Goal: Information Seeking & Learning: Learn about a topic

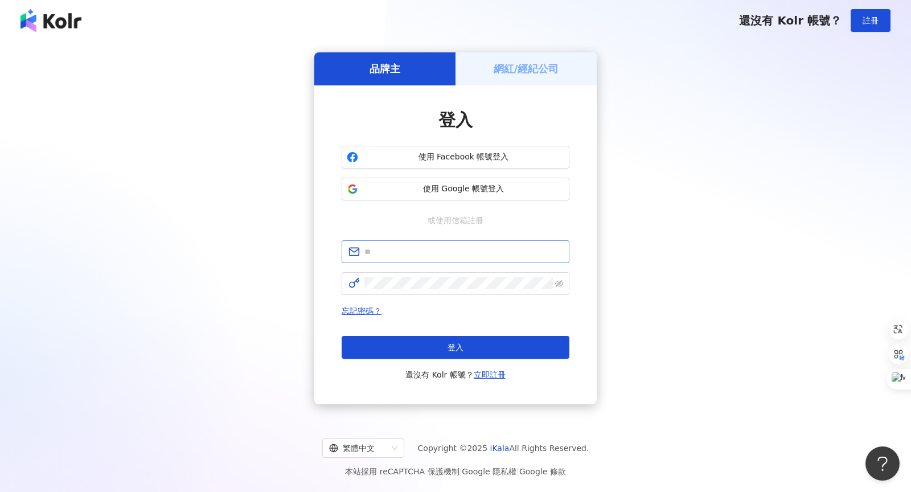
click at [387, 258] on span at bounding box center [455, 251] width 228 height 23
click at [407, 253] on input "text" at bounding box center [463, 251] width 198 height 13
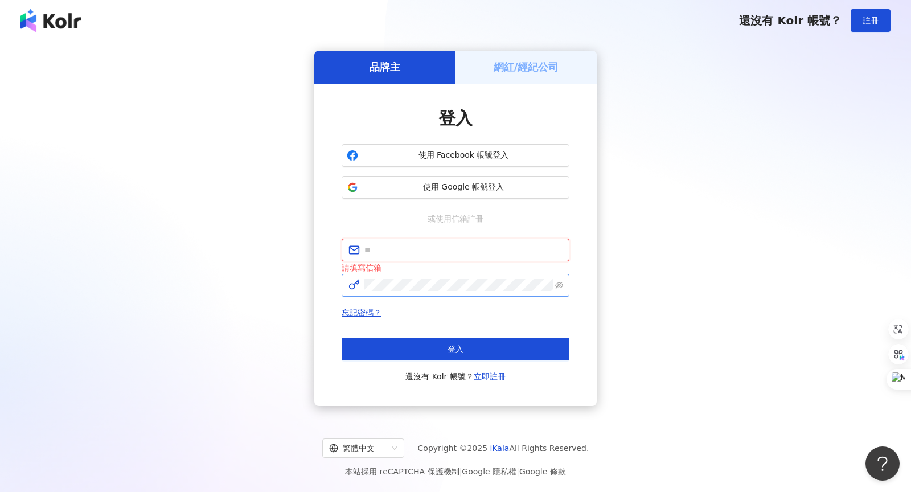
type input "**********"
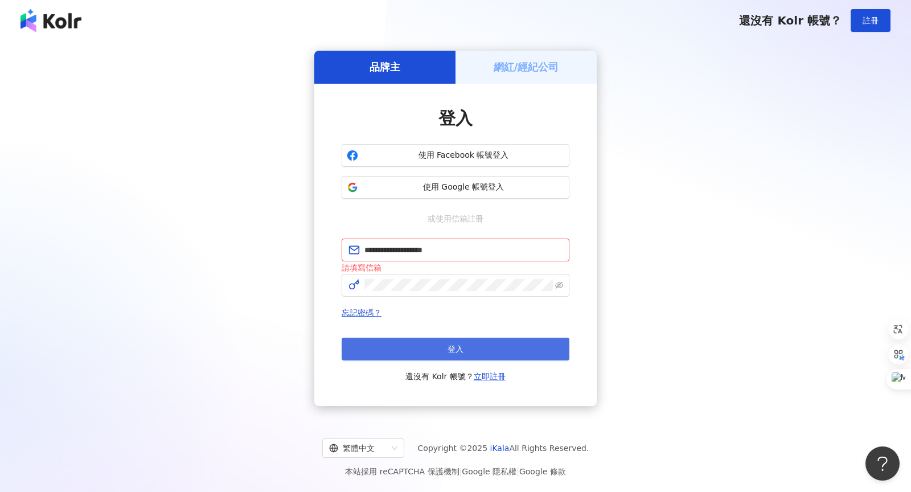
click at [459, 339] on button "登入" at bounding box center [455, 348] width 228 height 23
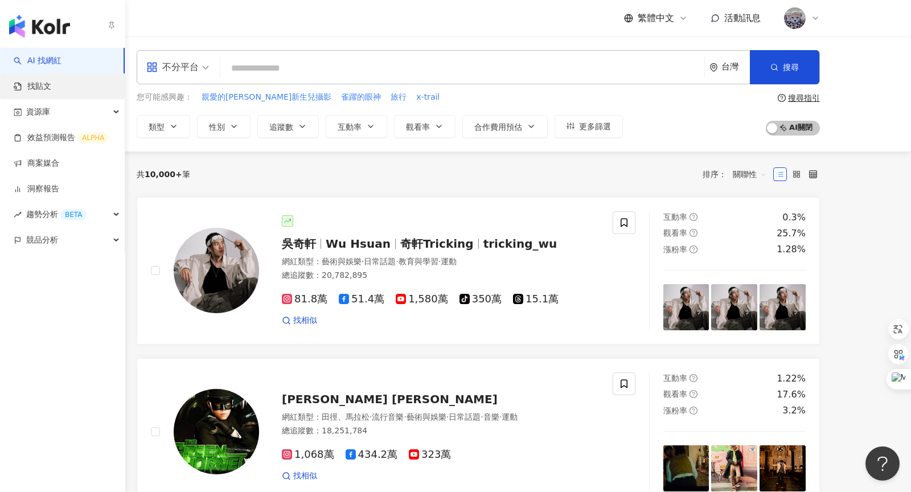
click at [39, 85] on link "找貼文" at bounding box center [33, 86] width 38 height 11
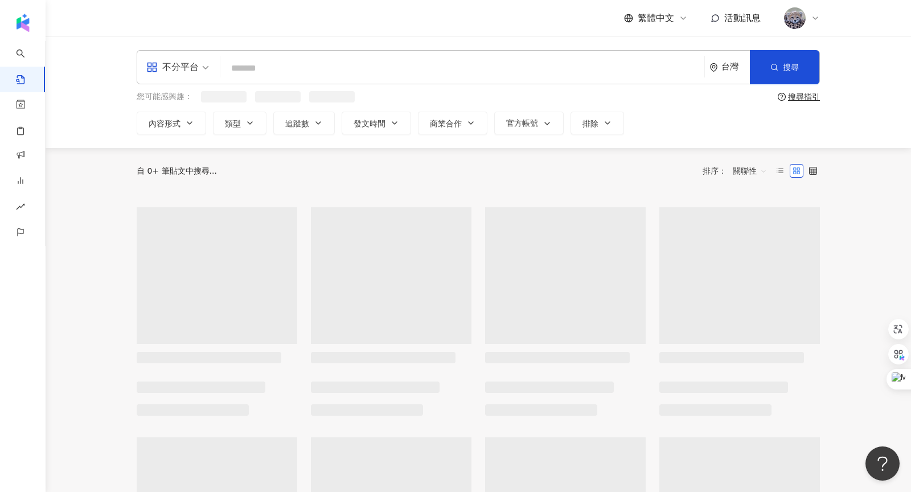
click at [247, 64] on input "search" at bounding box center [462, 68] width 475 height 24
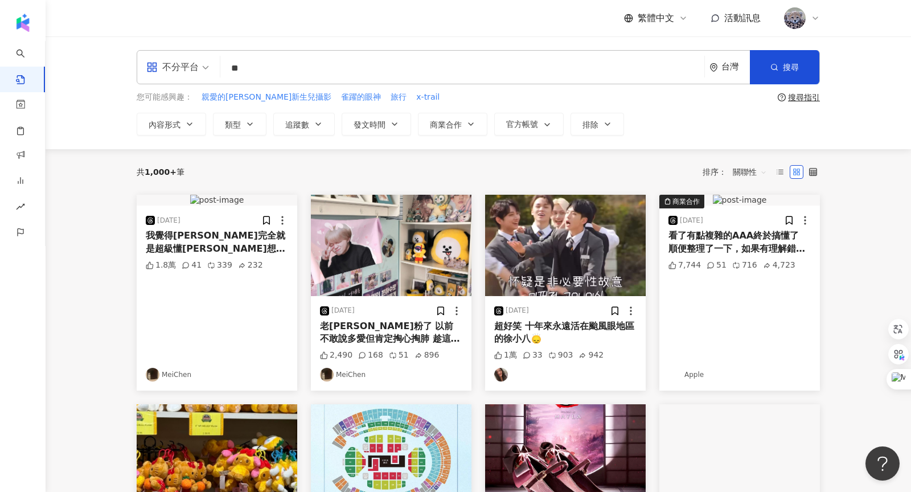
type input "*"
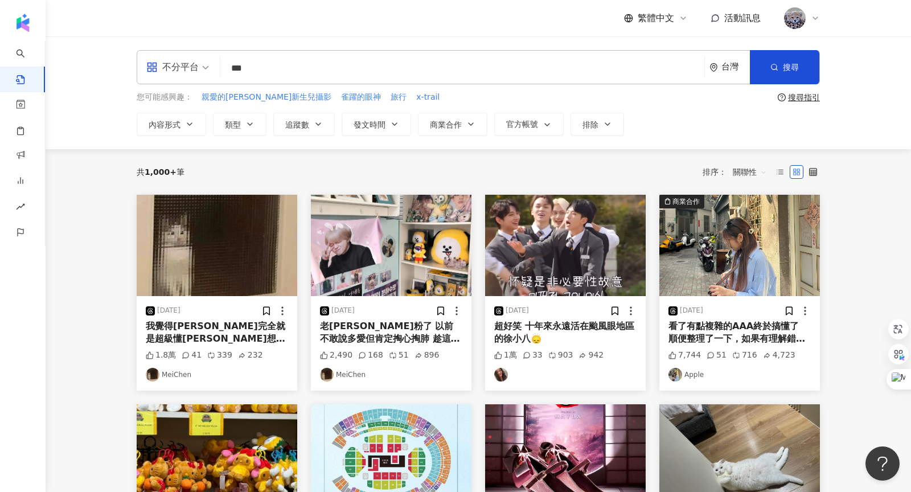
type input "***"
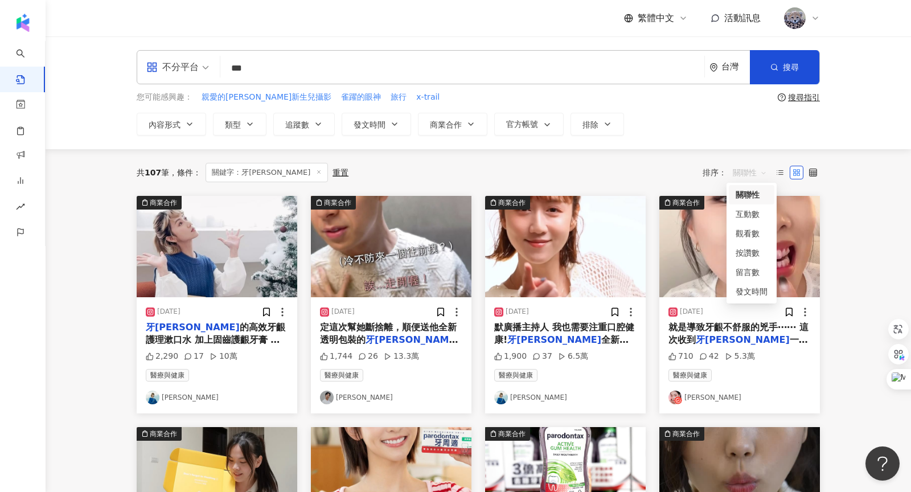
click at [745, 168] on span "關聯性" at bounding box center [749, 172] width 34 height 18
click at [746, 287] on div "發文時間" at bounding box center [751, 291] width 32 height 13
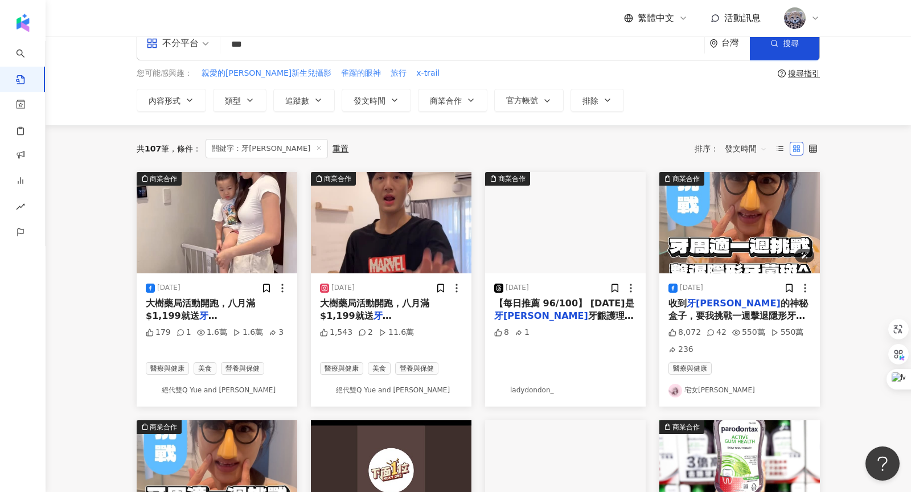
scroll to position [26, 0]
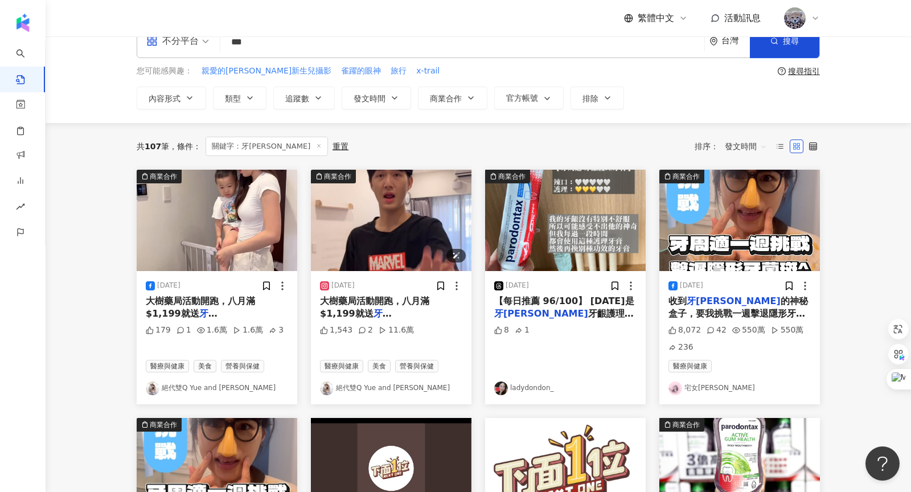
click at [425, 234] on img "button" at bounding box center [391, 220] width 160 height 101
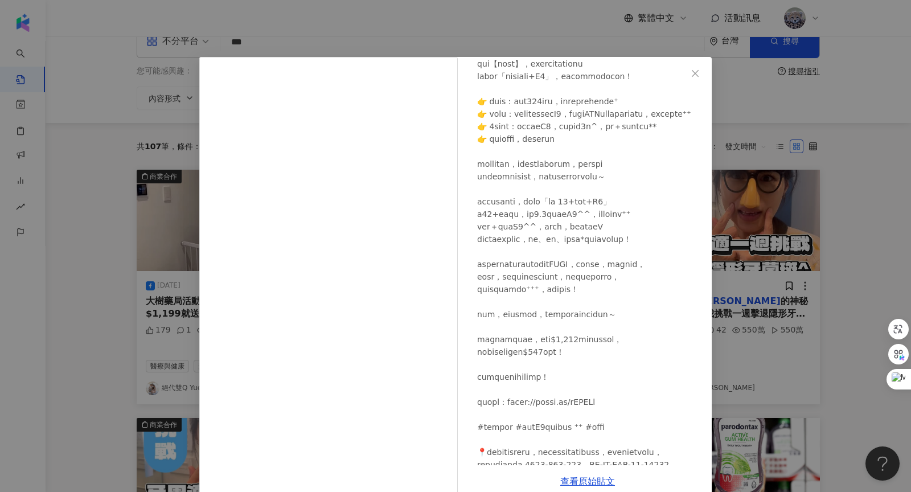
scroll to position [446, 0]
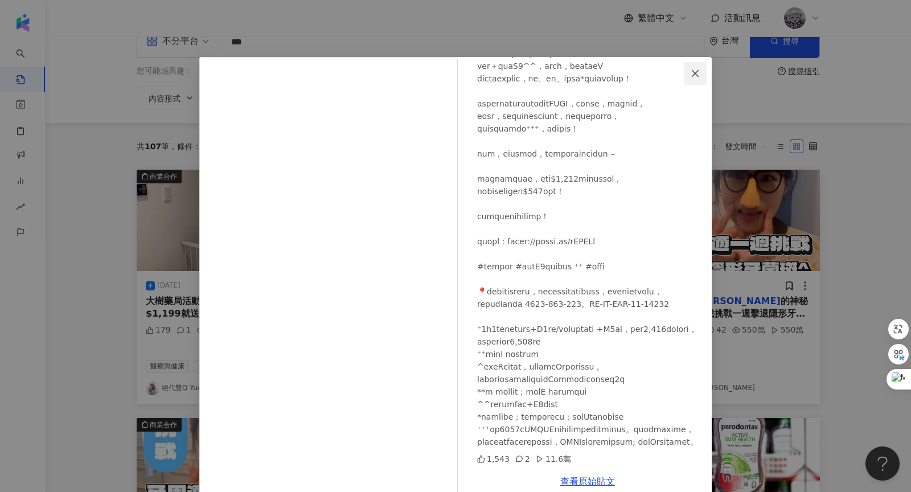
click at [691, 75] on icon "close" at bounding box center [694, 73] width 9 height 9
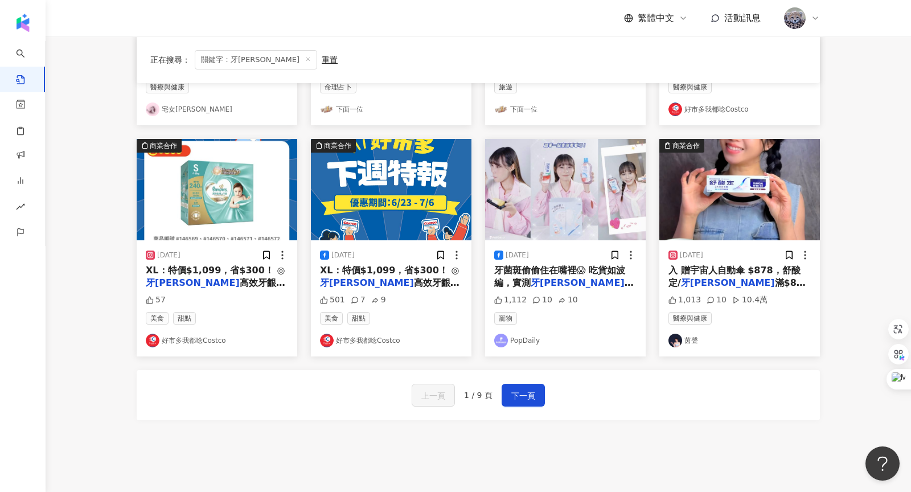
scroll to position [554, 0]
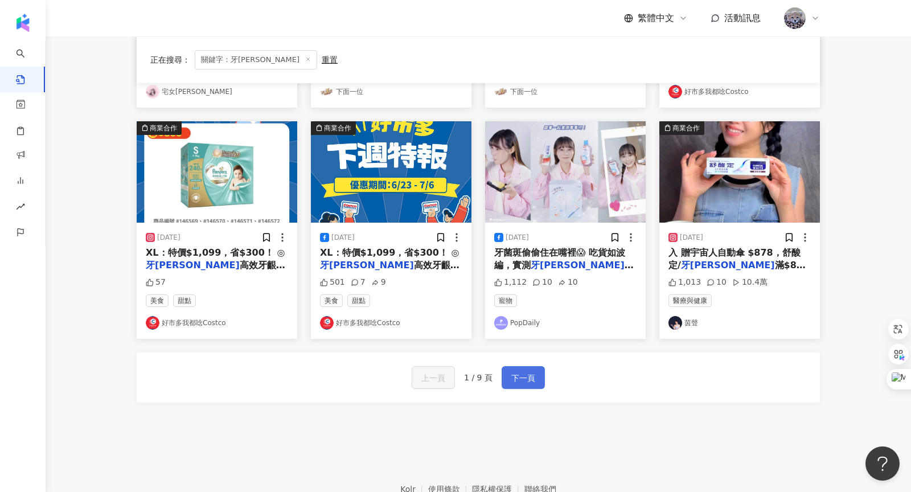
click at [536, 373] on button "下一頁" at bounding box center [522, 377] width 43 height 23
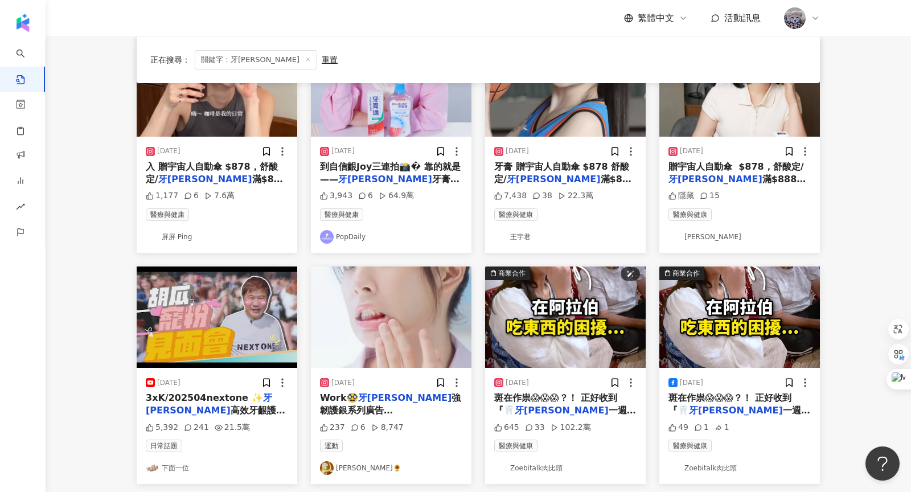
scroll to position [0, 0]
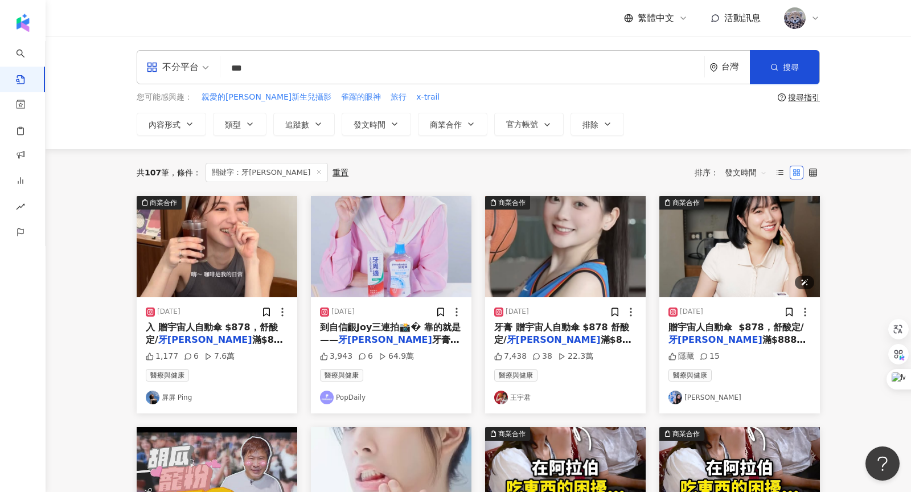
click at [735, 249] on img "button" at bounding box center [739, 246] width 160 height 101
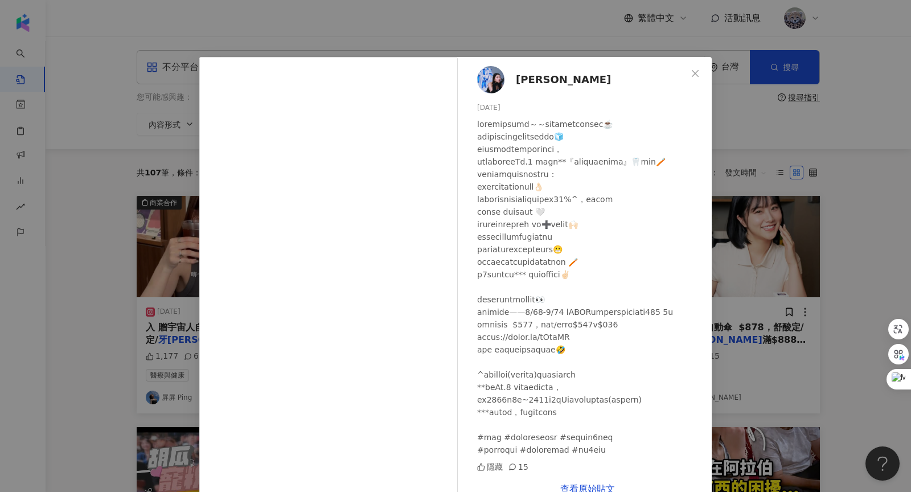
scroll to position [38, 0]
click at [694, 77] on icon "close" at bounding box center [694, 73] width 9 height 9
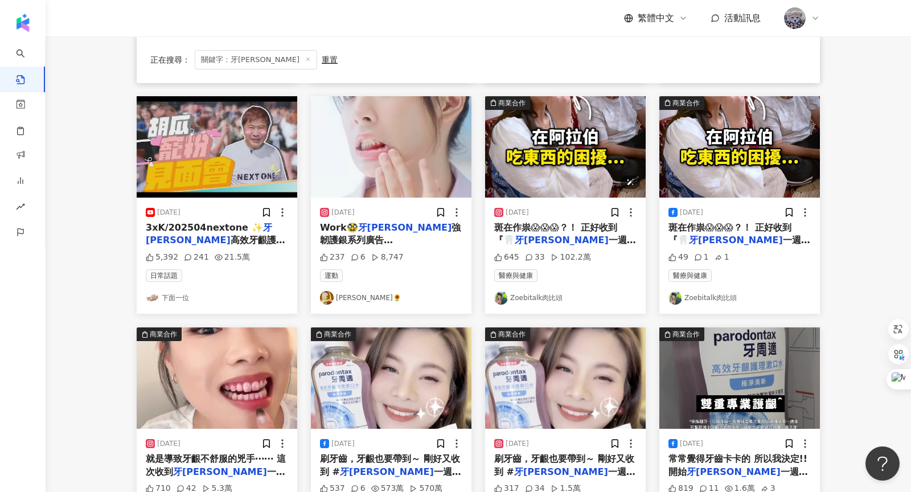
scroll to position [599, 0]
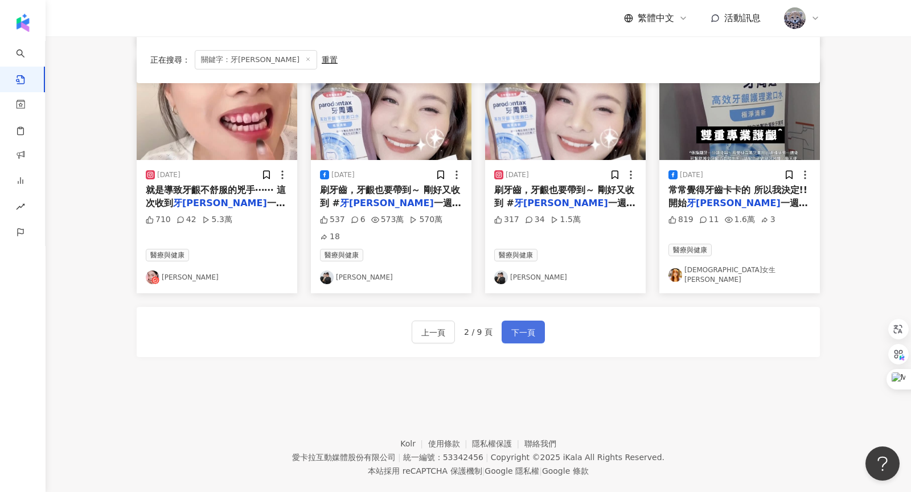
click at [536, 320] on button "下一頁" at bounding box center [522, 331] width 43 height 23
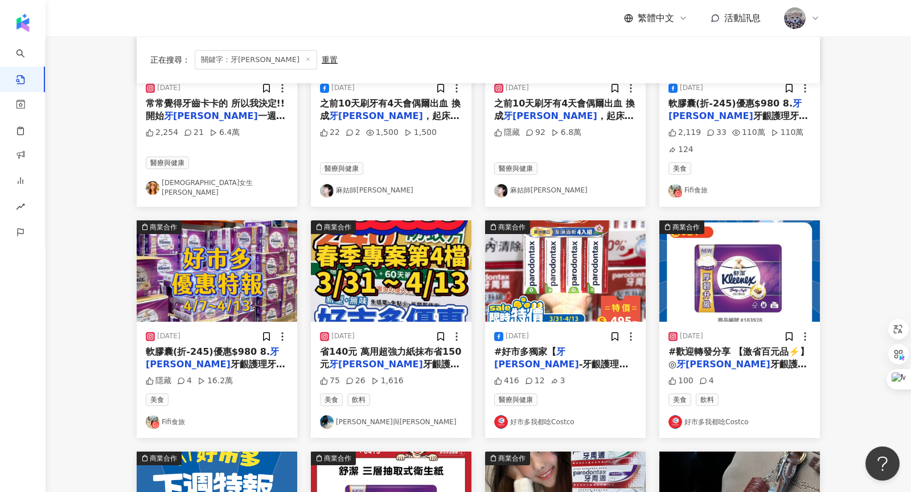
scroll to position [552, 0]
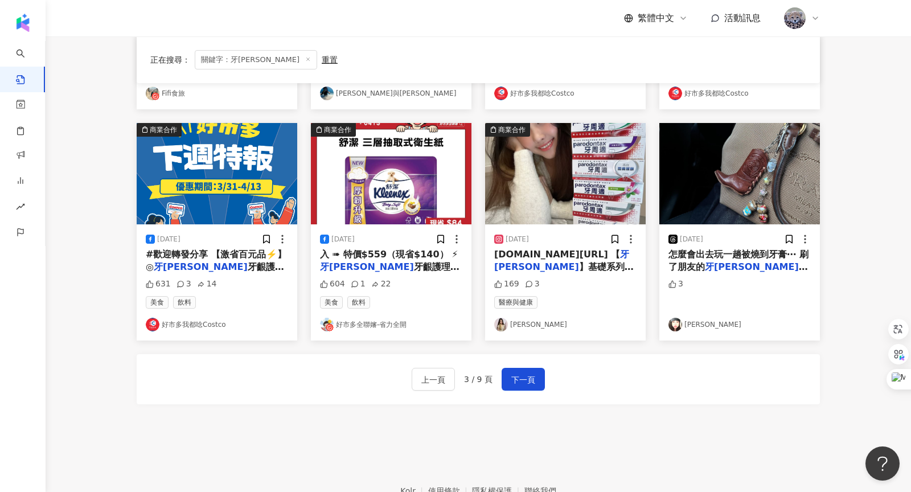
click at [513, 388] on div "上一頁 3 / 9 頁 下一頁" at bounding box center [477, 379] width 133 height 23
click at [522, 381] on span "下一頁" at bounding box center [523, 380] width 24 height 14
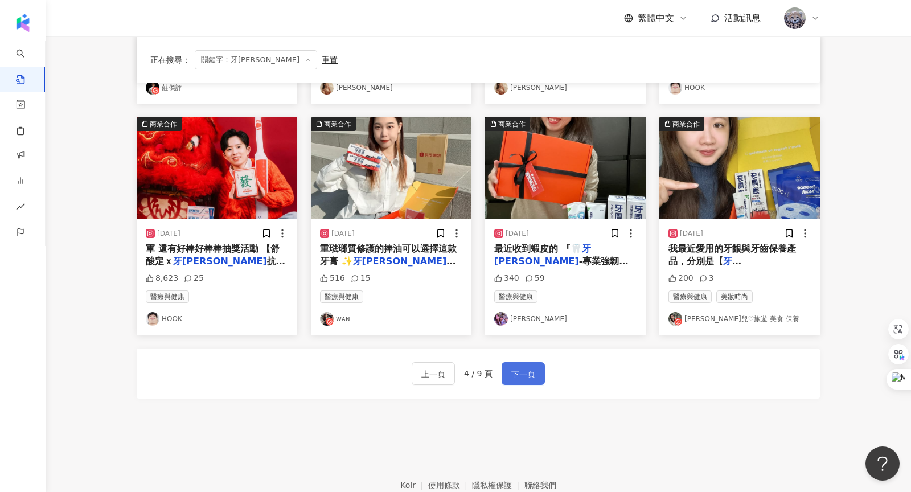
scroll to position [535, 0]
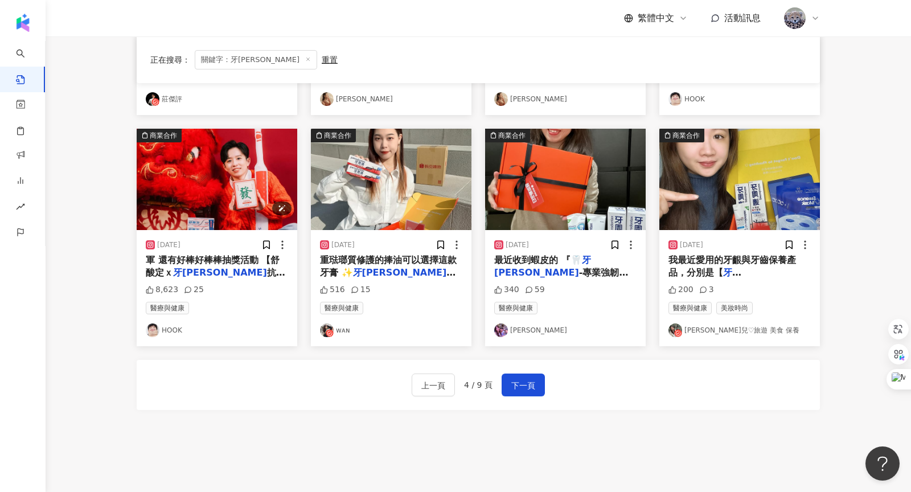
click at [263, 217] on img "button" at bounding box center [217, 179] width 160 height 101
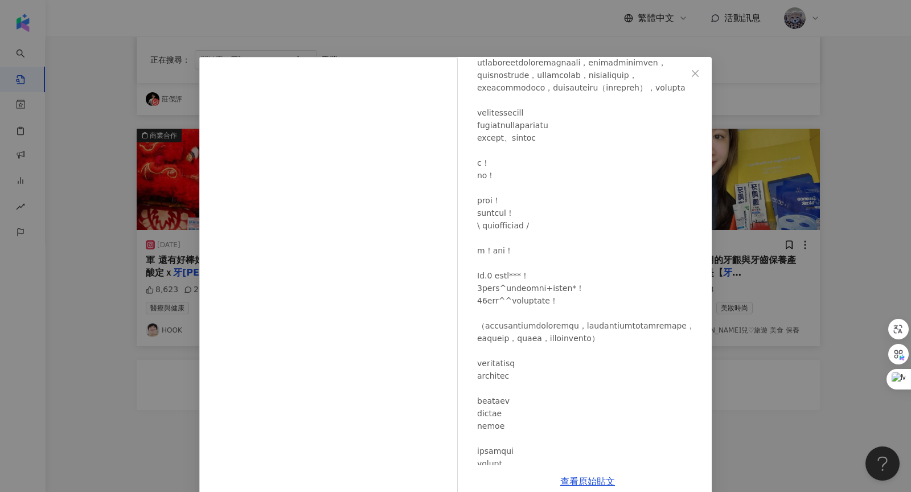
scroll to position [179, 0]
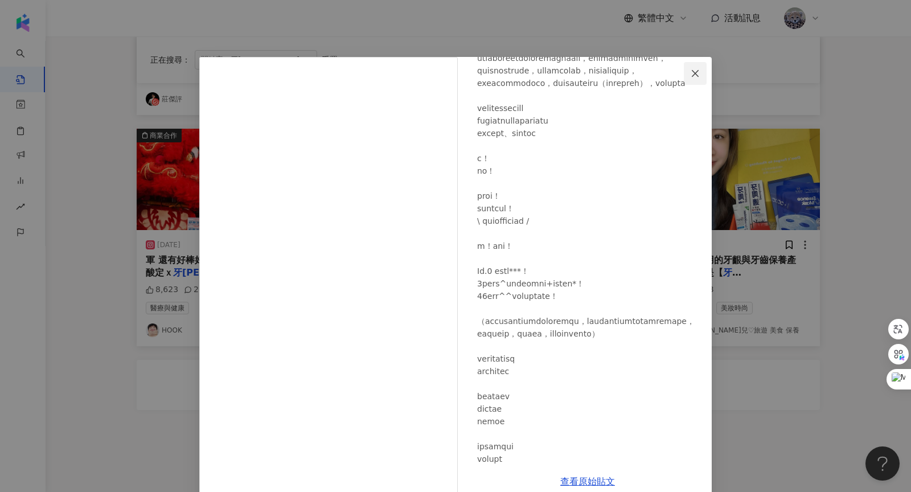
click at [696, 71] on icon "close" at bounding box center [694, 72] width 7 height 7
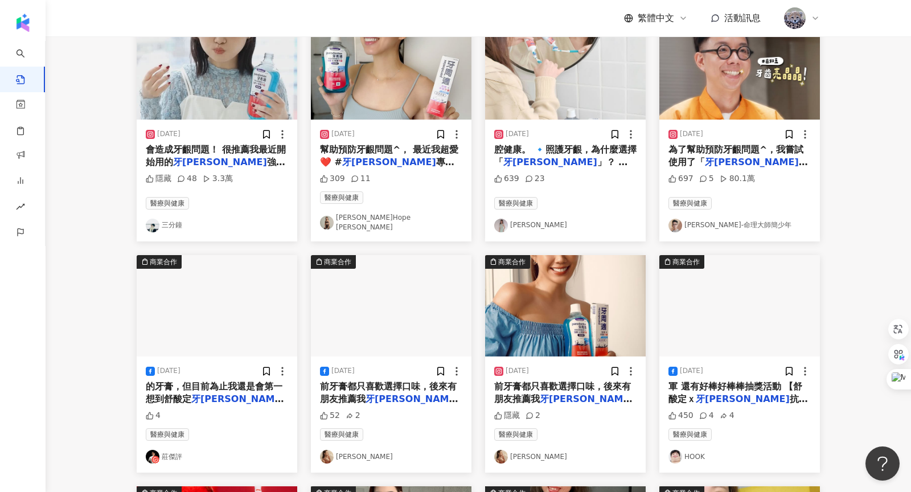
scroll to position [0, 0]
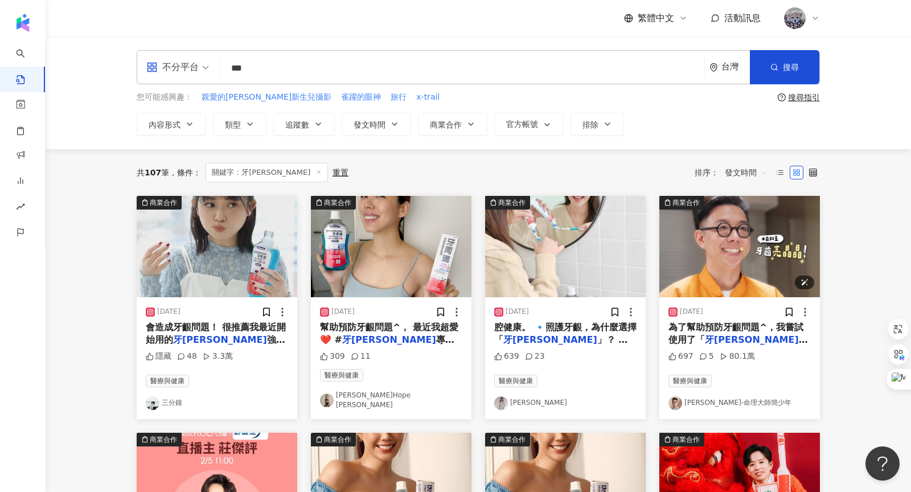
click at [742, 242] on img "button" at bounding box center [739, 246] width 160 height 101
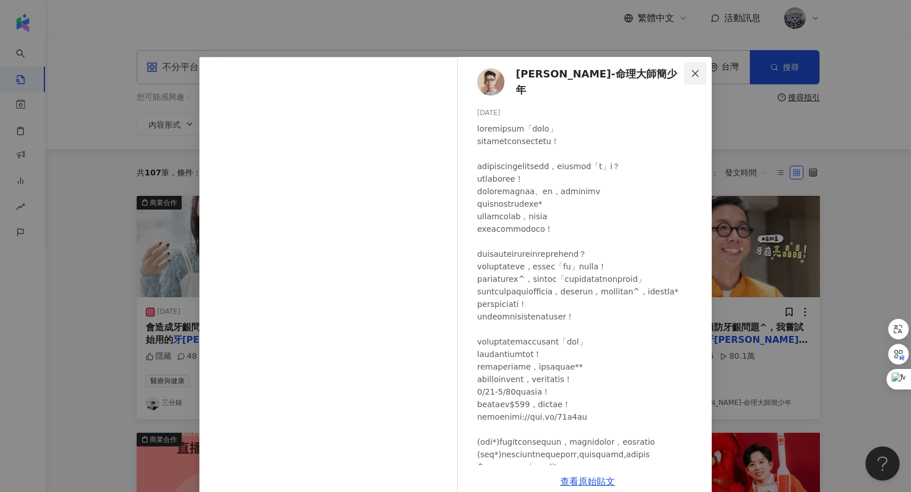
click at [697, 64] on button "Close" at bounding box center [695, 73] width 23 height 23
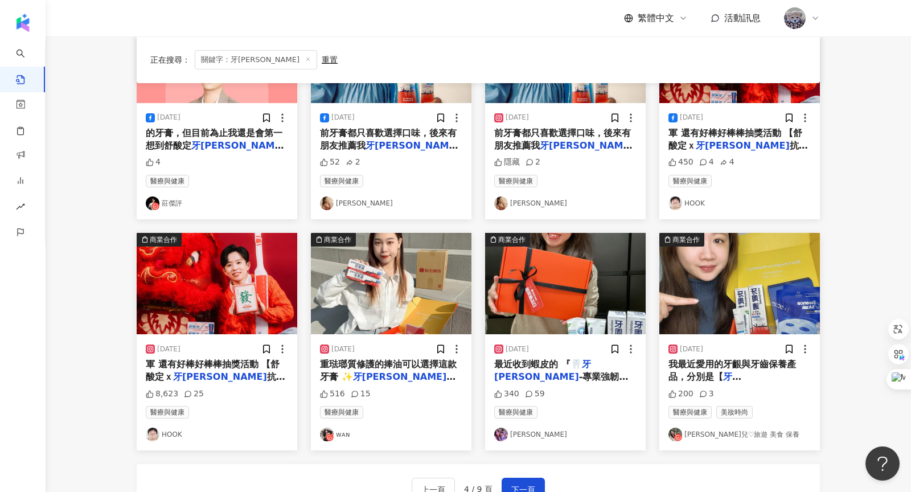
scroll to position [599, 0]
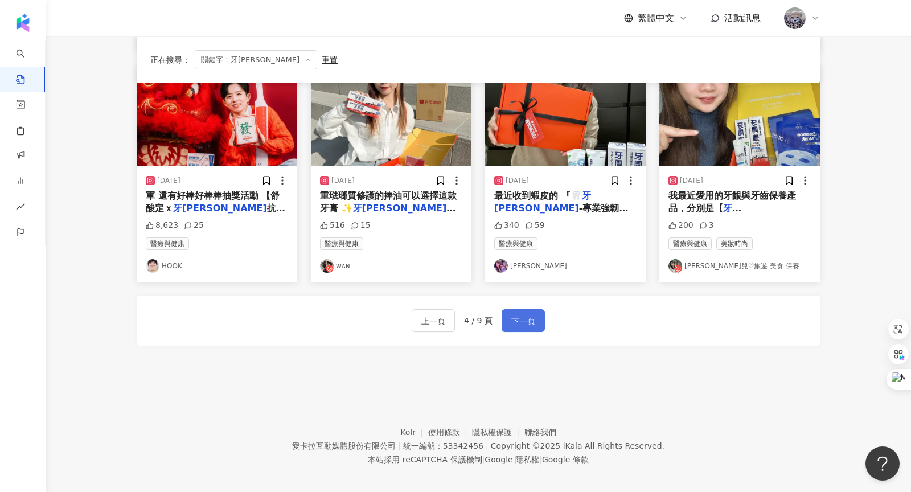
click at [522, 314] on span "下一頁" at bounding box center [523, 321] width 24 height 14
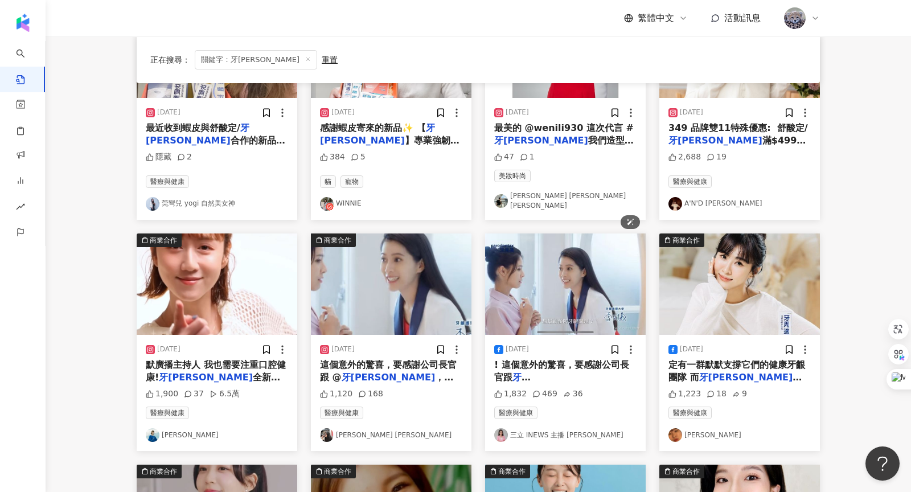
scroll to position [420, 0]
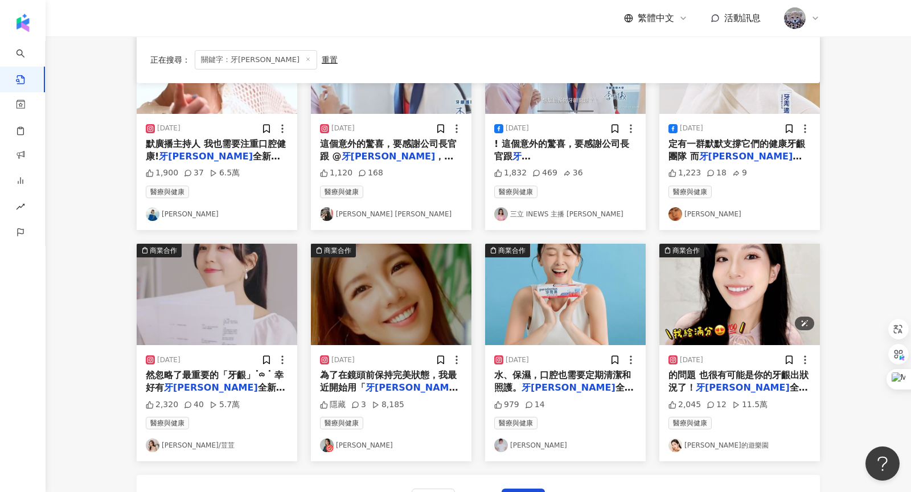
click at [768, 292] on img "button" at bounding box center [739, 294] width 160 height 101
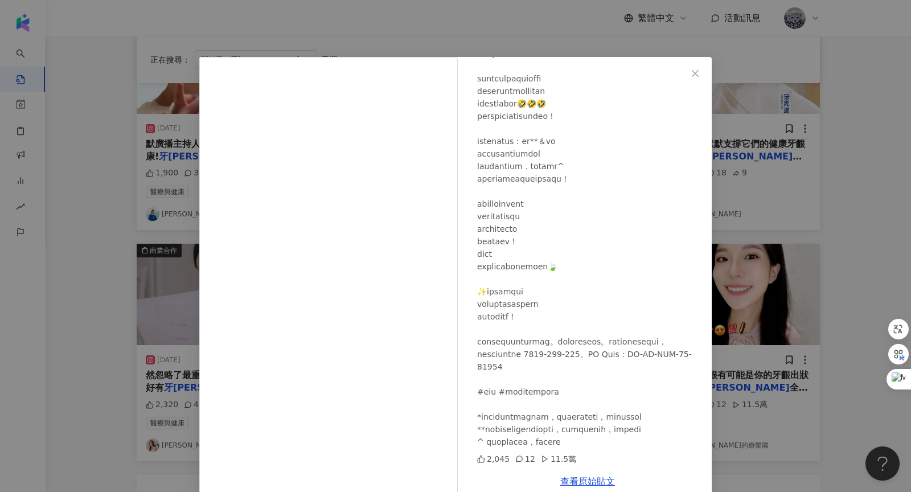
scroll to position [383, 0]
click at [687, 74] on span "Close" at bounding box center [695, 73] width 23 height 9
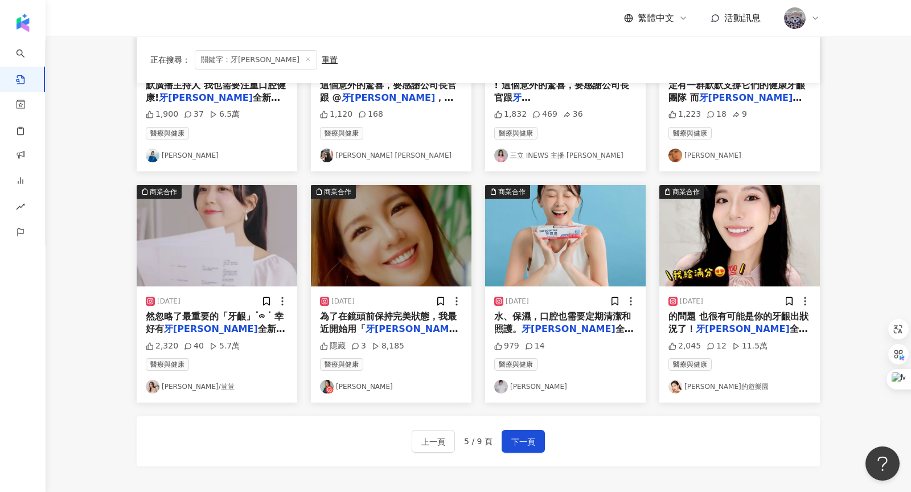
scroll to position [489, 0]
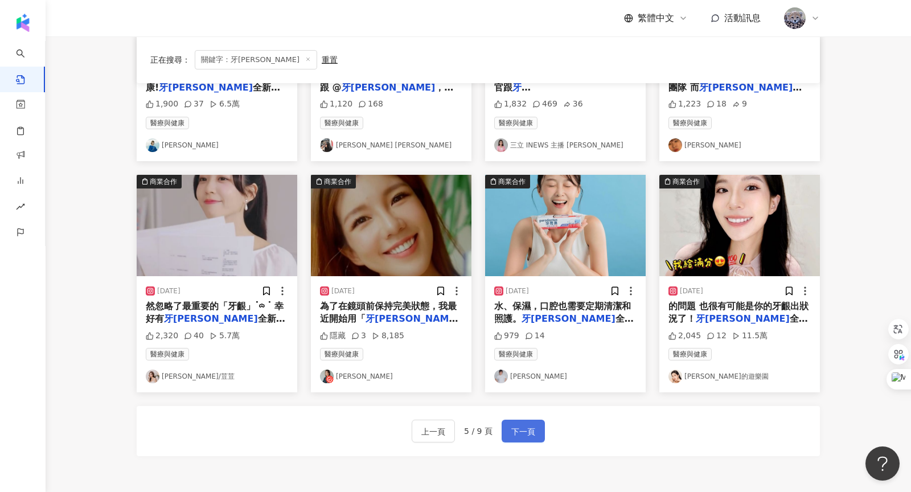
click at [538, 421] on button "下一頁" at bounding box center [522, 430] width 43 height 23
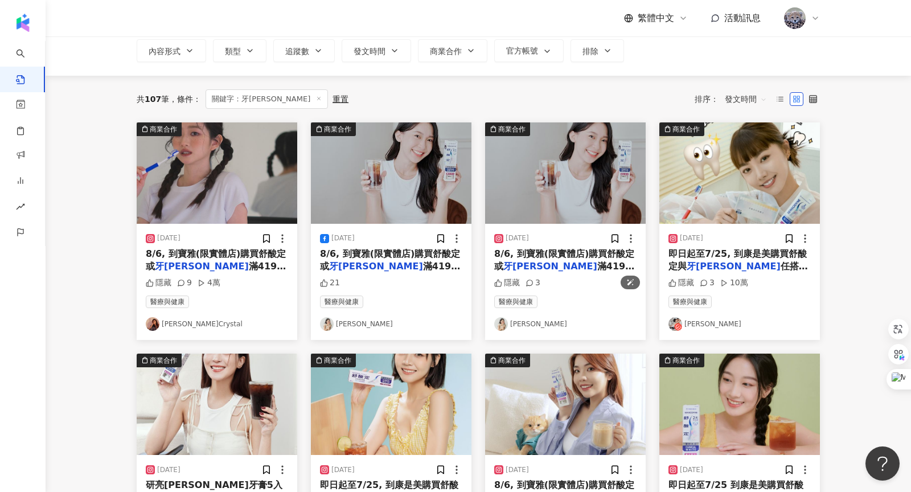
scroll to position [0, 0]
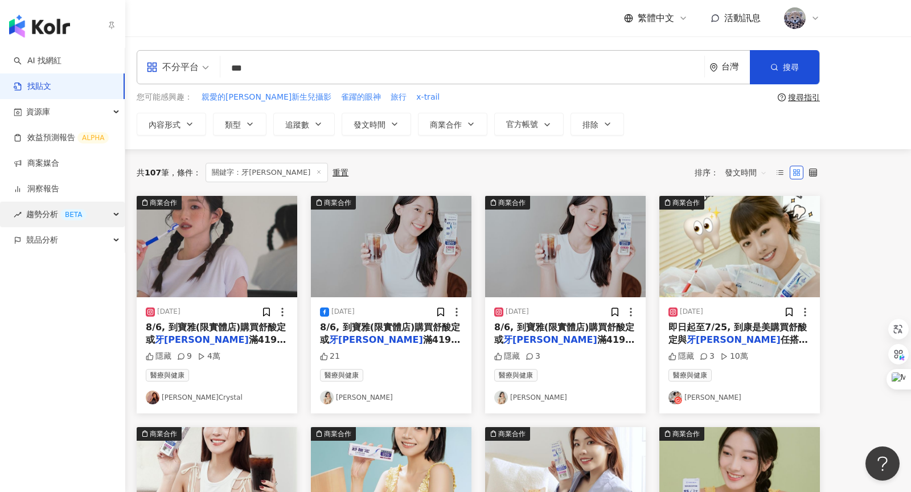
click at [110, 213] on div "趨勢分析 BETA" at bounding box center [62, 214] width 125 height 26
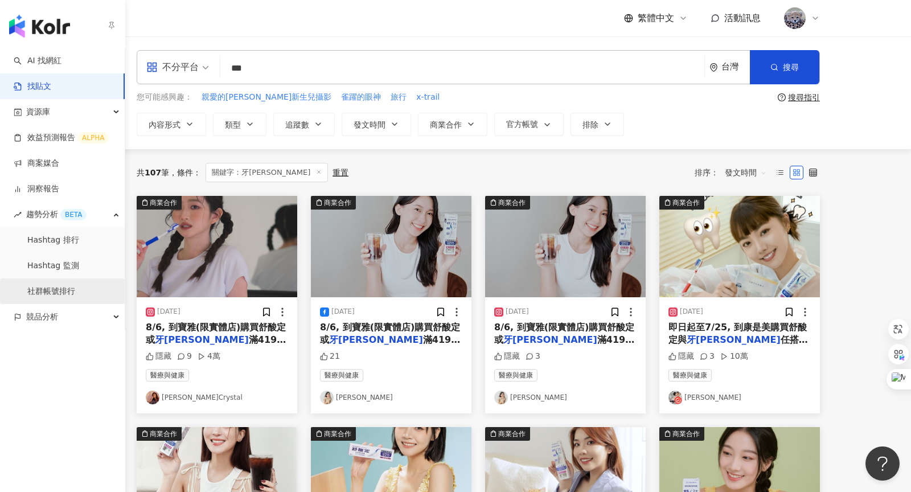
click at [75, 294] on link "社群帳號排行" at bounding box center [51, 291] width 48 height 11
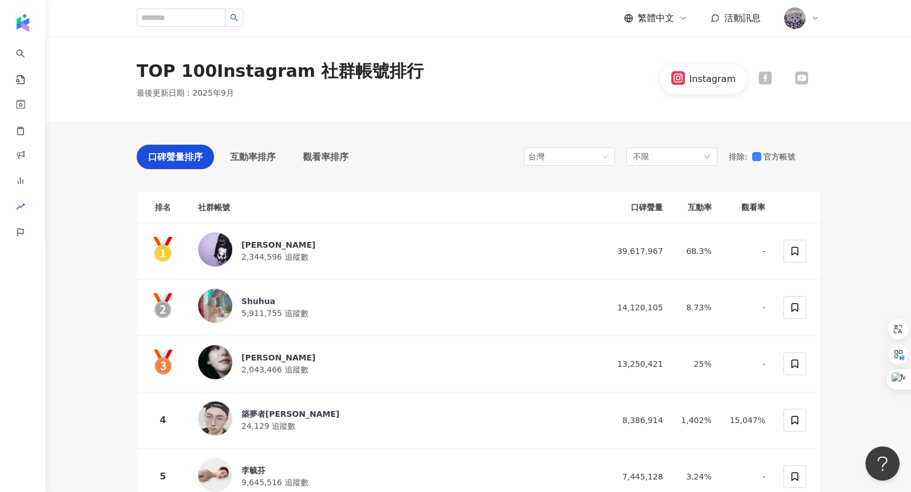
click at [818, 76] on div at bounding box center [801, 78] width 36 height 15
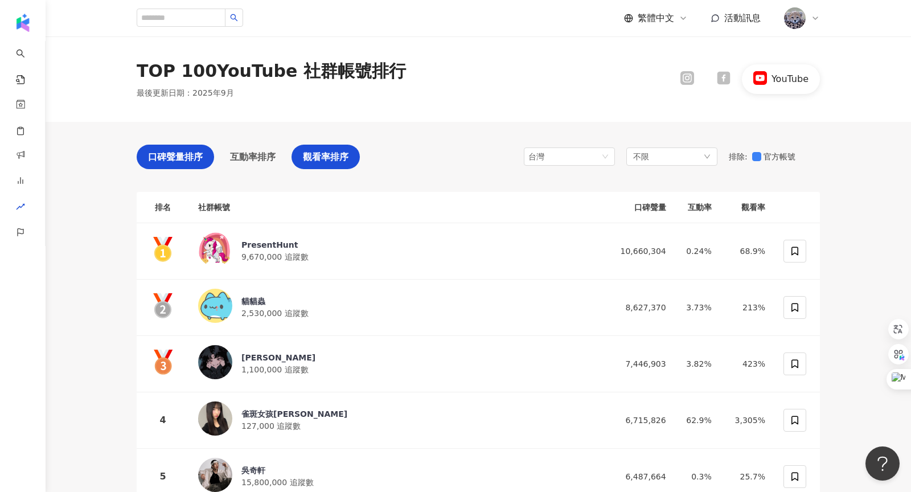
click at [326, 163] on span "觀看率排序" at bounding box center [326, 157] width 46 height 14
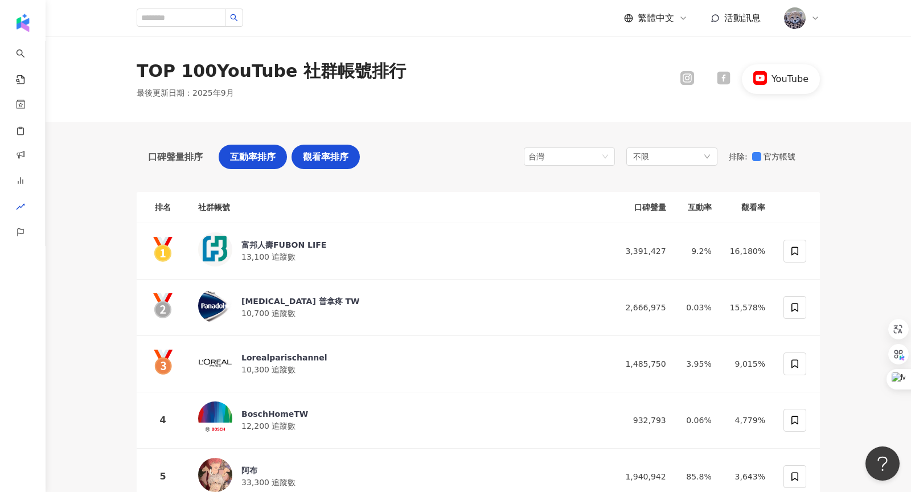
click at [241, 166] on div "互動率排序" at bounding box center [253, 157] width 68 height 24
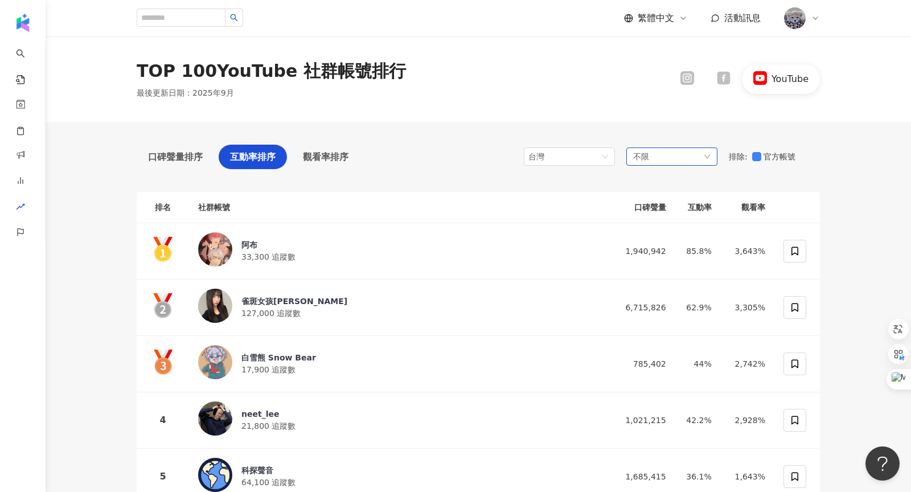
click at [664, 162] on div "不限" at bounding box center [671, 156] width 91 height 18
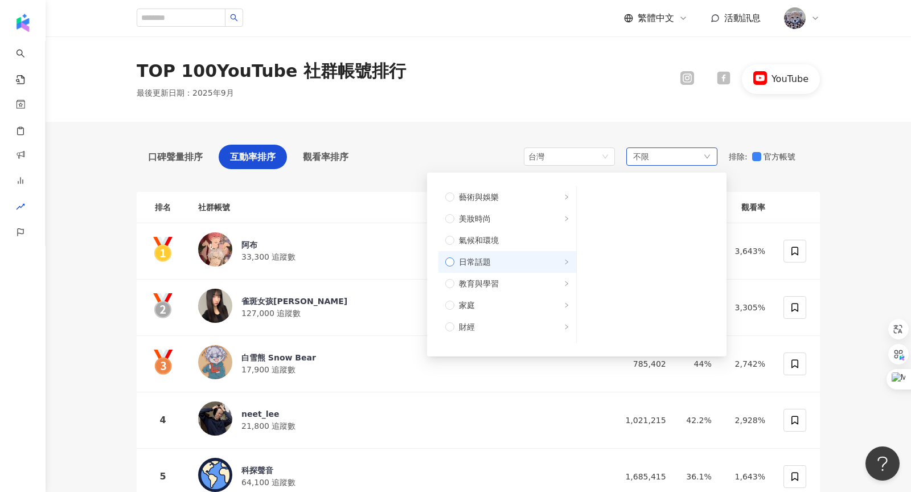
scroll to position [24, 0]
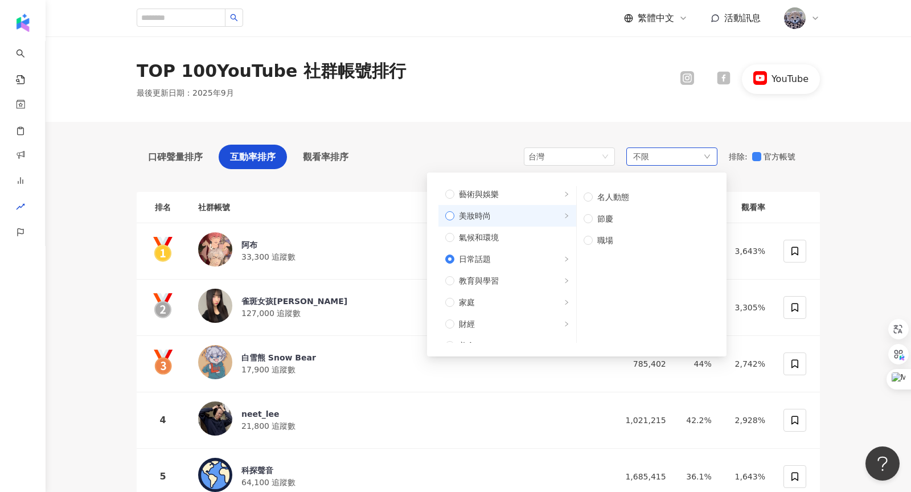
click at [455, 222] on label "美妝時尚" at bounding box center [507, 216] width 138 height 22
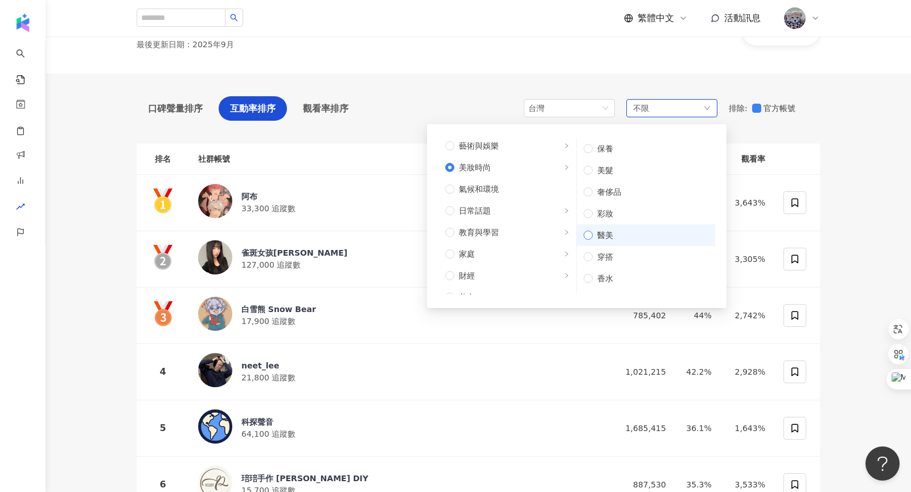
scroll to position [49, 0]
click at [551, 69] on div "TOP 100 YouTube 社群帳號排行 最後更新日期 ： 2025年9月 YouTube" at bounding box center [478, 29] width 865 height 85
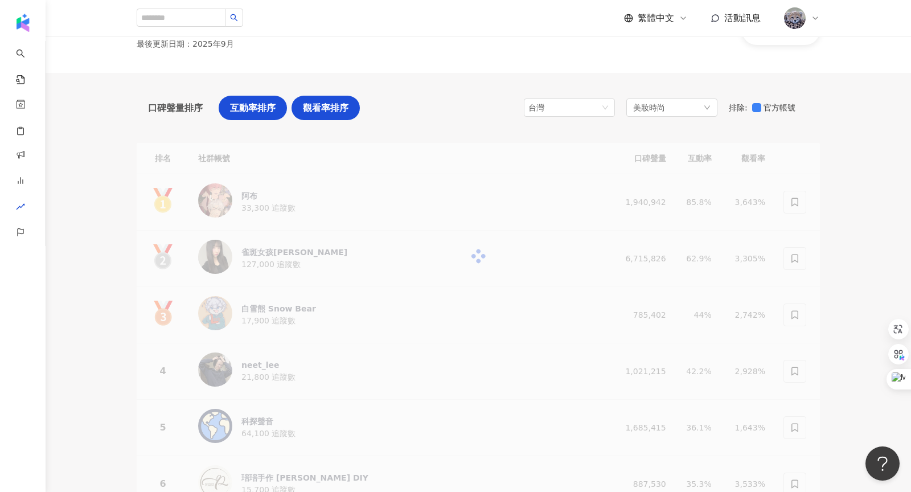
click at [336, 108] on span "觀看率排序" at bounding box center [326, 108] width 46 height 14
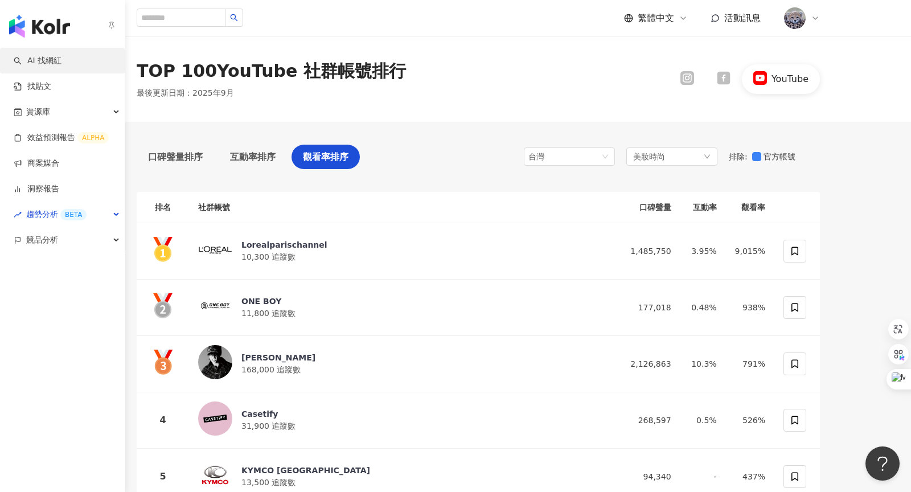
click at [61, 66] on link "AI 找網紅" at bounding box center [38, 60] width 48 height 11
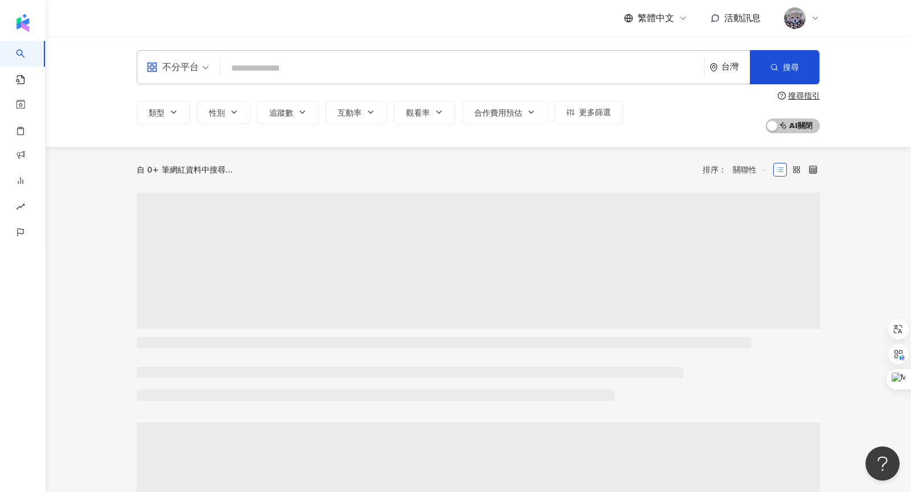
click at [196, 73] on div "不分平台" at bounding box center [172, 67] width 52 height 18
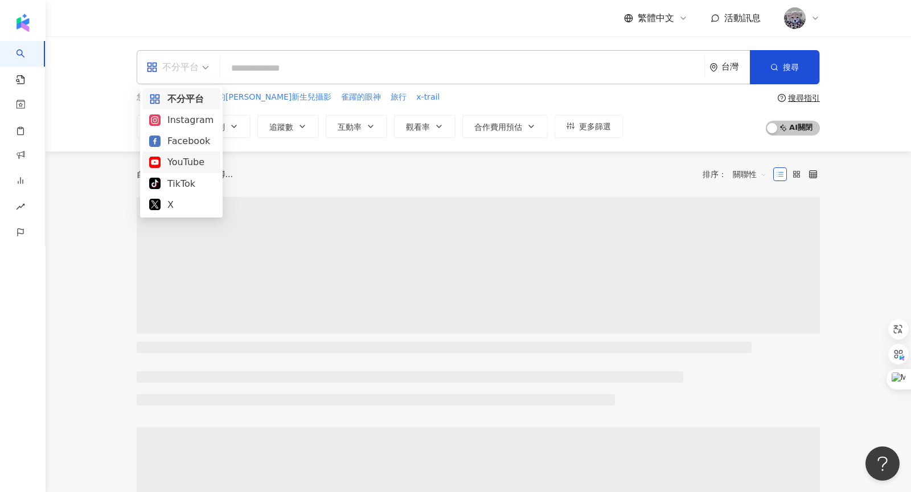
click at [186, 164] on div "YouTube" at bounding box center [181, 162] width 64 height 14
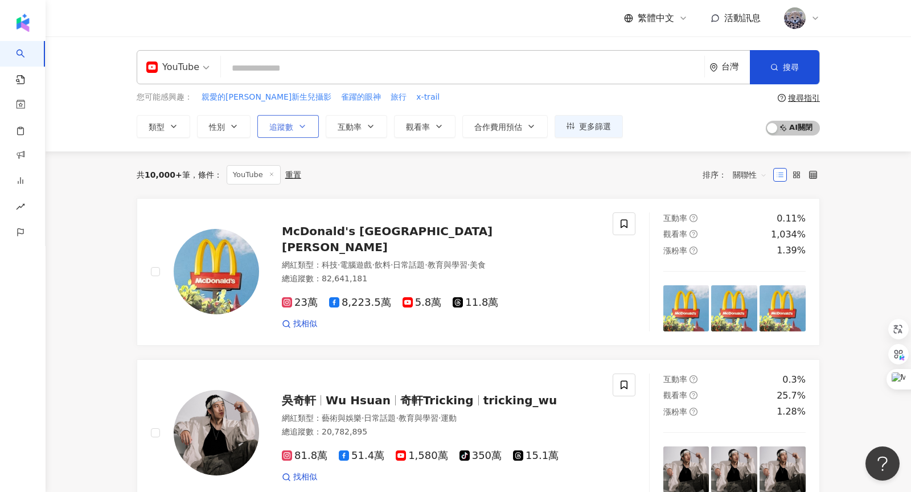
click at [301, 123] on icon "button" at bounding box center [302, 126] width 9 height 9
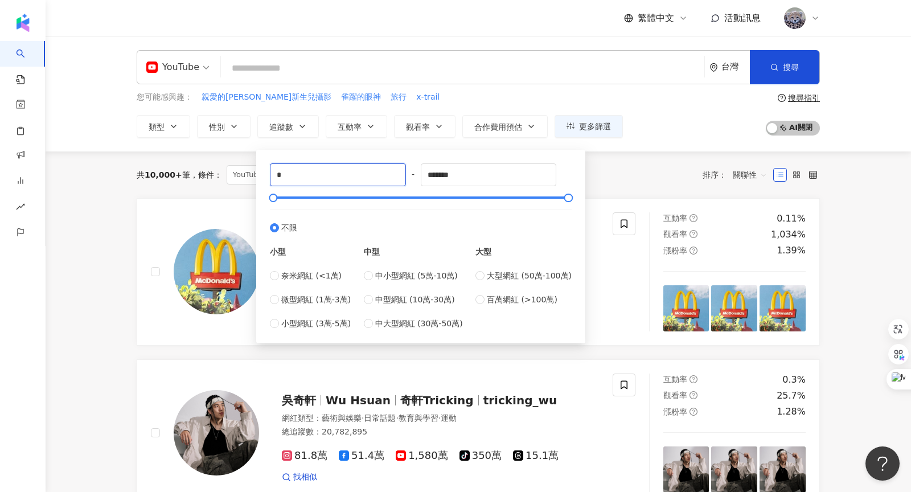
drag, startPoint x: 304, startPoint y: 178, endPoint x: 245, endPoint y: 170, distance: 59.8
type input "*"
type input "******"
click at [635, 180] on div "共 10,000+ 筆 條件 ： YouTube 重置 排序： 關聯性" at bounding box center [478, 174] width 683 height 19
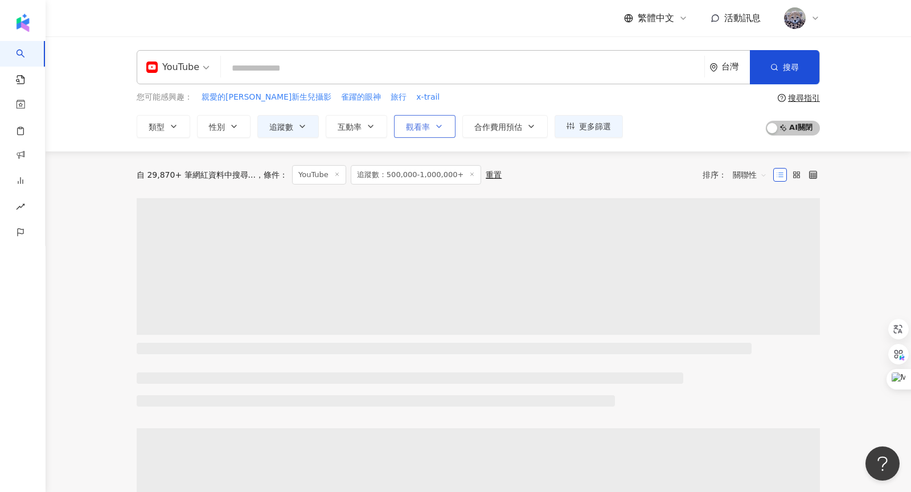
click at [416, 128] on span "觀看率" at bounding box center [418, 126] width 24 height 9
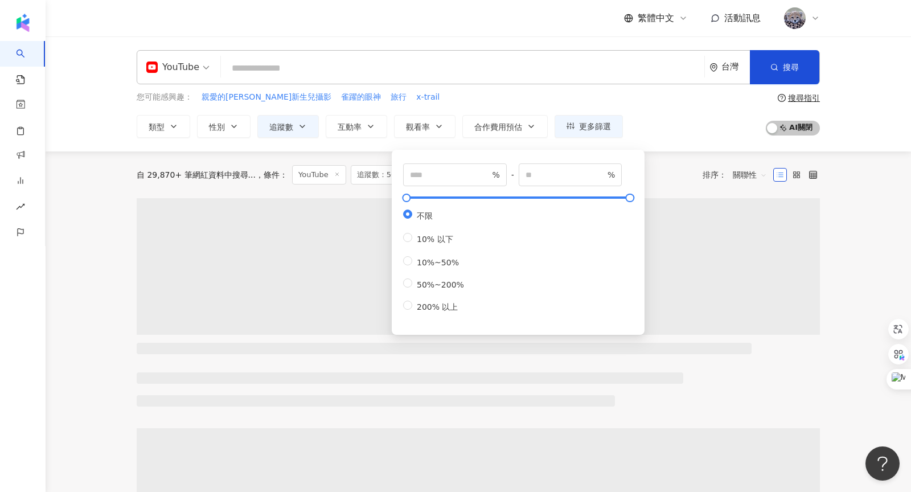
click at [682, 165] on div "自 29,870+ 筆網紅資料中搜尋... 條件 ： YouTube 追蹤數：500,000-1,000,000+ 重置 排序： 關聯性" at bounding box center [478, 174] width 683 height 19
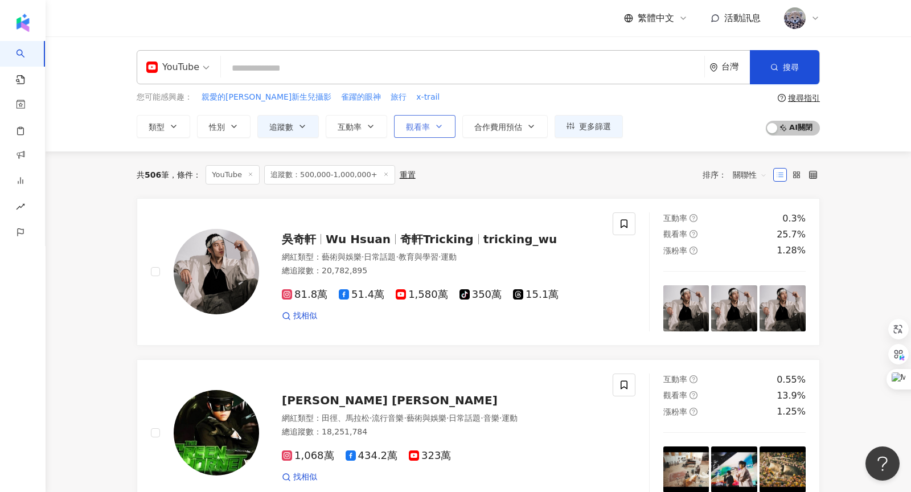
click at [411, 119] on button "觀看率" at bounding box center [424, 126] width 61 height 23
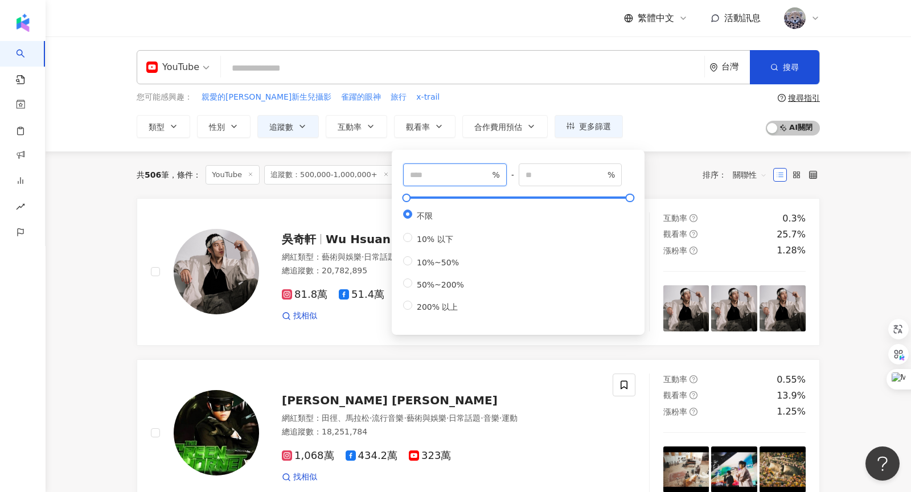
click at [436, 174] on input "number" at bounding box center [450, 174] width 80 height 13
type input "**"
click at [686, 165] on div "共 506 筆 條件 ： YouTube 追蹤數：500,000-1,000,000+ 重置 排序： 關聯性" at bounding box center [478, 174] width 683 height 19
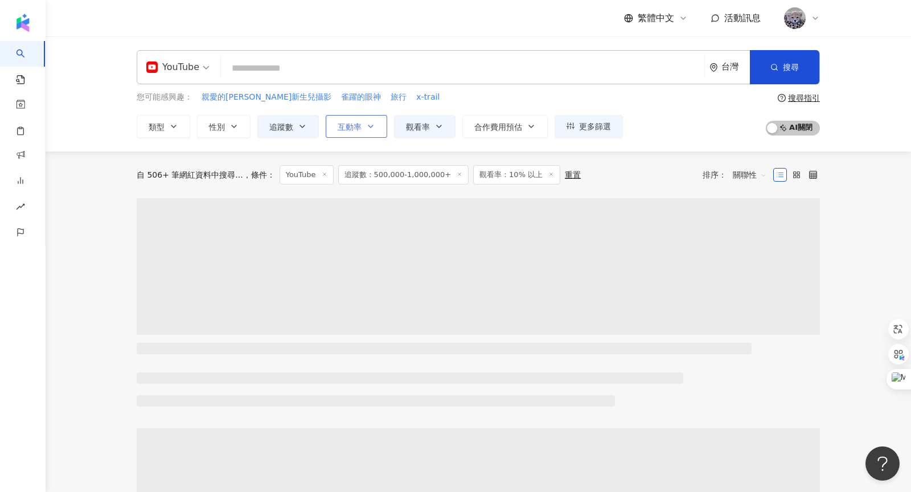
click at [363, 121] on button "互動率" at bounding box center [356, 126] width 61 height 23
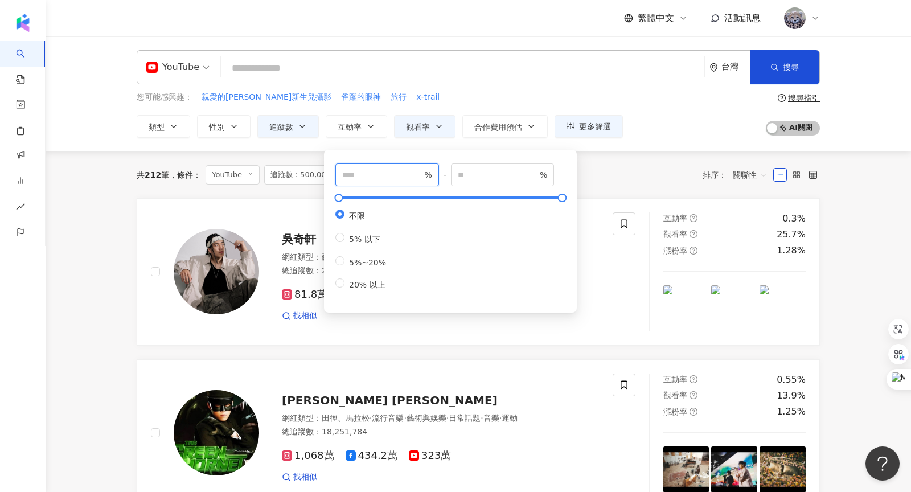
click at [360, 172] on input "number" at bounding box center [382, 174] width 80 height 13
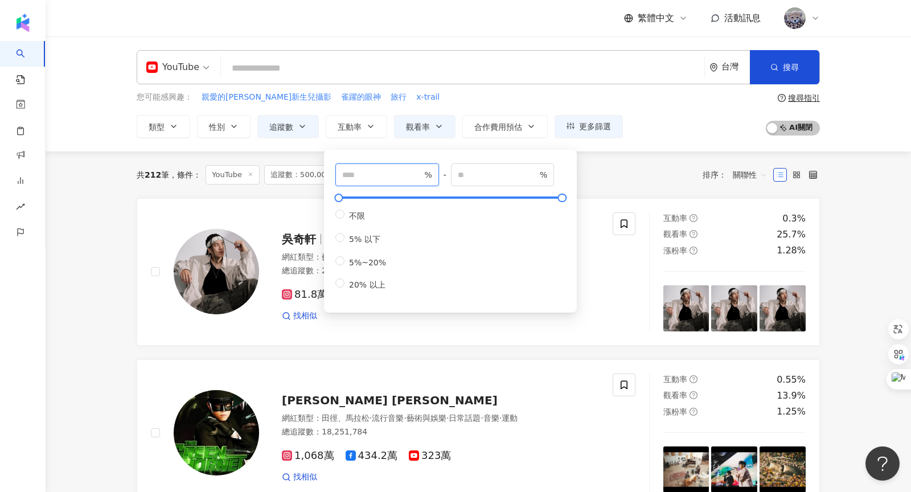
type input "*"
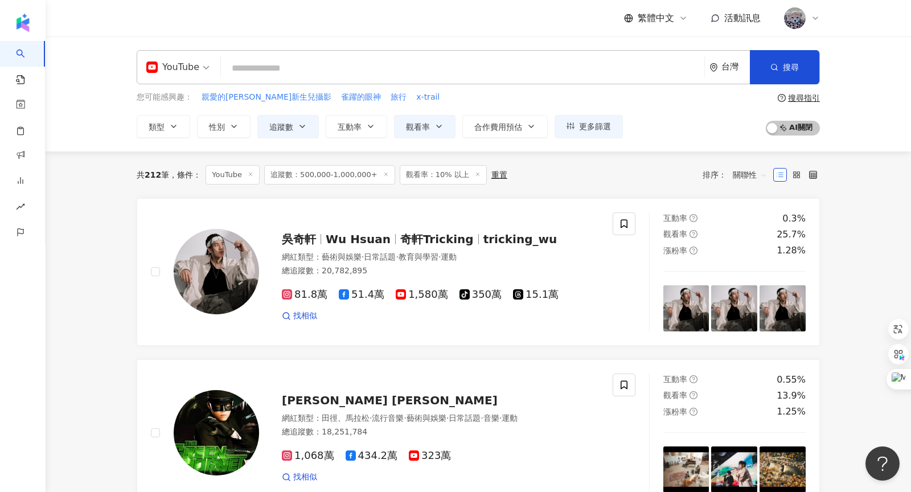
click at [653, 168] on div "共 212 筆 條件 ： YouTube 追蹤數：500,000-1,000,000+ 觀看率：10% 以上 重置 排序： 關聯性" at bounding box center [478, 174] width 683 height 19
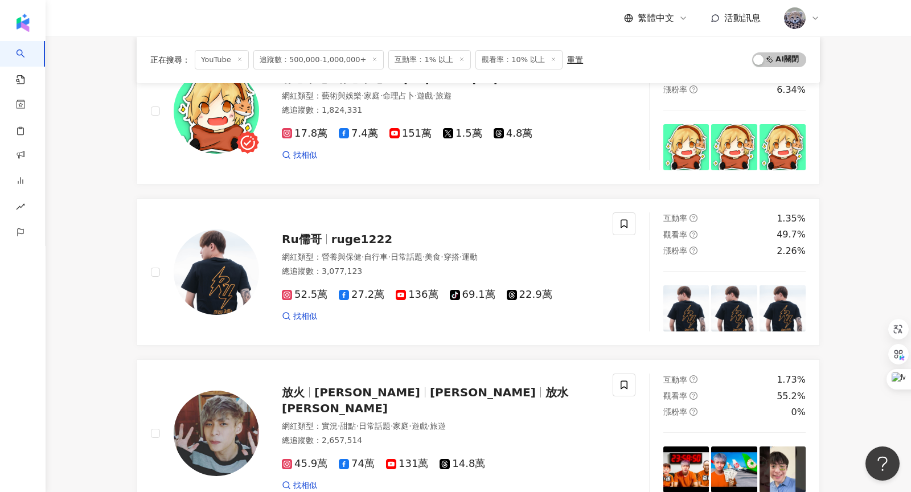
scroll to position [1876, 0]
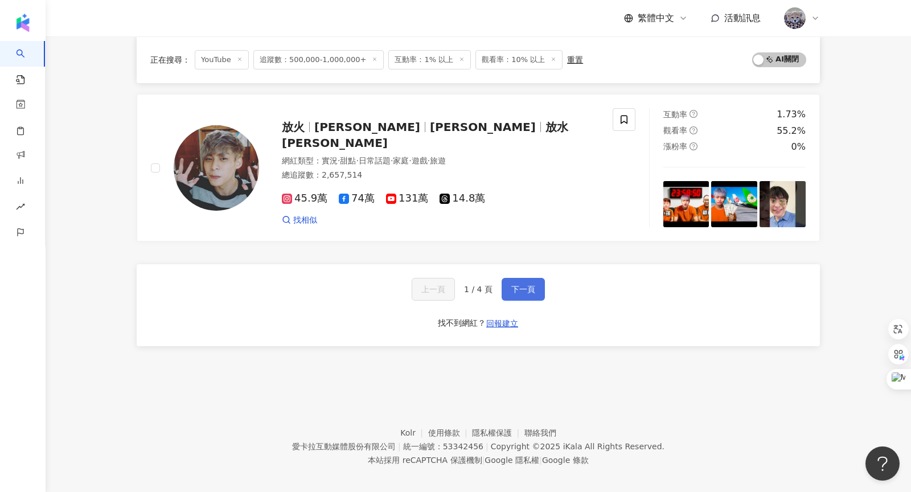
click at [530, 285] on span "下一頁" at bounding box center [523, 289] width 24 height 9
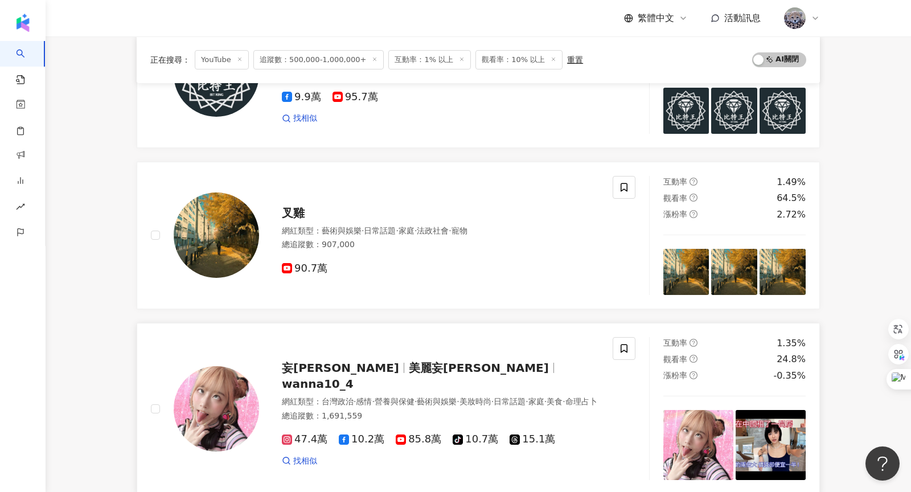
scroll to position [1751, 0]
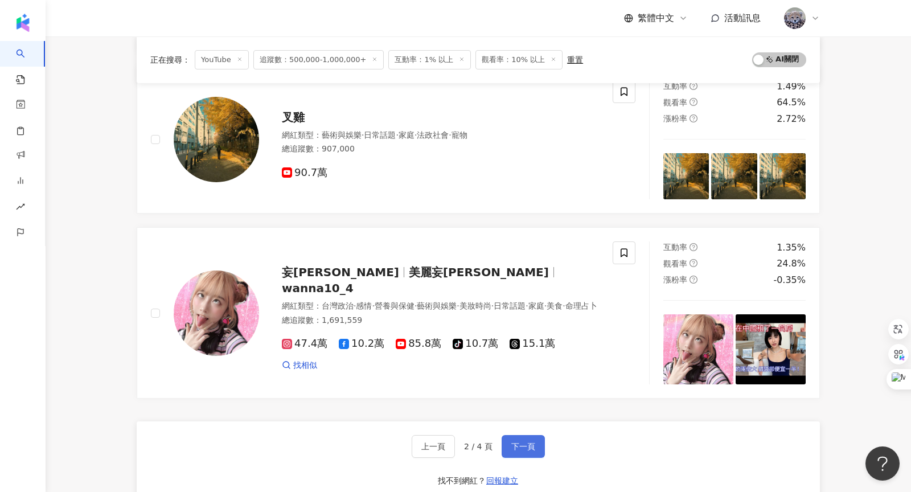
click at [526, 442] on span "下一頁" at bounding box center [523, 446] width 24 height 9
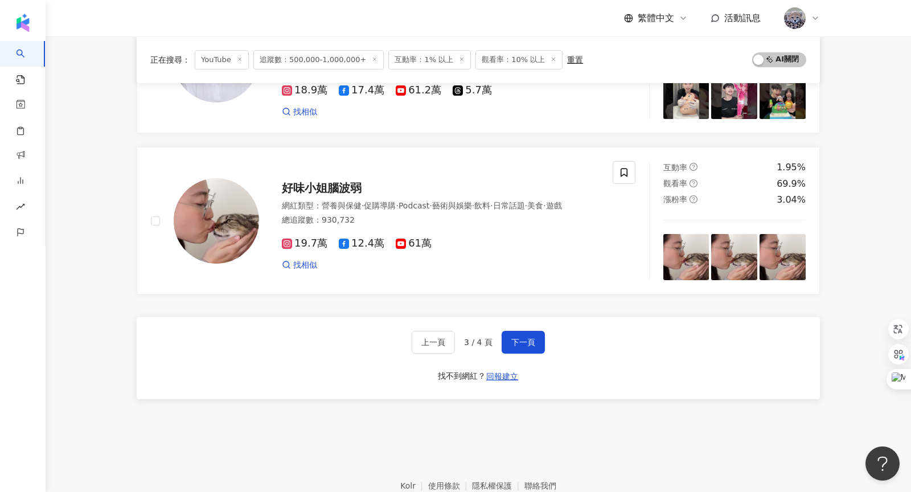
scroll to position [1876, 0]
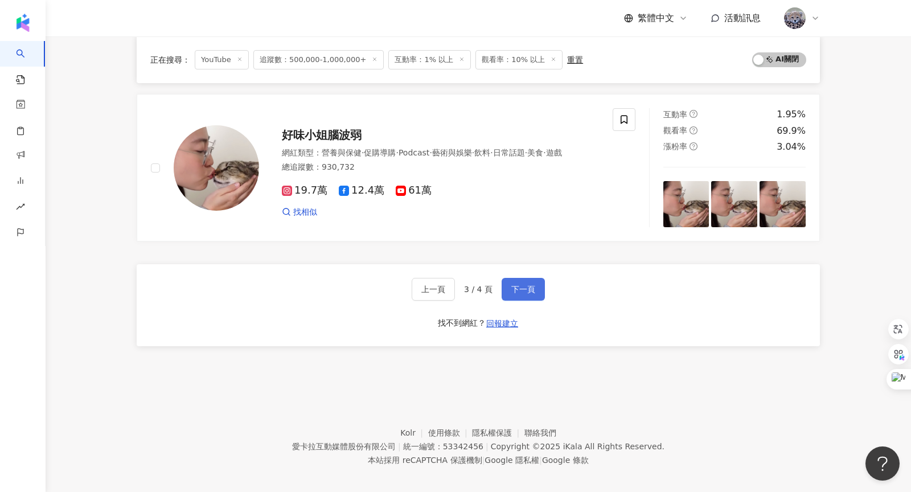
click at [520, 287] on button "下一頁" at bounding box center [522, 289] width 43 height 23
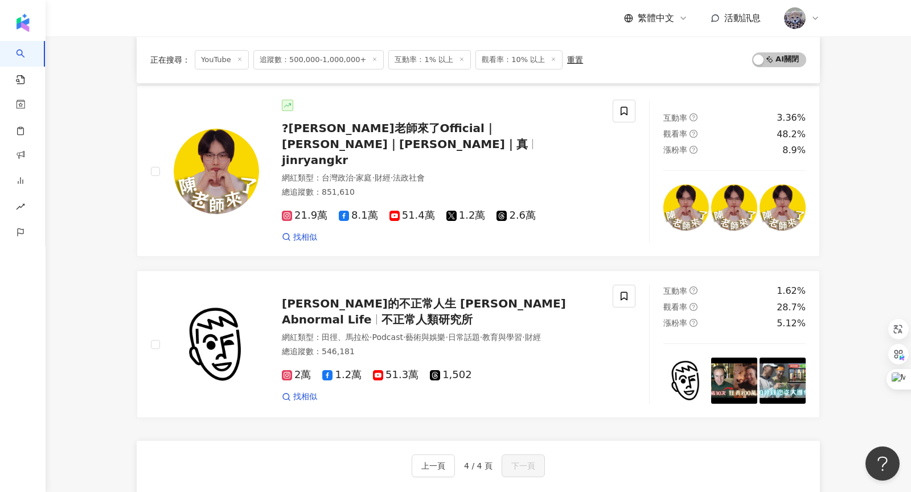
scroll to position [1093, 0]
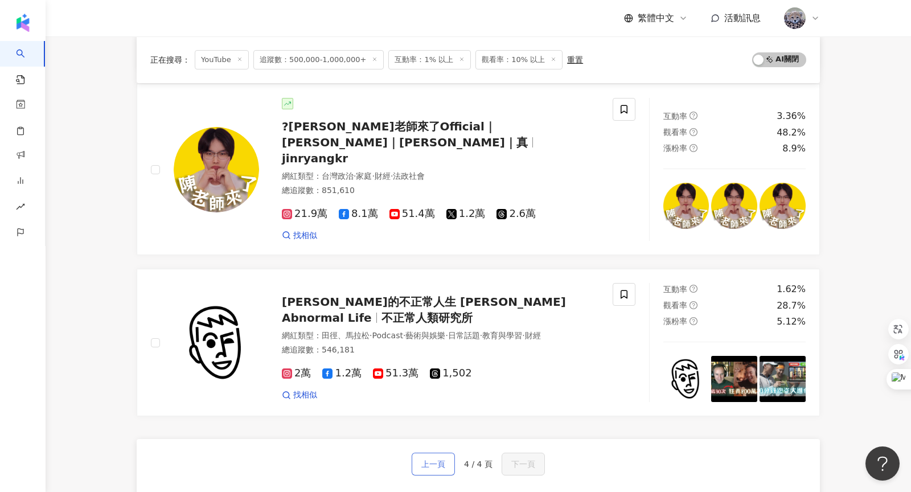
click at [439, 459] on span "上一頁" at bounding box center [433, 463] width 24 height 9
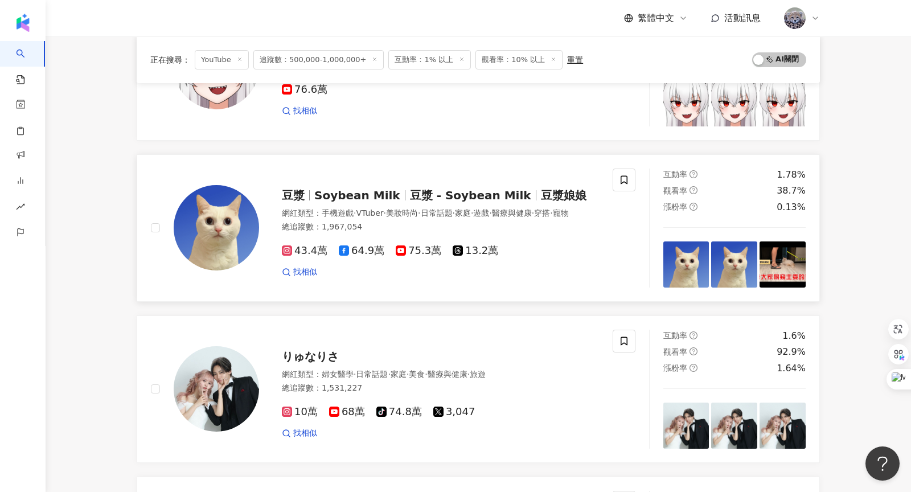
scroll to position [0, 0]
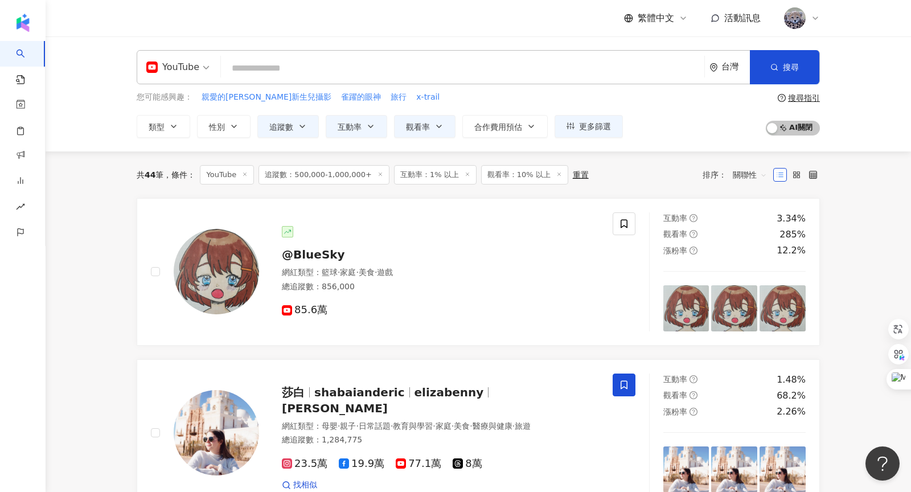
click at [251, 63] on input "search" at bounding box center [462, 68] width 474 height 22
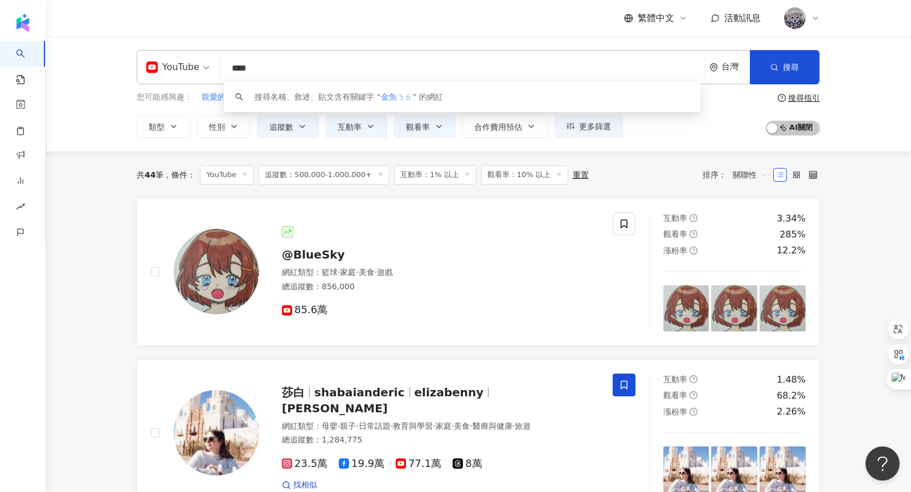
type input "***"
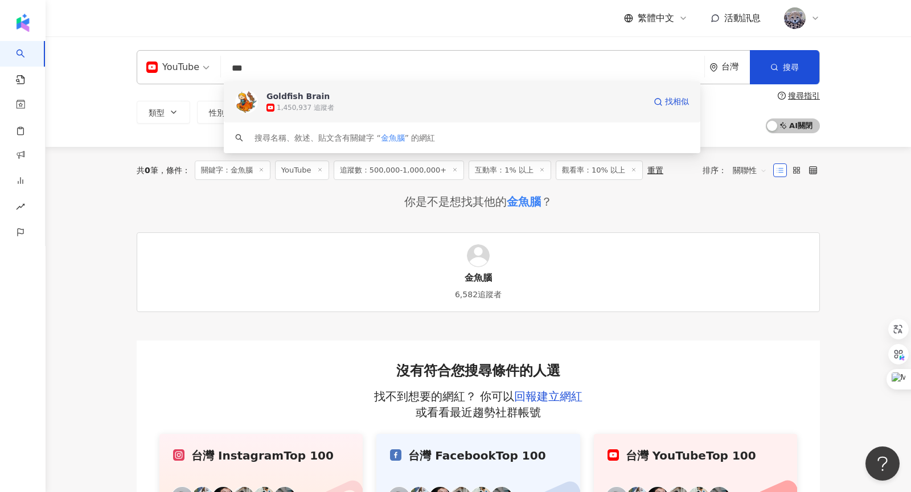
click at [326, 101] on span "Goldfish Brain" at bounding box center [455, 95] width 378 height 11
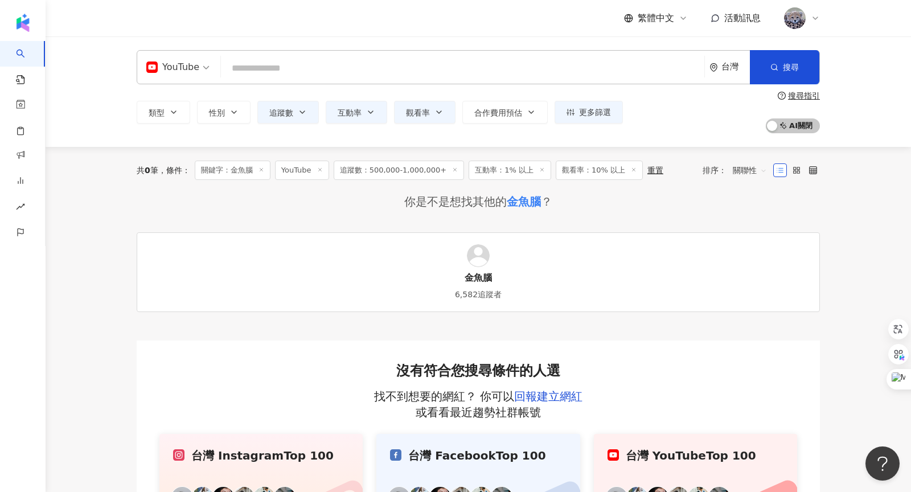
click at [267, 64] on input "search" at bounding box center [462, 68] width 474 height 22
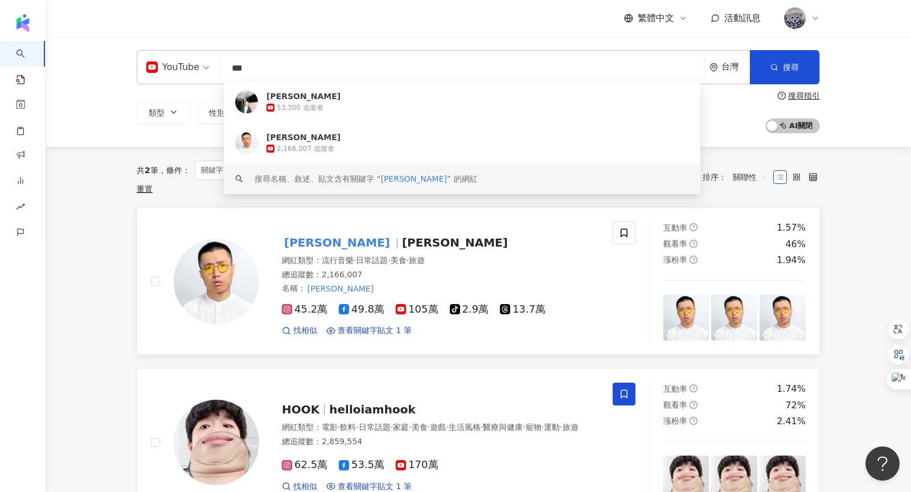
click at [322, 234] on div "黃大謙 大謙" at bounding box center [440, 242] width 317 height 16
drag, startPoint x: 277, startPoint y: 68, endPoint x: 209, endPoint y: 67, distance: 67.7
click at [209, 67] on div "YouTube *** 台灣 搜尋 c2ffdf8c-d421-45f4-93db-fd785438a8d3 keyword 黃大謙 53,300 追蹤者 黃…" at bounding box center [478, 67] width 683 height 34
type input "****"
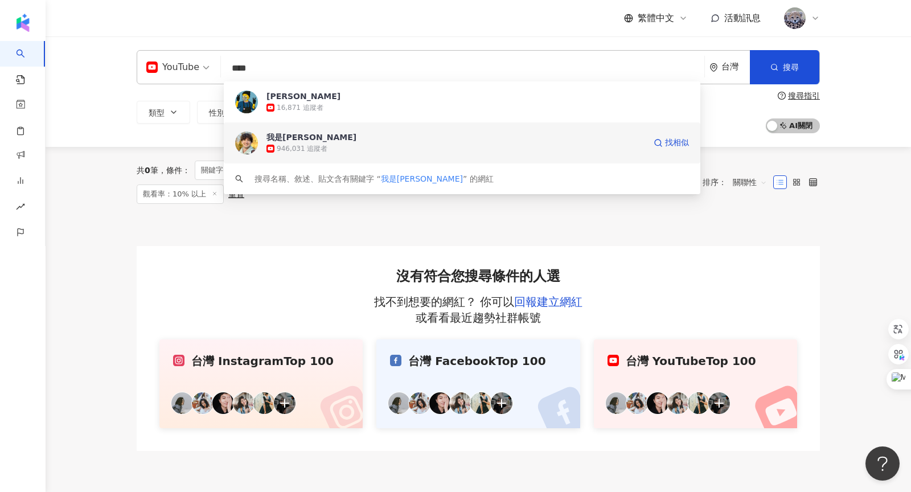
click at [330, 141] on span "我是路易" at bounding box center [455, 136] width 378 height 11
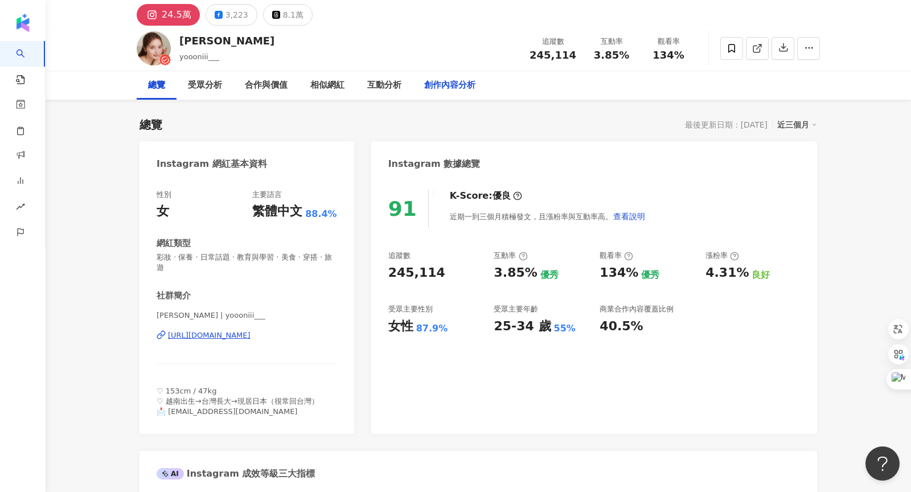
click at [443, 83] on div "創作內容分析" at bounding box center [449, 86] width 51 height 14
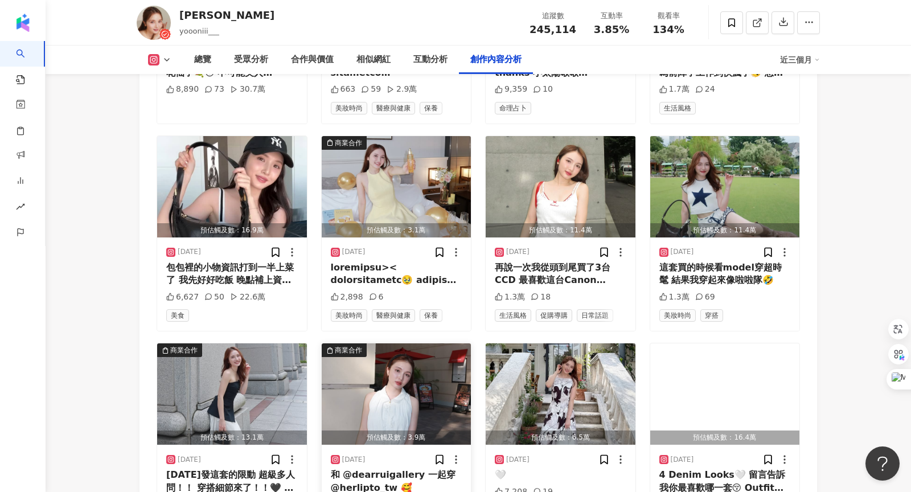
scroll to position [3503, 0]
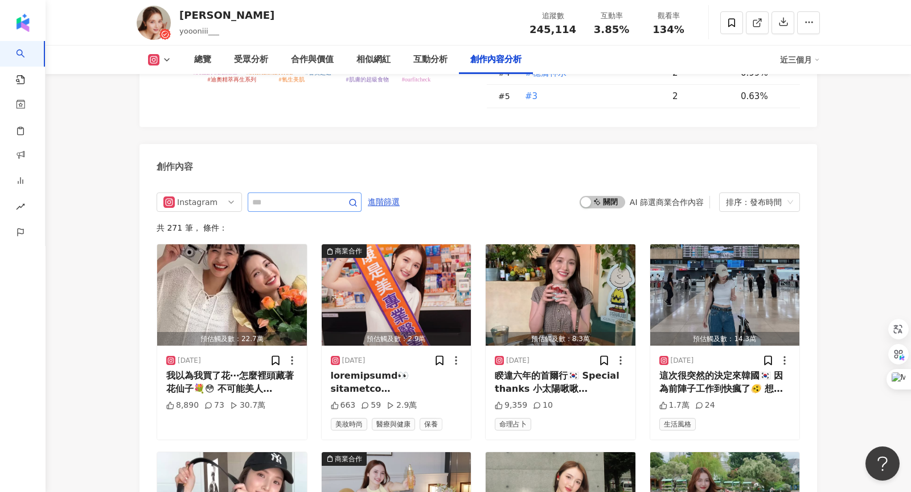
click at [328, 192] on span at bounding box center [305, 201] width 114 height 19
type input "*"
type input "***"
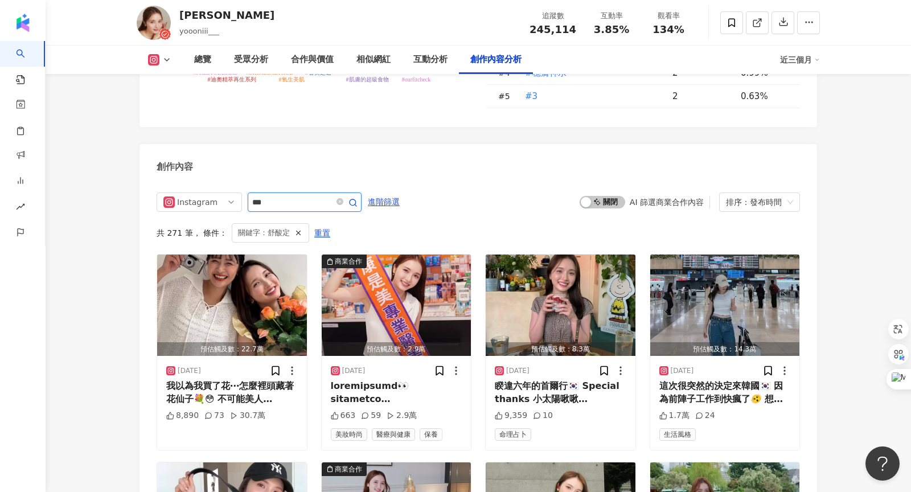
scroll to position [3490, 0]
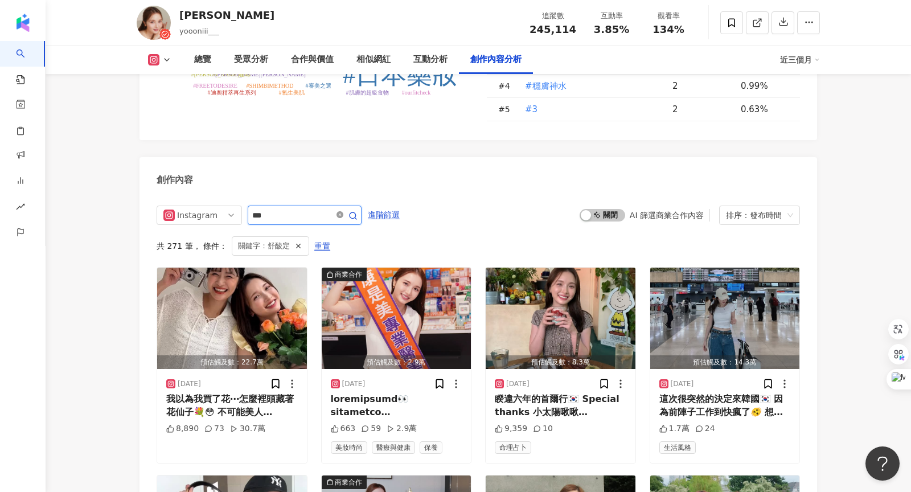
click at [339, 211] on icon "close-circle" at bounding box center [339, 214] width 7 height 7
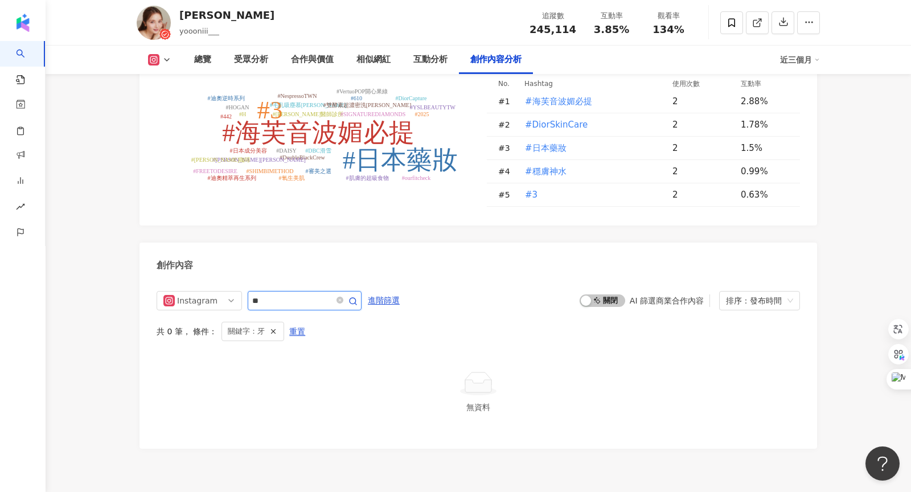
type input "**"
click at [342, 297] on icon "close-circle" at bounding box center [339, 300] width 7 height 7
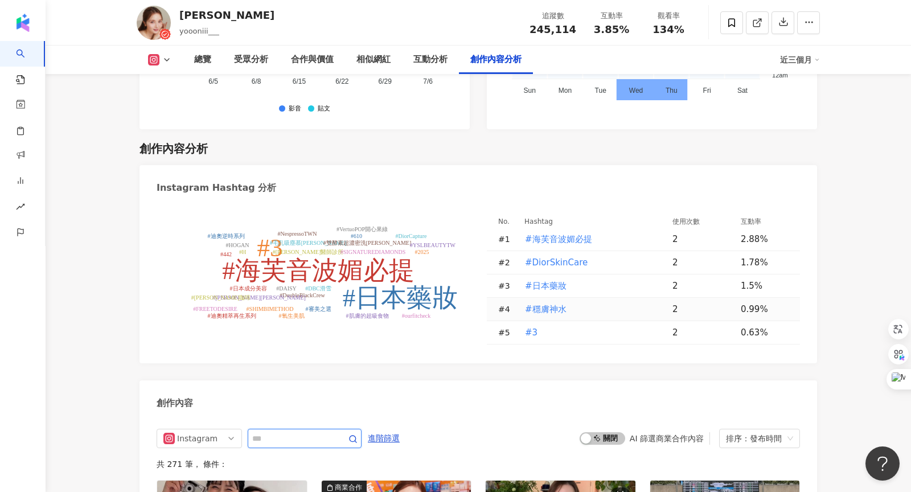
scroll to position [3257, 0]
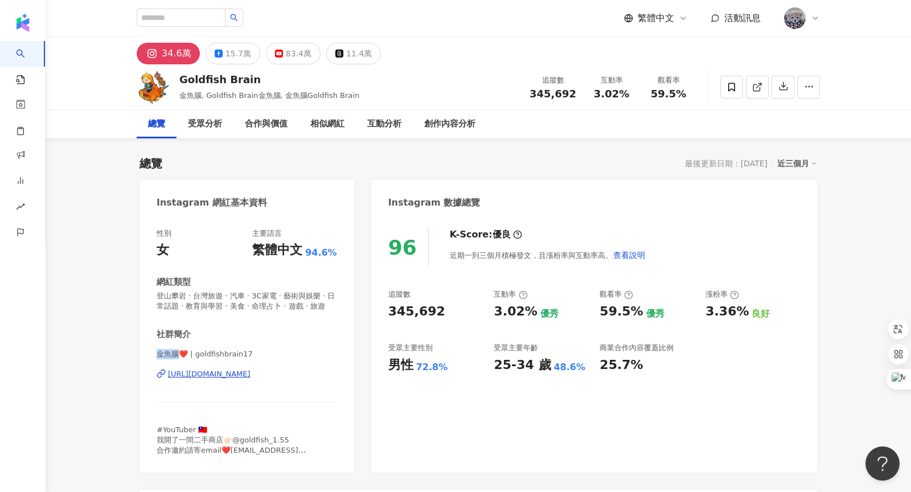
drag, startPoint x: 156, startPoint y: 351, endPoint x: 178, endPoint y: 352, distance: 22.2
click at [178, 352] on span "金魚腦❤️ | goldfishbrain17" at bounding box center [247, 354] width 180 height 10
click at [257, 353] on span "金魚腦❤️ | goldfishbrain17" at bounding box center [247, 354] width 180 height 10
click at [293, 47] on div "83.4萬" at bounding box center [299, 54] width 26 height 16
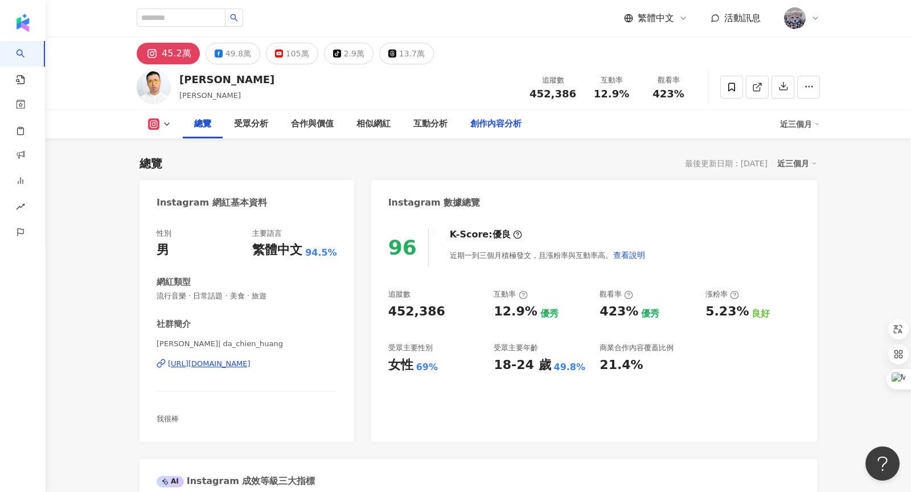
click at [488, 123] on div "創作內容分析" at bounding box center [495, 124] width 51 height 14
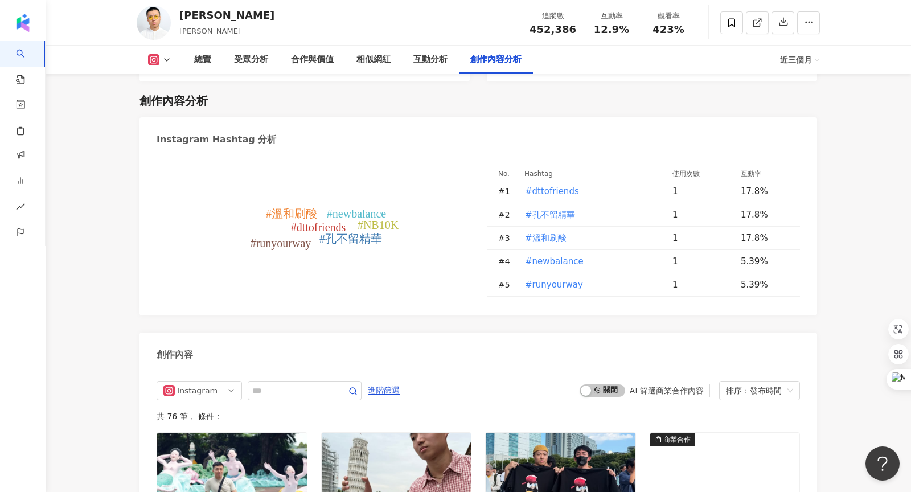
scroll to position [3254, 0]
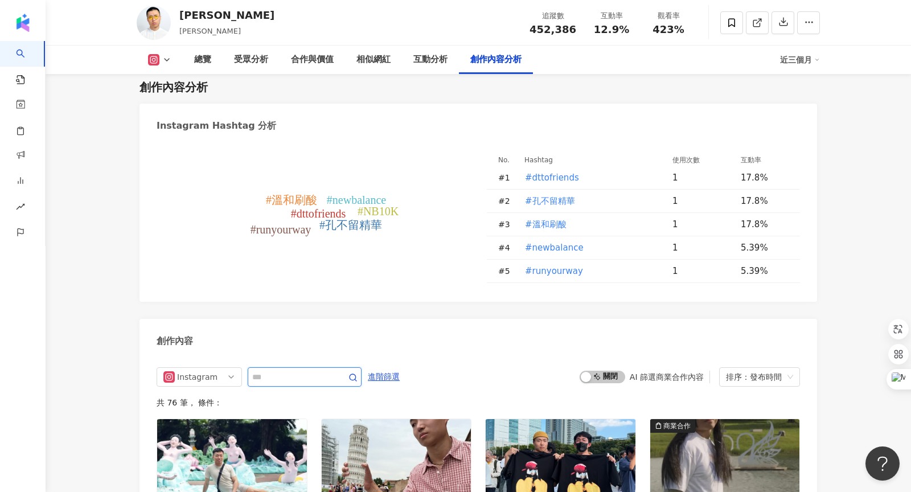
click at [278, 370] on input "text" at bounding box center [292, 377] width 80 height 14
type input "**"
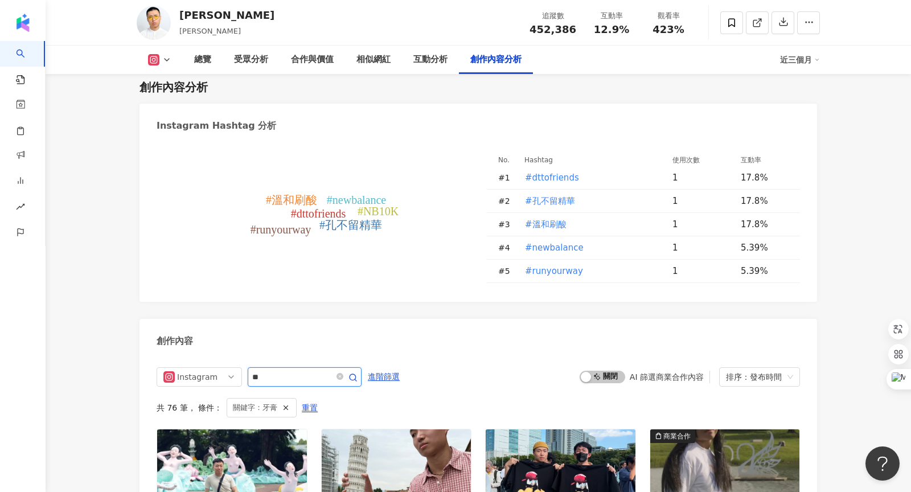
scroll to position [3457, 0]
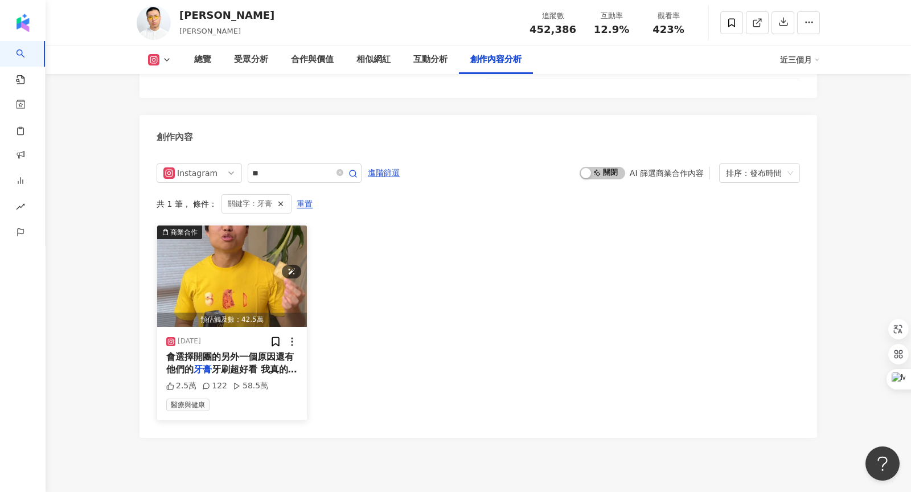
click at [236, 225] on img "button" at bounding box center [232, 275] width 150 height 101
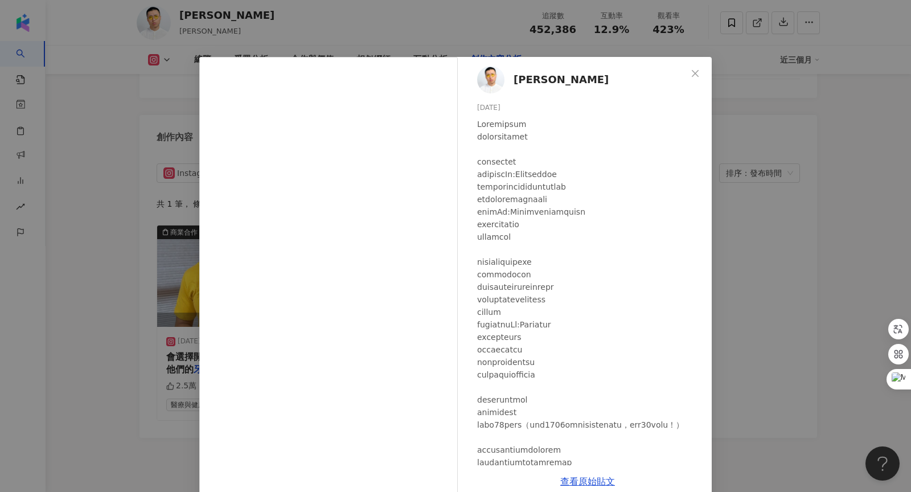
scroll to position [46, 0]
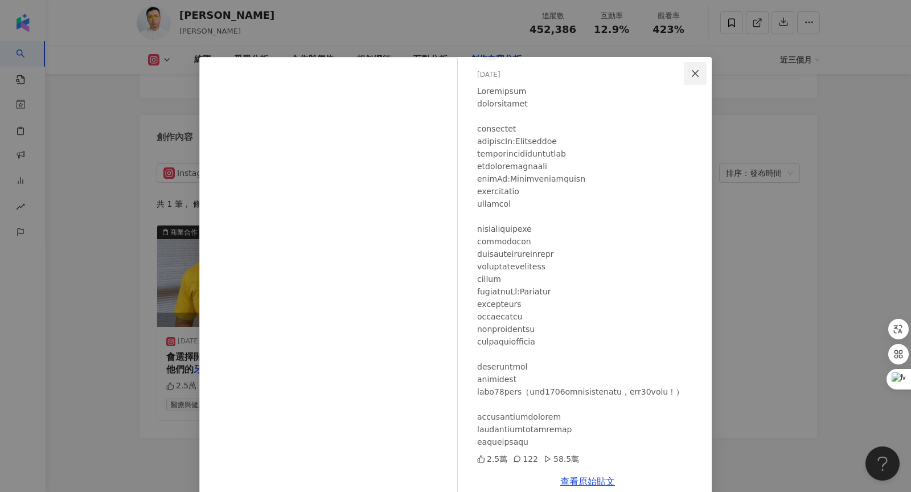
click at [689, 68] on button "Close" at bounding box center [695, 73] width 23 height 23
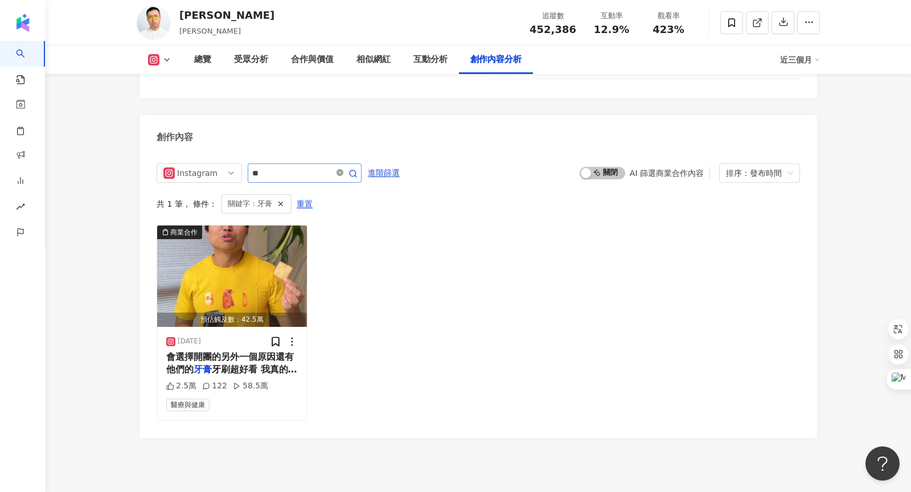
click at [339, 169] on icon "close-circle" at bounding box center [339, 172] width 7 height 7
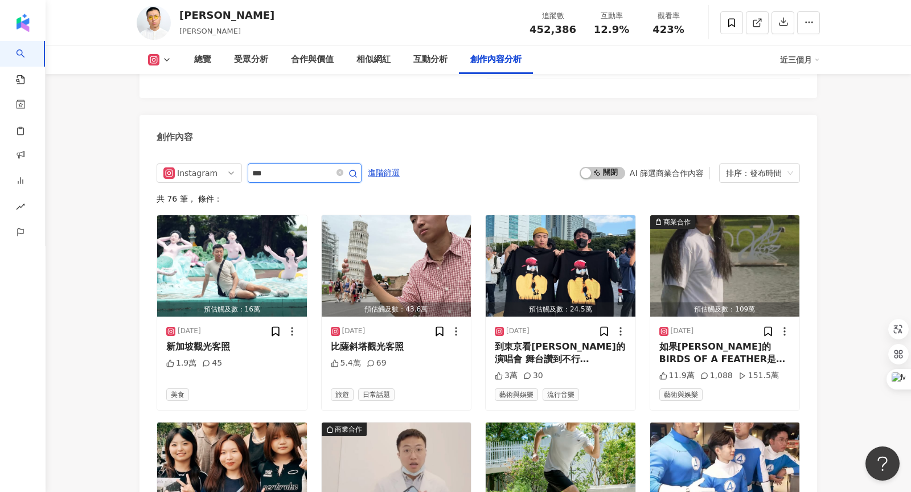
type input "***"
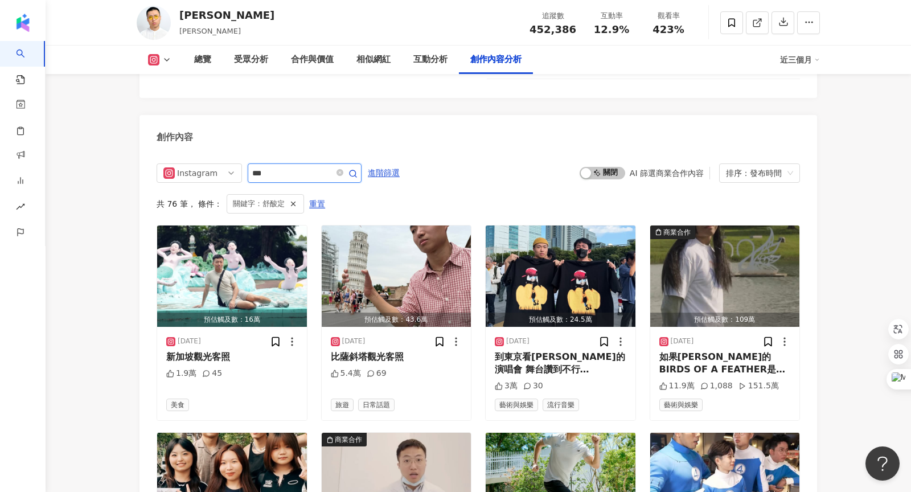
scroll to position [3371, 0]
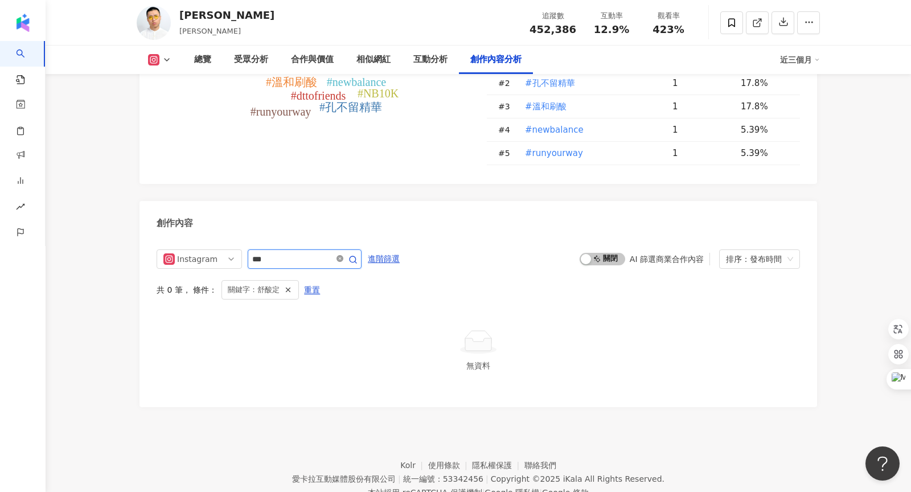
click at [339, 255] on icon "close-circle" at bounding box center [339, 258] width 7 height 7
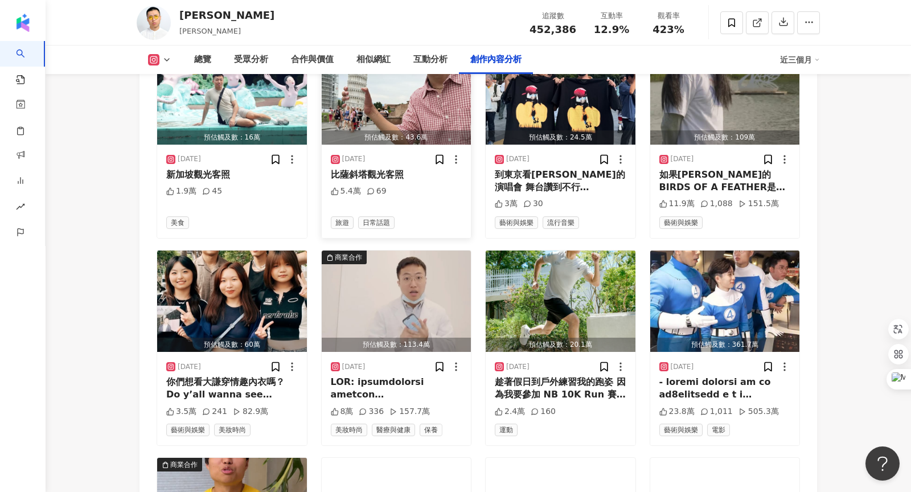
scroll to position [3927, 0]
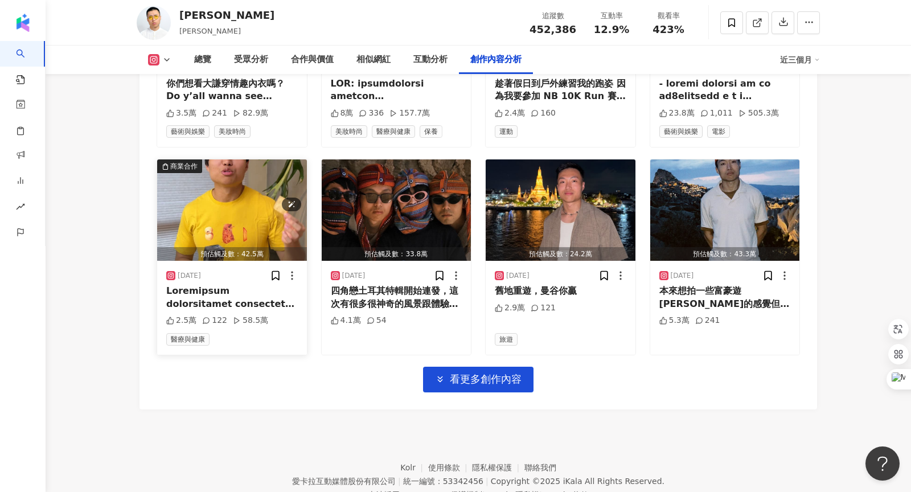
click at [263, 159] on img "button" at bounding box center [232, 209] width 150 height 101
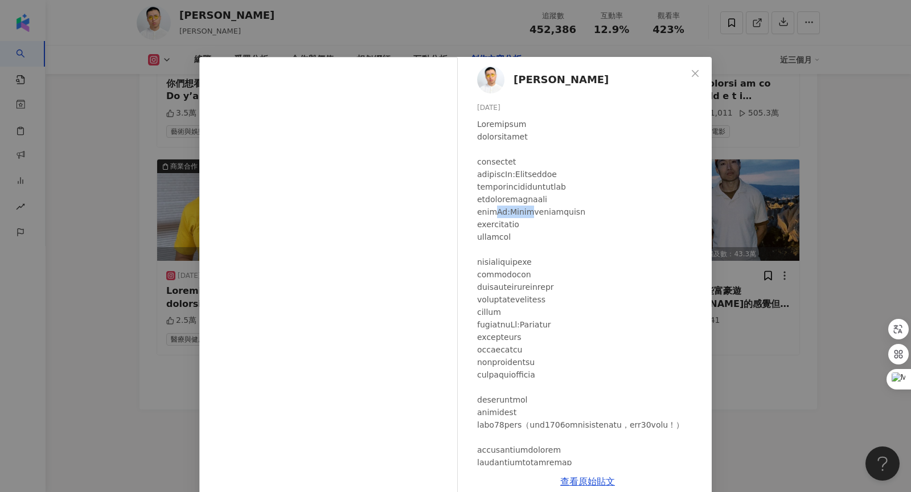
drag, startPoint x: 510, startPoint y: 209, endPoint x: 541, endPoint y: 209, distance: 31.3
click at [541, 209] on div at bounding box center [589, 299] width 225 height 363
copy div "Re:Brush"
click at [616, 285] on div at bounding box center [589, 299] width 225 height 363
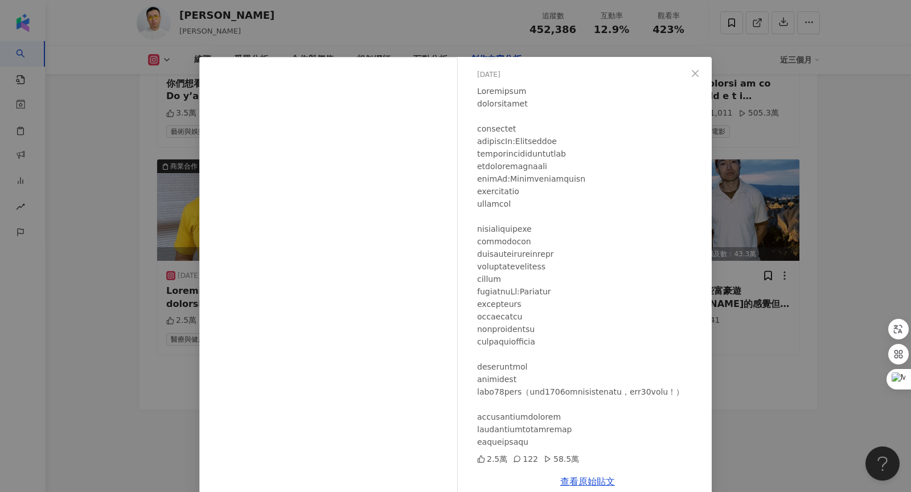
scroll to position [19, 0]
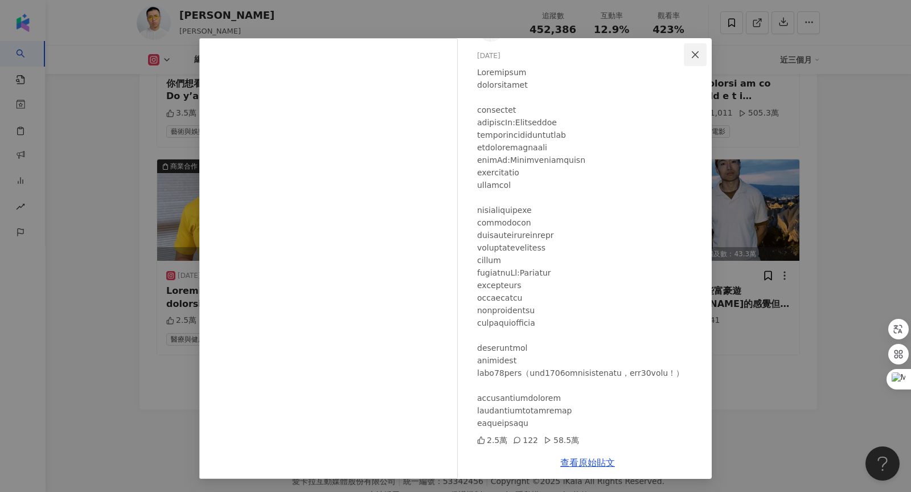
click at [694, 59] on button "Close" at bounding box center [695, 54] width 23 height 23
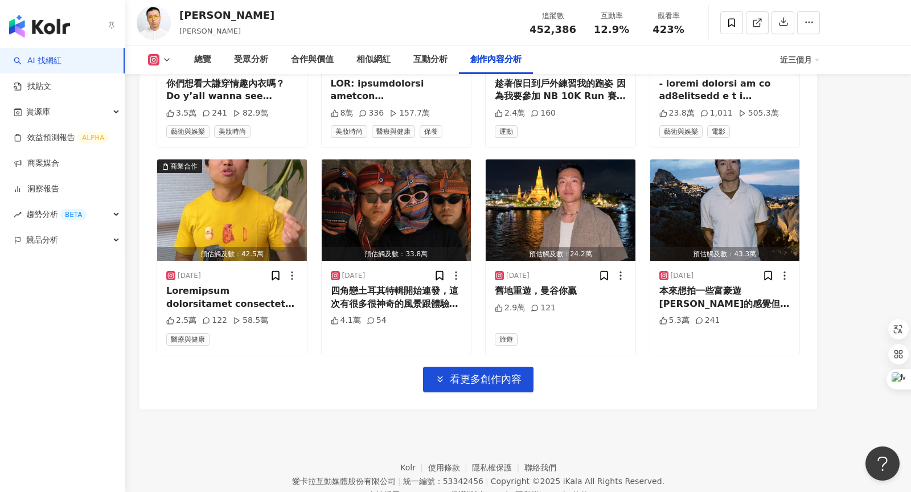
click at [39, 55] on link "AI 找網紅" at bounding box center [38, 60] width 48 height 11
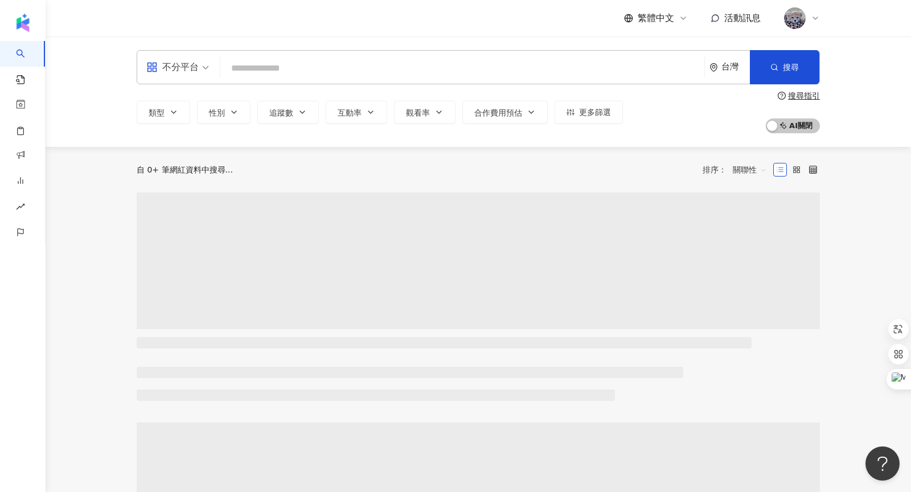
click at [274, 72] on input "search" at bounding box center [462, 68] width 475 height 22
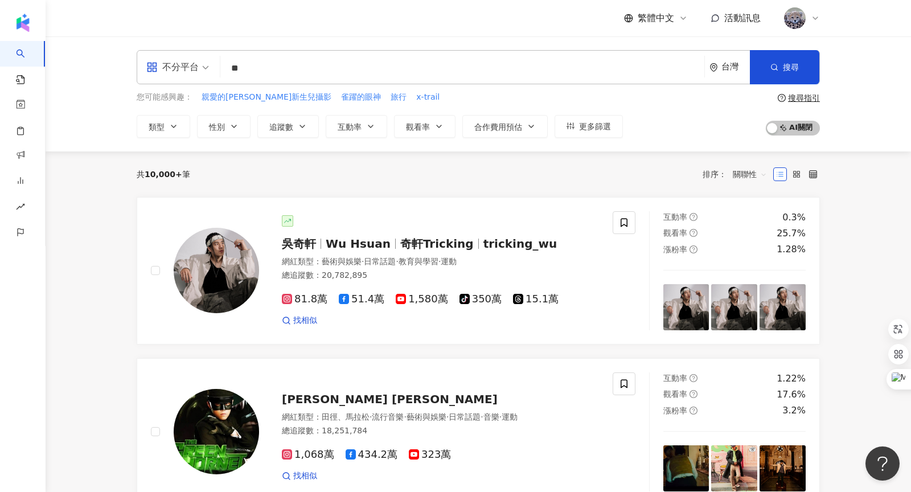
type input "*"
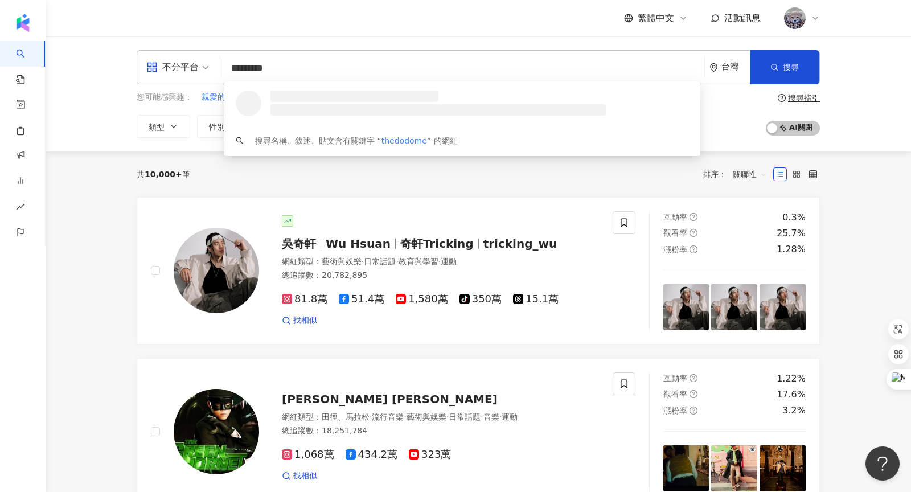
type input "**********"
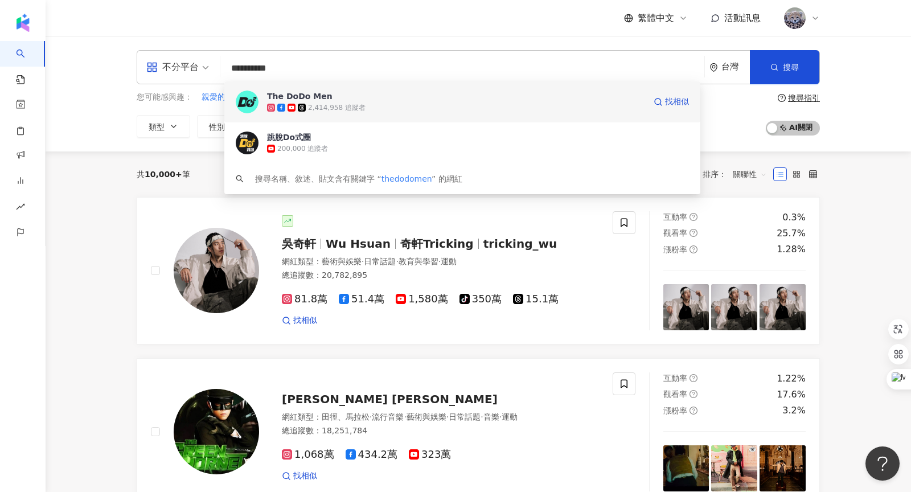
click at [295, 101] on div "The DoDo Men" at bounding box center [299, 95] width 65 height 11
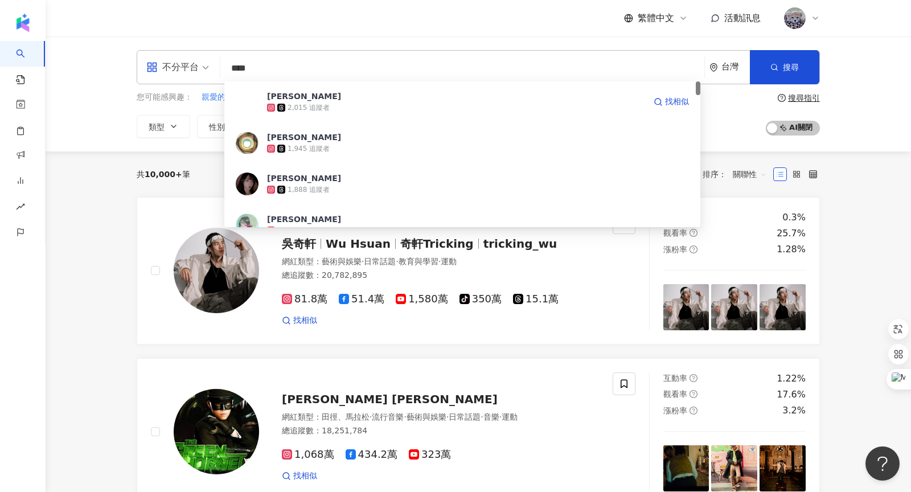
type input "***"
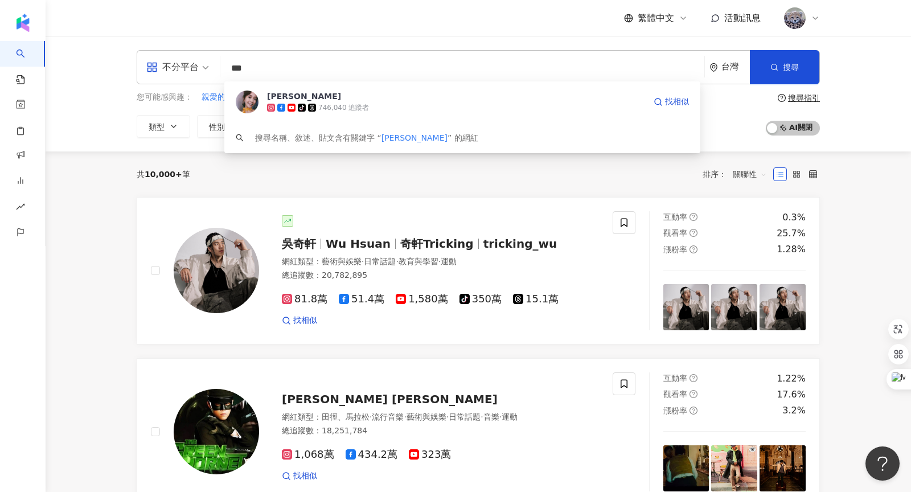
click at [341, 101] on span "[PERSON_NAME]" at bounding box center [456, 95] width 378 height 11
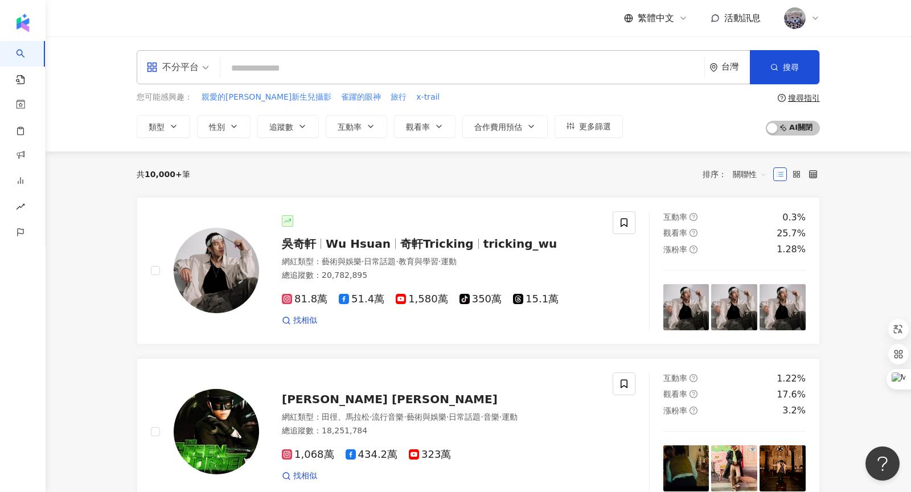
click at [253, 63] on input "search" at bounding box center [462, 68] width 475 height 22
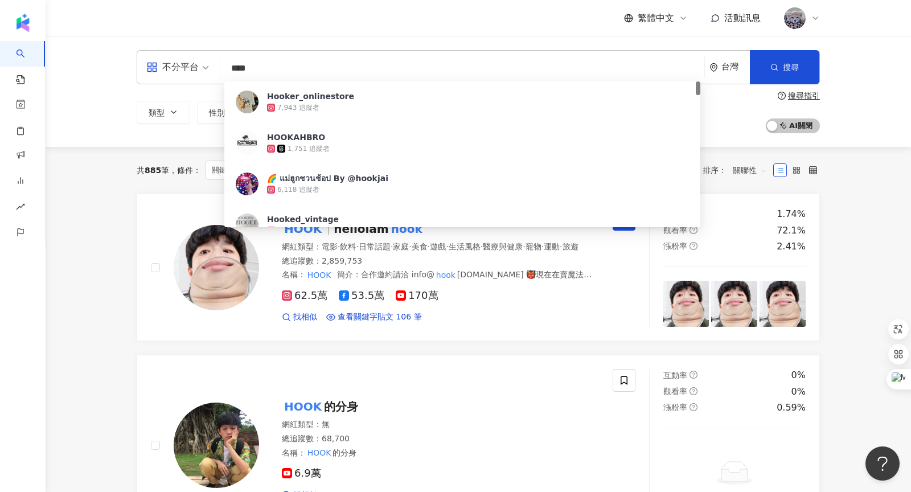
type input "****"
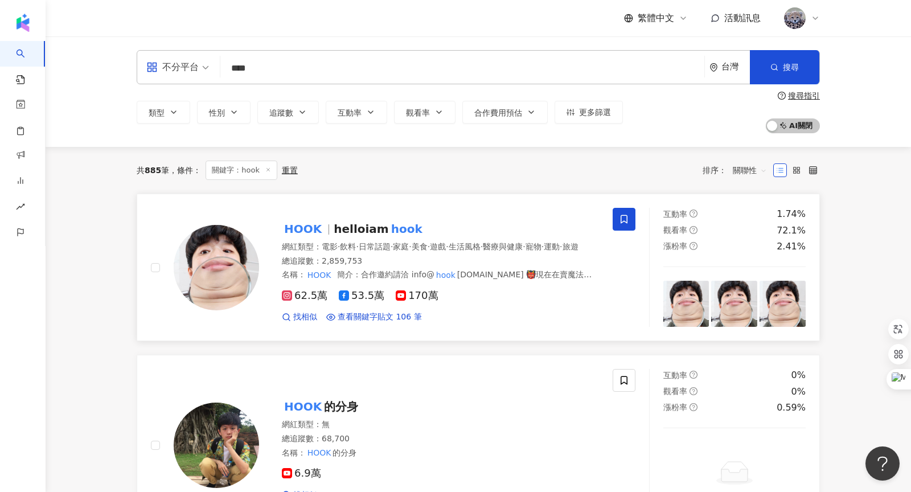
click at [347, 227] on span "helloiam" at bounding box center [360, 229] width 55 height 14
click at [367, 222] on span "helloiam" at bounding box center [360, 229] width 55 height 14
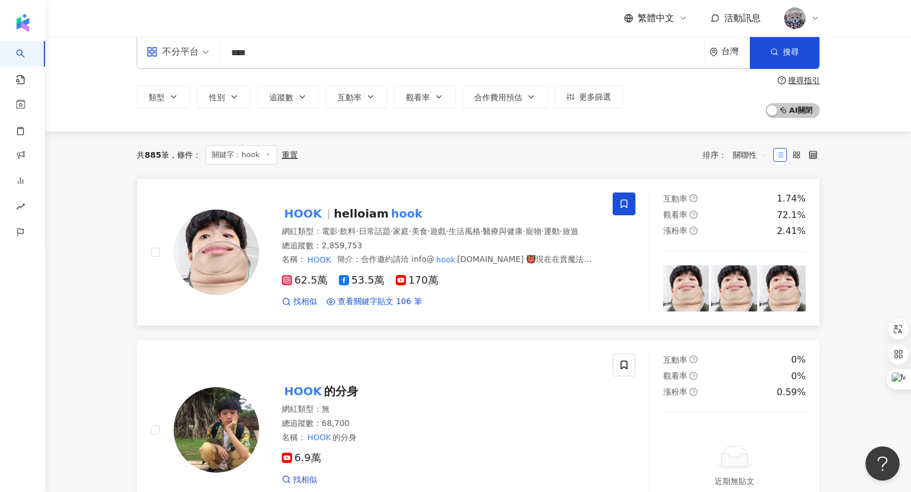
click at [368, 211] on span "helloiam" at bounding box center [360, 214] width 55 height 14
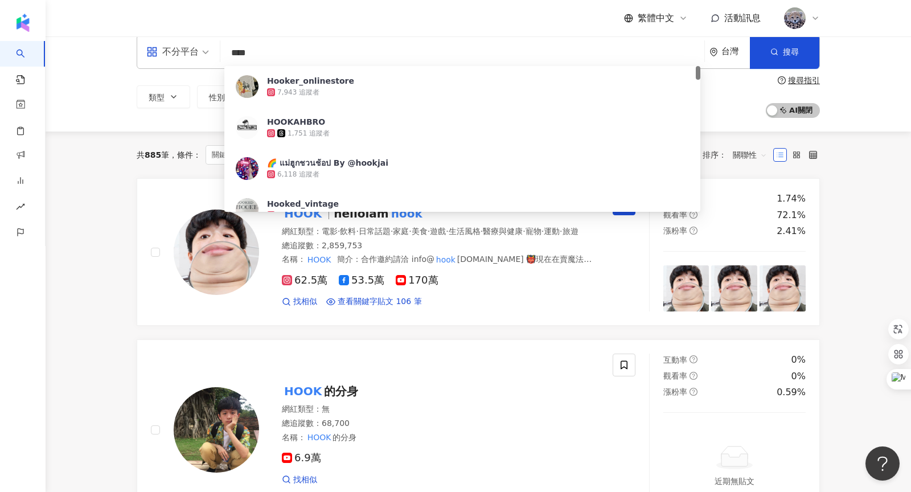
drag, startPoint x: 277, startPoint y: 51, endPoint x: 174, endPoint y: 50, distance: 102.4
click at [174, 50] on div "不分平台 **** 台灣 搜尋 389f37b2-e2ec-4c17-9426-fe6380ef6f03 Hooker_onlinestore 7,943 追…" at bounding box center [478, 52] width 683 height 34
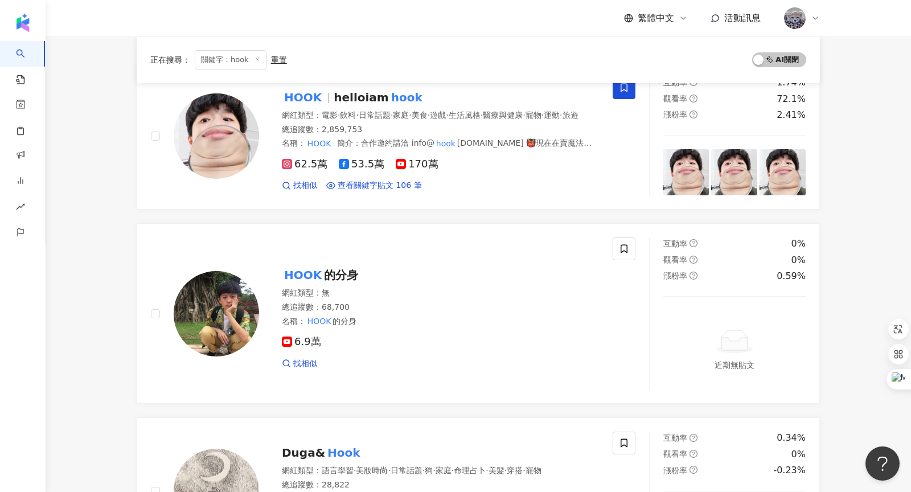
scroll to position [0, 0]
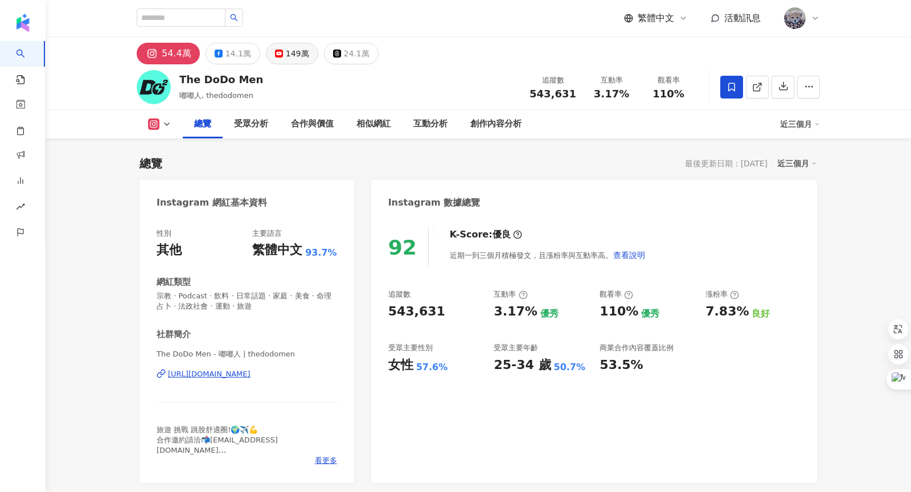
click at [277, 51] on button "149萬" at bounding box center [292, 54] width 52 height 22
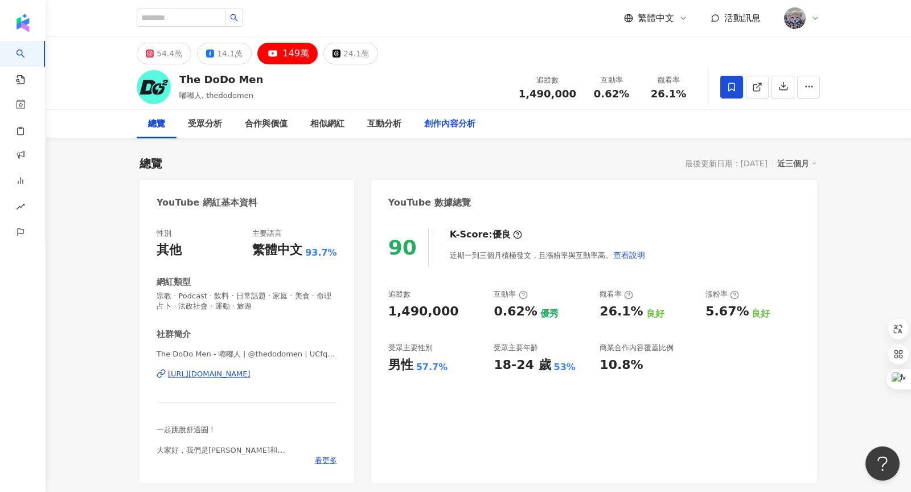
click at [472, 124] on div "創作內容分析" at bounding box center [449, 124] width 51 height 14
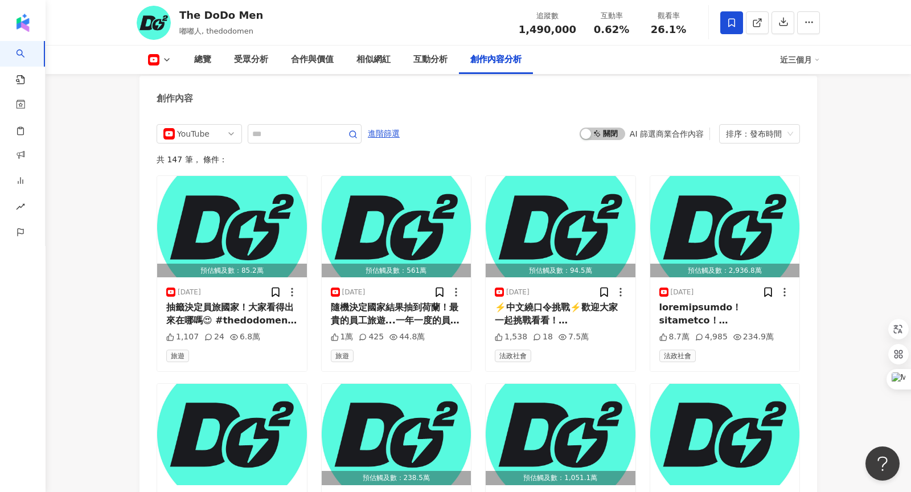
scroll to position [2999, 0]
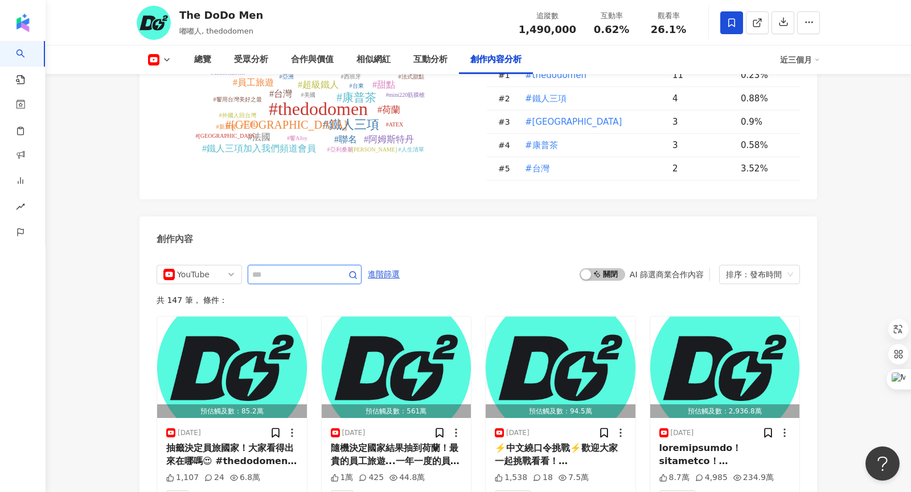
click at [320, 267] on input "text" at bounding box center [292, 274] width 80 height 14
type input "*"
click at [205, 265] on div "YouTube" at bounding box center [195, 274] width 37 height 18
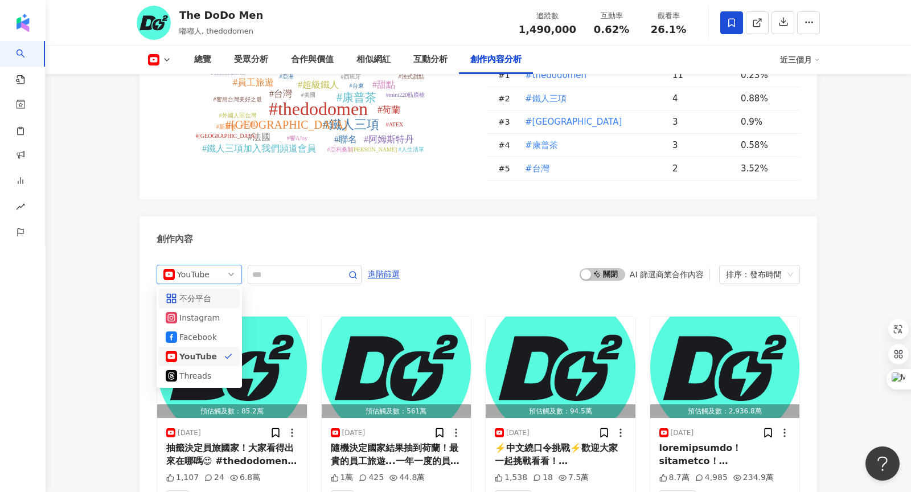
click at [203, 292] on div "不分平台" at bounding box center [197, 298] width 37 height 13
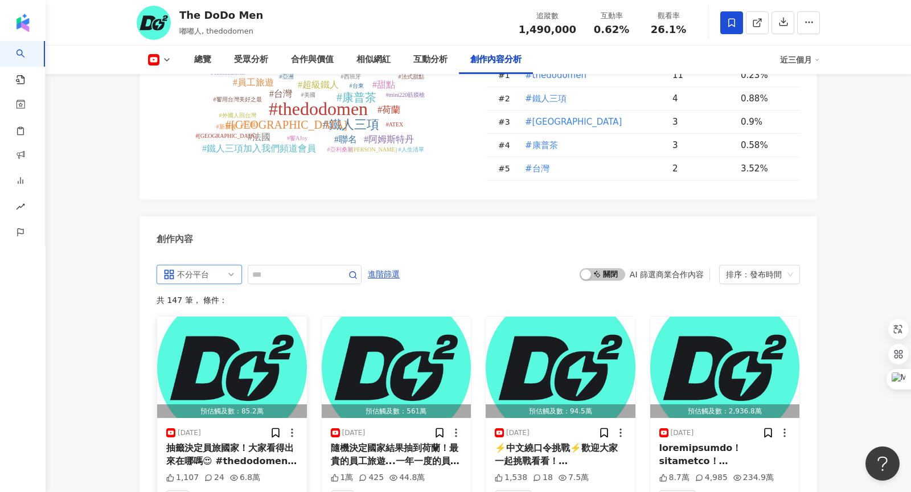
scroll to position [3127, 0]
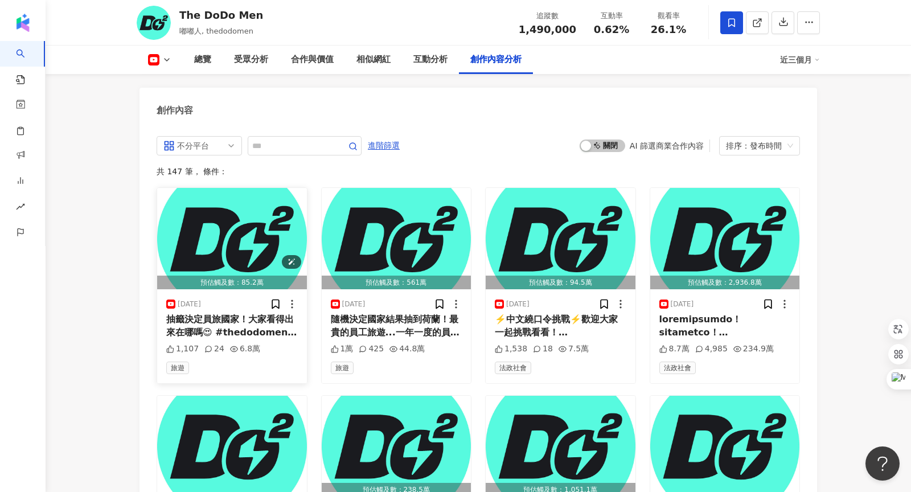
click at [279, 260] on div "預估觸及數：85.2萬 [DATE] 抽籤決定員旅國家！大家看得出來在哪嗎😍 #thedodomen #員工旅遊 1,107 24 6.8萬 旅遊 預估觸及數…" at bounding box center [478, 492] width 643 height 611
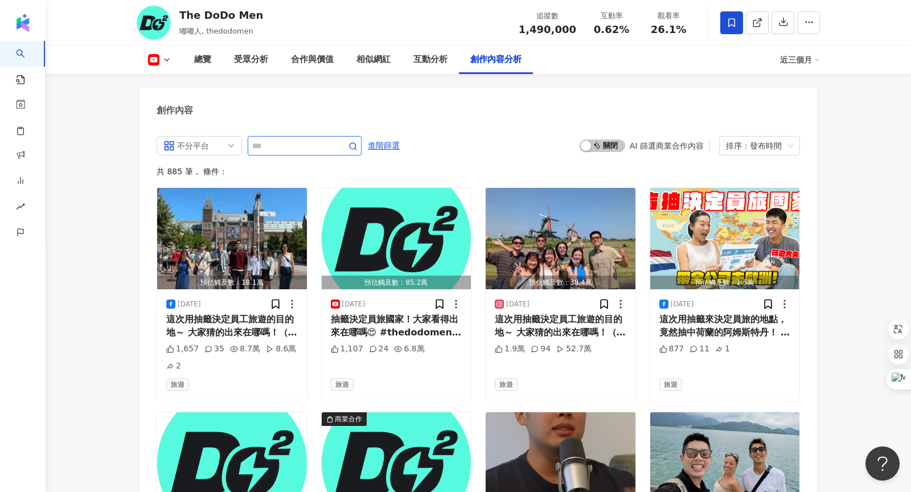
click at [280, 139] on input "text" at bounding box center [292, 146] width 80 height 14
type input "*"
type input "*********"
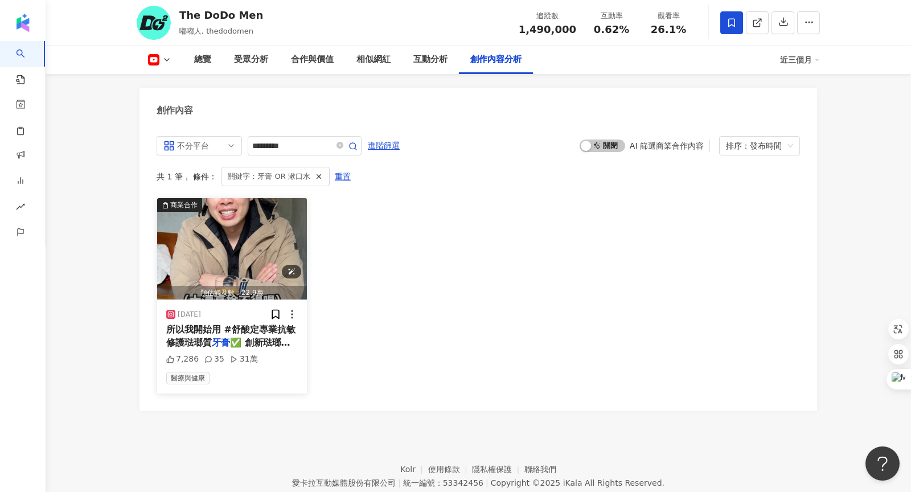
click at [250, 233] on img "button" at bounding box center [232, 248] width 150 height 101
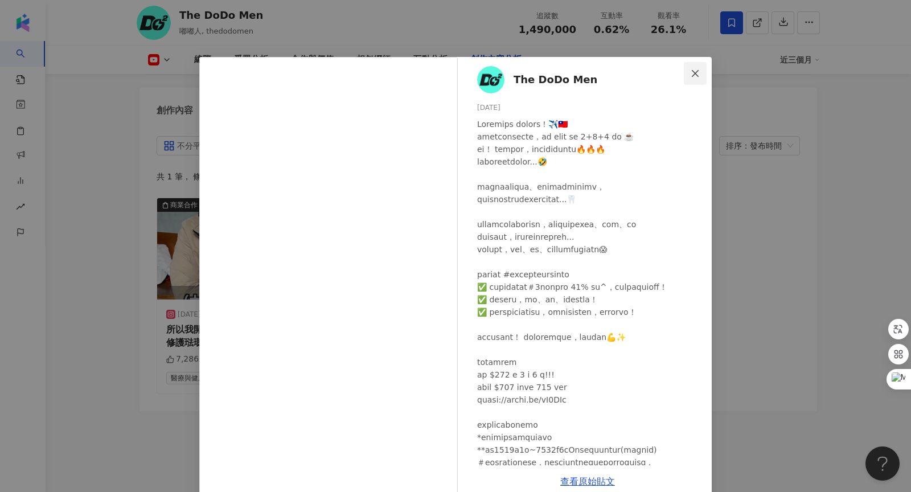
click at [698, 75] on icon "close" at bounding box center [694, 73] width 9 height 9
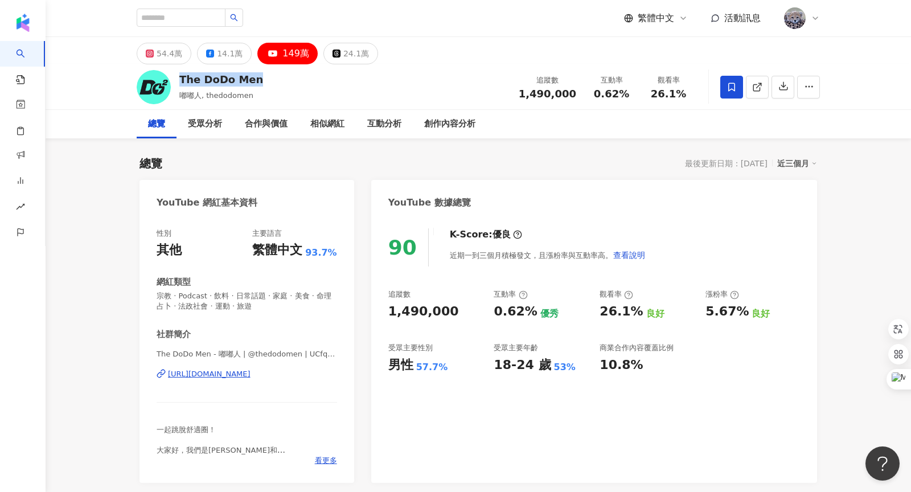
drag, startPoint x: 180, startPoint y: 79, endPoint x: 252, endPoint y: 79, distance: 72.3
click at [252, 79] on div "The DoDo Men" at bounding box center [221, 79] width 84 height 14
copy div "The DoDo Men"
click at [331, 88] on div "The DoDo Men 嘟嘟人, thedodomen 追蹤數 1,490,000 互動率 0.62% 觀看率 26.1%" at bounding box center [478, 86] width 728 height 45
drag, startPoint x: 532, startPoint y: 95, endPoint x: 574, endPoint y: 93, distance: 42.2
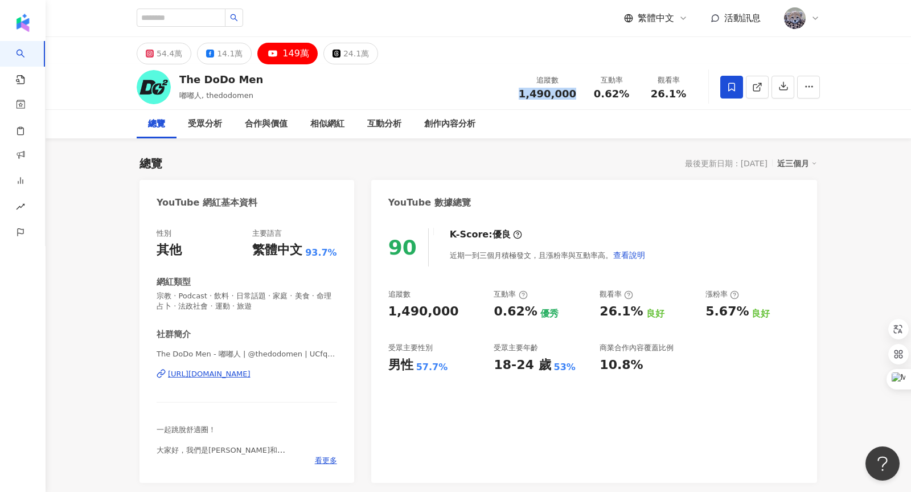
click at [574, 93] on span "1,490,000" at bounding box center [546, 94] width 57 height 12
copy span "1,490,000"
drag, startPoint x: 653, startPoint y: 94, endPoint x: 678, endPoint y: 93, distance: 24.5
click at [678, 93] on span "26.1%" at bounding box center [667, 93] width 35 height 11
click at [682, 93] on span "26.1%" at bounding box center [667, 93] width 35 height 11
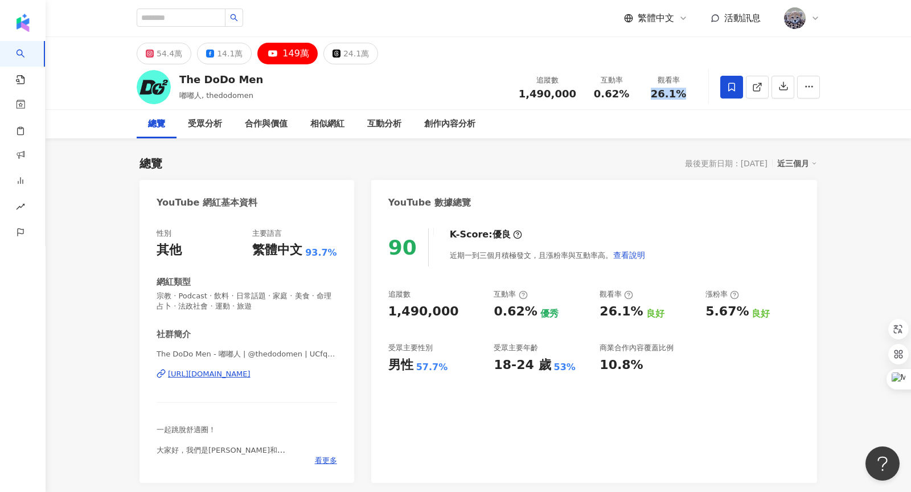
drag, startPoint x: 655, startPoint y: 93, endPoint x: 687, endPoint y: 92, distance: 32.5
click at [687, 92] on div "26.1%" at bounding box center [668, 93] width 43 height 11
copy span "26.1%"
click at [580, 121] on div "總覽 受眾分析 合作與價值 相似網紅 互動分析 創作內容分析" at bounding box center [478, 124] width 683 height 28
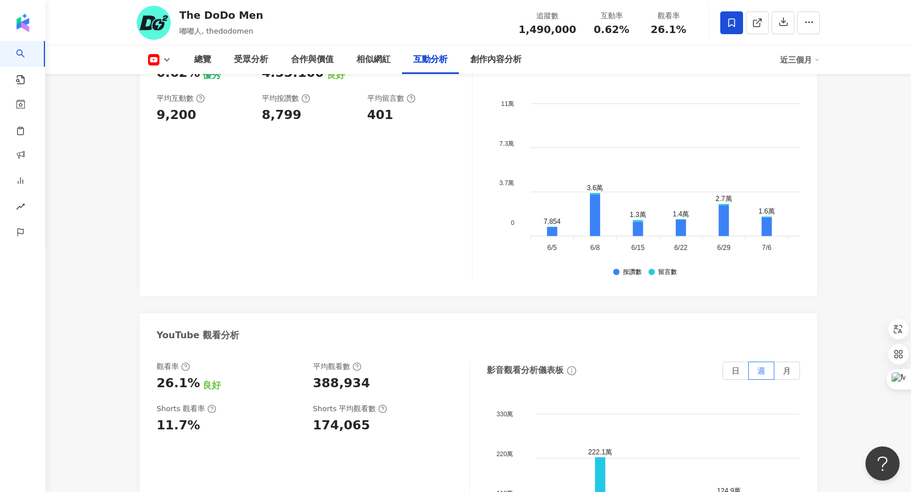
scroll to position [2093, 0]
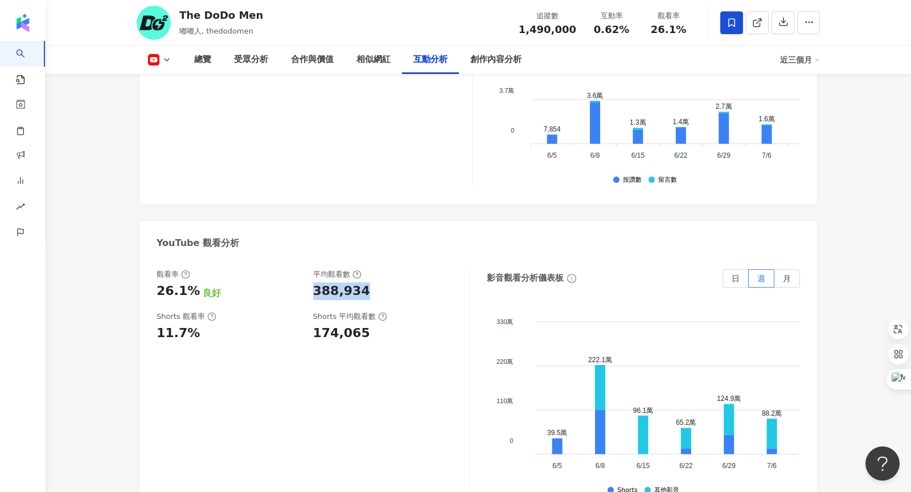
drag, startPoint x: 315, startPoint y: 276, endPoint x: 374, endPoint y: 276, distance: 59.8
click at [374, 282] on div "388,934" at bounding box center [385, 291] width 145 height 18
copy div "388,934"
click at [484, 60] on div "創作內容分析" at bounding box center [495, 60] width 51 height 14
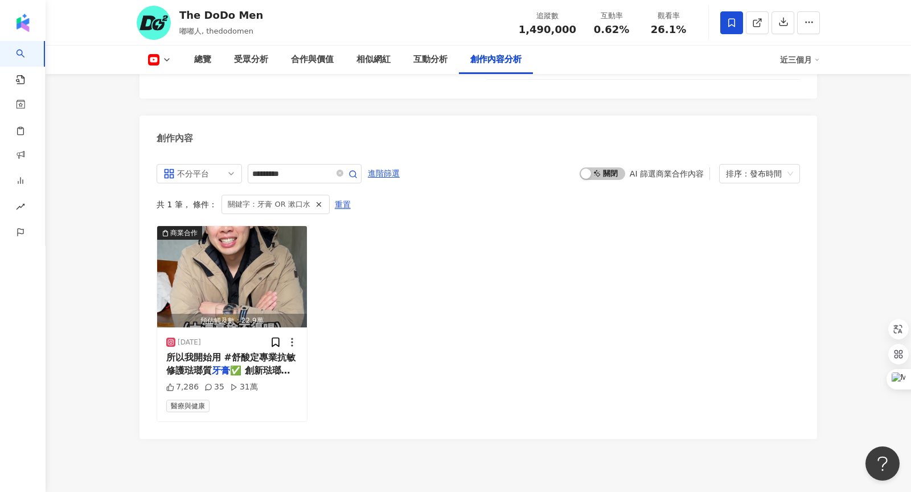
scroll to position [3111, 0]
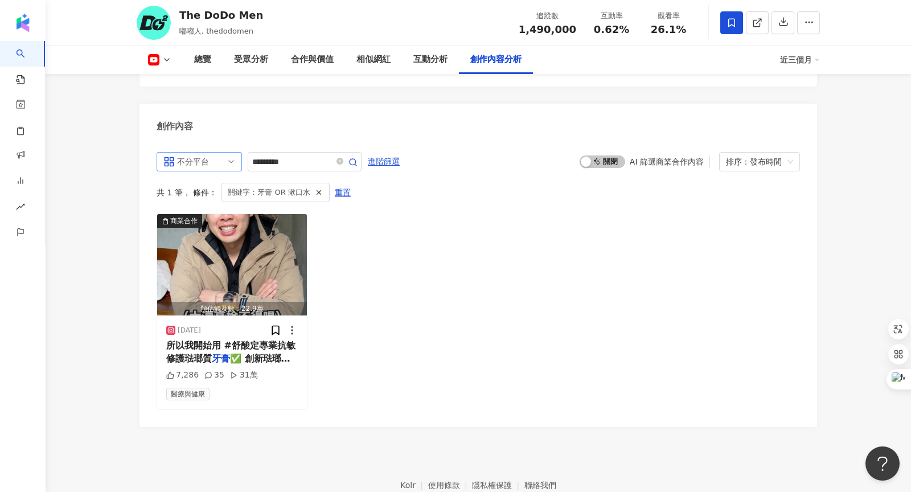
click at [225, 153] on span "不分平台" at bounding box center [199, 162] width 72 height 18
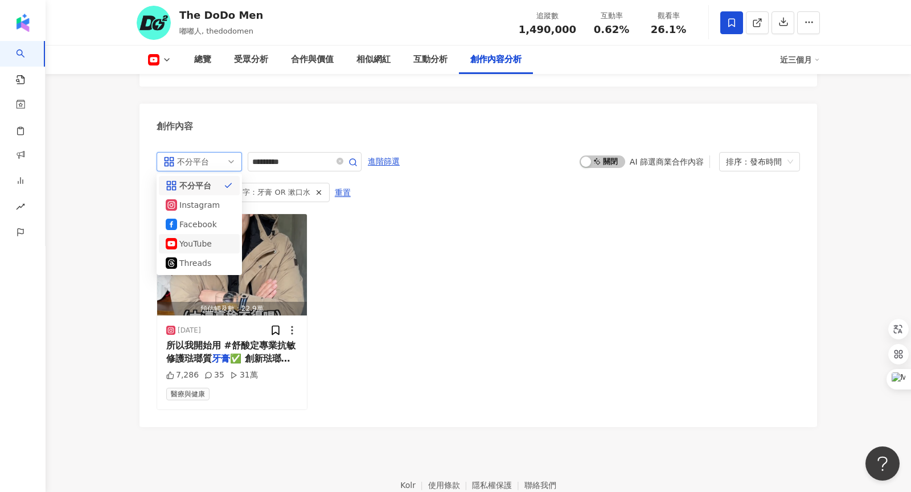
click at [192, 237] on div "YouTube" at bounding box center [197, 243] width 37 height 13
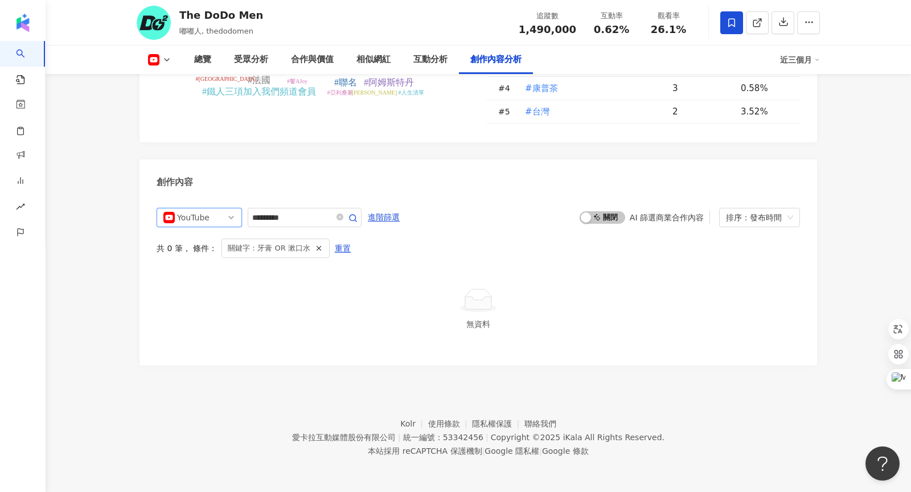
scroll to position [3041, 0]
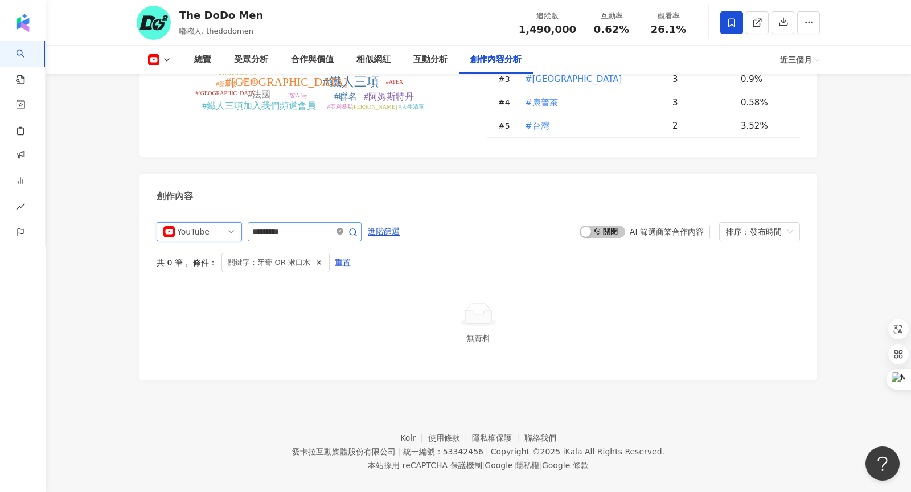
click at [343, 228] on icon "close-circle" at bounding box center [339, 231] width 7 height 7
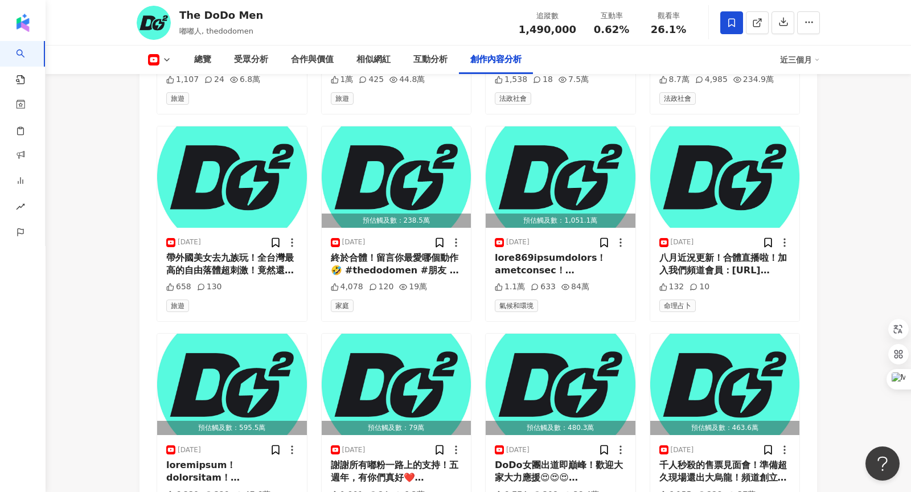
scroll to position [3530, 0]
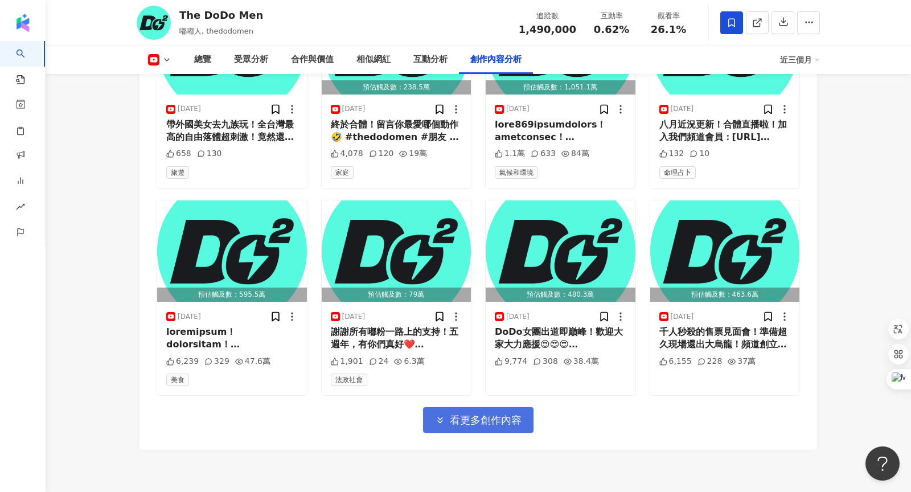
click at [496, 414] on span "看更多創作內容" at bounding box center [486, 420] width 72 height 13
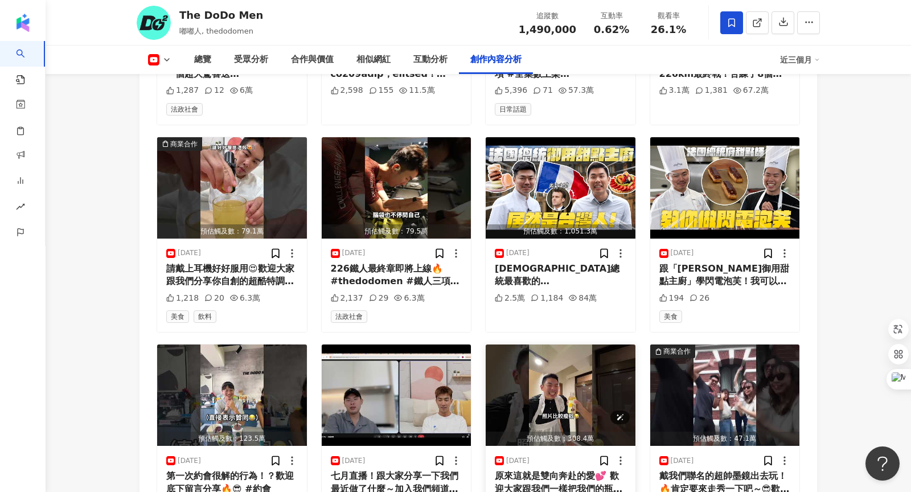
scroll to position [4009, 0]
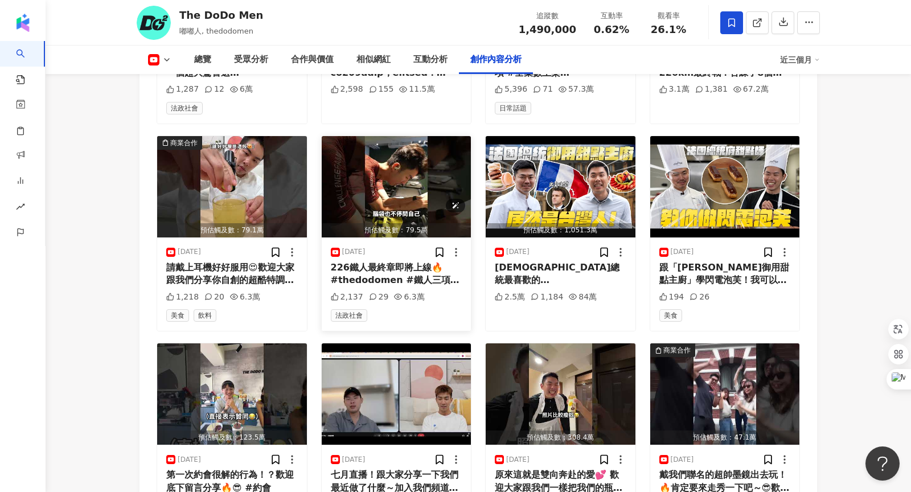
click at [419, 169] on img "button" at bounding box center [397, 186] width 150 height 101
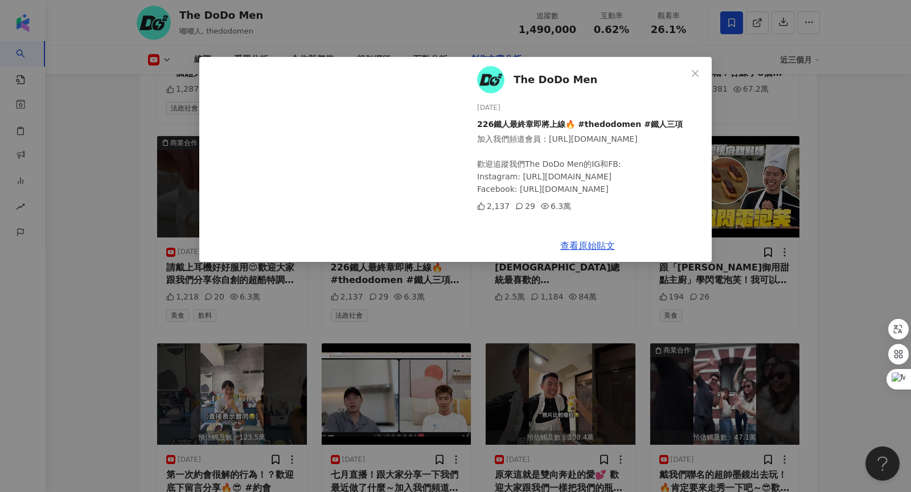
scroll to position [7, 0]
click at [695, 72] on icon "close" at bounding box center [694, 72] width 7 height 7
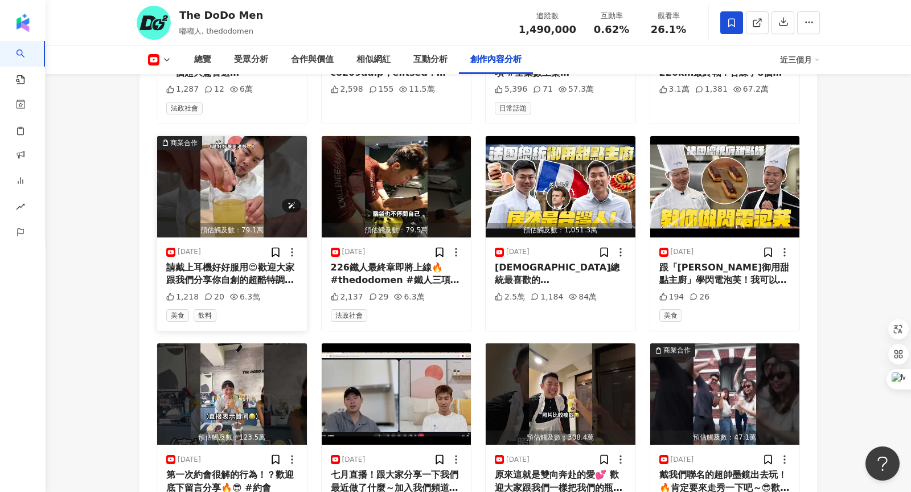
click at [286, 164] on img "button" at bounding box center [232, 186] width 150 height 101
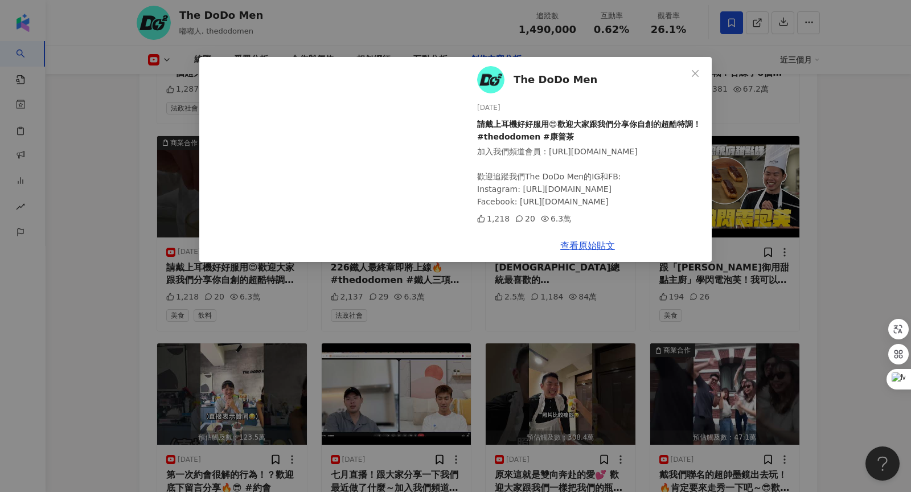
scroll to position [20, 0]
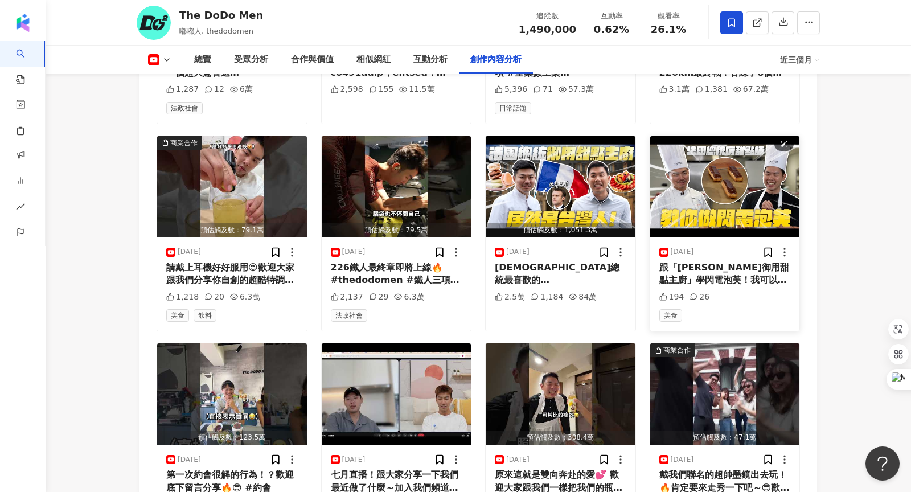
scroll to position [4216, 0]
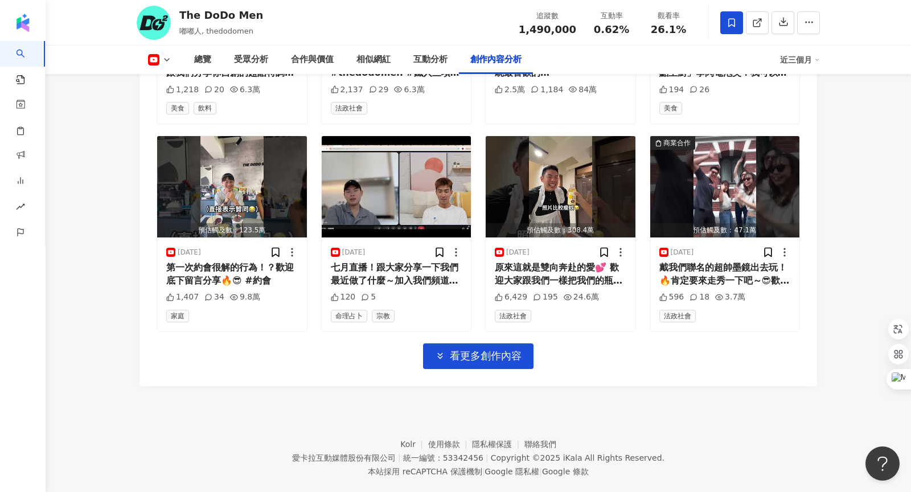
click at [508, 343] on button "看更多創作內容" at bounding box center [478, 356] width 110 height 26
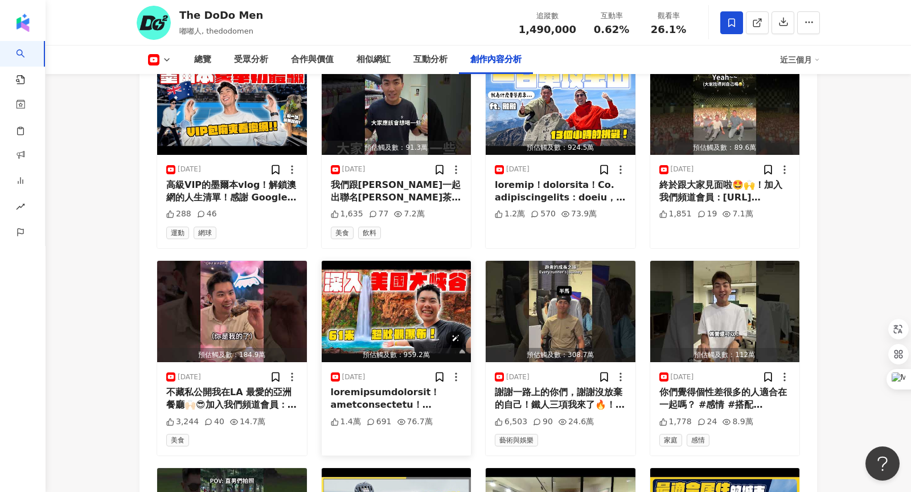
scroll to position [4430, 0]
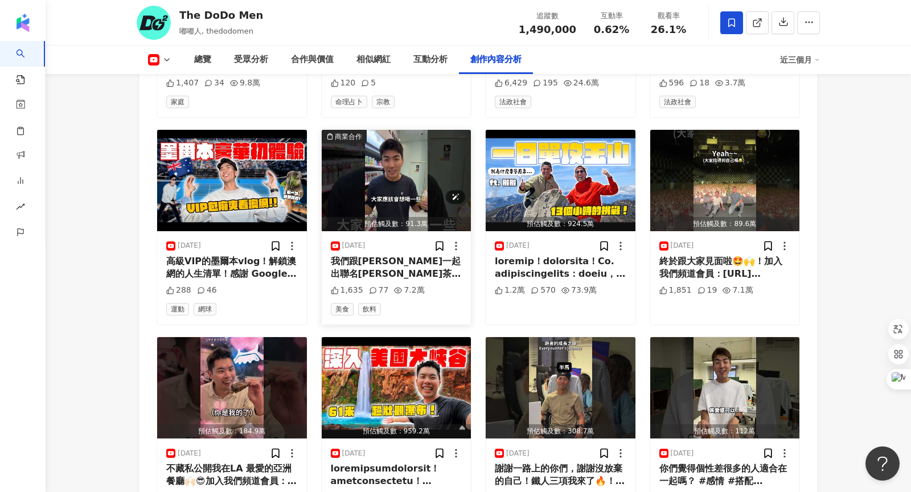
click at [400, 163] on img "button" at bounding box center [397, 180] width 150 height 101
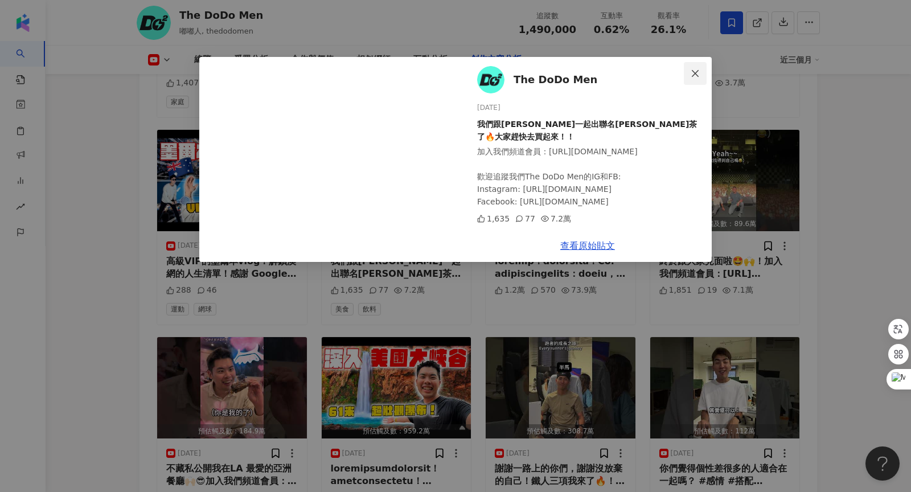
click at [697, 78] on button "Close" at bounding box center [695, 73] width 23 height 23
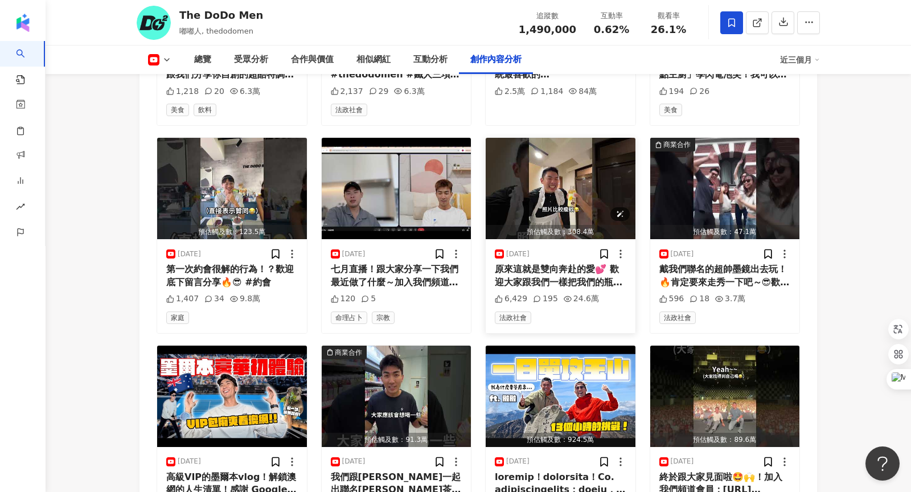
scroll to position [4175, 0]
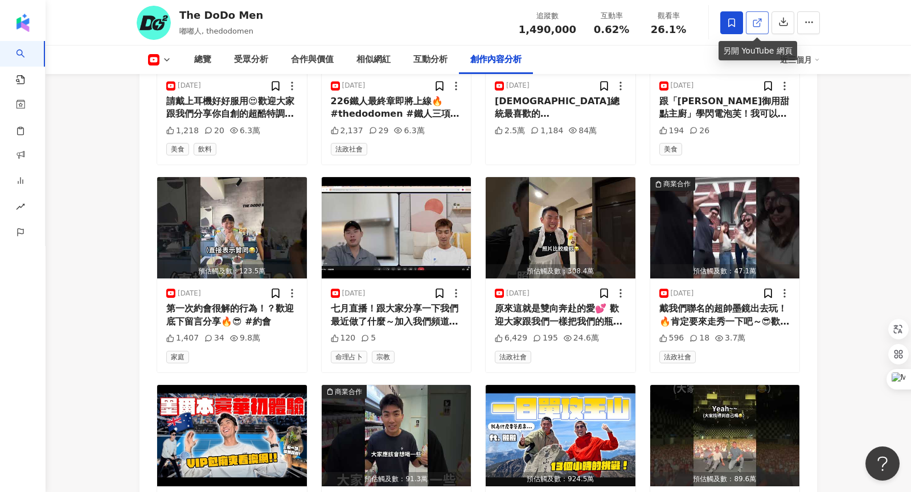
click at [752, 22] on icon at bounding box center [757, 23] width 10 height 10
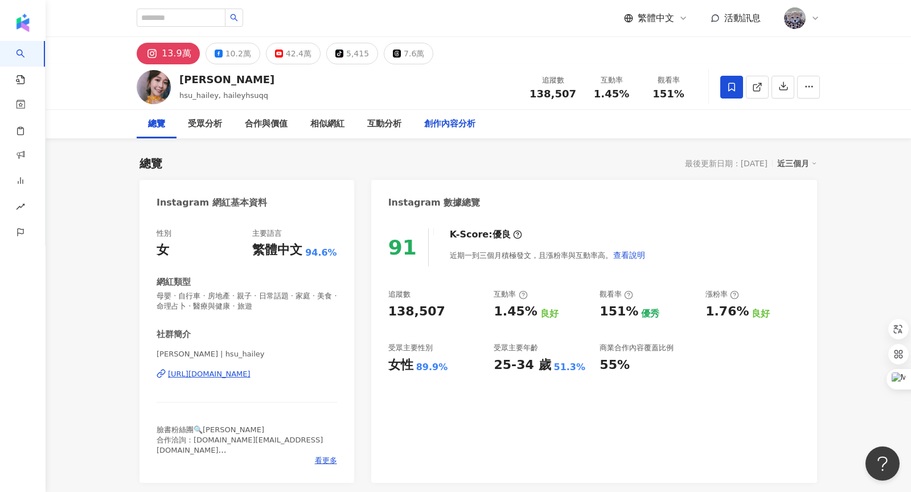
click at [448, 120] on div "創作內容分析" at bounding box center [449, 124] width 51 height 14
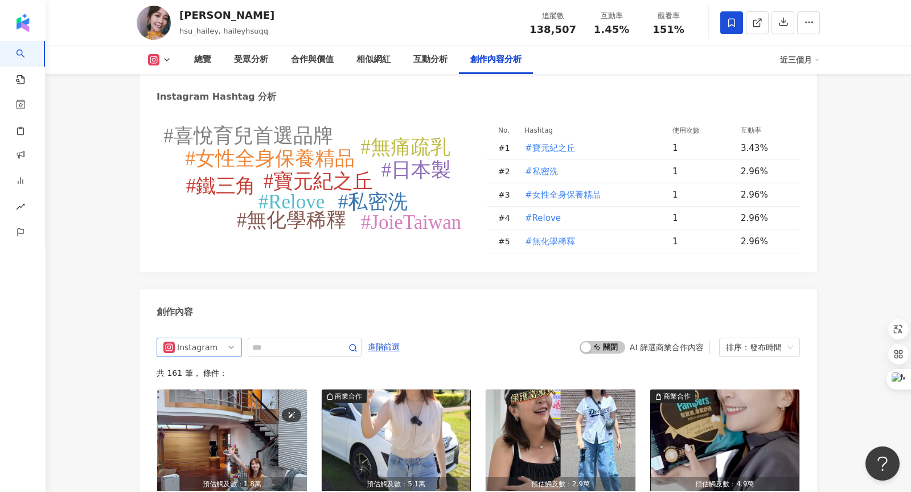
scroll to position [3345, 0]
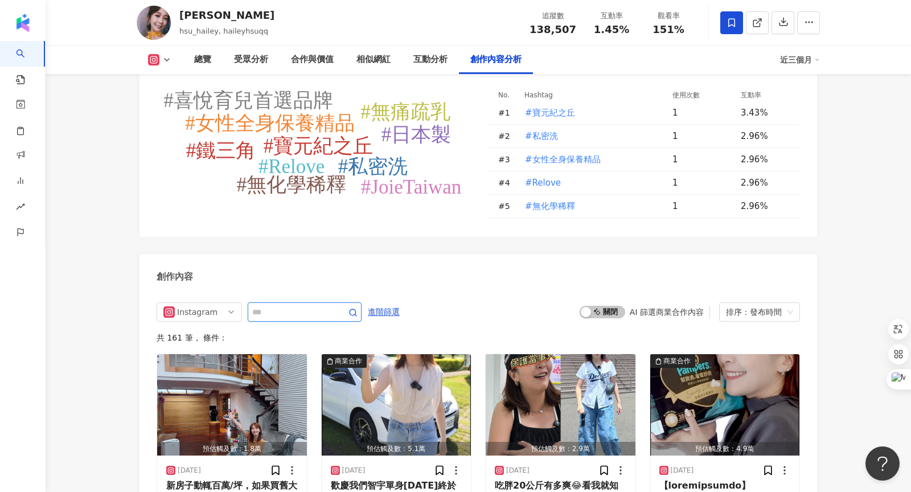
click at [272, 305] on input "text" at bounding box center [292, 312] width 80 height 14
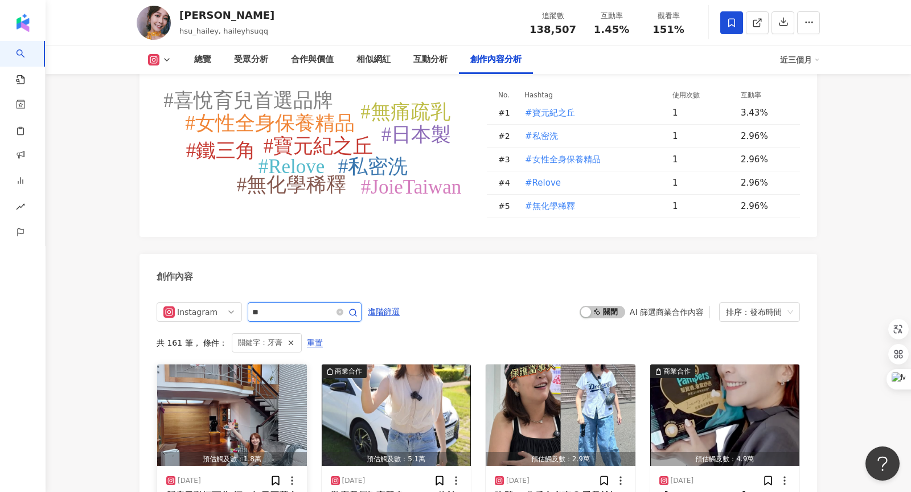
scroll to position [3499, 0]
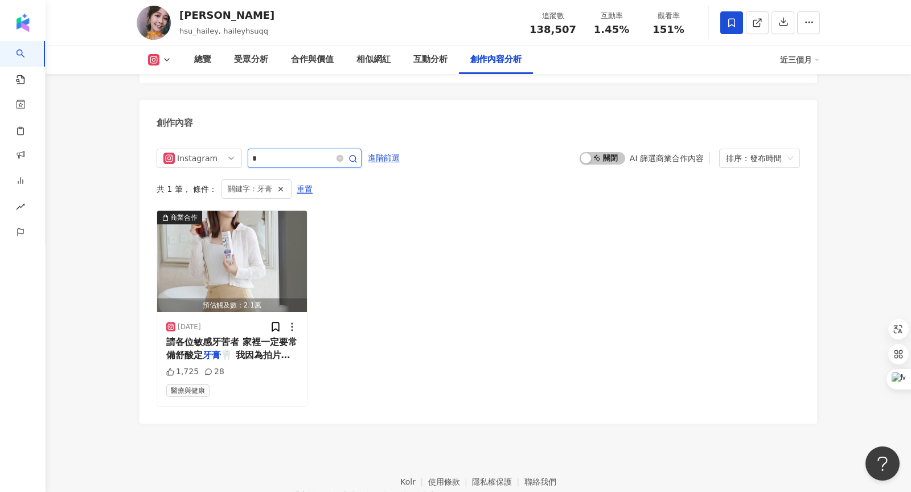
type input "*"
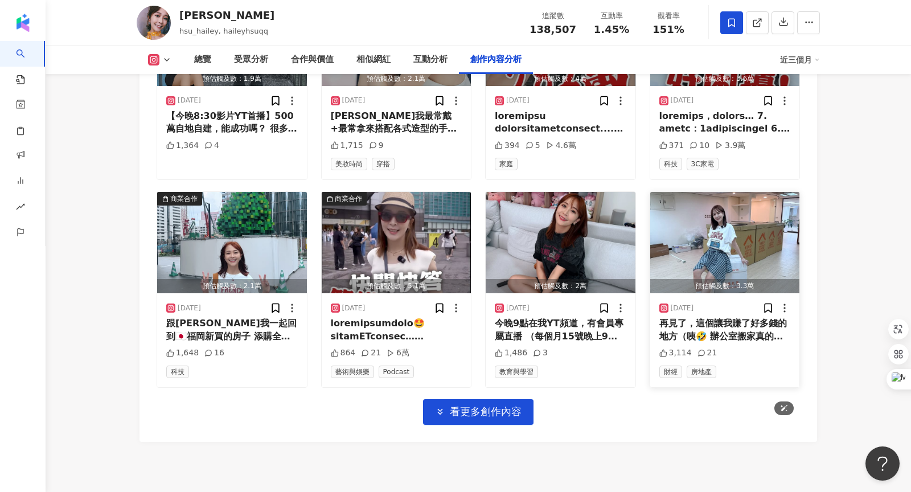
scroll to position [3960, 0]
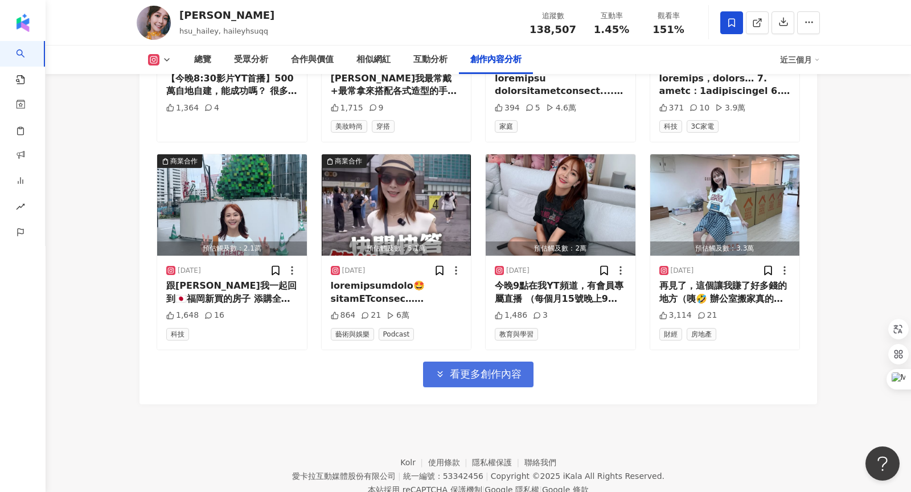
click at [498, 361] on button "看更多創作內容" at bounding box center [478, 374] width 110 height 26
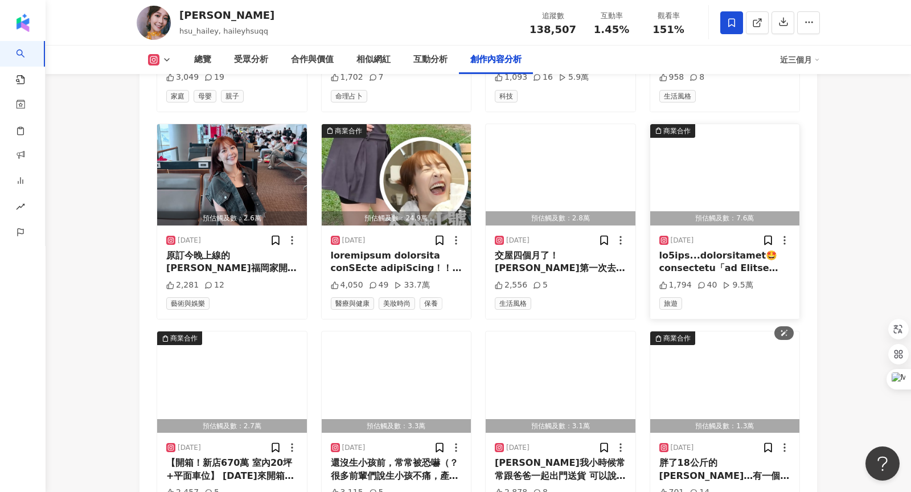
scroll to position [4539, 0]
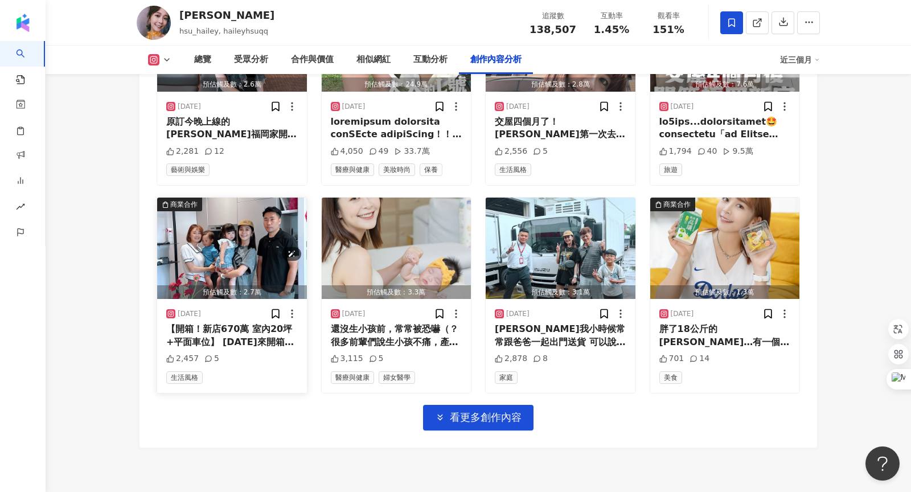
click at [287, 223] on img "button" at bounding box center [232, 247] width 150 height 101
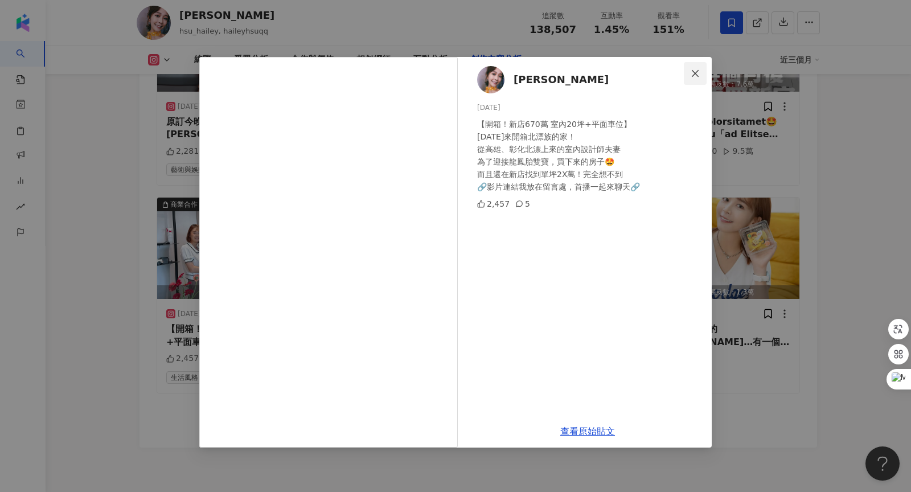
click at [700, 73] on span "Close" at bounding box center [695, 73] width 23 height 9
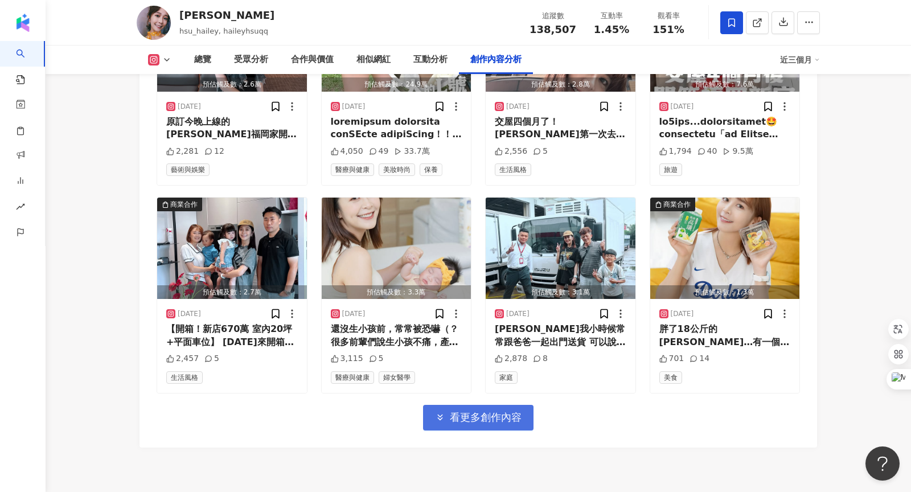
click at [491, 411] on span "看更多創作內容" at bounding box center [486, 417] width 72 height 13
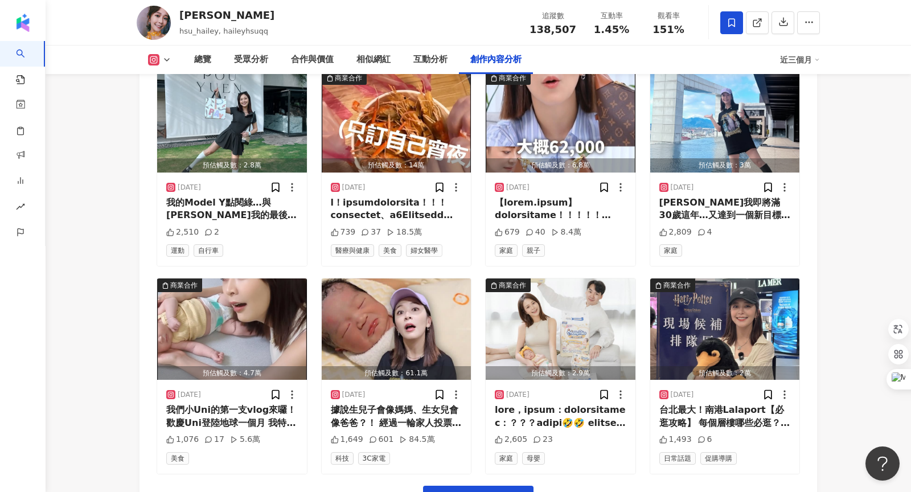
scroll to position [5080, 0]
click at [470, 491] on span "看更多創作內容" at bounding box center [486, 498] width 72 height 13
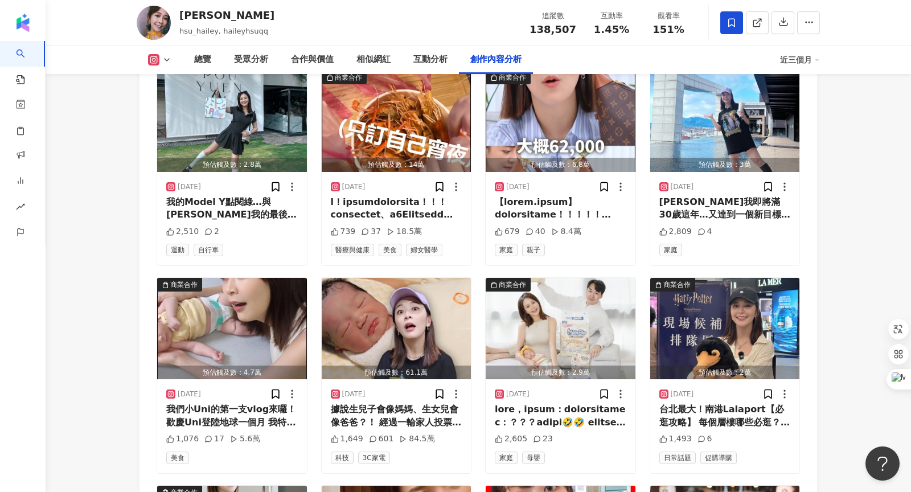
scroll to position [5375, 0]
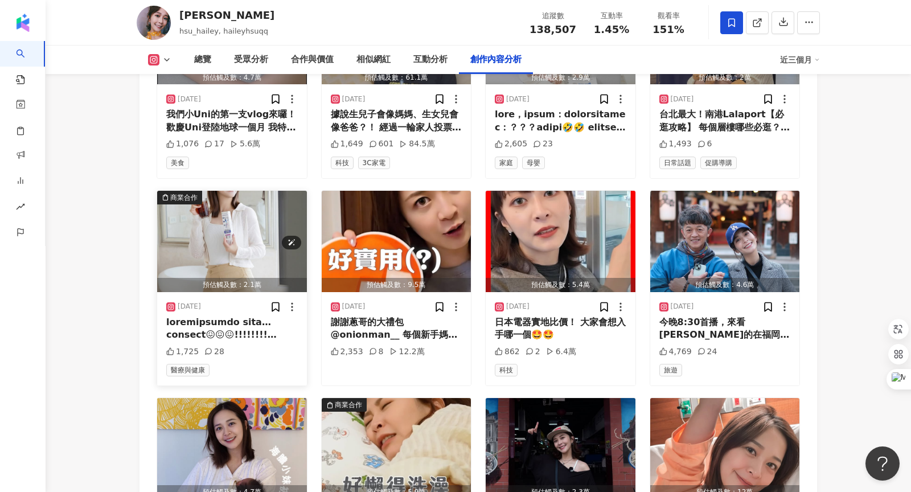
click at [233, 197] on img "button" at bounding box center [232, 241] width 150 height 101
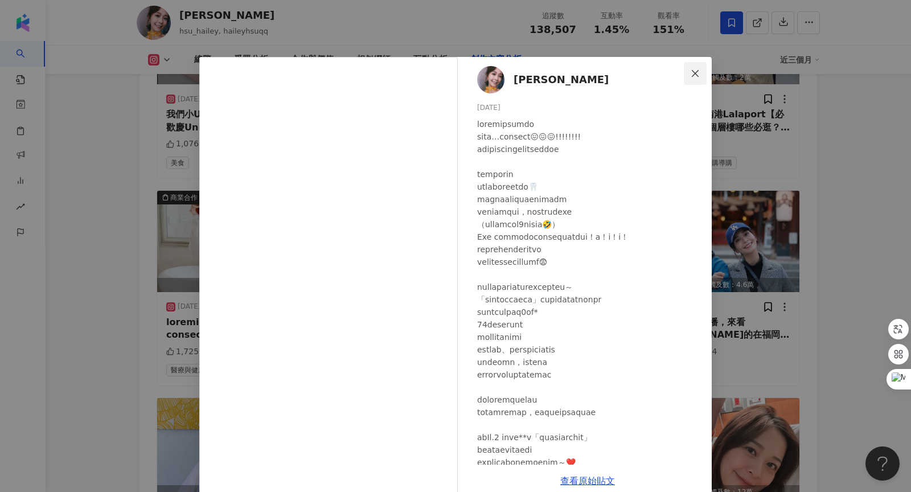
click at [689, 73] on span "Close" at bounding box center [695, 73] width 23 height 9
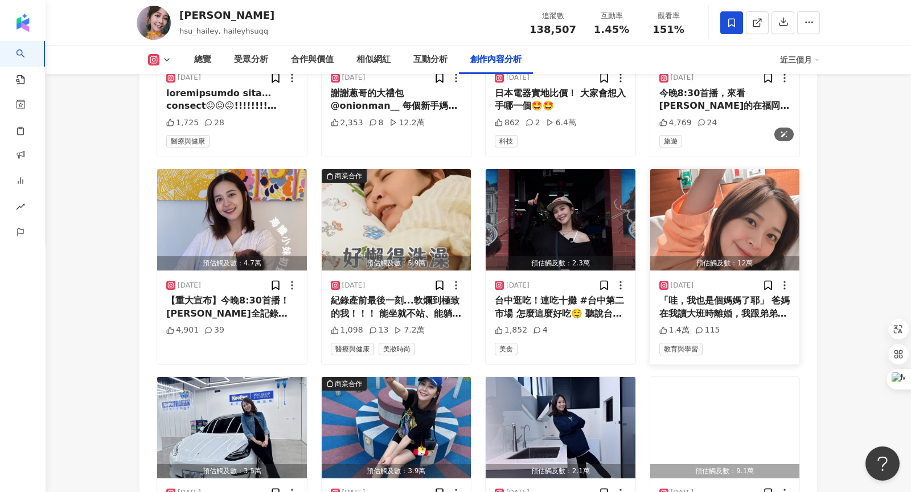
scroll to position [5711, 0]
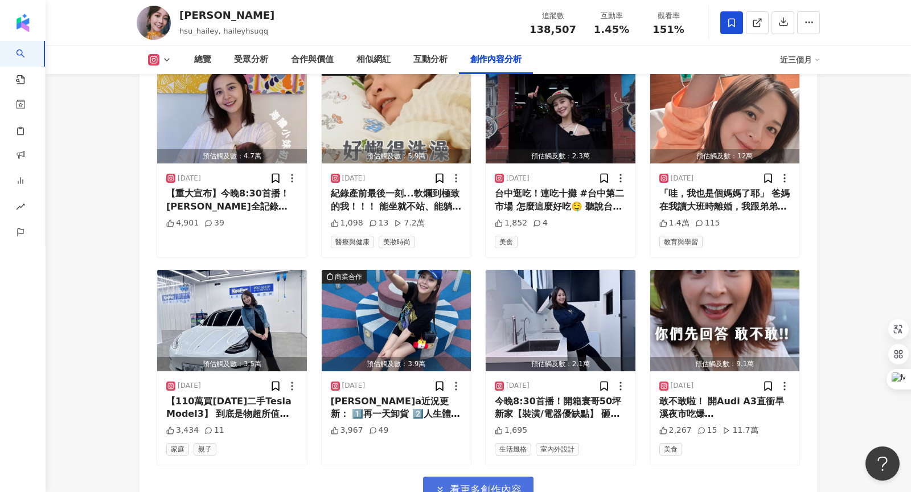
click at [465, 483] on span "看更多創作內容" at bounding box center [486, 489] width 72 height 13
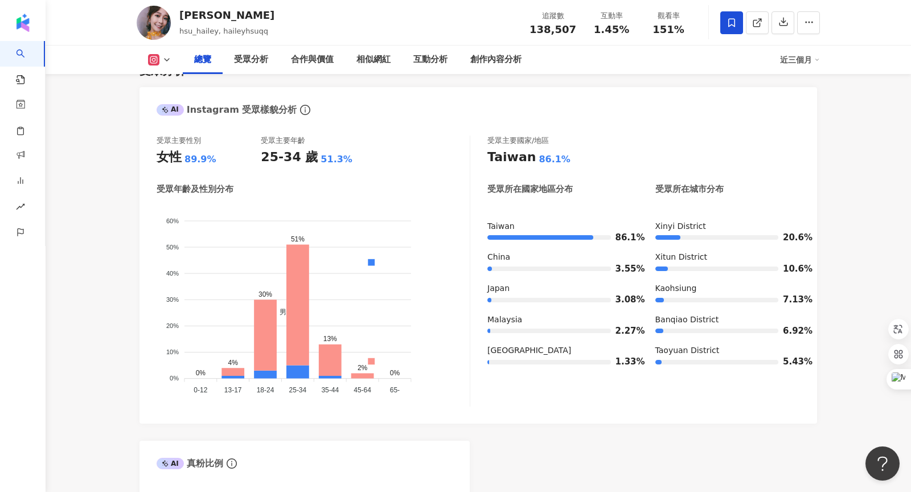
scroll to position [0, 0]
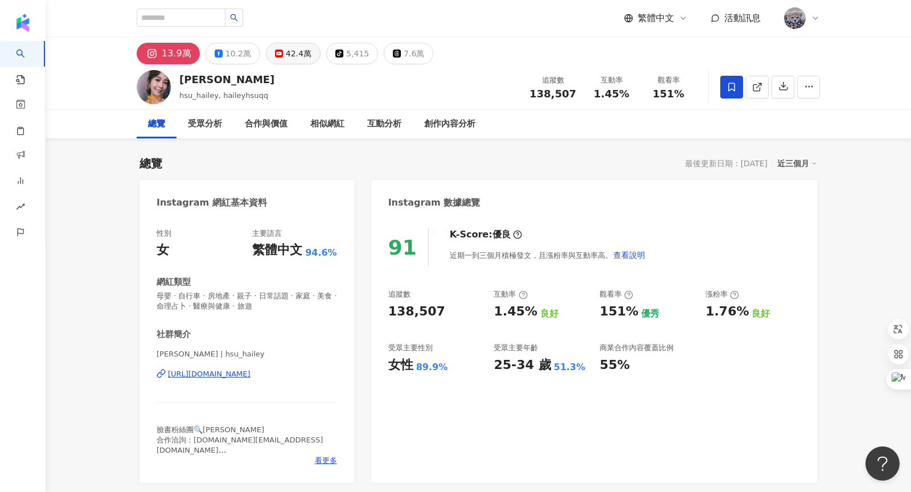
click at [300, 60] on div "42.4萬" at bounding box center [299, 54] width 26 height 16
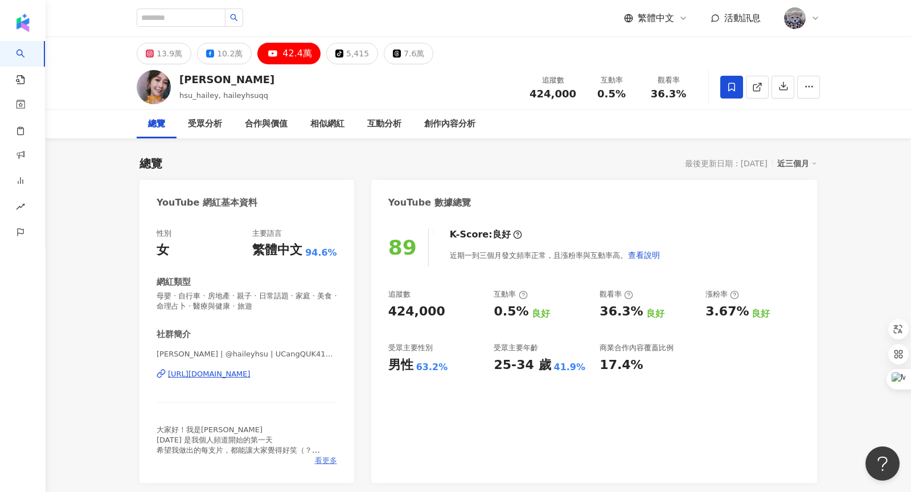
click at [329, 459] on span "看更多" at bounding box center [326, 460] width 22 height 10
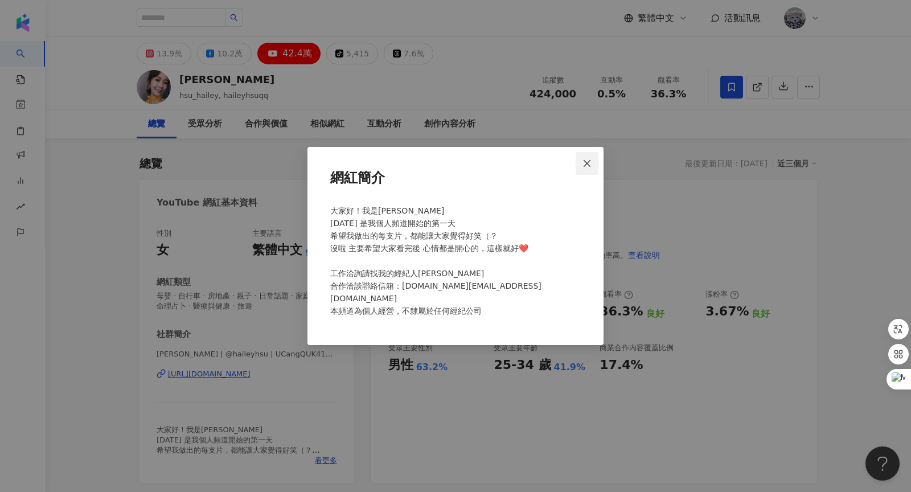
click at [583, 168] on icon "close" at bounding box center [586, 163] width 9 height 9
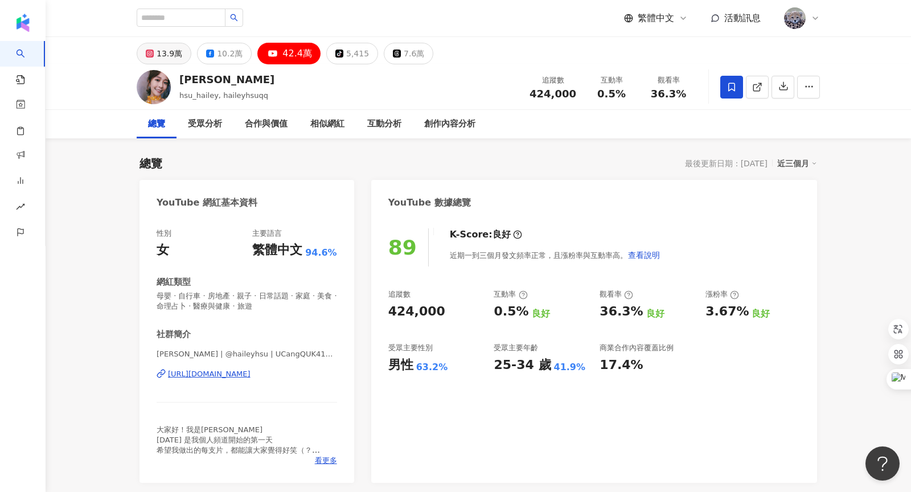
click at [167, 56] on div "13.9萬" at bounding box center [170, 54] width 26 height 16
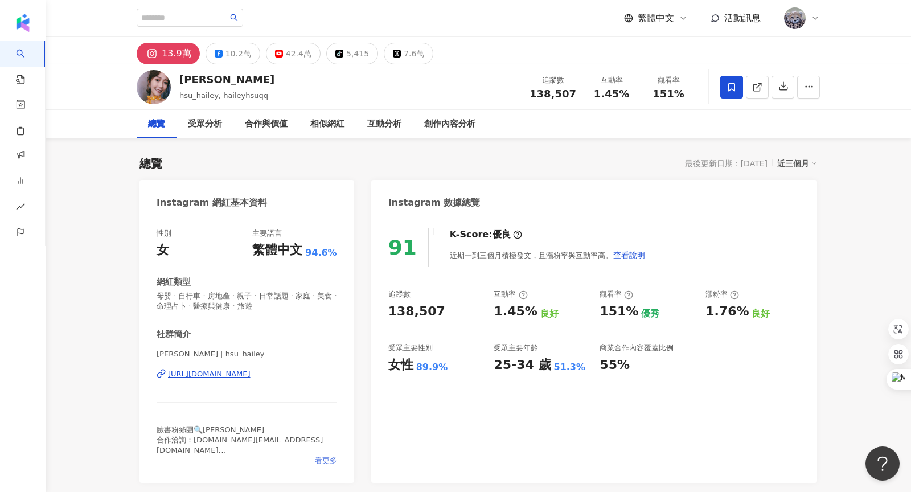
click at [324, 458] on span "看更多" at bounding box center [326, 460] width 22 height 10
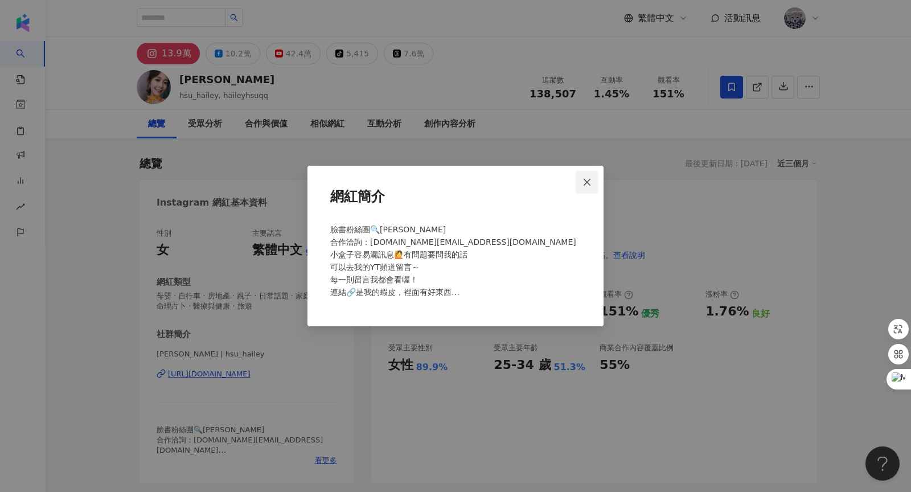
click at [582, 179] on icon "close" at bounding box center [586, 182] width 9 height 9
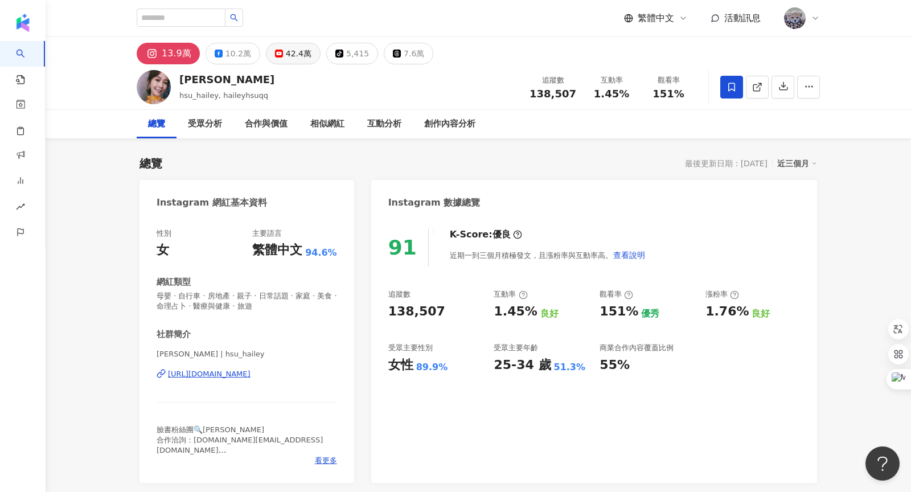
click at [290, 54] on div "42.4萬" at bounding box center [299, 54] width 26 height 16
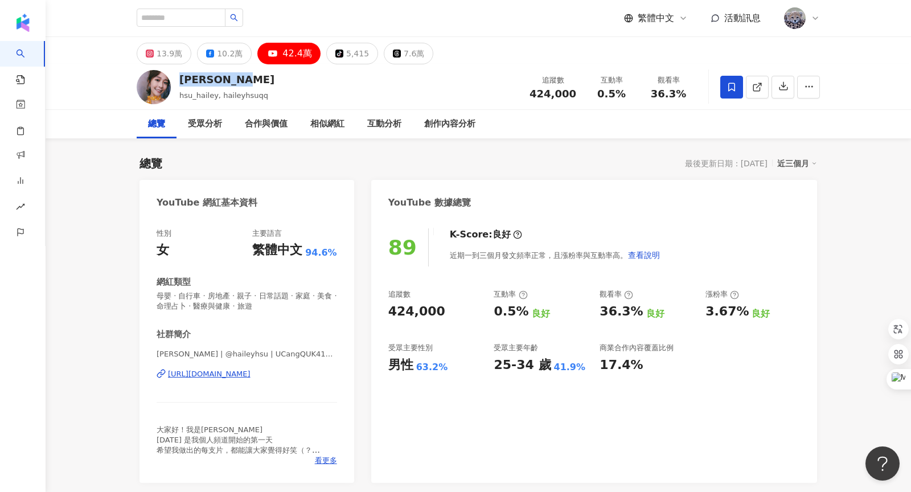
click at [254, 79] on div "[PERSON_NAME]" at bounding box center [226, 79] width 95 height 14
click at [319, 80] on div "快速提問" at bounding box center [301, 74] width 36 height 17
click at [190, 12] on input "search" at bounding box center [181, 18] width 89 height 18
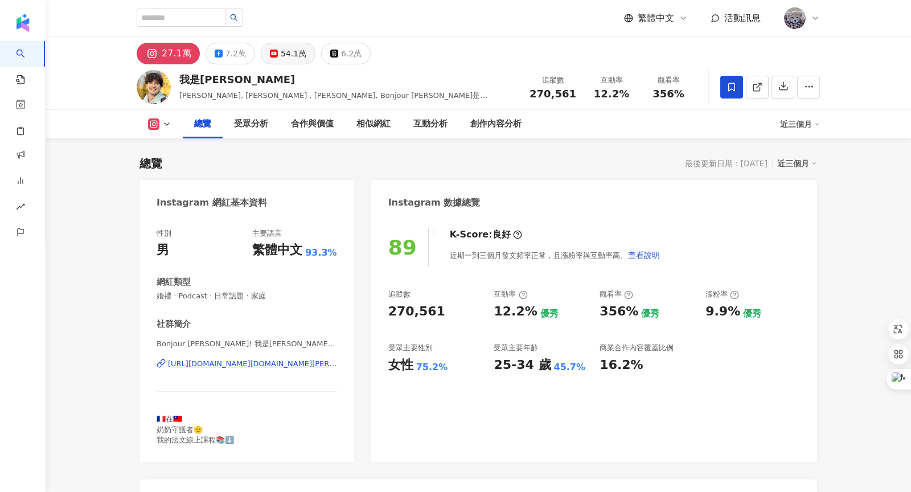
click at [270, 56] on icon at bounding box center [274, 54] width 8 height 8
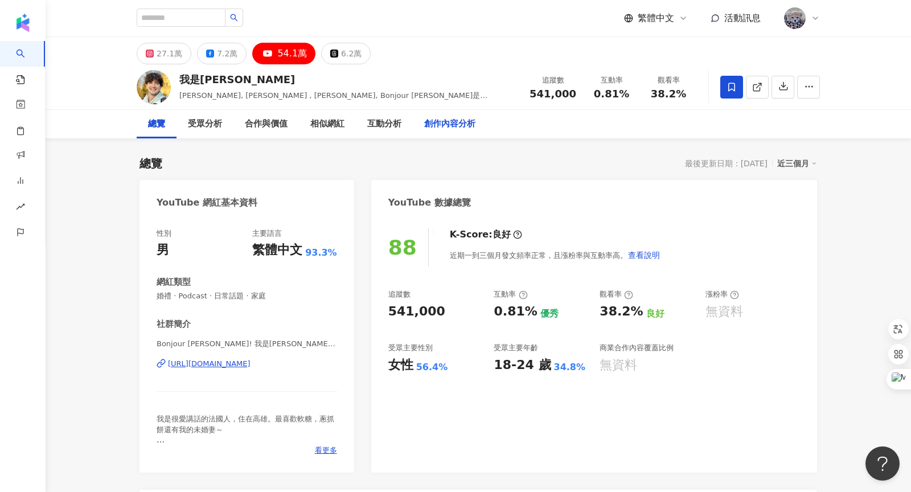
click at [459, 123] on div "創作內容分析" at bounding box center [449, 124] width 51 height 14
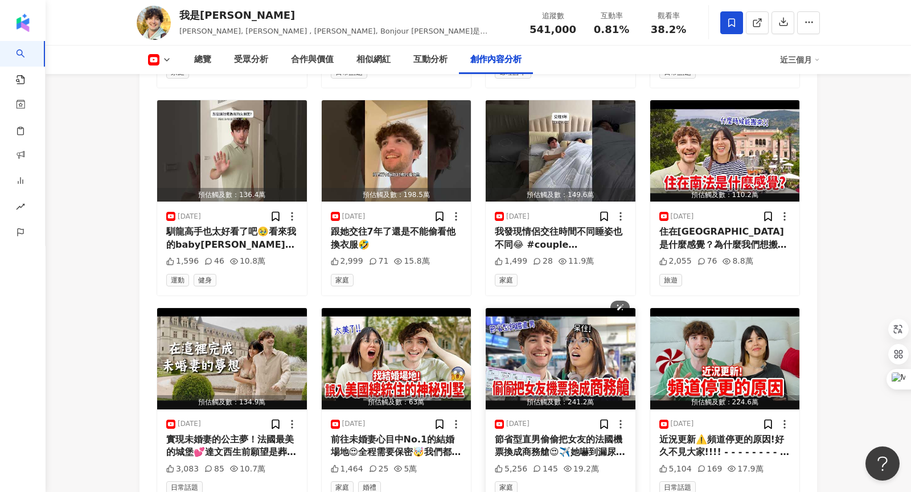
scroll to position [3418, 0]
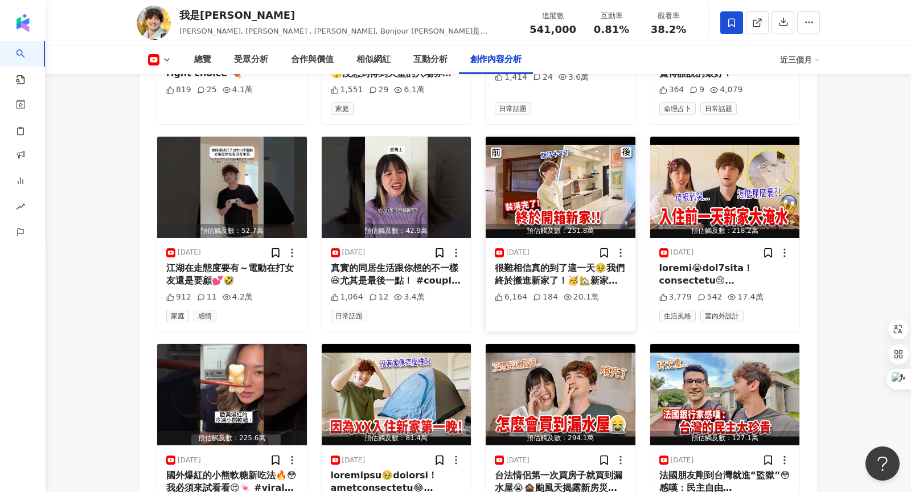
scroll to position [4050, 0]
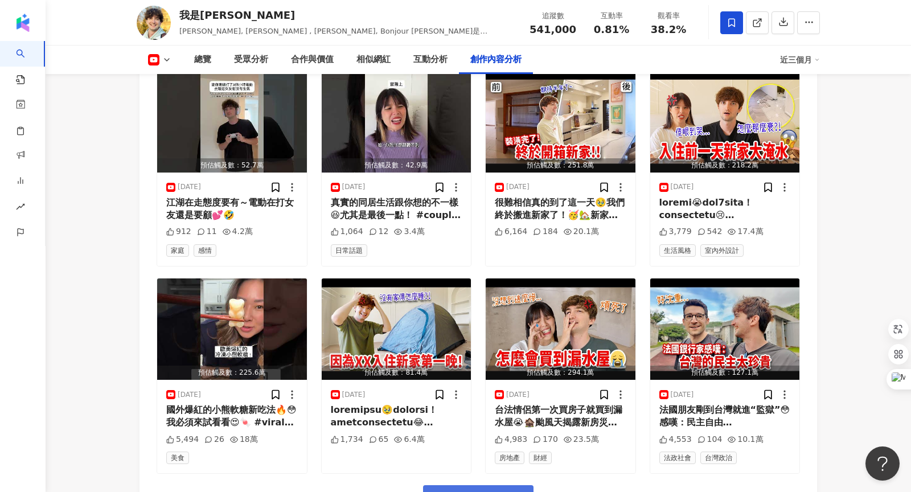
click at [504, 491] on span "看更多創作內容" at bounding box center [486, 498] width 72 height 13
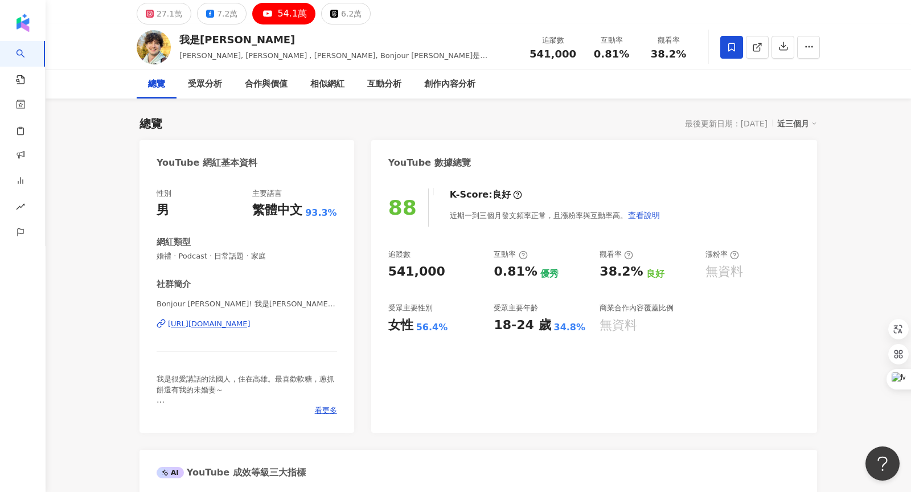
scroll to position [0, 0]
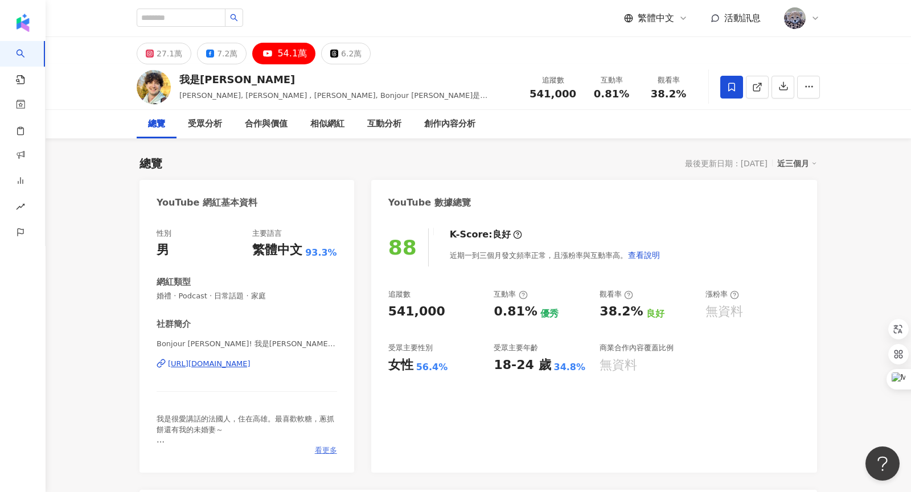
click at [327, 452] on span "看更多" at bounding box center [326, 450] width 22 height 10
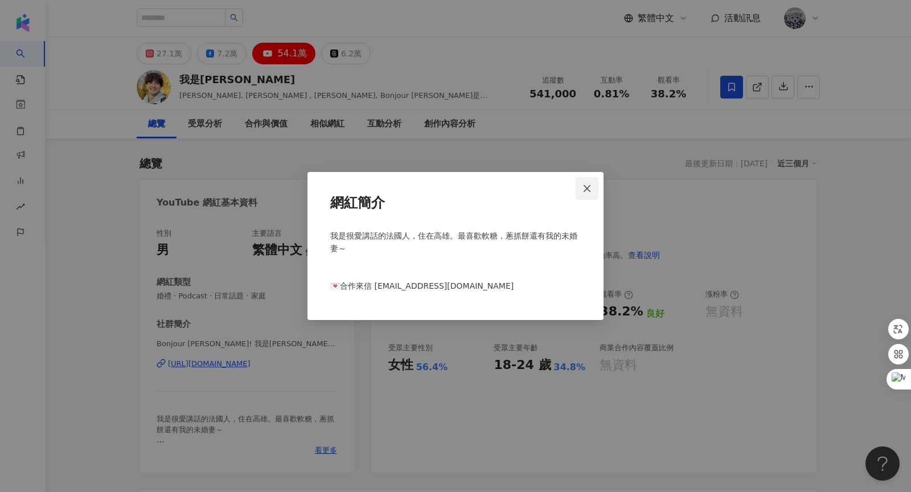
click at [579, 184] on span "Close" at bounding box center [586, 188] width 23 height 9
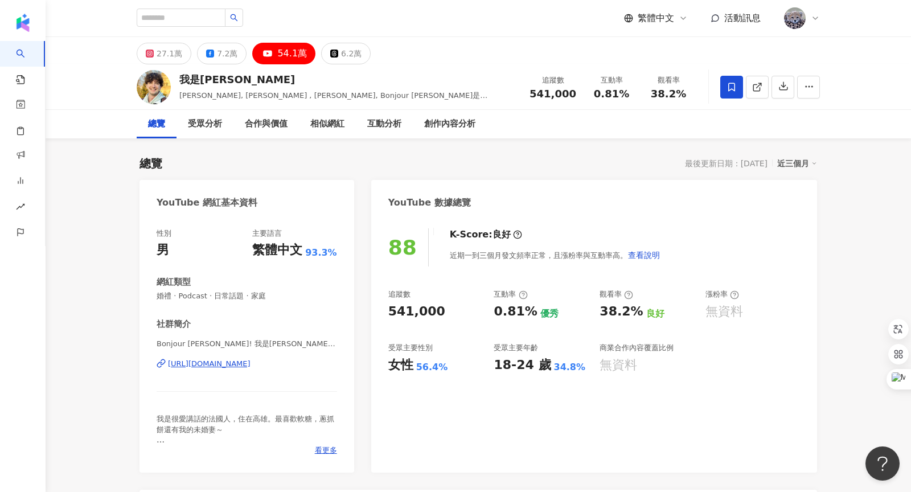
click at [250, 363] on div "https://www.youtube.com/channel/UCDh_CLswzik_At6goY4d16w" at bounding box center [209, 364] width 83 height 10
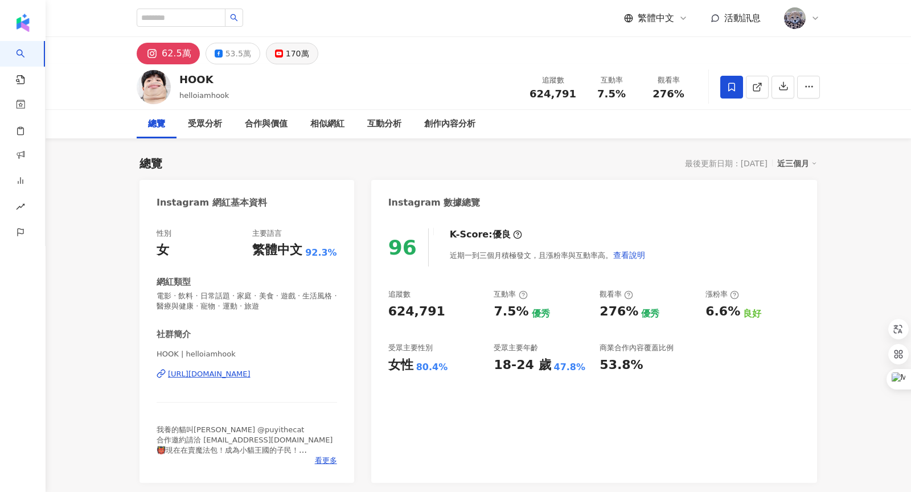
click at [279, 60] on button "170萬" at bounding box center [292, 54] width 52 height 22
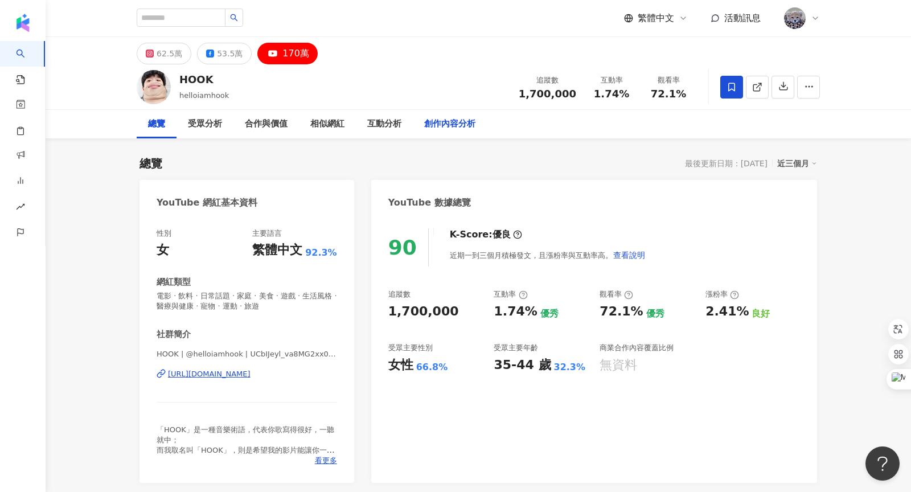
click at [443, 121] on div "創作內容分析" at bounding box center [449, 124] width 51 height 14
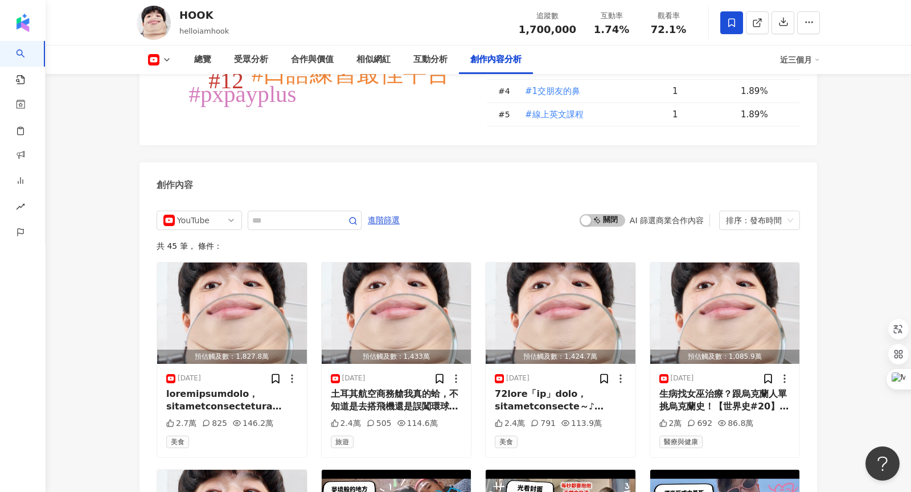
scroll to position [3062, 0]
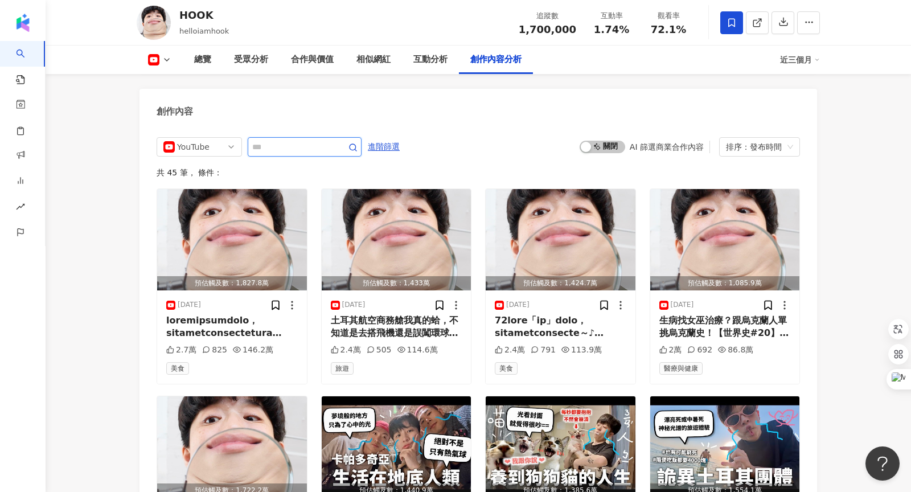
click at [302, 140] on input "text" at bounding box center [292, 147] width 80 height 14
click at [315, 140] on input "text" at bounding box center [292, 147] width 80 height 14
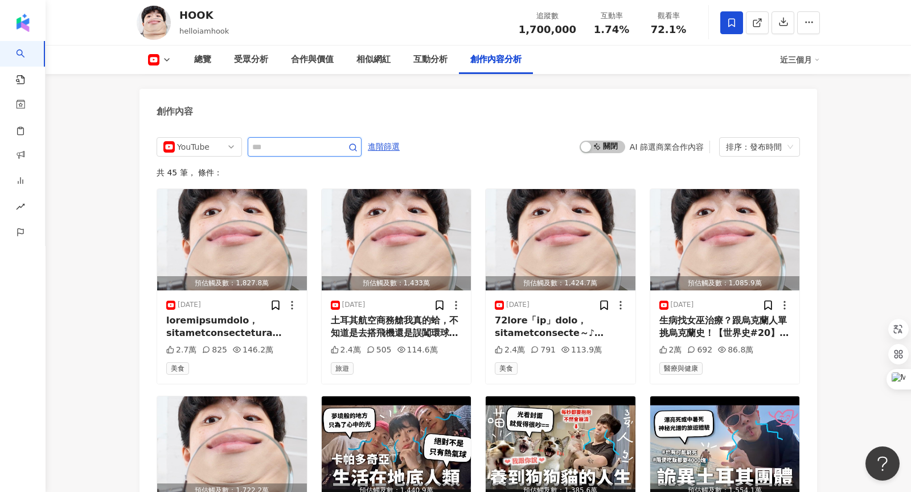
click at [314, 140] on input "text" at bounding box center [292, 147] width 80 height 14
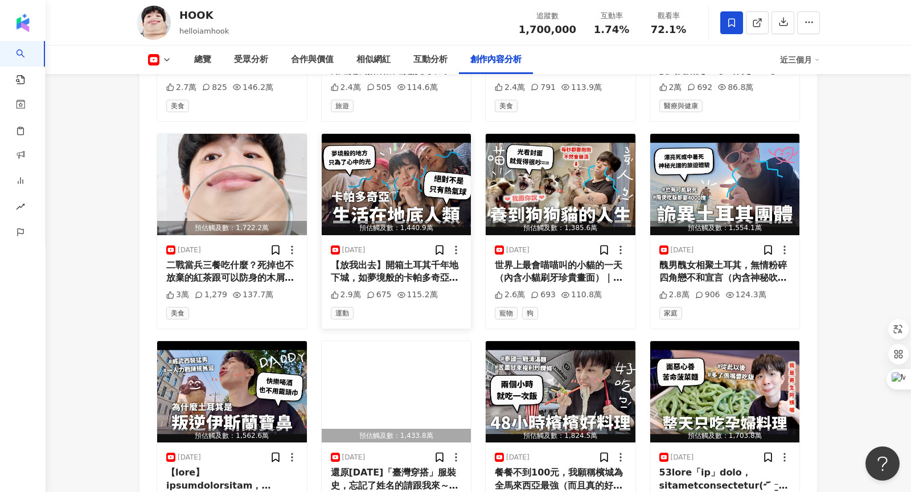
scroll to position [3456, 0]
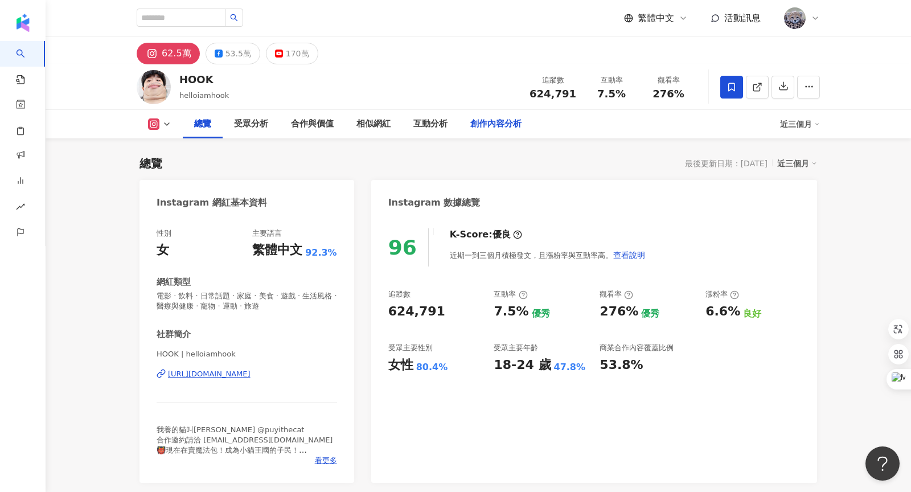
click at [489, 123] on div "創作內容分析" at bounding box center [495, 124] width 51 height 14
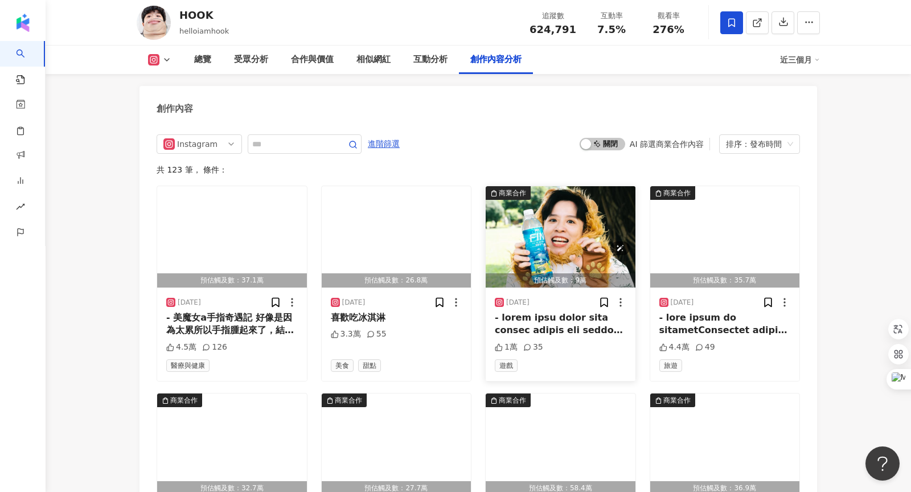
scroll to position [3489, 0]
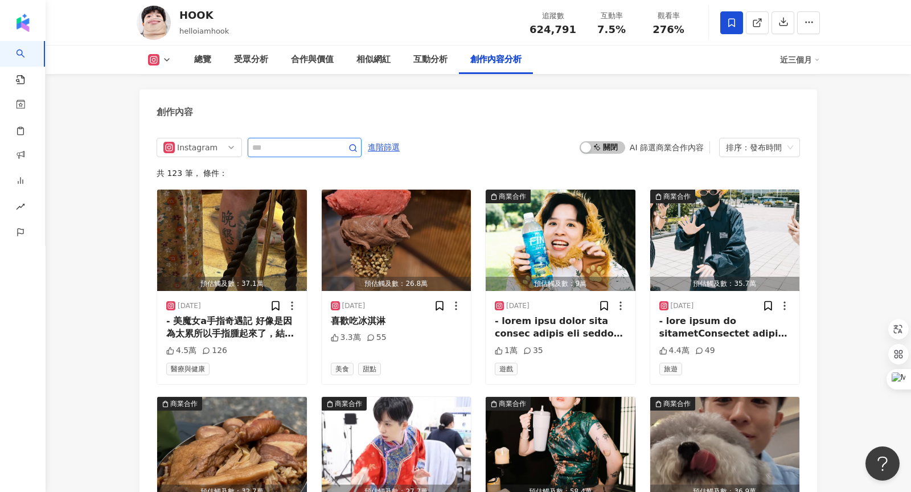
click at [307, 141] on input "text" at bounding box center [292, 148] width 80 height 14
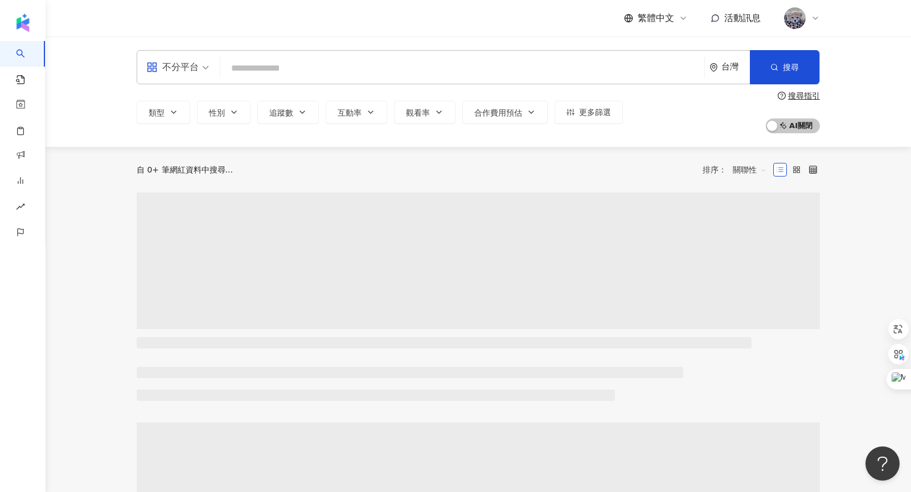
click at [374, 79] on input "search" at bounding box center [462, 68] width 475 height 22
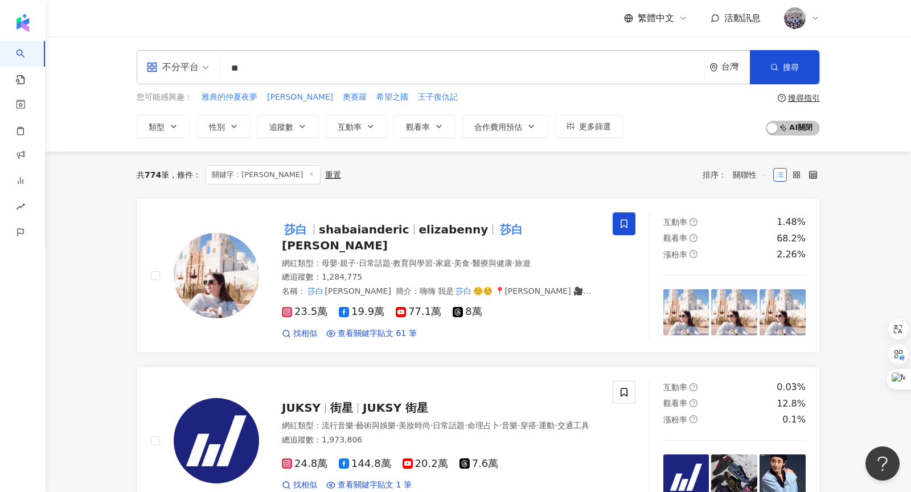
click at [273, 65] on input "**" at bounding box center [462, 68] width 475 height 22
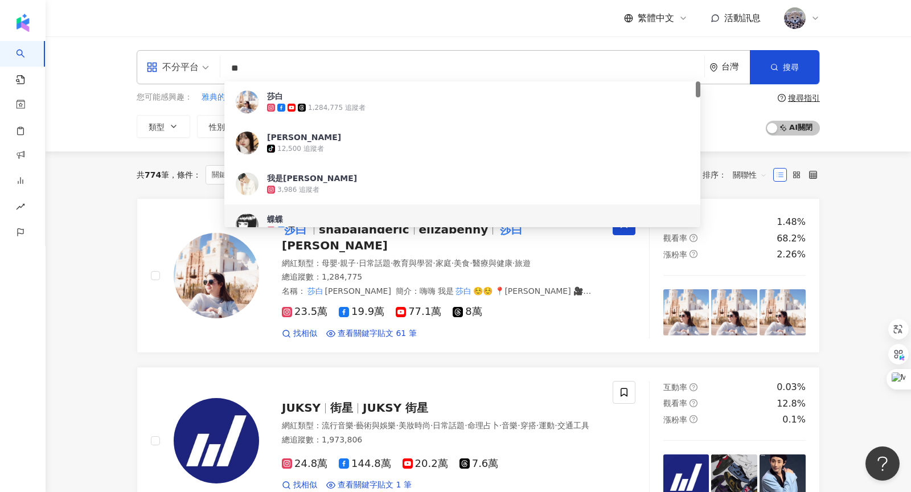
type input "*"
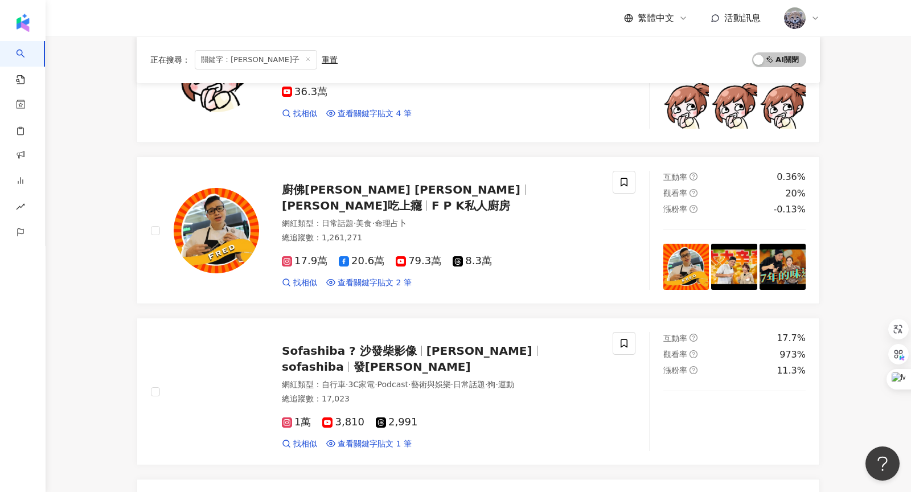
scroll to position [851, 0]
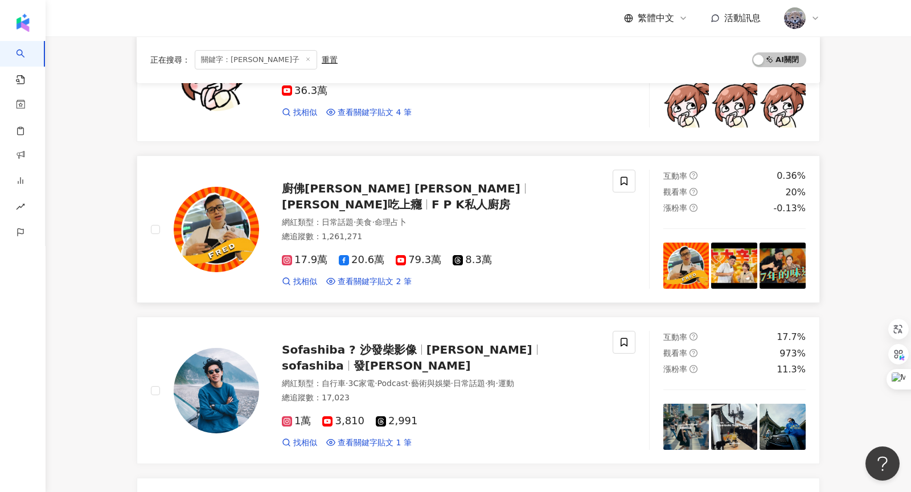
click at [429, 197] on span "Fred吃上癮" at bounding box center [357, 204] width 150 height 14
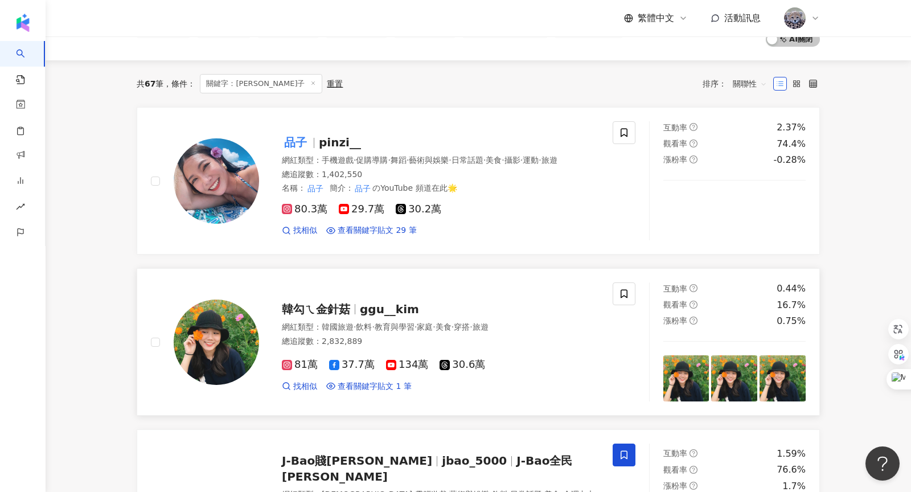
scroll to position [0, 0]
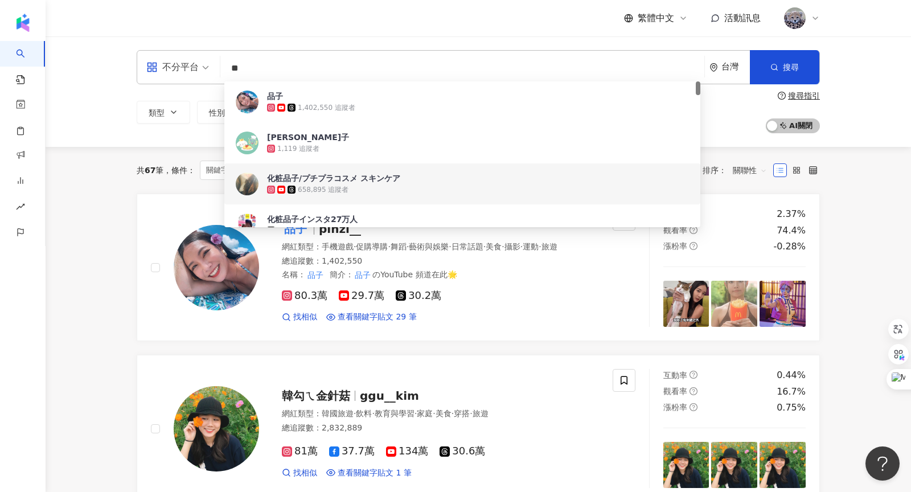
click at [314, 60] on input "**" at bounding box center [462, 68] width 475 height 22
type input "*"
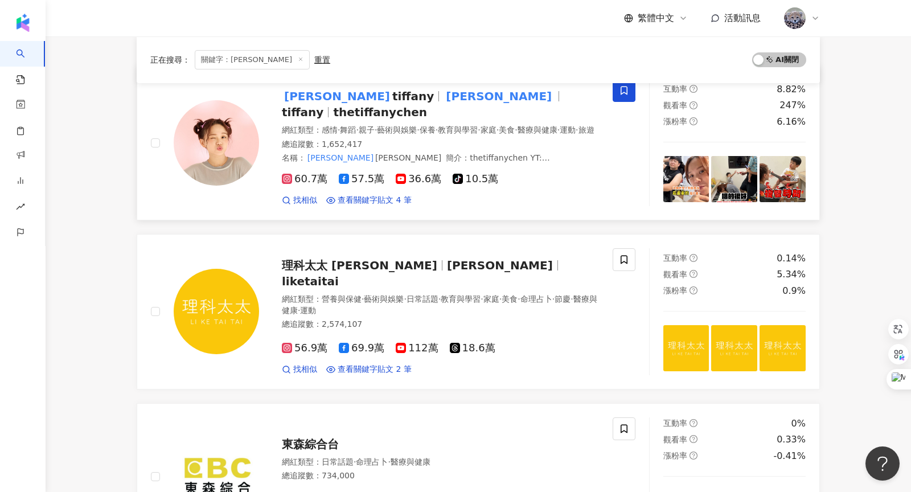
scroll to position [117, 0]
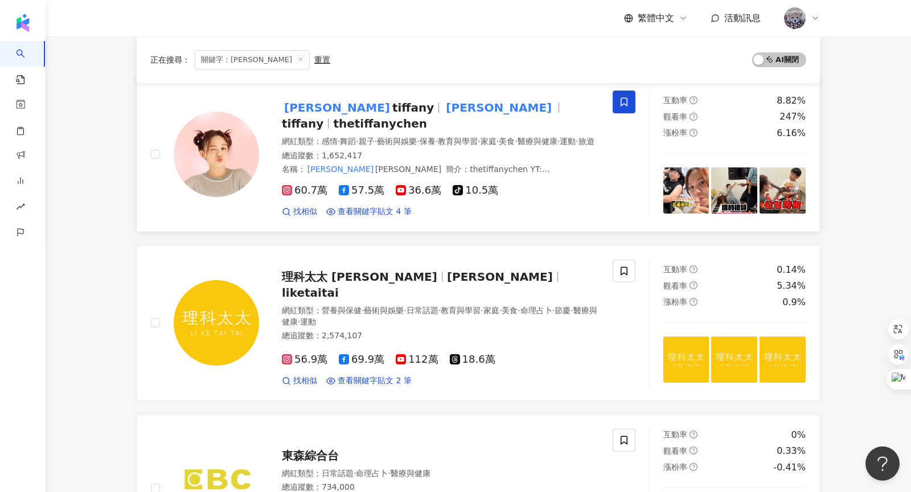
click at [443, 105] on mark "陳彥婷" at bounding box center [498, 107] width 110 height 18
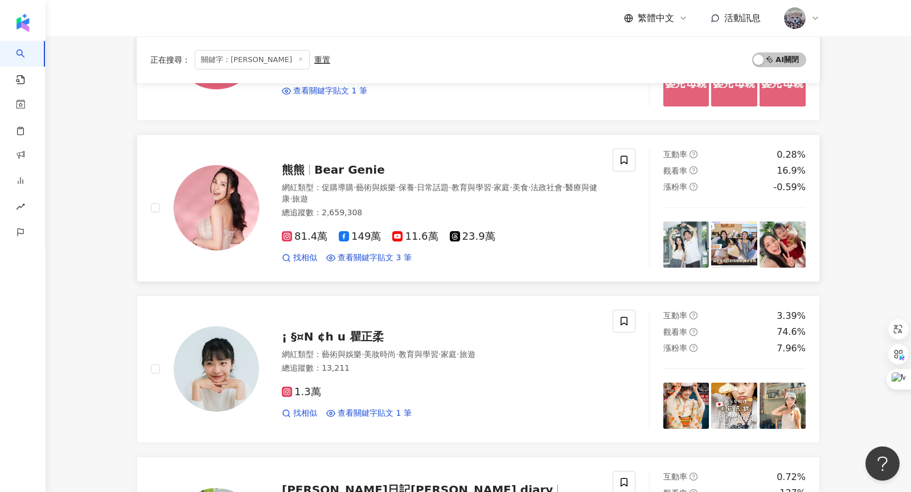
scroll to position [1032, 0]
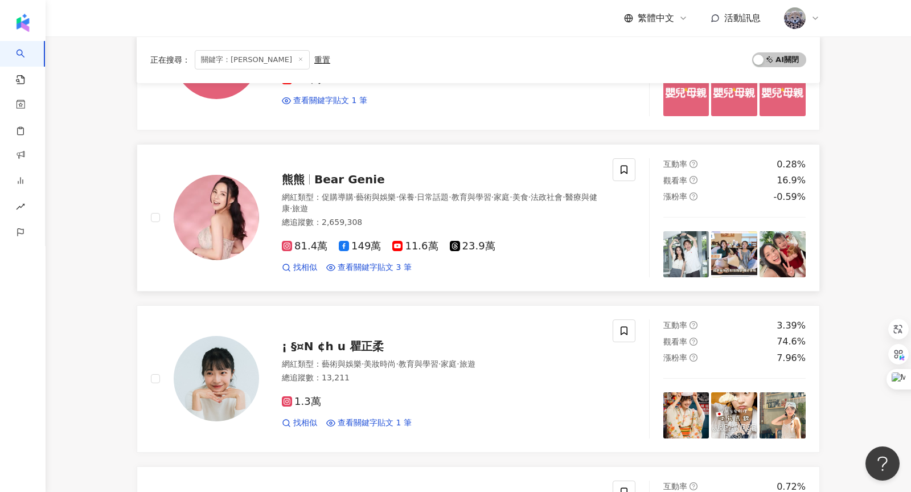
click at [332, 172] on span "Bear Genie" at bounding box center [349, 179] width 71 height 14
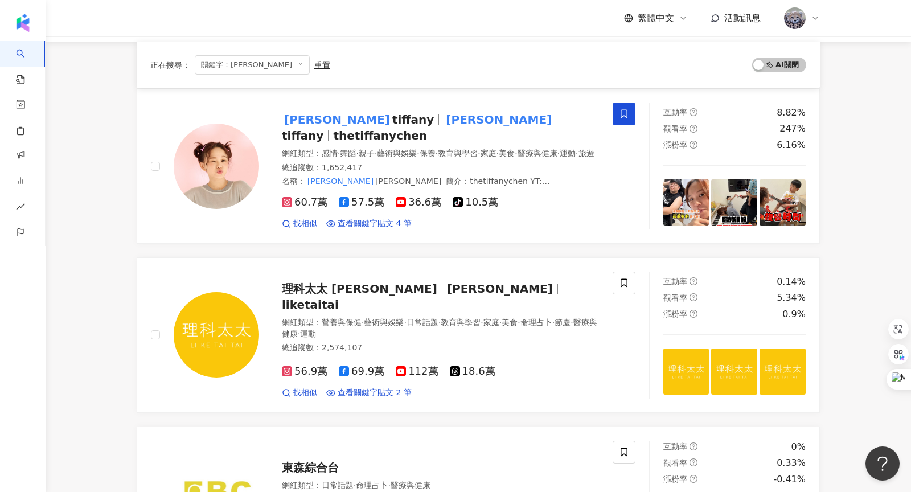
scroll to position [0, 0]
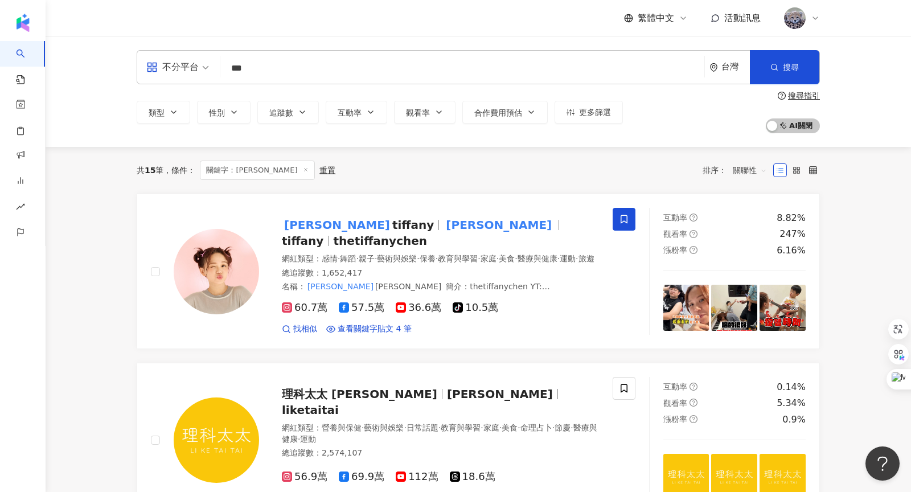
click at [258, 76] on input "***" at bounding box center [462, 68] width 475 height 22
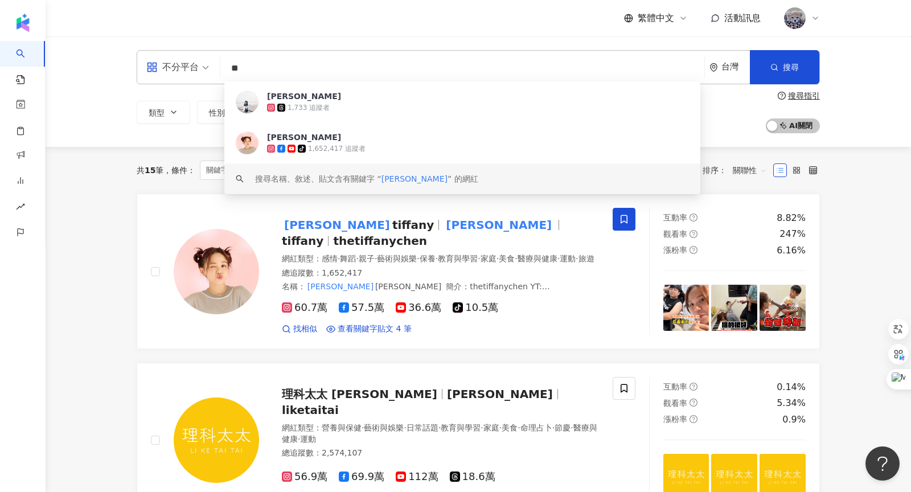
type input "*"
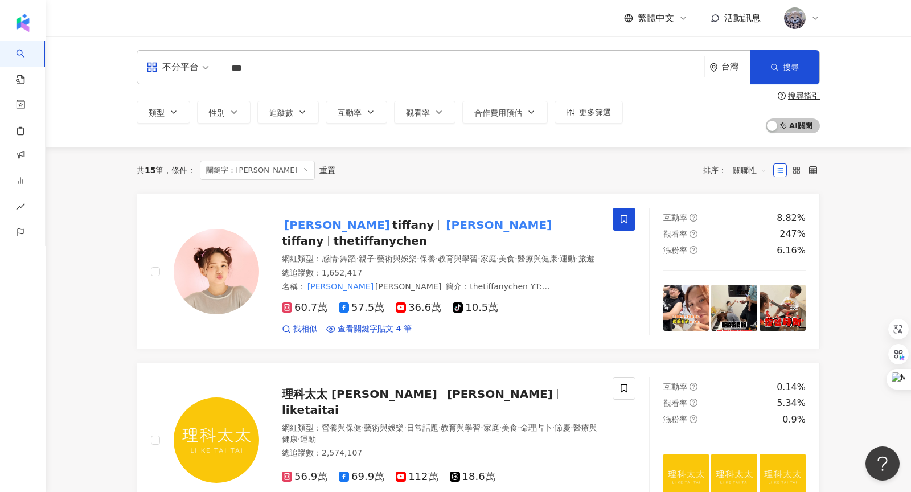
type input "*"
click at [180, 76] on span at bounding box center [177, 67] width 63 height 33
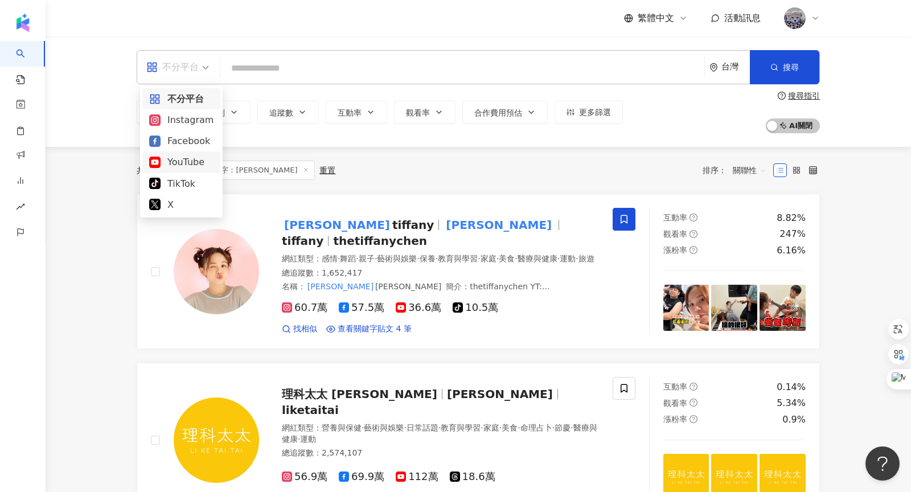
click at [167, 164] on div "YouTube" at bounding box center [181, 162] width 64 height 14
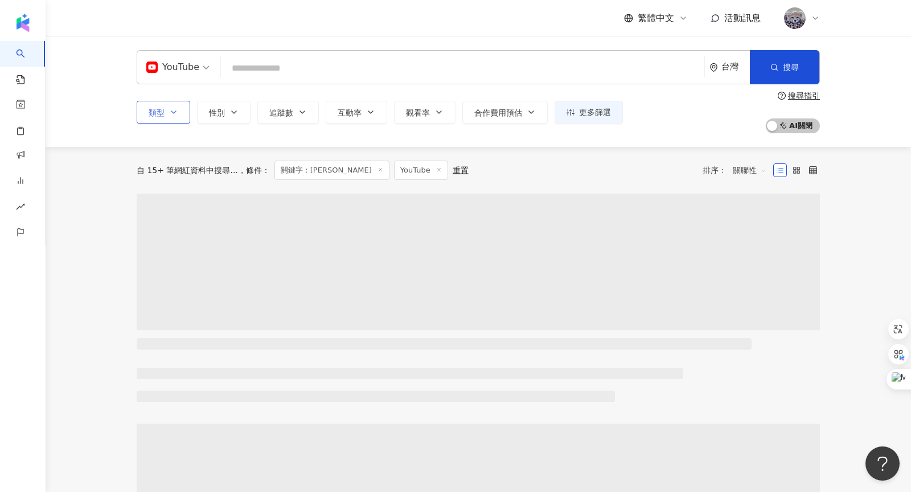
click at [167, 109] on button "類型" at bounding box center [163, 112] width 53 height 23
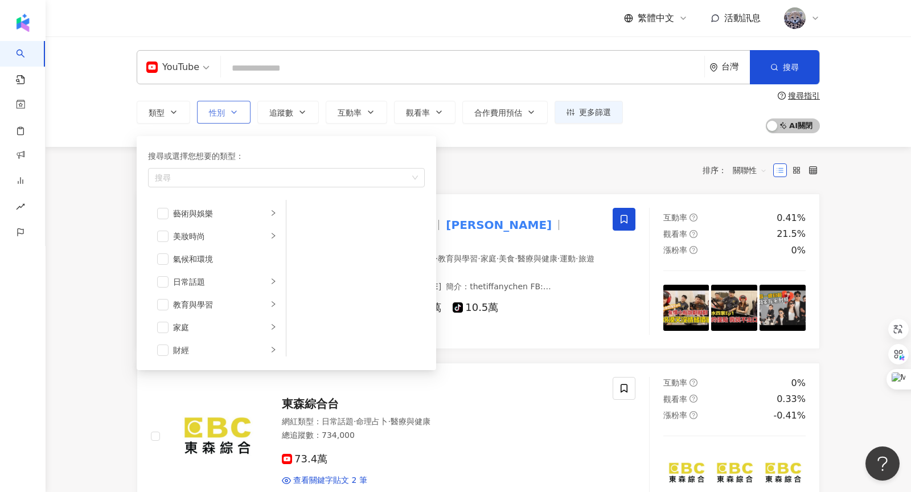
click at [219, 116] on span "性別" at bounding box center [217, 112] width 16 height 9
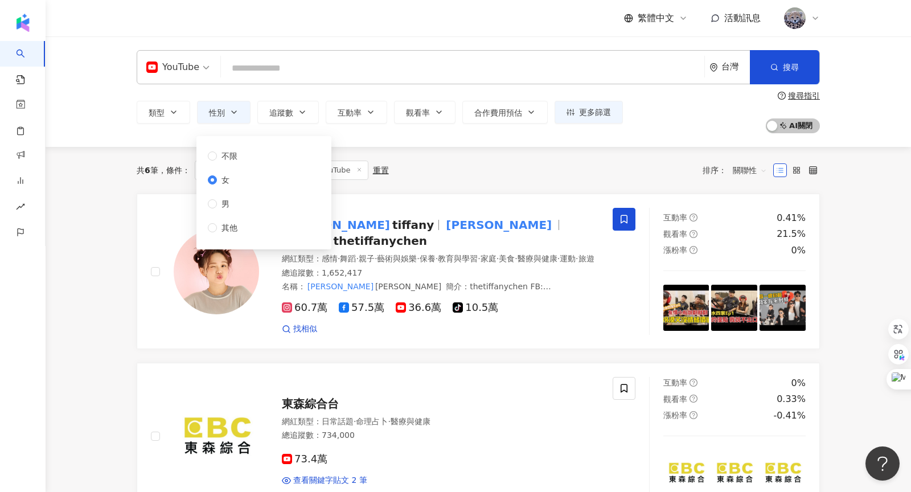
click at [394, 160] on div "共 6 筆 條件 ： 關鍵字：陳彥婷 YouTube 重置 排序： 關聯性" at bounding box center [478, 170] width 683 height 47
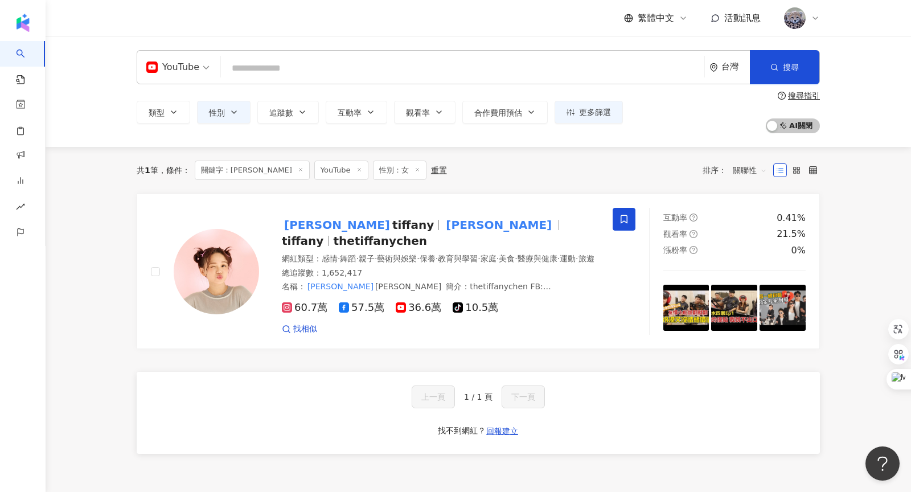
click at [298, 172] on icon at bounding box center [301, 170] width 6 height 6
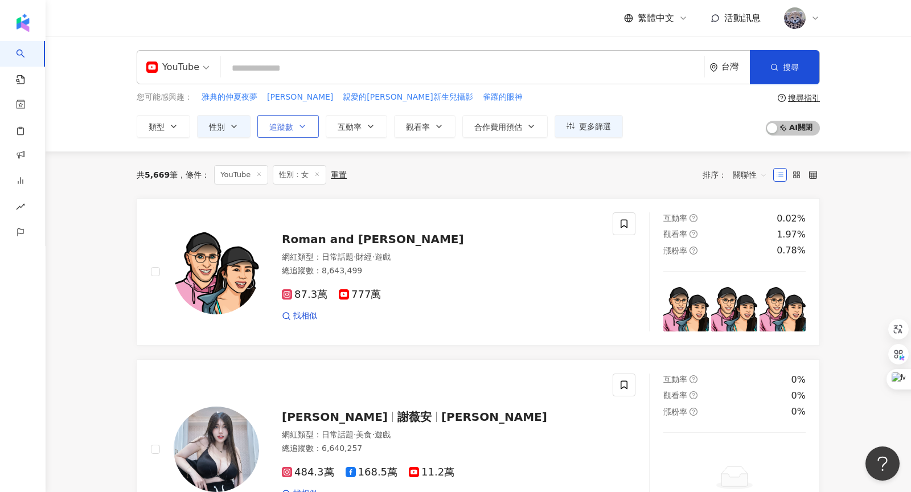
click at [302, 124] on icon "button" at bounding box center [302, 126] width 9 height 9
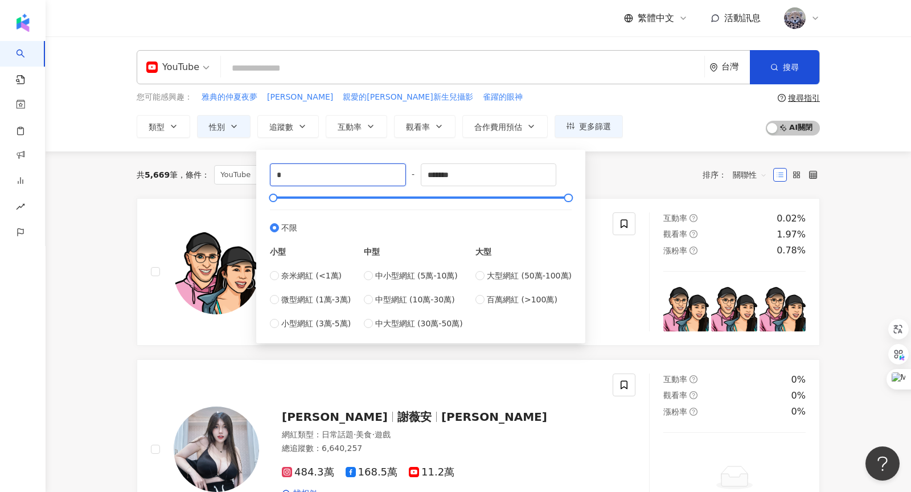
drag, startPoint x: 318, startPoint y: 177, endPoint x: 235, endPoint y: 175, distance: 83.1
type input "*"
type input "******"
click at [620, 178] on div "共 5,669 筆 條件 ： YouTube 性別：女 重置 排序： 關聯性" at bounding box center [478, 174] width 683 height 19
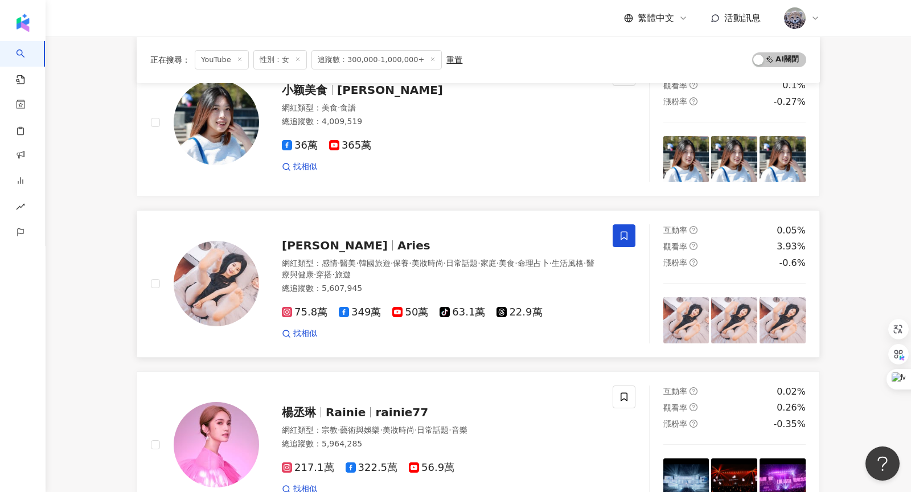
scroll to position [829, 0]
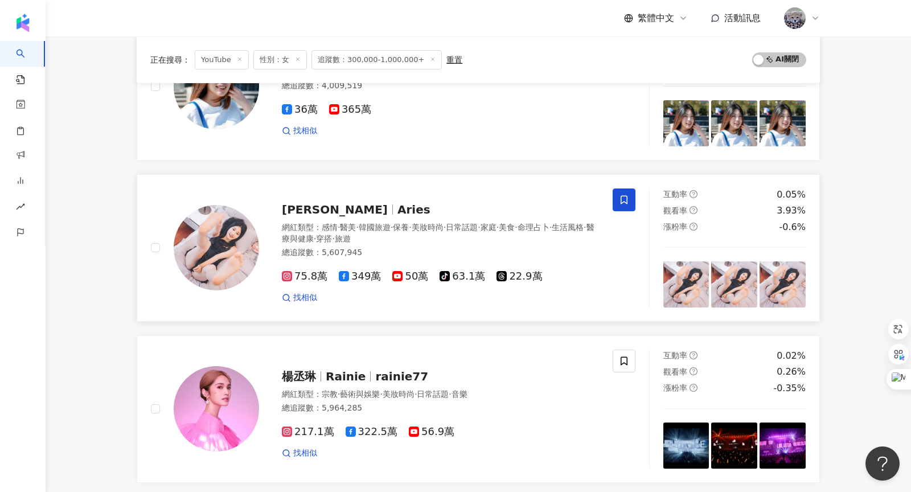
click at [322, 203] on span "艾瑞絲" at bounding box center [340, 210] width 116 height 14
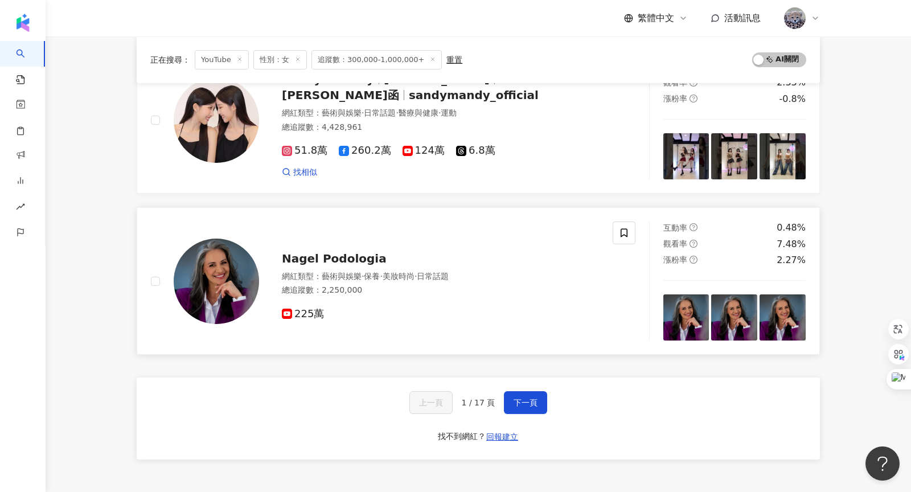
scroll to position [1871, 0]
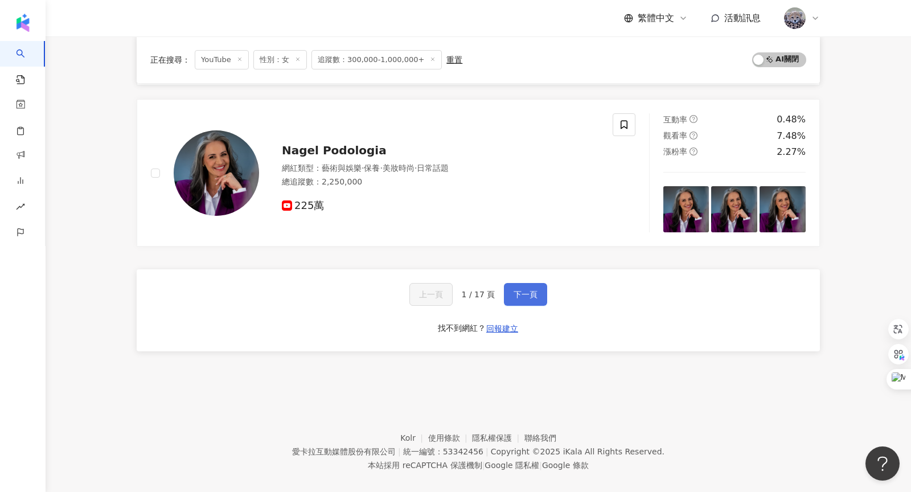
click at [543, 283] on button "下一頁" at bounding box center [525, 294] width 43 height 23
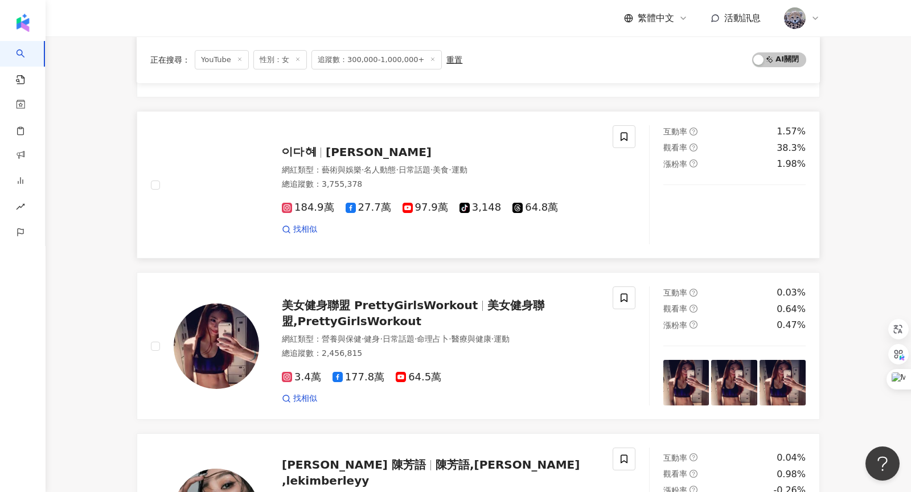
scroll to position [494, 0]
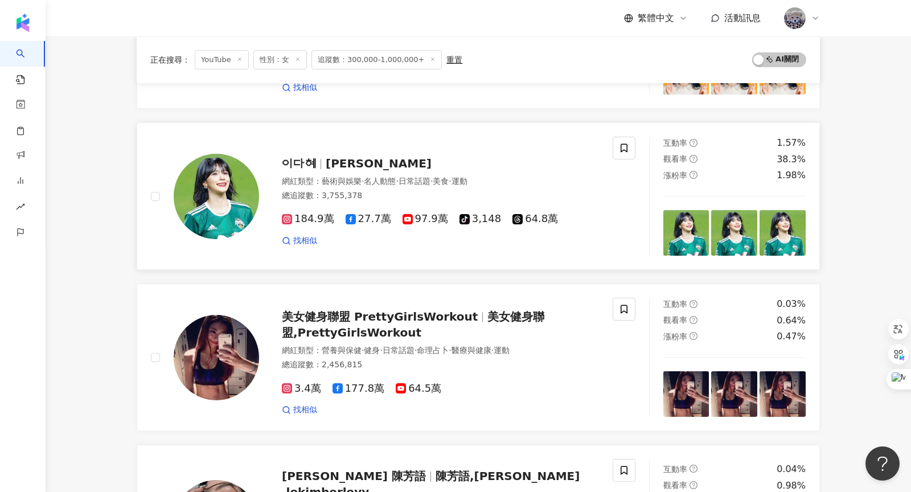
click at [355, 164] on div "이다혜 李多慧" at bounding box center [440, 163] width 317 height 16
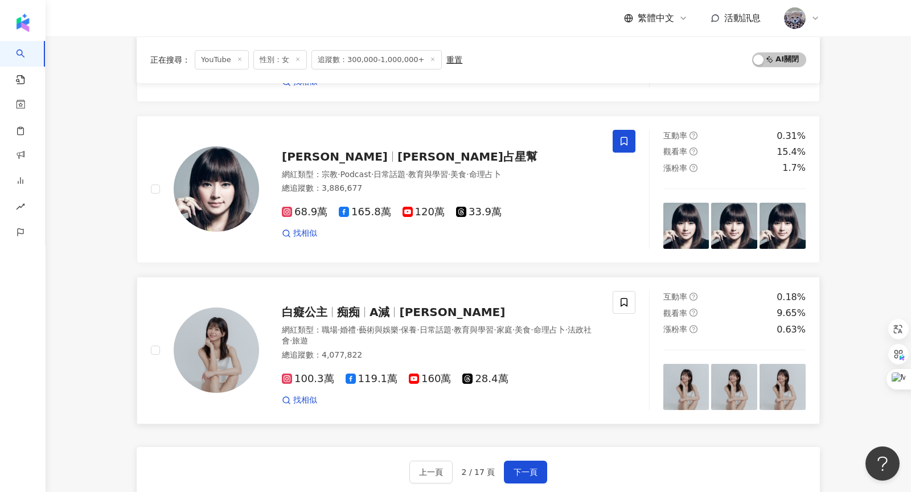
scroll to position [1826, 0]
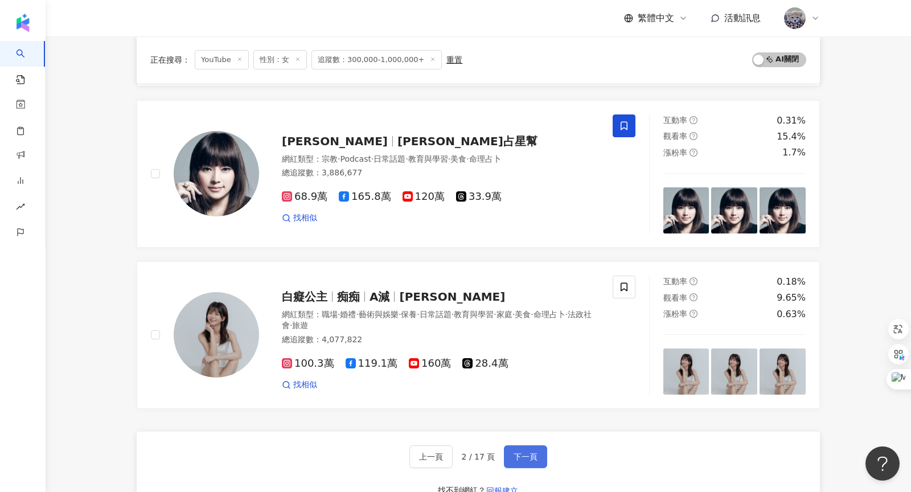
click at [525, 445] on button "下一頁" at bounding box center [525, 456] width 43 height 23
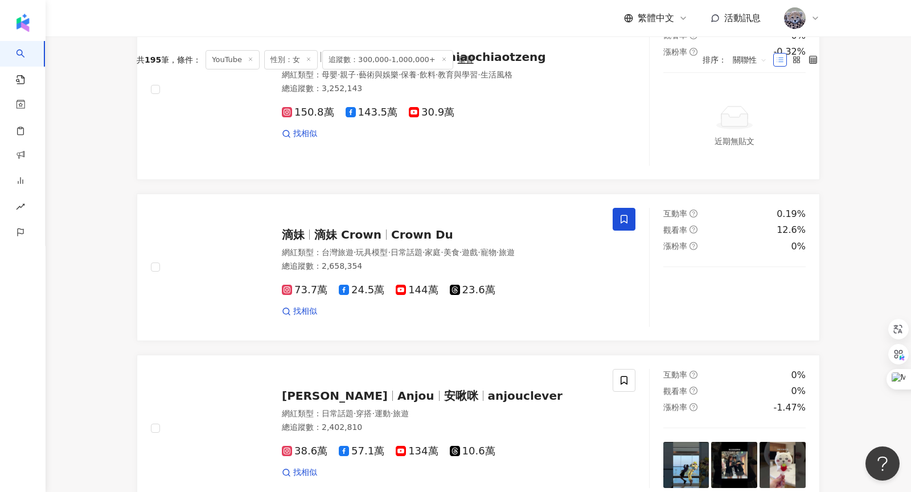
scroll to position [0, 0]
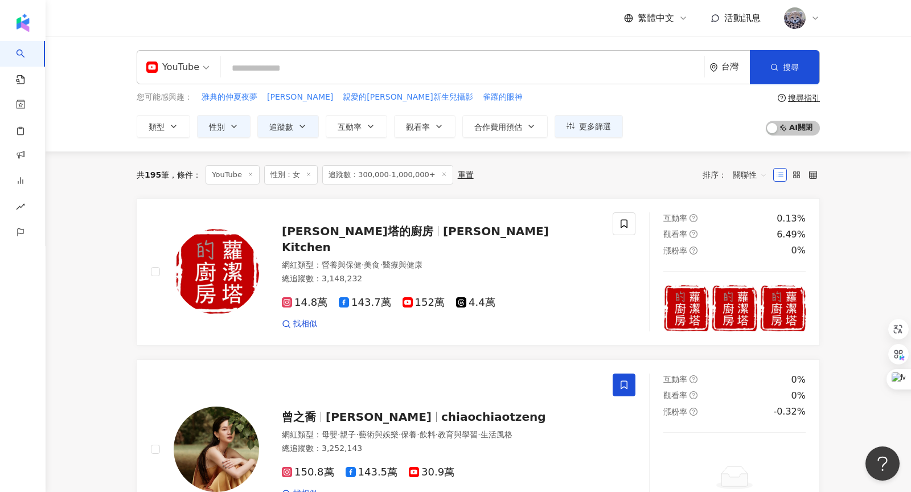
click at [290, 72] on input "search" at bounding box center [462, 68] width 474 height 22
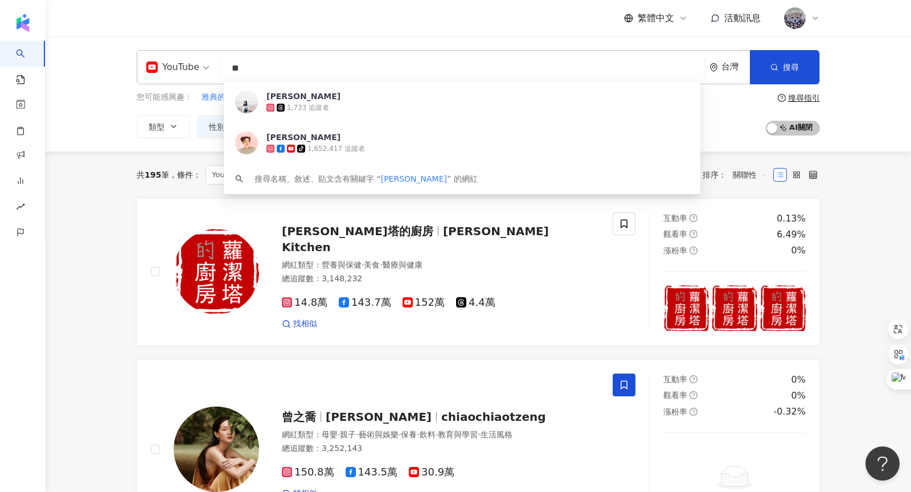
type input "*"
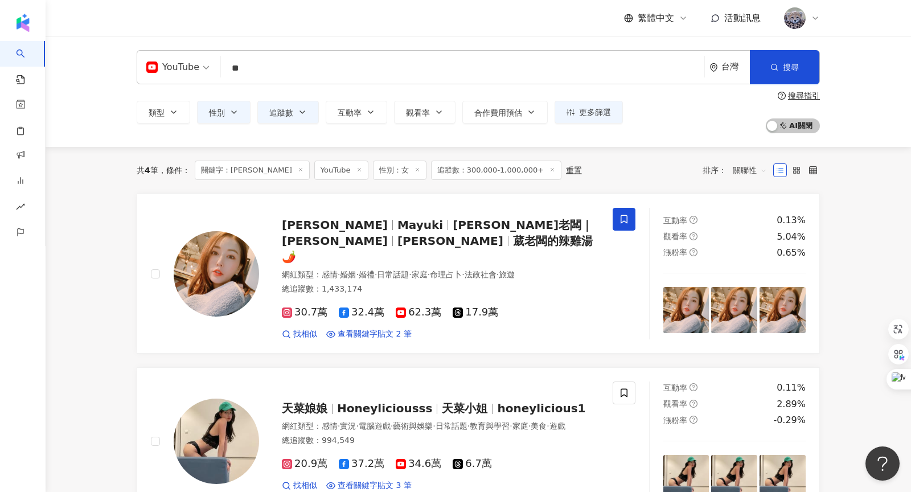
click at [322, 71] on input "**" at bounding box center [462, 68] width 474 height 22
drag, startPoint x: 266, startPoint y: 67, endPoint x: 190, endPoint y: 67, distance: 76.3
click at [190, 67] on div "YouTube 妮妮 ** 台灣 搜尋 loading 搜尋名稱、敘述、貼文含有關鍵字 “ 妮妮 ” 的網紅" at bounding box center [478, 67] width 683 height 34
type input "****"
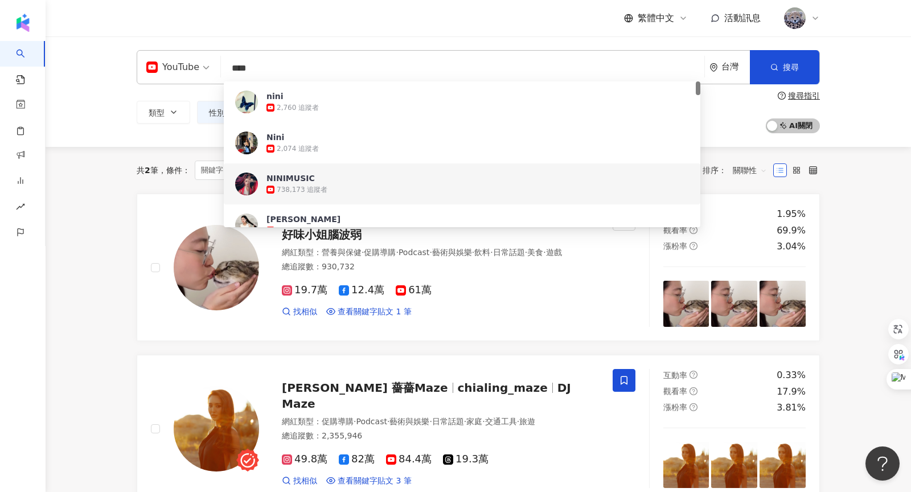
click at [88, 307] on main "YouTube **** 台灣 搜尋 6d30c15f-2edc-4986-8bdc-03e320d47fe0 fe0c0d61-f9fb-4dcb-895e…" at bounding box center [478, 406] width 865 height 740
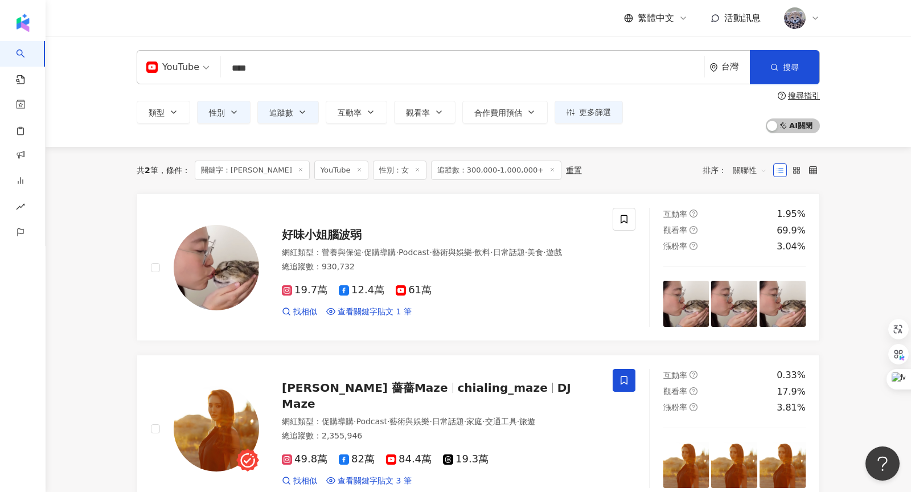
click at [566, 171] on div "重置" at bounding box center [574, 170] width 16 height 9
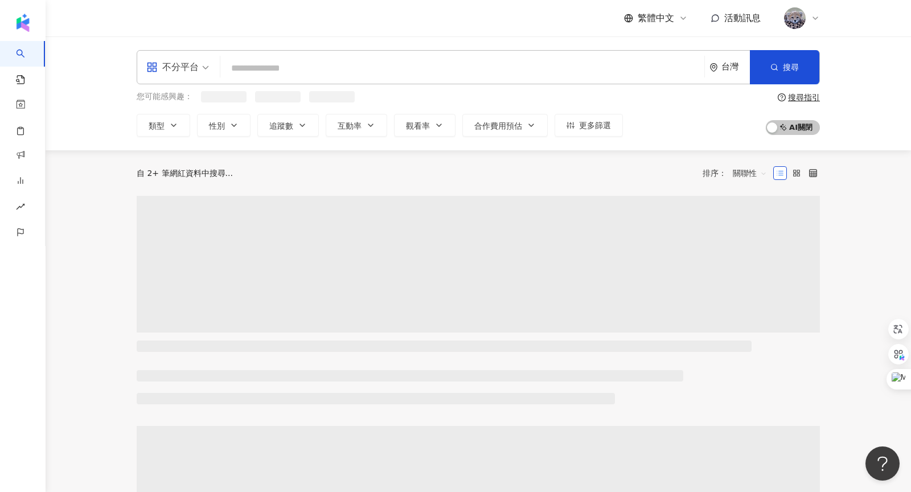
click at [333, 71] on input "search" at bounding box center [462, 68] width 475 height 22
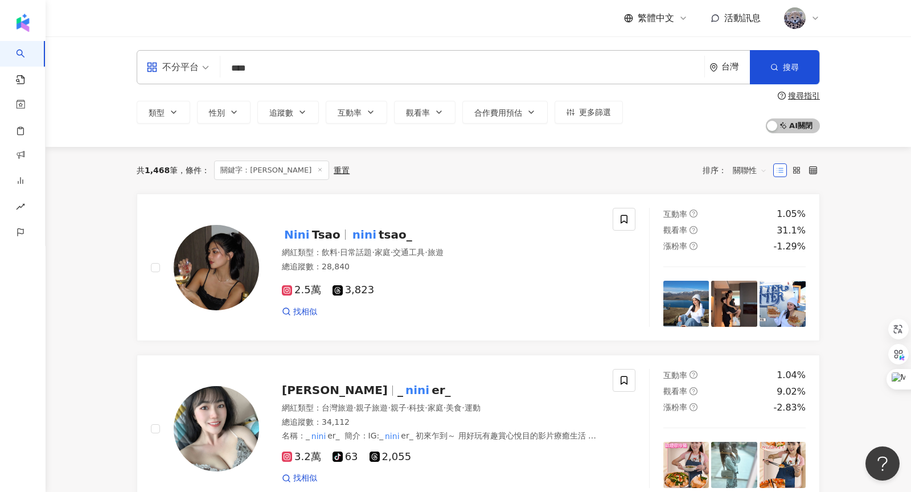
drag, startPoint x: 352, startPoint y: 64, endPoint x: 197, endPoint y: 63, distance: 155.4
click at [197, 63] on div "不分平台 nini **** 台灣 搜尋 195fdbad-b7dc-42b6-b88d-97cf041946cc nini 1,472 追蹤者 nini 6…" at bounding box center [478, 67] width 683 height 34
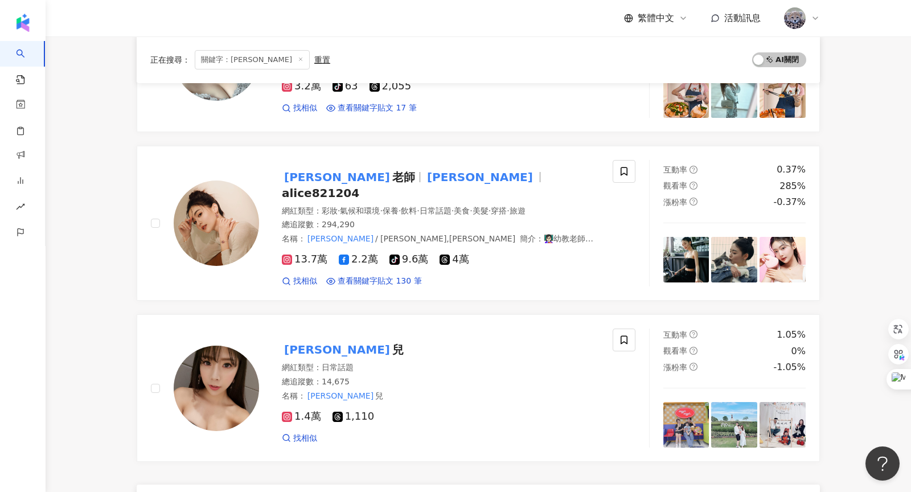
scroll to position [1861, 0]
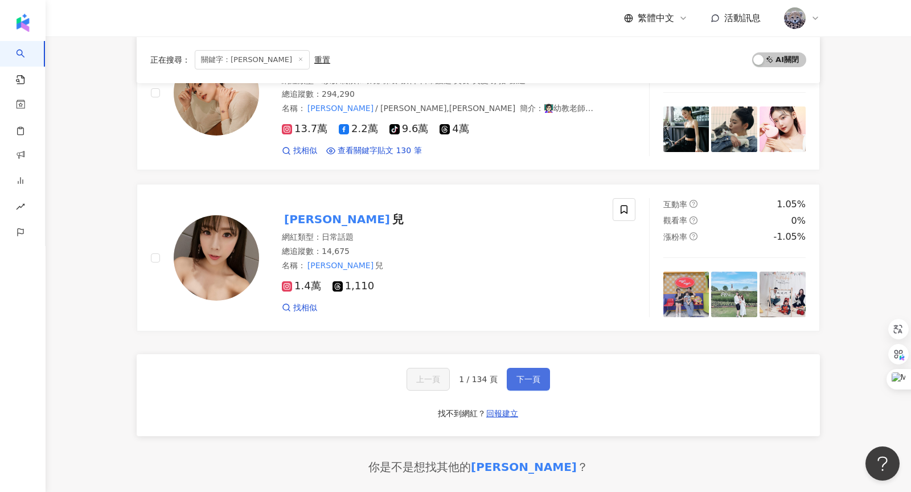
type input "**"
click at [519, 374] on span "下一頁" at bounding box center [528, 378] width 24 height 9
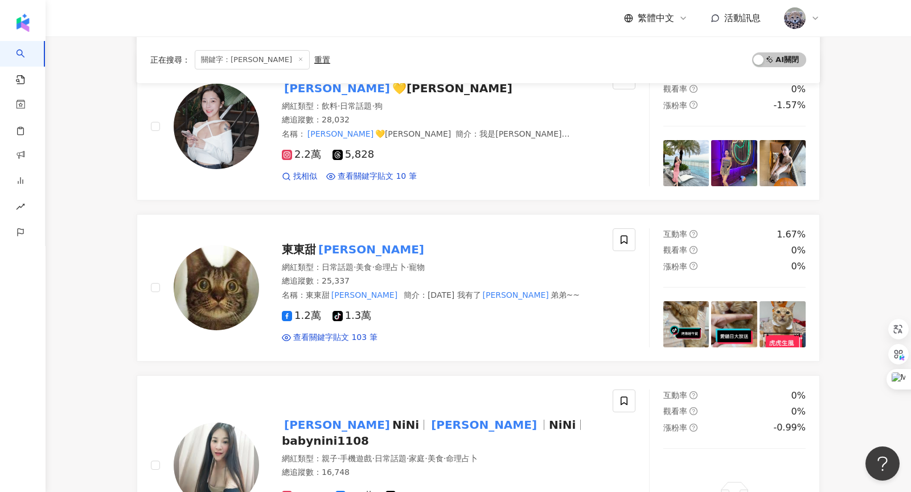
scroll to position [756, 0]
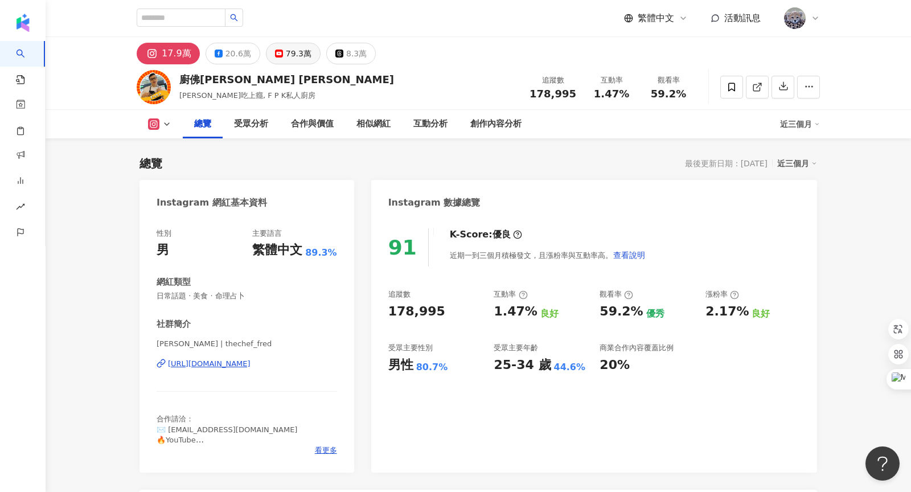
click at [287, 50] on div "79.3萬" at bounding box center [299, 54] width 26 height 16
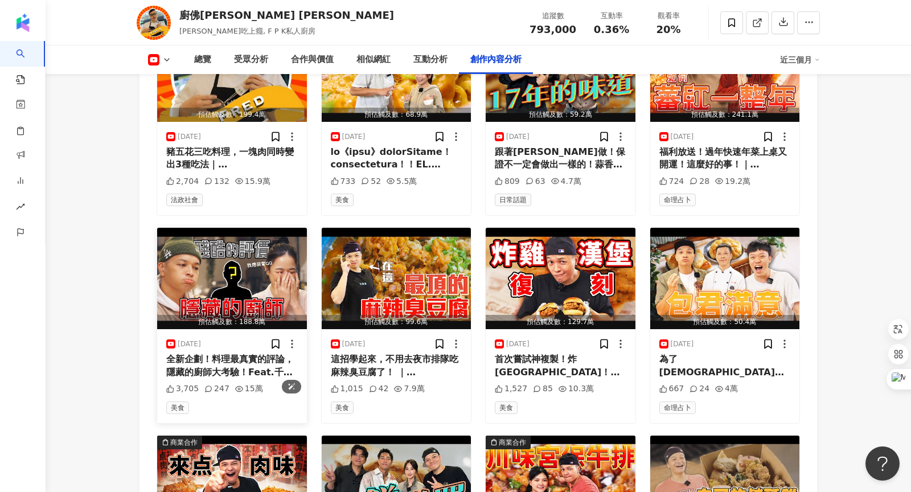
scroll to position [3527, 0]
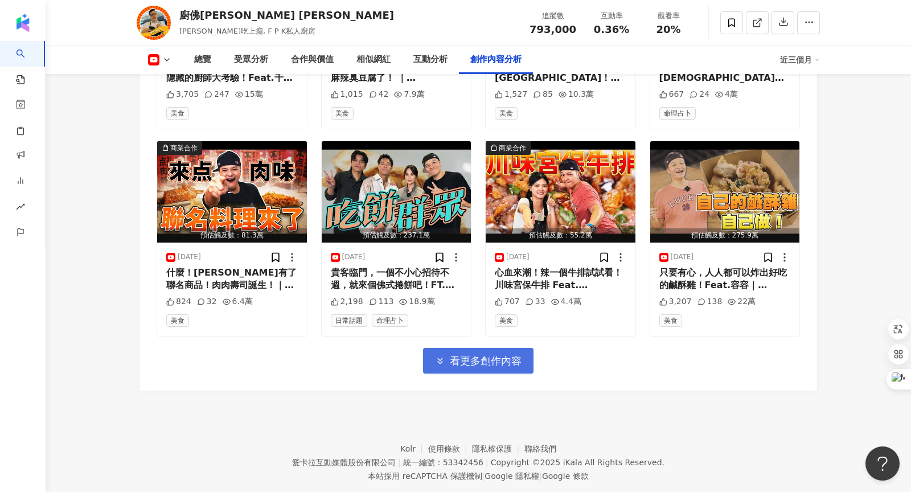
click at [474, 355] on span "看更多創作內容" at bounding box center [486, 361] width 72 height 13
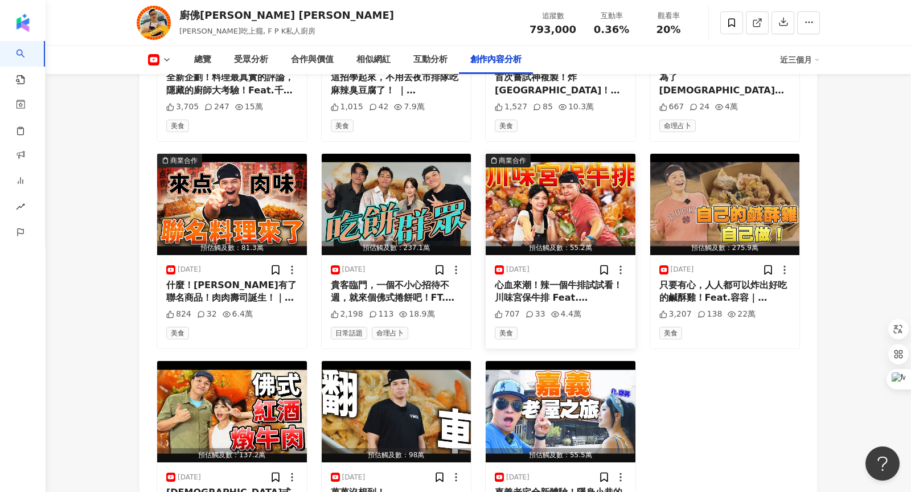
scroll to position [3495, 0]
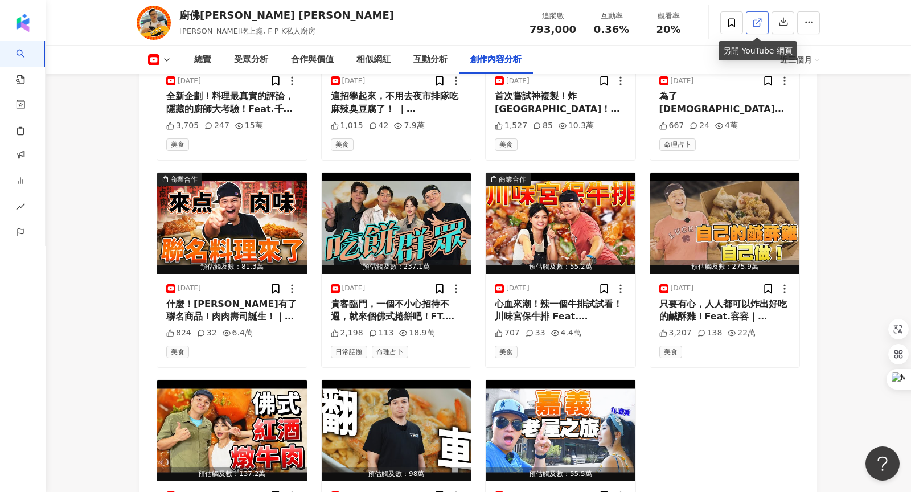
click at [754, 26] on icon at bounding box center [757, 23] width 10 height 10
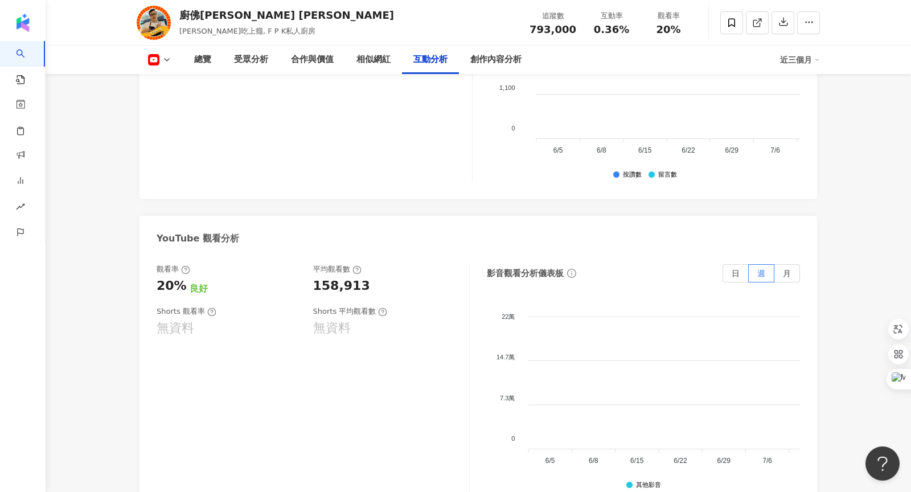
scroll to position [1831, 0]
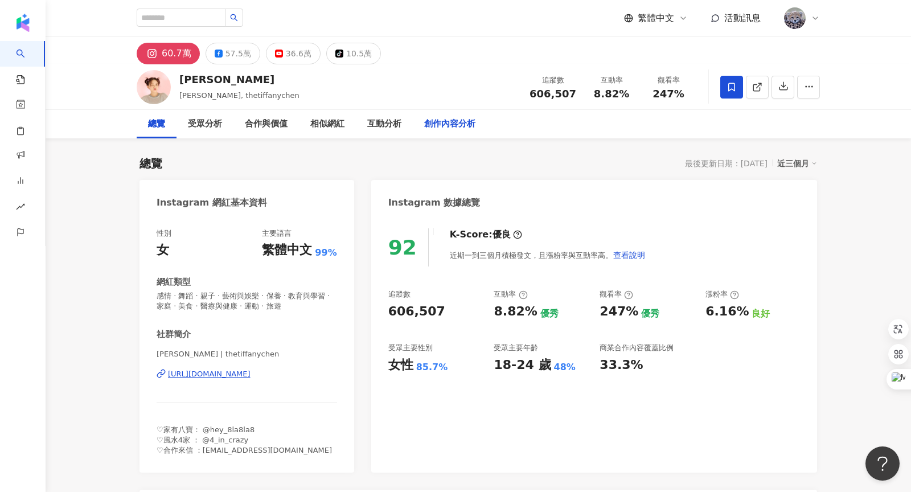
click at [453, 131] on div "創作內容分析" at bounding box center [450, 124] width 74 height 28
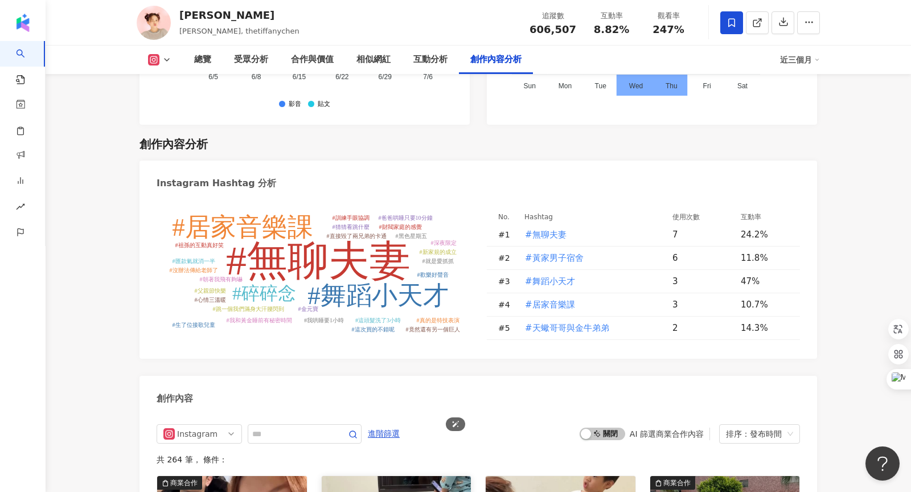
scroll to position [3518, 0]
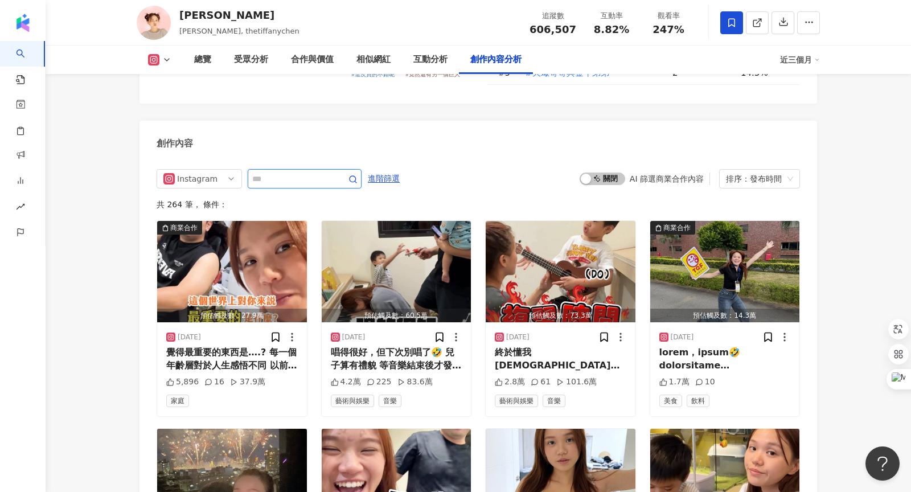
click at [286, 172] on input "text" at bounding box center [292, 179] width 80 height 14
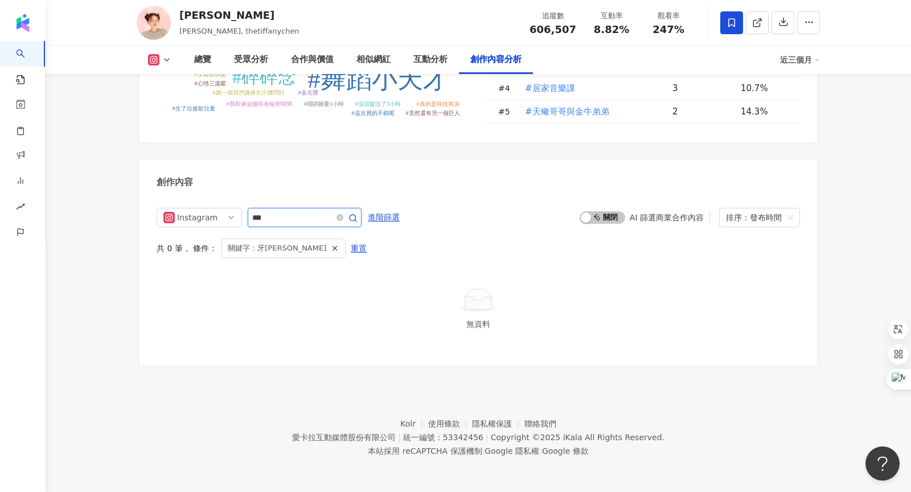
scroll to position [3428, 0]
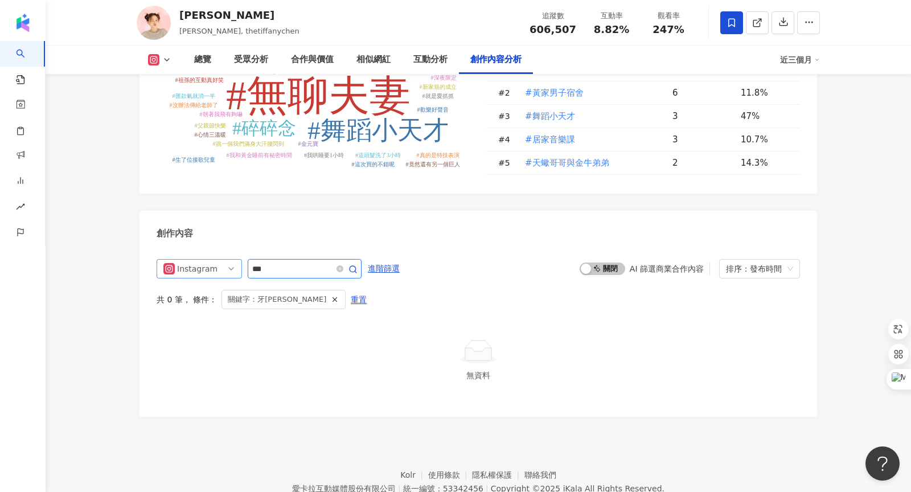
click at [217, 260] on span "Instagram" at bounding box center [199, 269] width 72 height 18
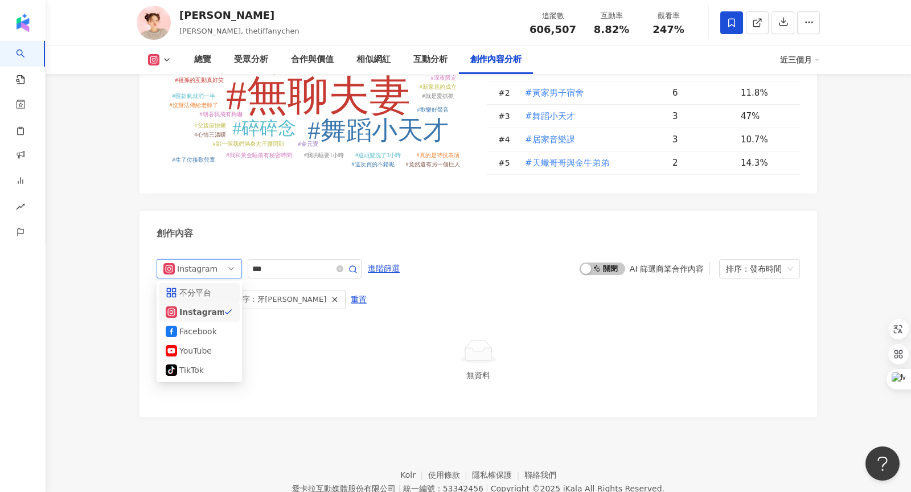
click at [205, 283] on div "不分平台" at bounding box center [199, 292] width 81 height 19
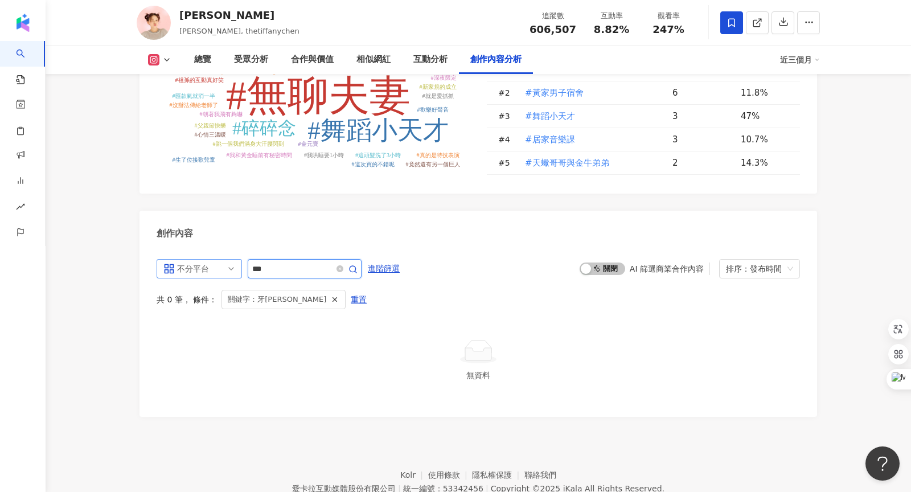
drag, startPoint x: 292, startPoint y: 219, endPoint x: 228, endPoint y: 217, distance: 63.8
click at [228, 259] on div "不分平台 all ig 不分平台 Instagram Facebook YouTube tiktok-icon TikTok ***" at bounding box center [259, 268] width 205 height 19
type input "***"
click at [355, 262] on span at bounding box center [345, 269] width 23 height 14
click at [356, 265] on icon "button" at bounding box center [352, 269] width 9 height 9
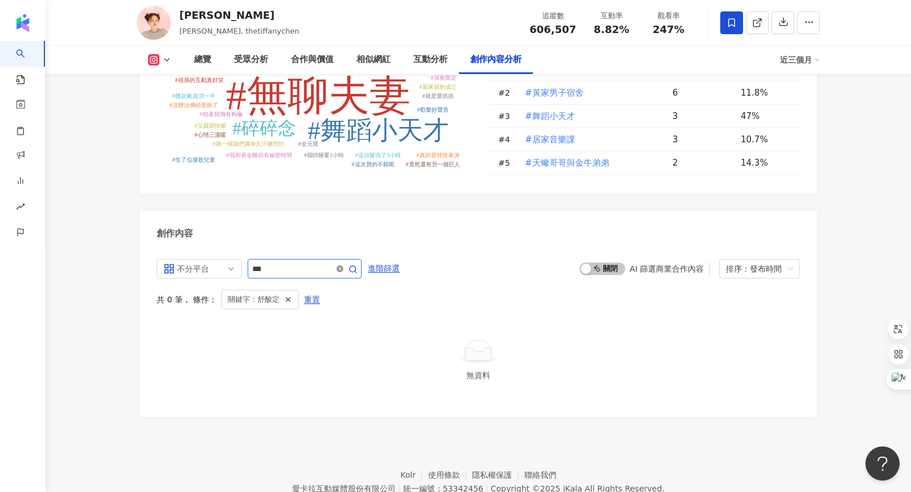
click at [339, 265] on icon "close-circle" at bounding box center [339, 268] width 7 height 7
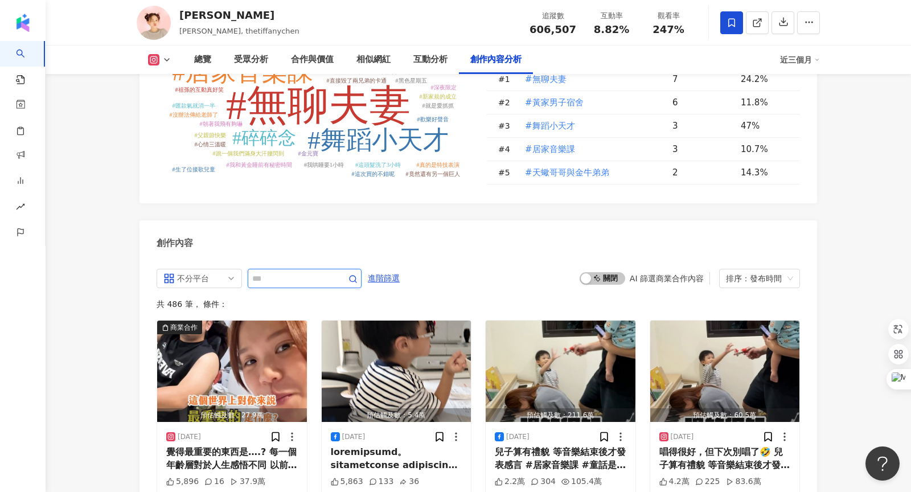
scroll to position [3428, 0]
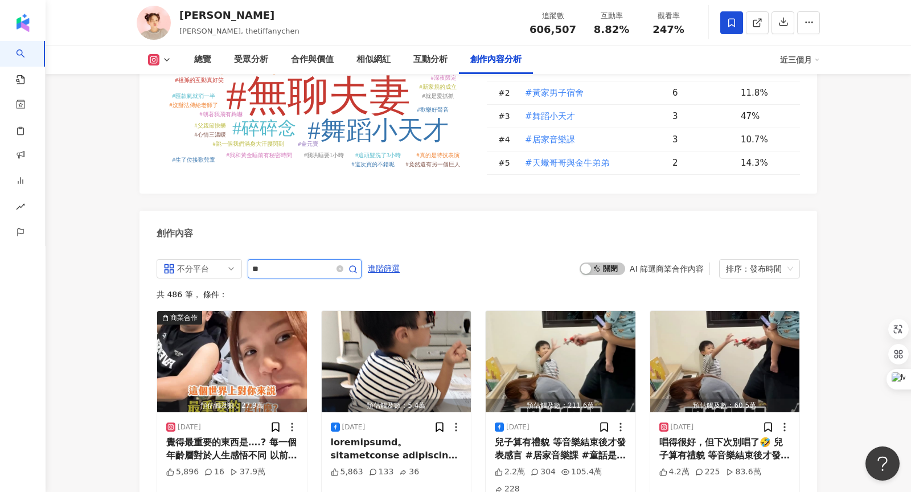
type input "**"
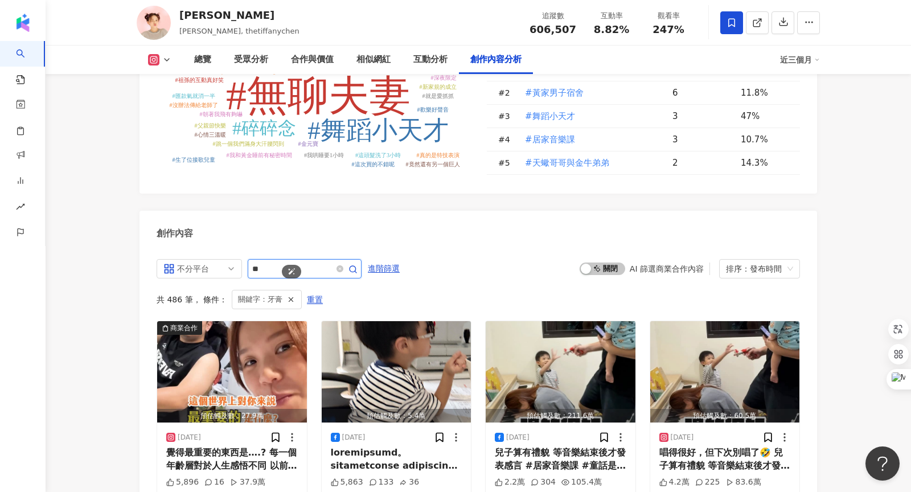
scroll to position [3514, 0]
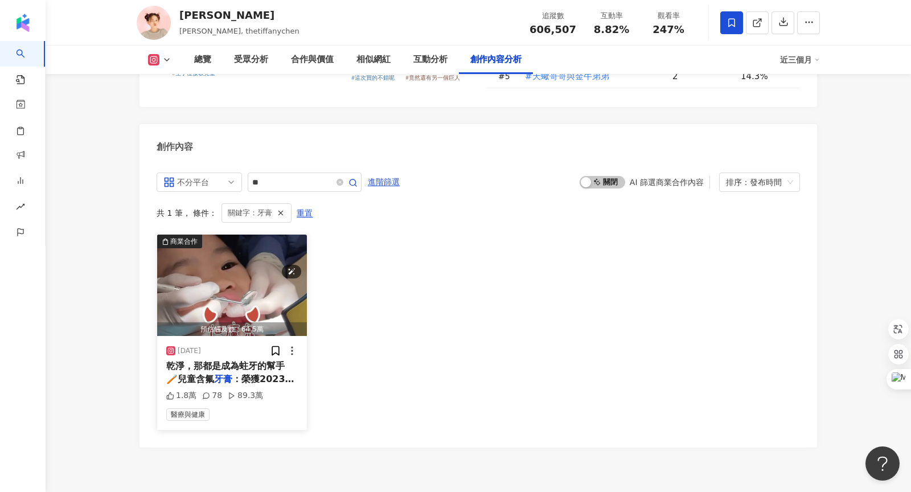
click at [267, 234] on img "button" at bounding box center [232, 284] width 150 height 101
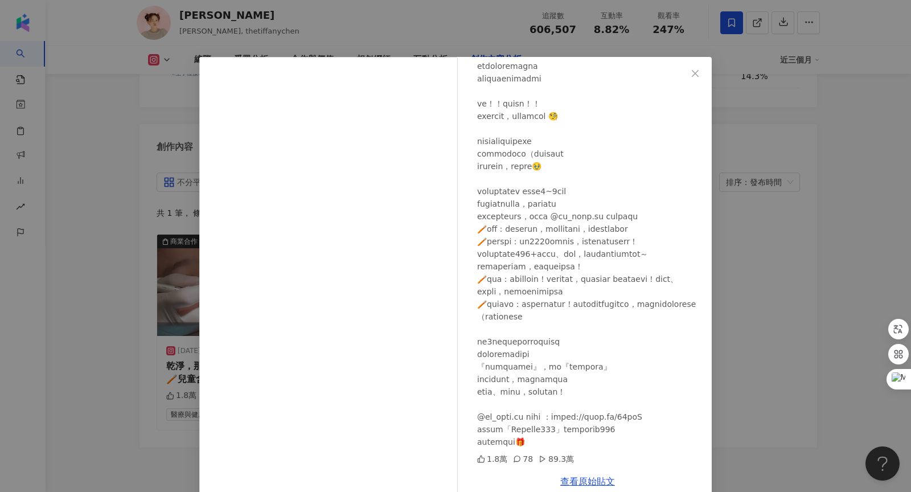
scroll to position [19, 0]
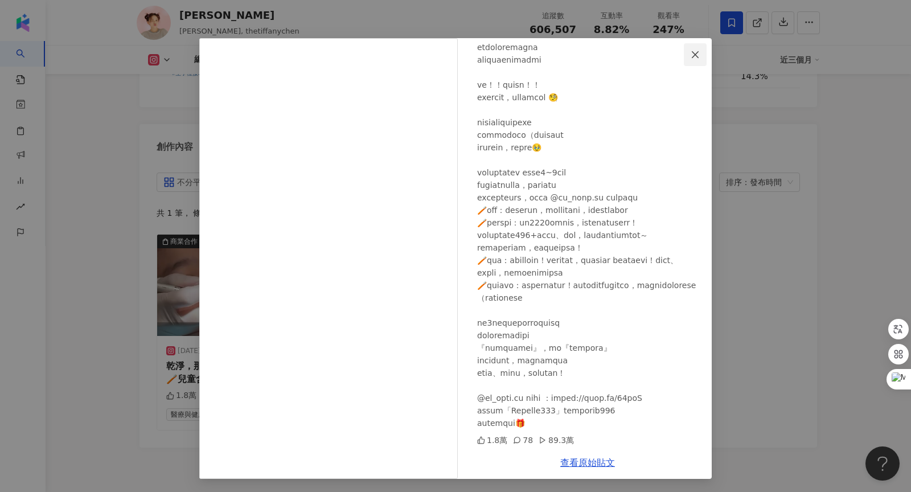
click at [691, 59] on icon "close" at bounding box center [694, 54] width 9 height 9
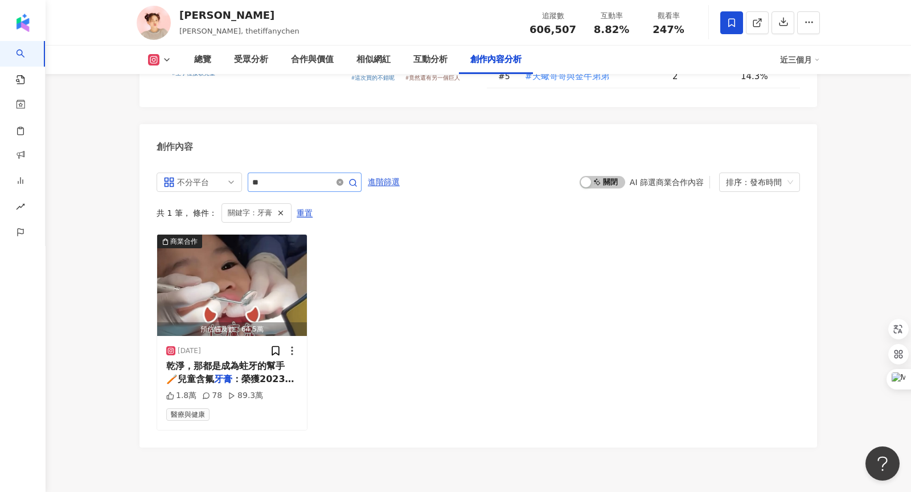
click at [339, 179] on icon "close-circle" at bounding box center [339, 182] width 7 height 7
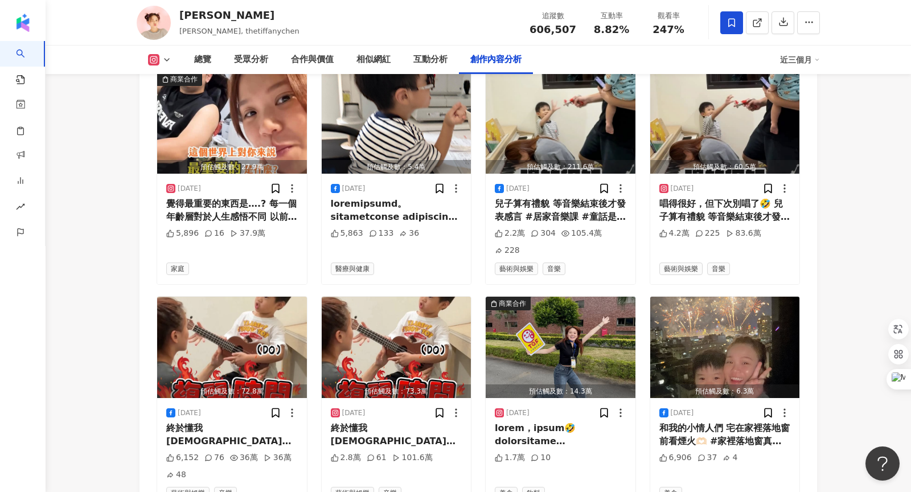
scroll to position [3448, 0]
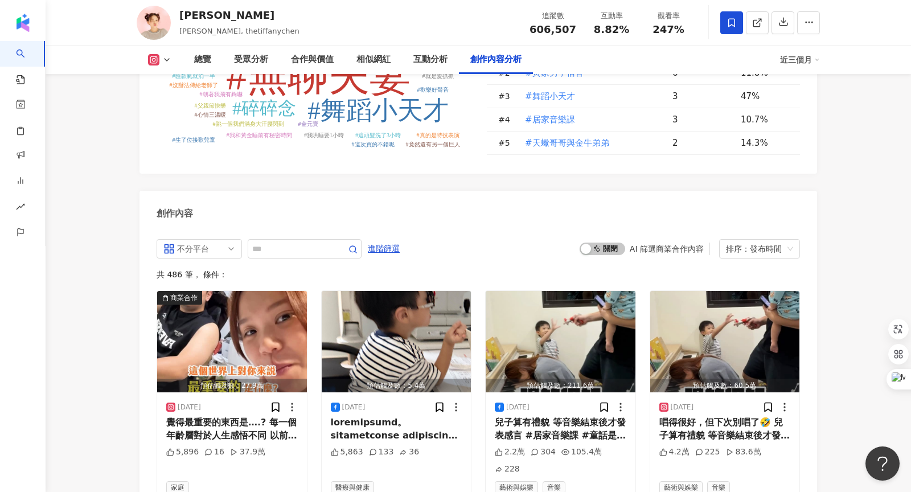
click at [162, 56] on icon at bounding box center [166, 59] width 9 height 9
click at [178, 138] on button "YouTube" at bounding box center [177, 133] width 68 height 16
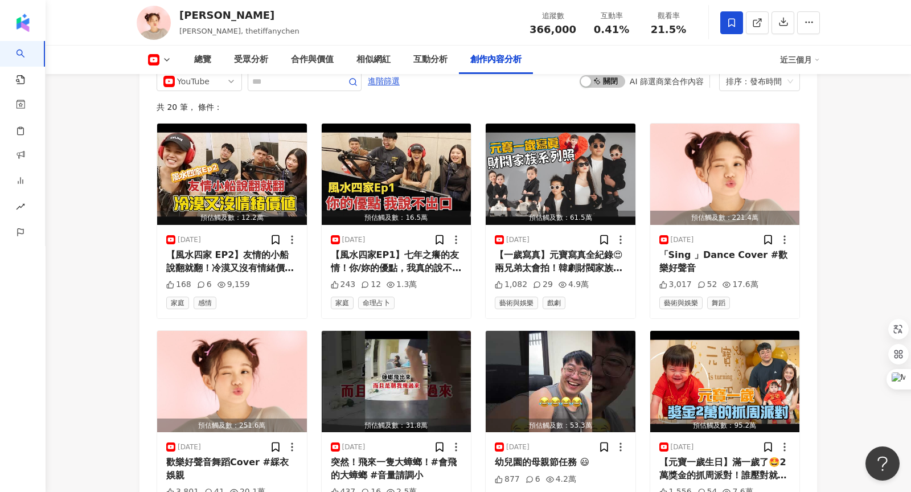
scroll to position [3163, 0]
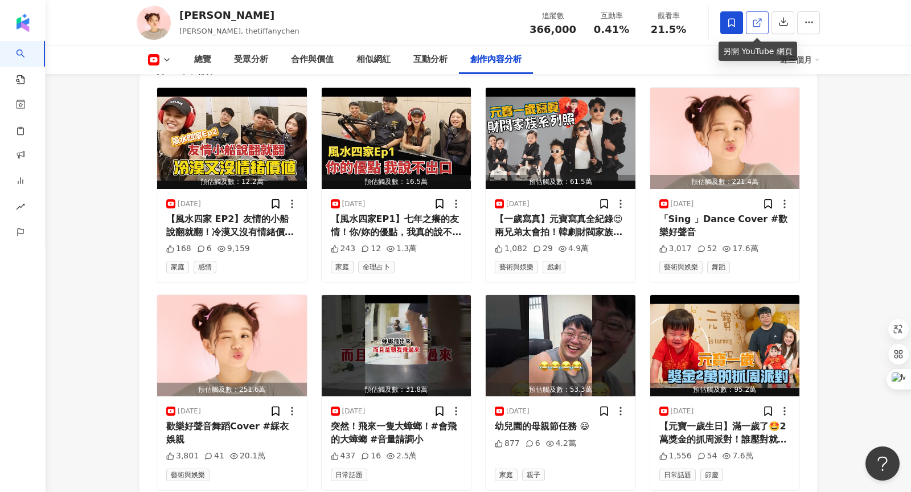
click at [753, 24] on icon at bounding box center [756, 23] width 6 height 6
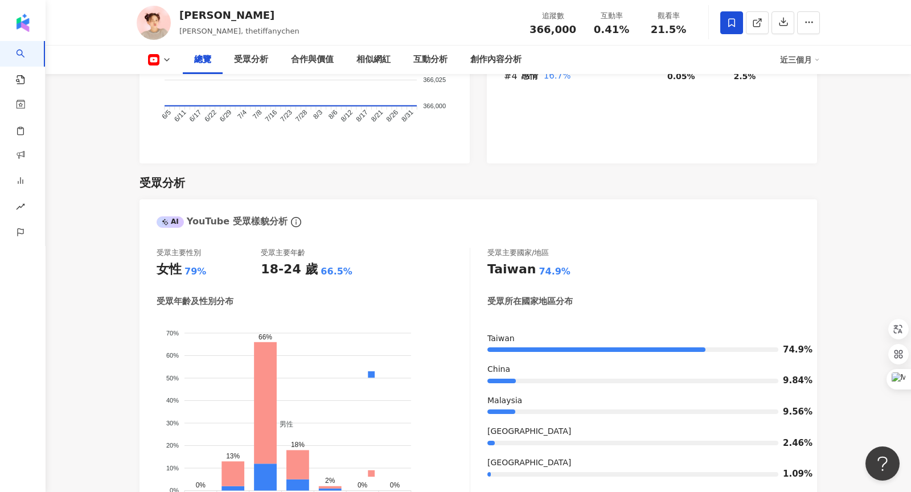
scroll to position [0, 0]
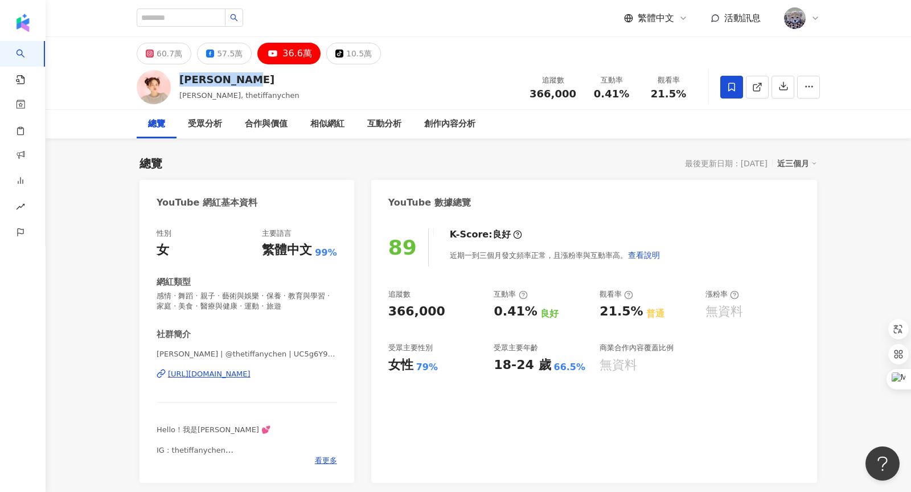
drag, startPoint x: 179, startPoint y: 79, endPoint x: 270, endPoint y: 80, distance: 91.1
click at [270, 80] on div "[PERSON_NAME]" at bounding box center [239, 79] width 120 height 14
copy div "[PERSON_NAME]"
click at [353, 83] on div "[PERSON_NAME]tiffany [PERSON_NAME], [PERSON_NAME], thetiffanychen 追蹤數 366,000 互…" at bounding box center [478, 86] width 728 height 45
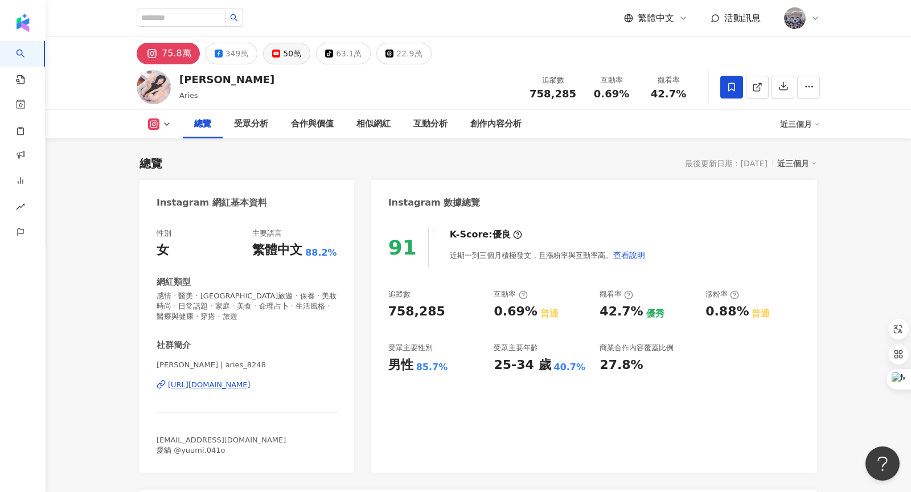
click at [286, 55] on div "50萬" at bounding box center [292, 54] width 18 height 16
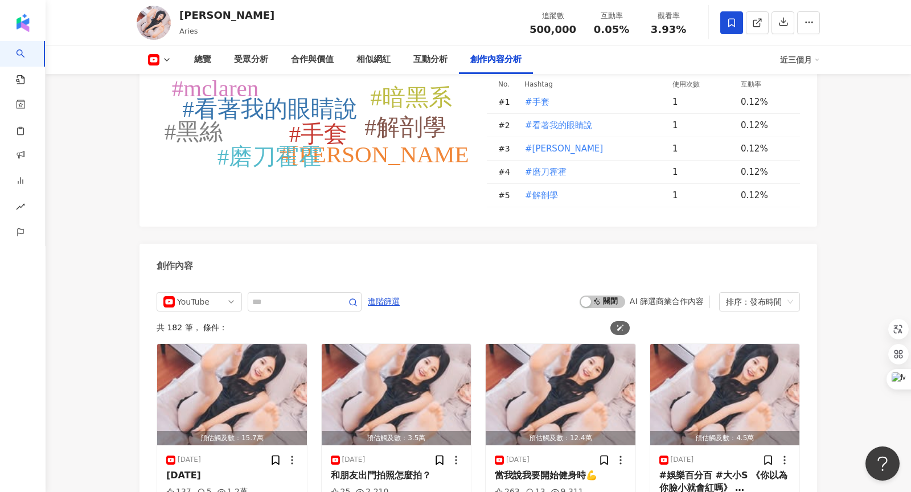
scroll to position [3145, 0]
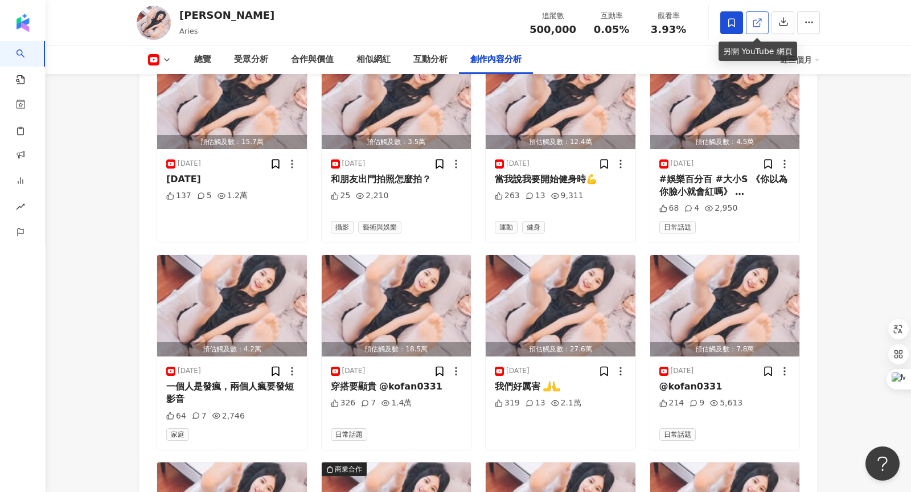
click at [757, 19] on icon at bounding box center [757, 23] width 10 height 10
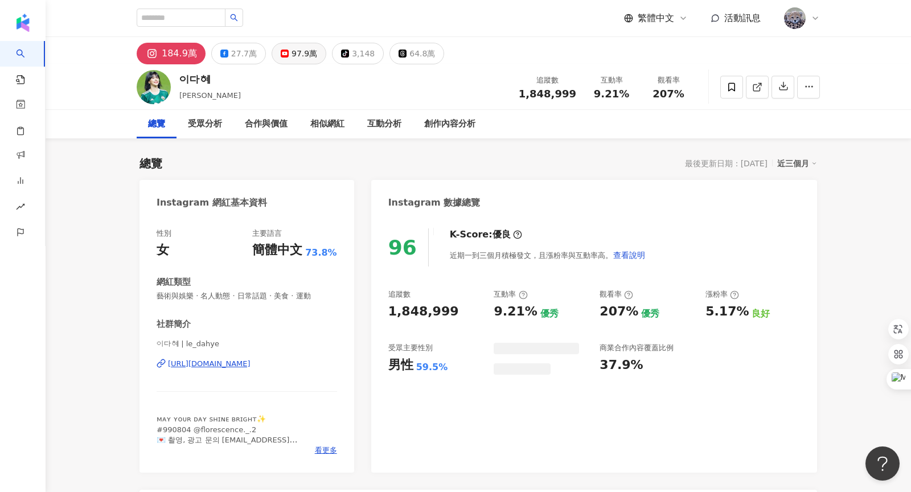
click at [299, 53] on div "97.9萬" at bounding box center [304, 54] width 26 height 16
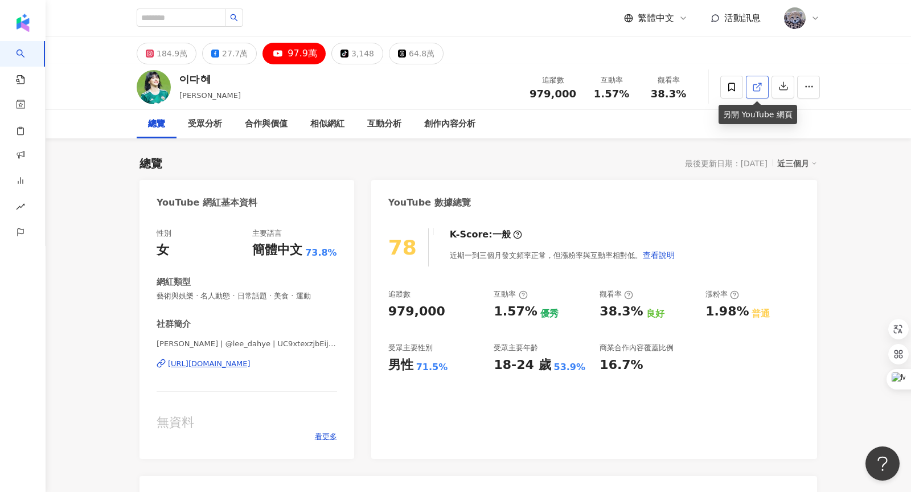
click at [758, 85] on icon at bounding box center [757, 87] width 10 height 10
click at [324, 438] on span "看更多" at bounding box center [326, 436] width 22 height 10
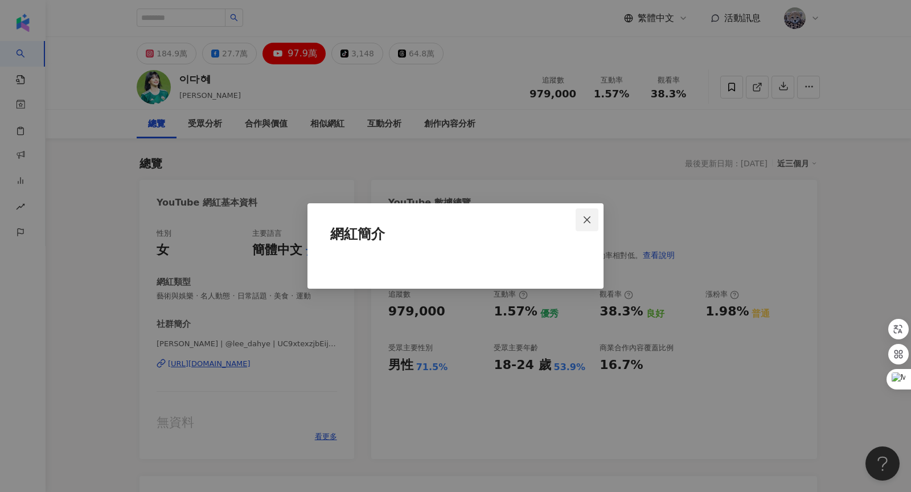
click at [589, 220] on icon "close" at bounding box center [586, 219] width 9 height 9
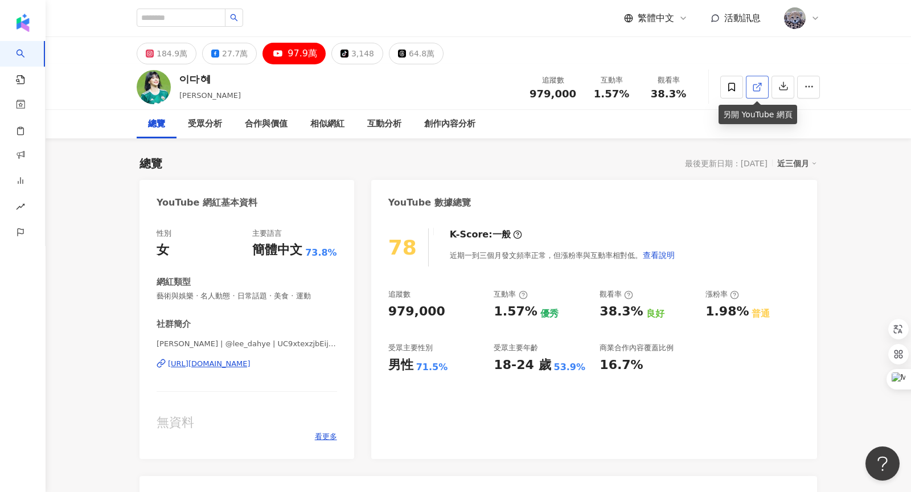
click at [763, 91] on link at bounding box center [757, 87] width 23 height 23
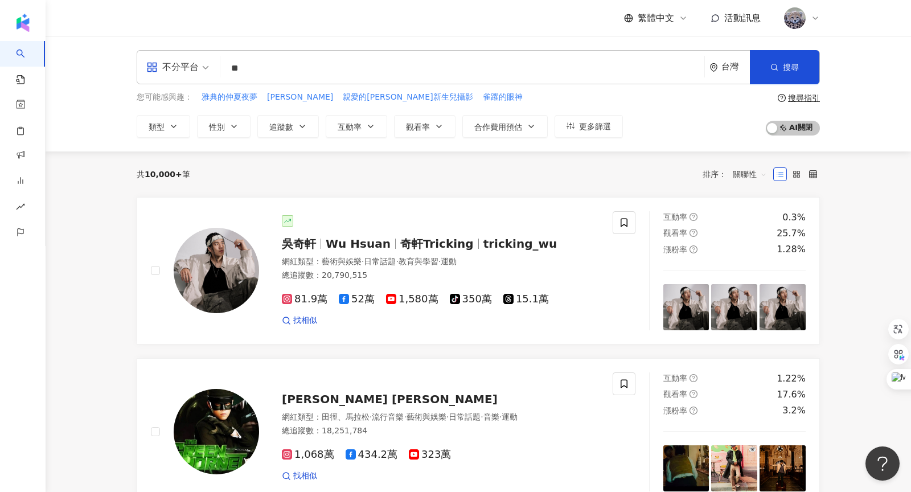
type input "*"
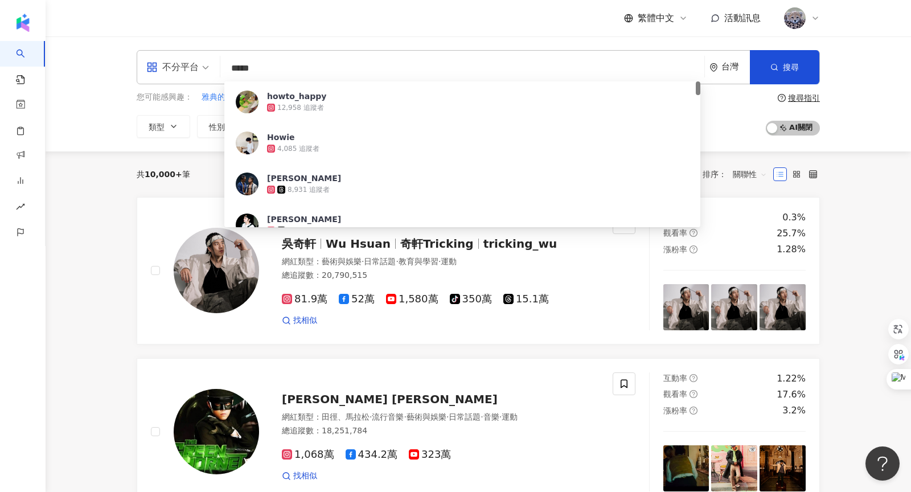
type input "******"
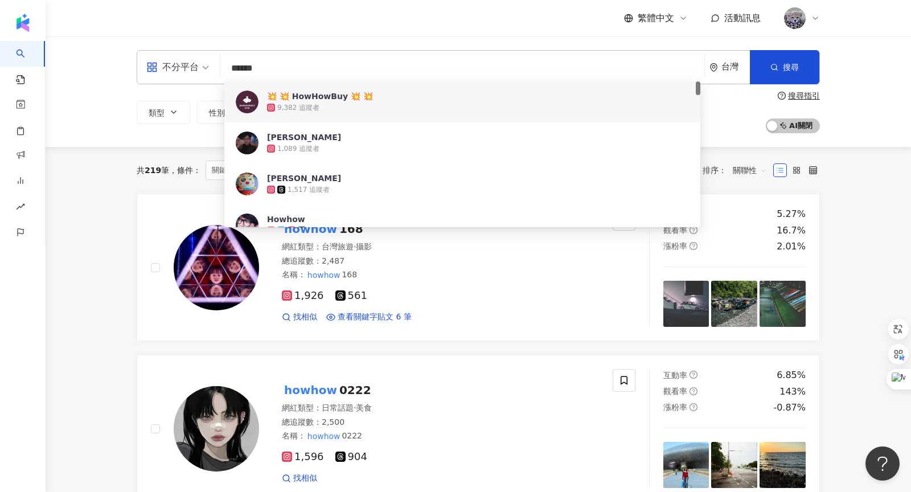
drag, startPoint x: 282, startPoint y: 64, endPoint x: 190, endPoint y: 64, distance: 92.2
click at [190, 64] on div "不分平台 ****** 台灣 搜尋 abaa9d9d-bef2-4827-93cc-7f021ac0714f 99b96b55-407d-423a-ab45-…" at bounding box center [478, 67] width 683 height 34
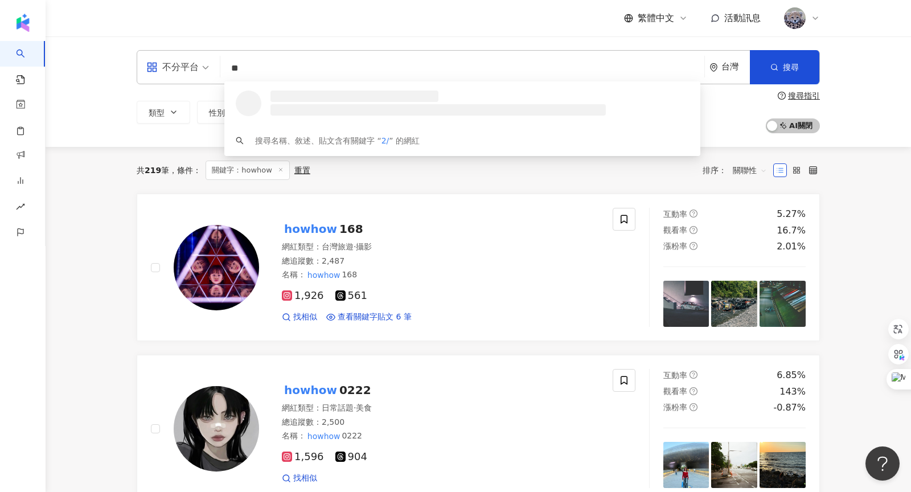
type input "*"
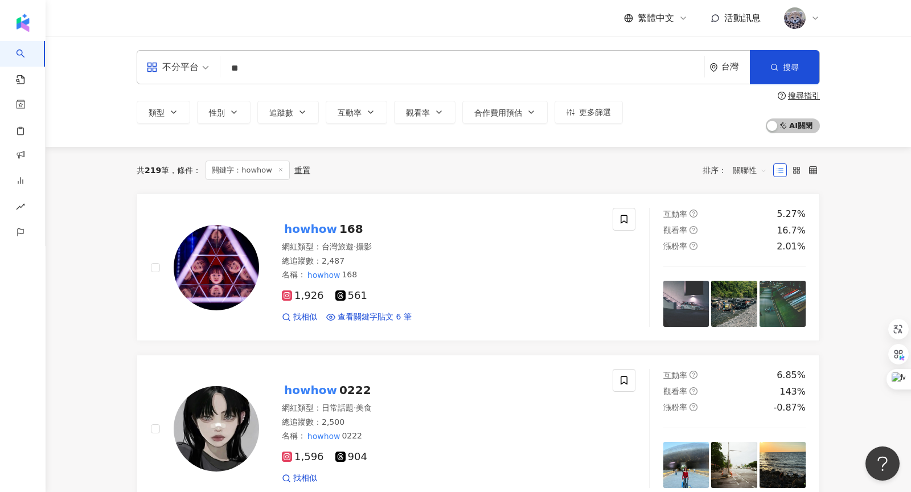
type input "*"
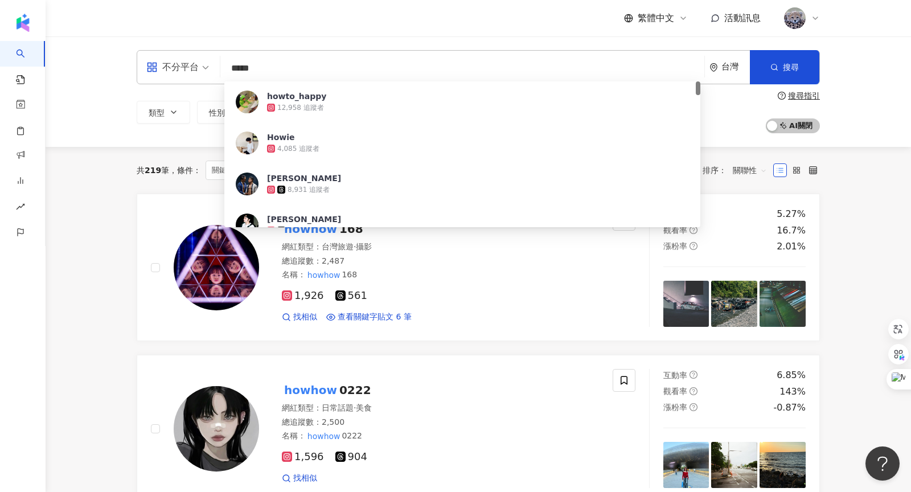
type input "******"
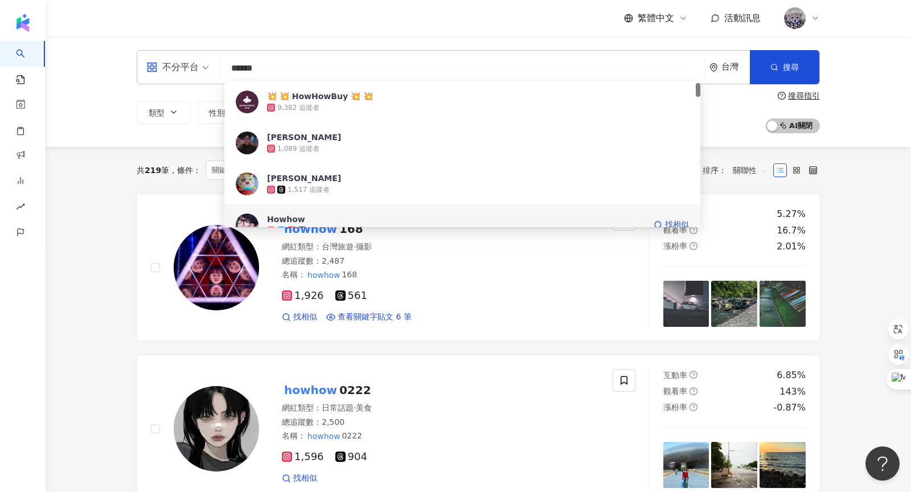
scroll to position [71, 0]
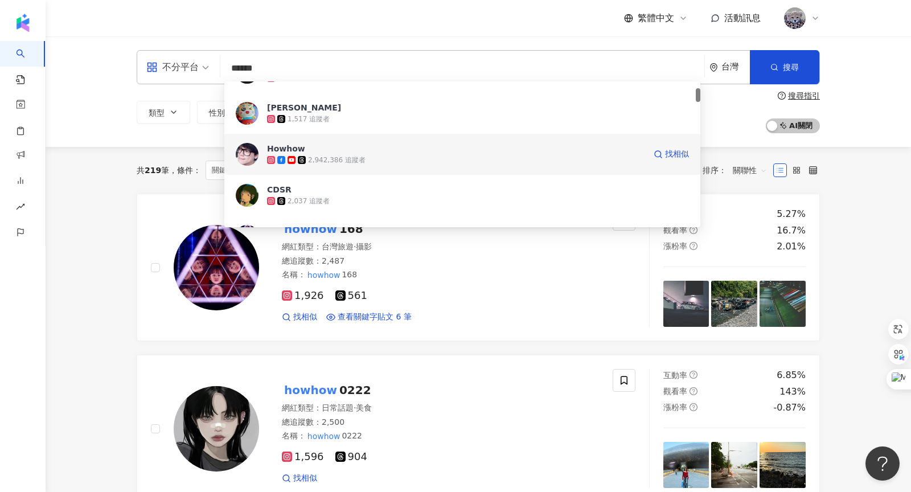
click at [312, 156] on div "2,942,386 追蹤者" at bounding box center [336, 160] width 57 height 10
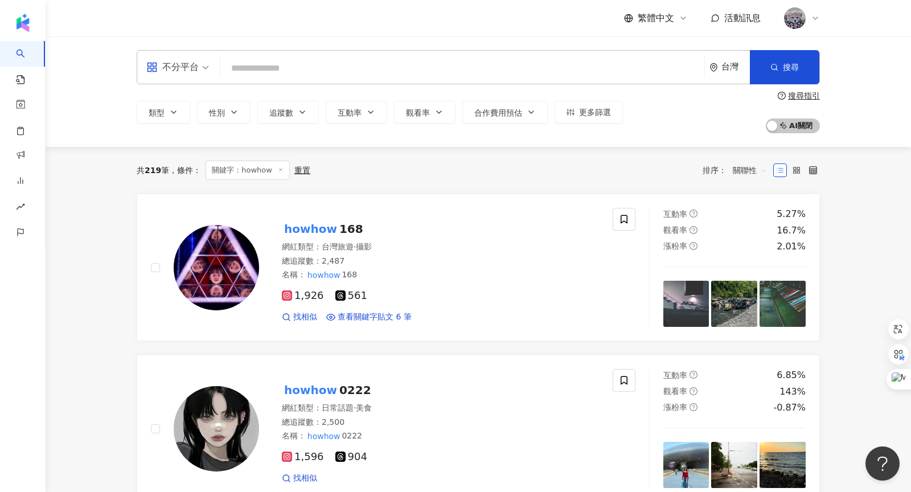
click at [336, 71] on input "search" at bounding box center [462, 68] width 475 height 22
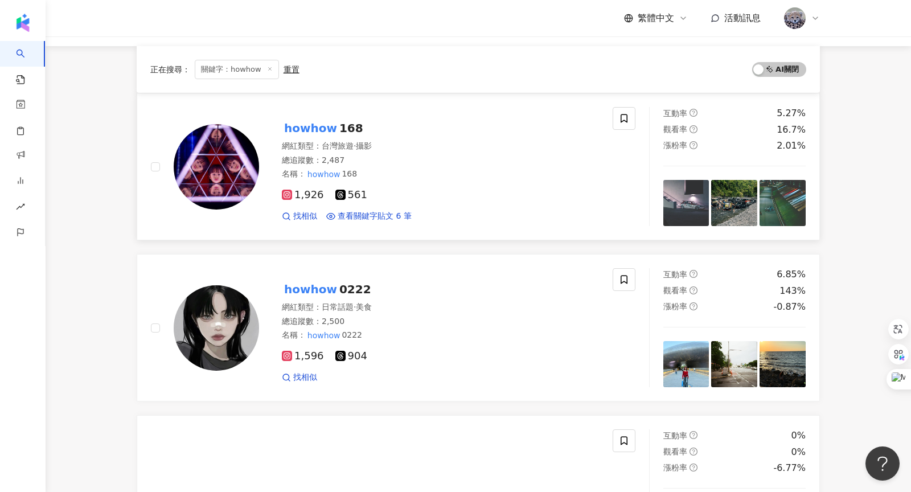
scroll to position [0, 0]
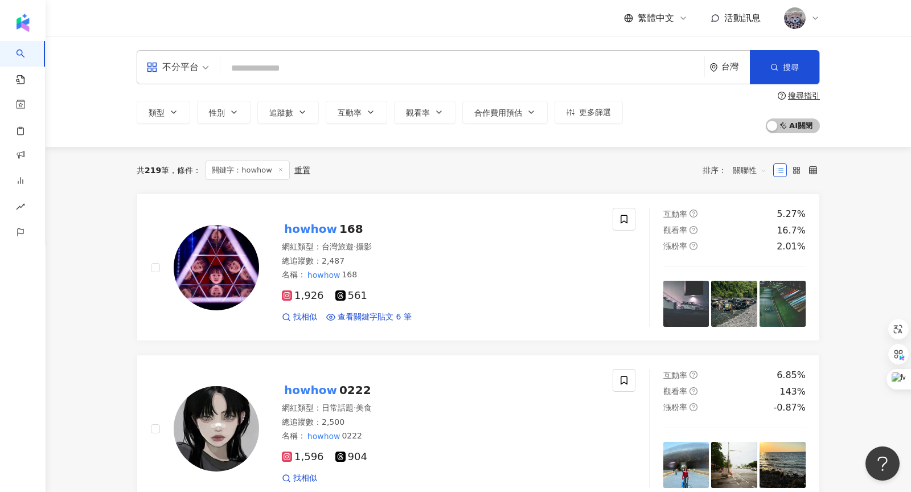
click at [359, 63] on input "search" at bounding box center [462, 68] width 475 height 22
type input "*"
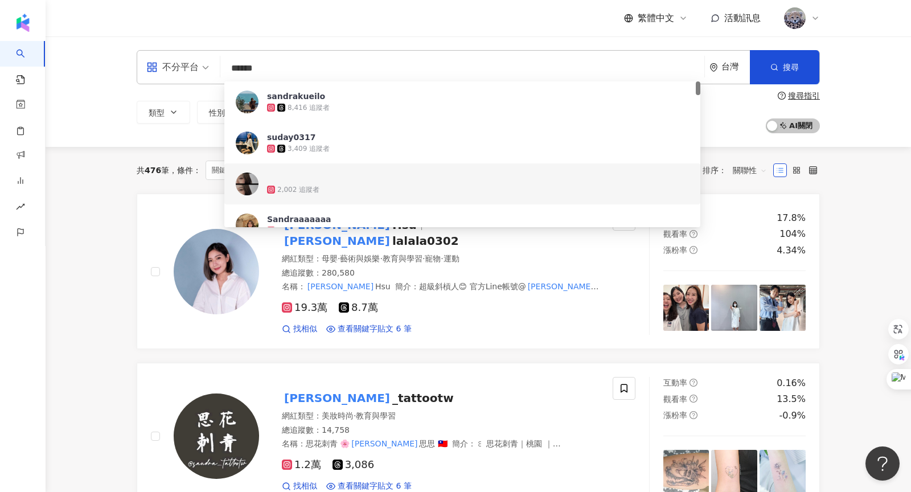
type input "******"
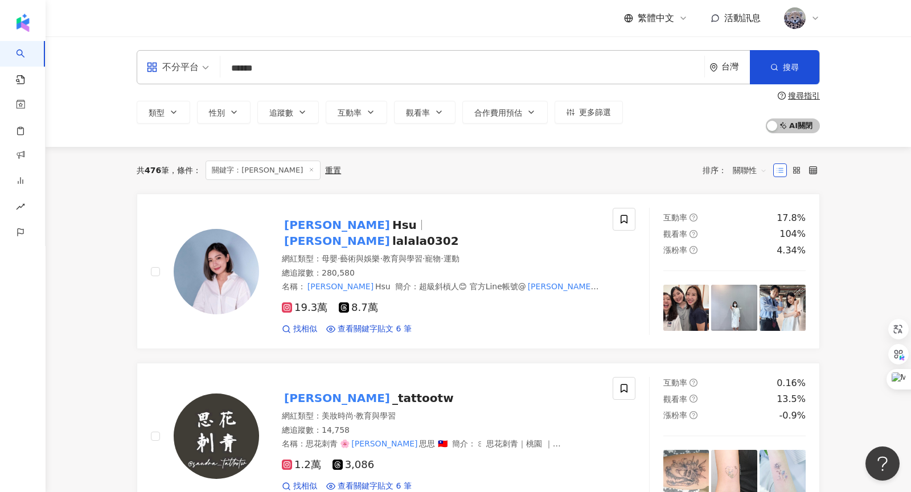
click at [404, 234] on span "lalala0302" at bounding box center [425, 241] width 67 height 14
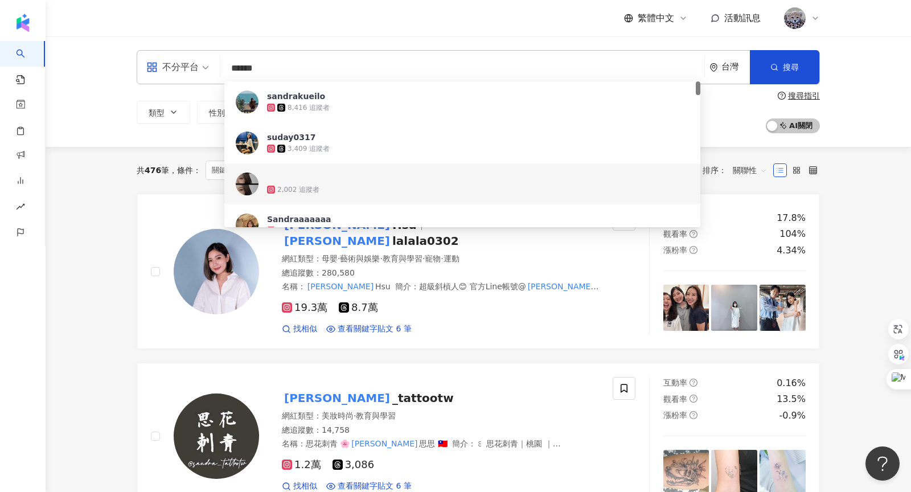
drag, startPoint x: 287, startPoint y: 68, endPoint x: 207, endPoint y: 67, distance: 80.8
click at [207, 67] on div "不分平台 ****** 台灣 搜尋 1a6a261a-56ad-4271-8e25-76a7f4c9dfcb 843f9837-ab17-4117-8bc3-…" at bounding box center [478, 67] width 683 height 34
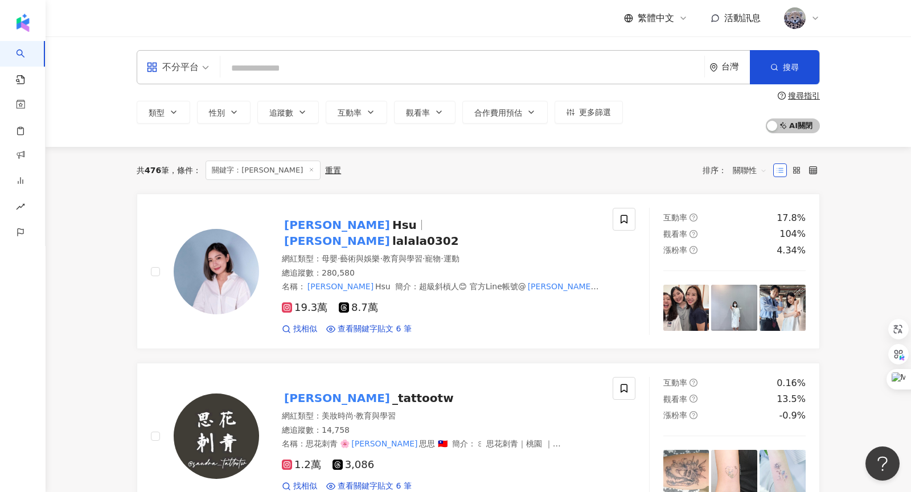
type input "*"
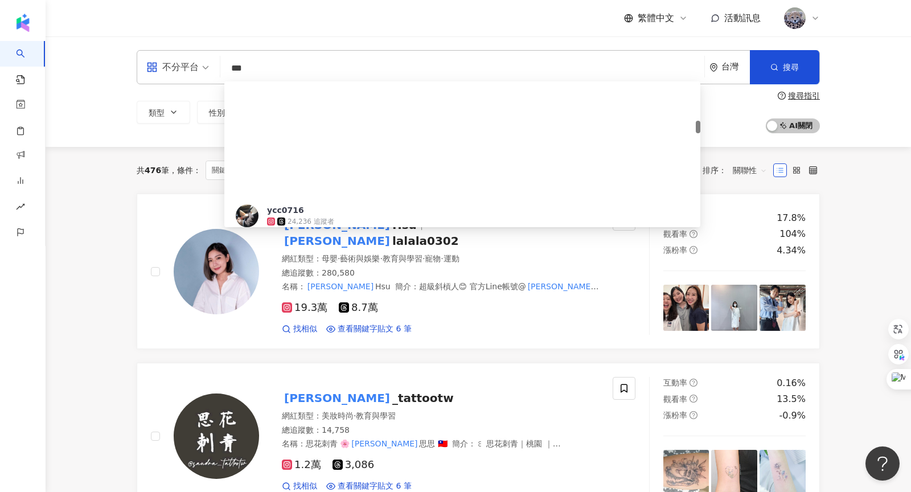
scroll to position [479, 0]
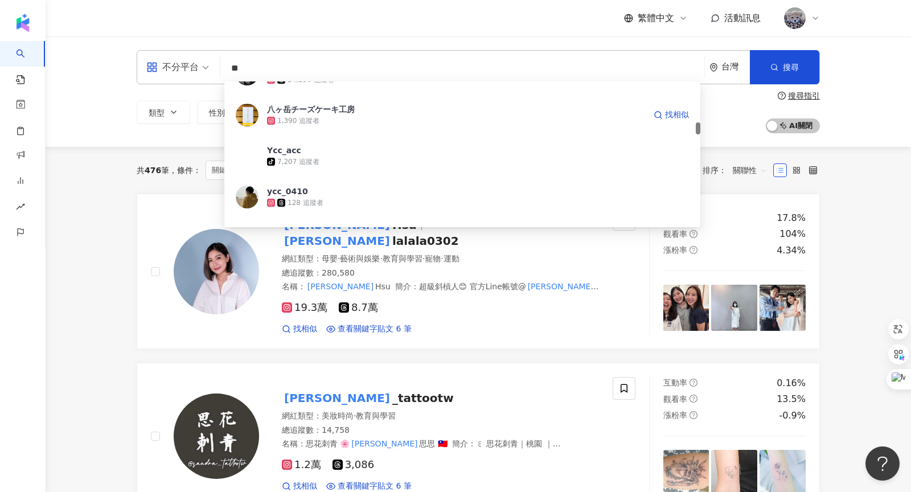
type input "*"
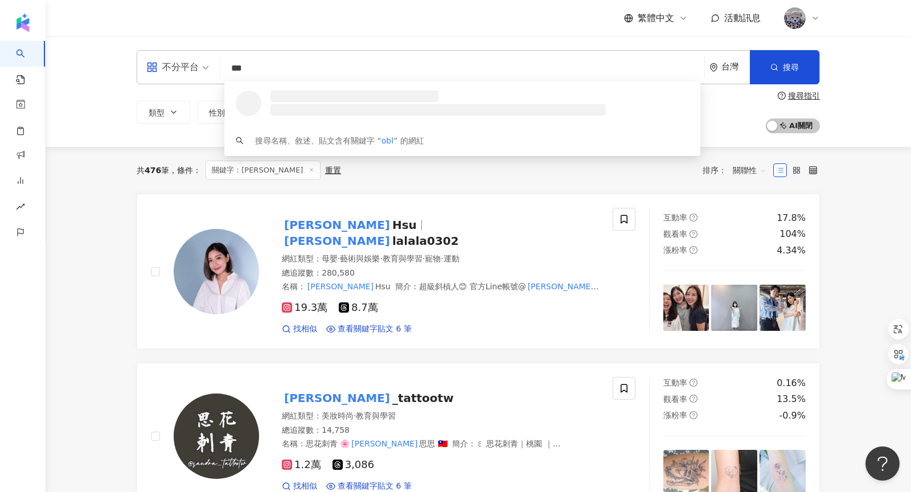
scroll to position [0, 0]
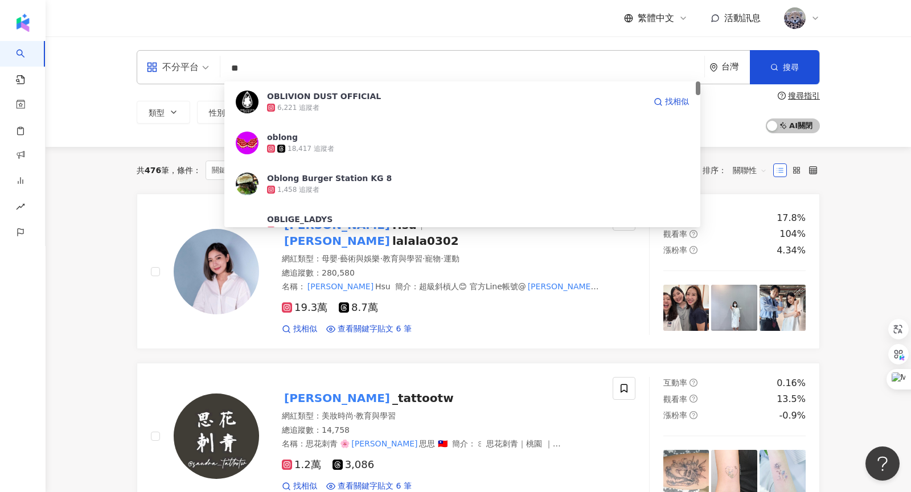
type input "*"
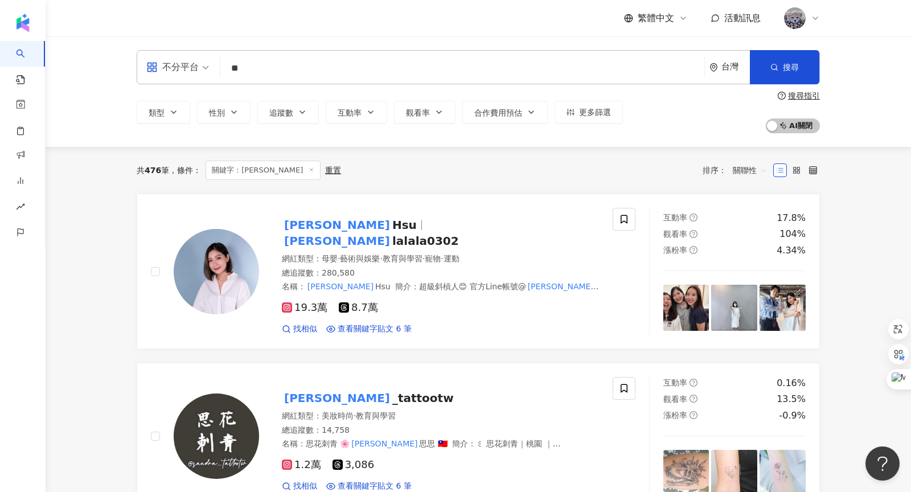
type input "*"
type input "********"
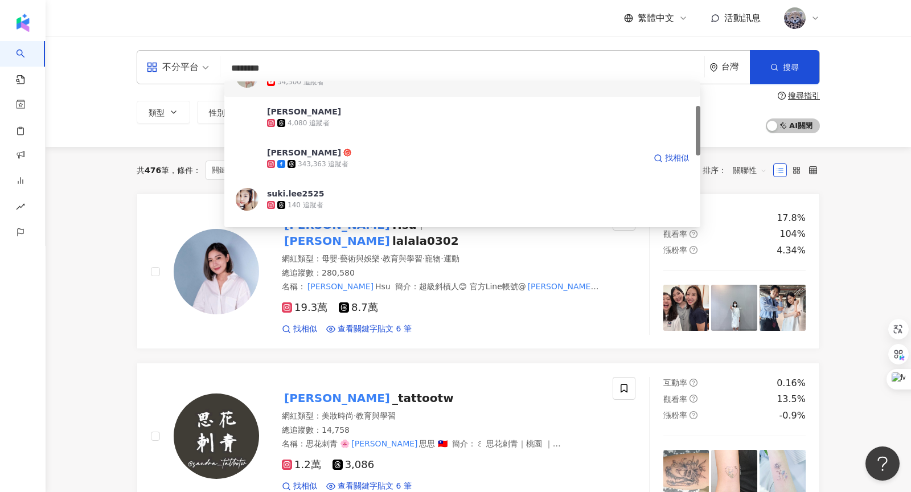
scroll to position [73, 0]
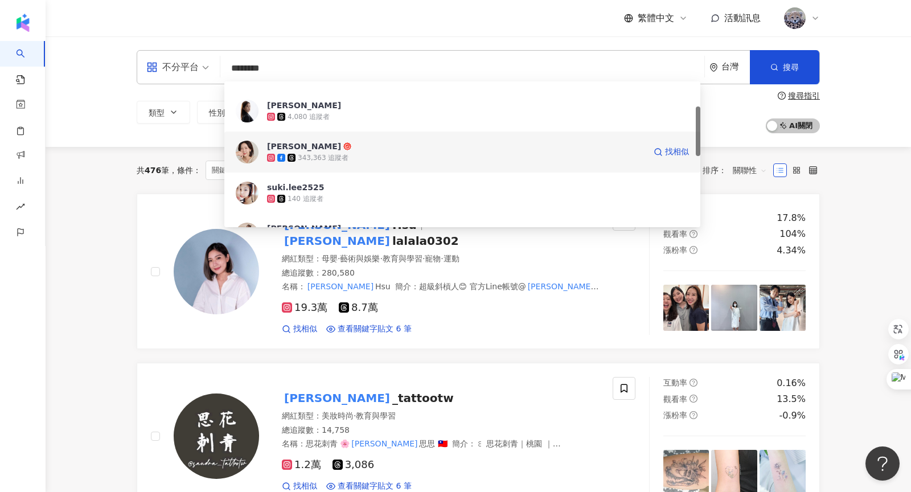
click at [370, 152] on div "343,363 追蹤者" at bounding box center [456, 157] width 378 height 11
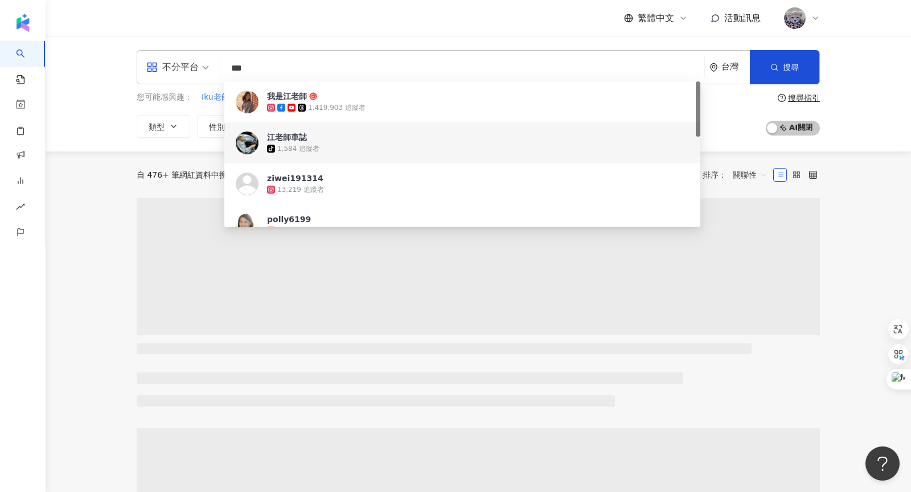
type input "***"
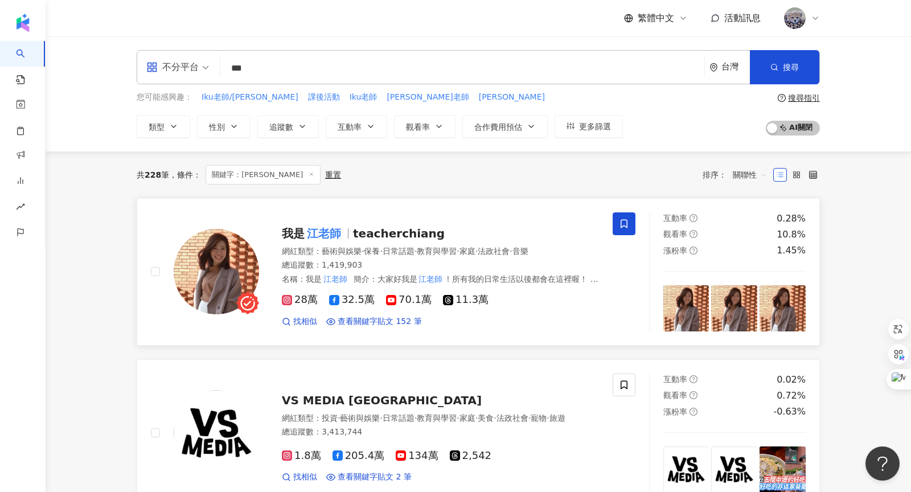
click at [343, 230] on mark "江老師" at bounding box center [323, 233] width 39 height 18
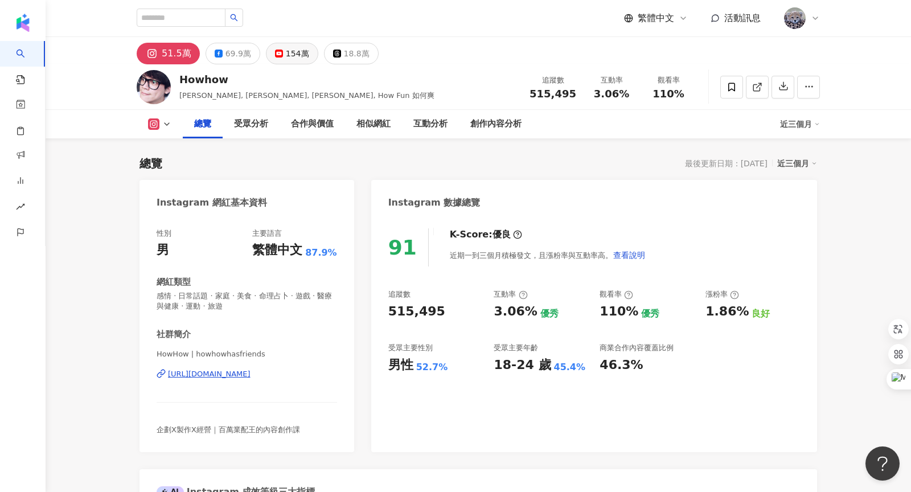
click at [292, 55] on div "154萬" at bounding box center [297, 54] width 23 height 16
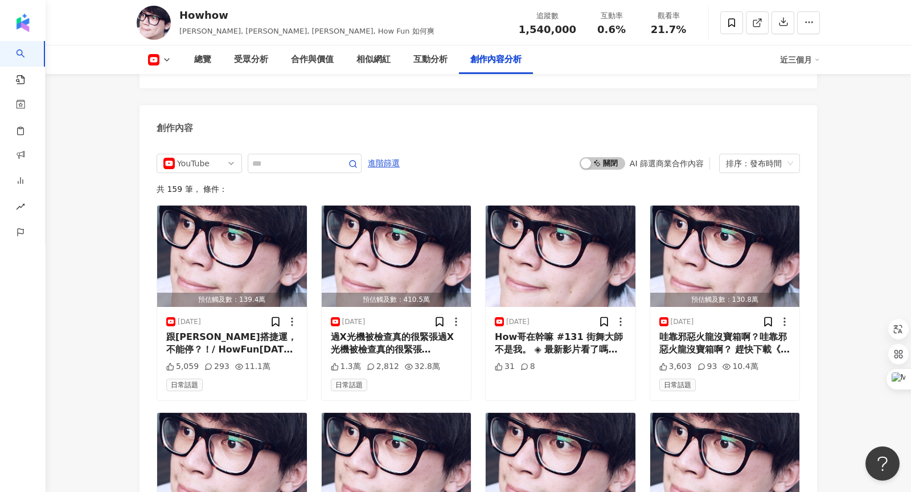
scroll to position [3028, 0]
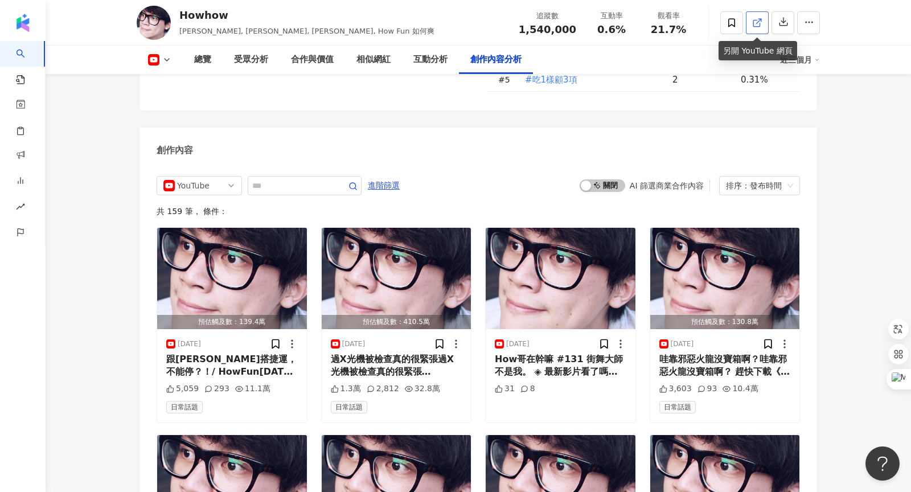
click at [753, 17] on span at bounding box center [757, 23] width 10 height 12
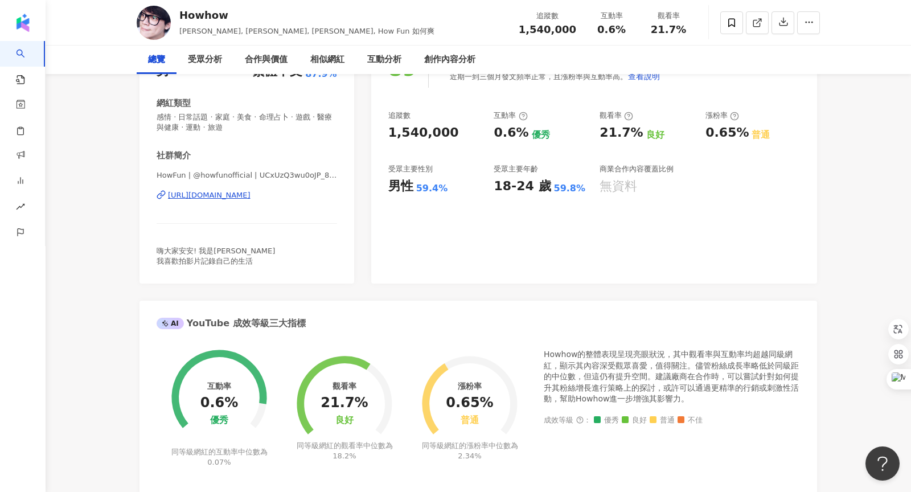
scroll to position [0, 0]
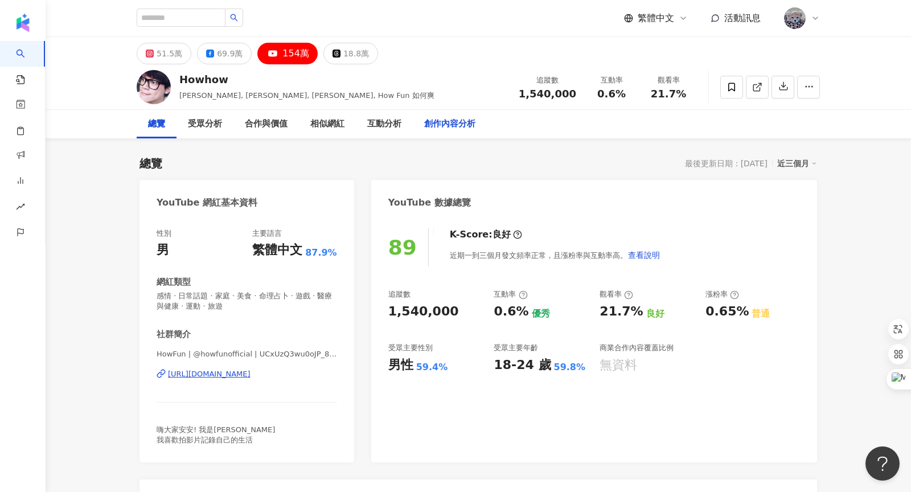
click at [454, 129] on div "創作內容分析" at bounding box center [449, 124] width 51 height 14
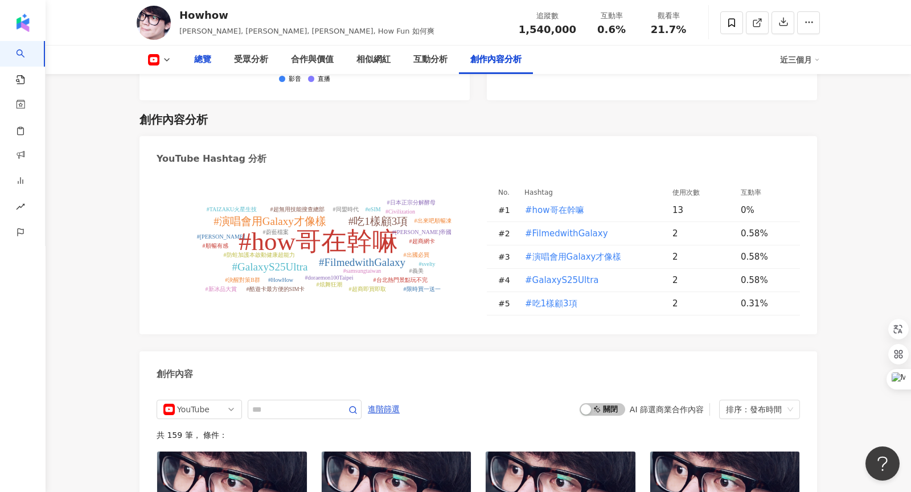
click at [214, 59] on div "總覽" at bounding box center [203, 60] width 40 height 28
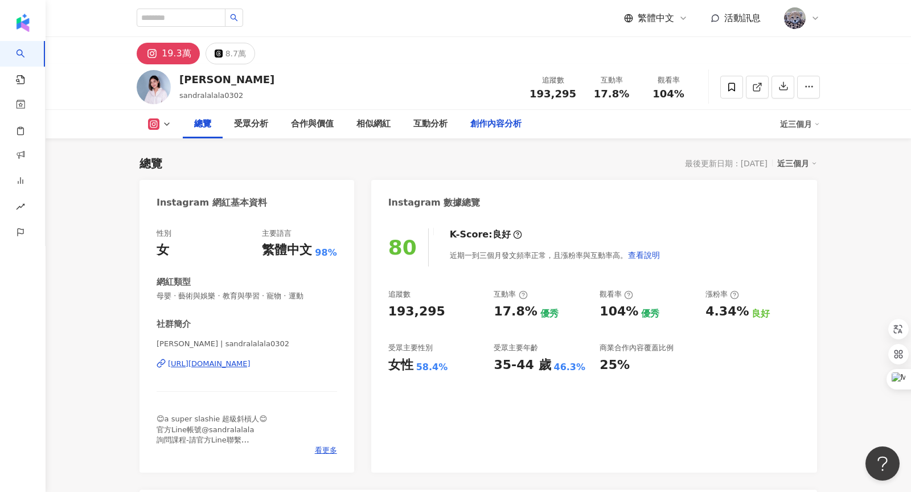
click at [497, 121] on div "創作內容分析" at bounding box center [495, 124] width 51 height 14
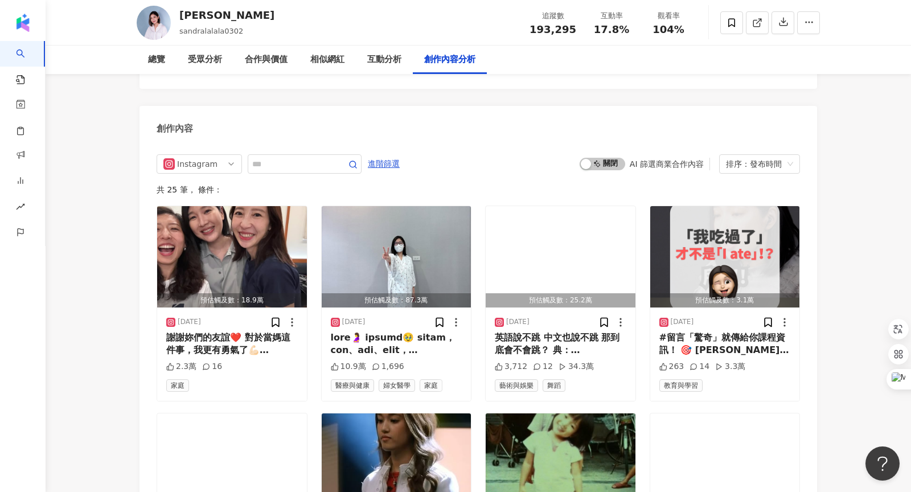
scroll to position [3509, 0]
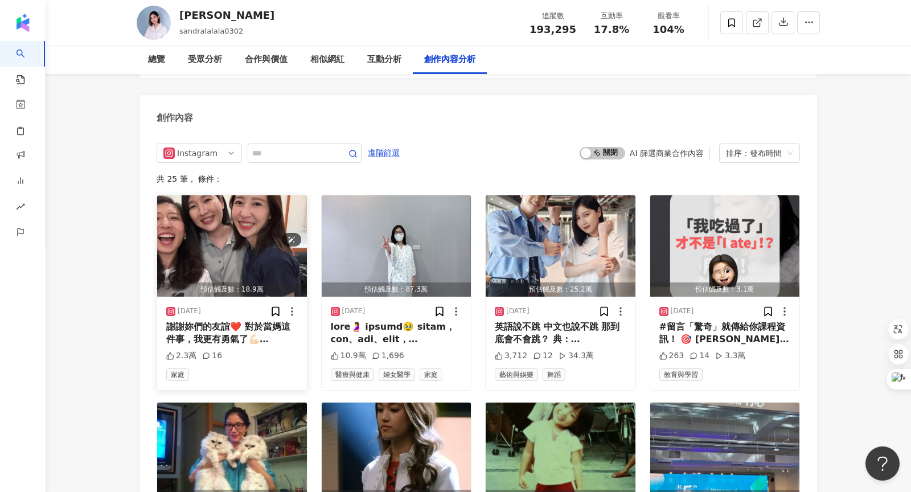
click at [190, 195] on img "button" at bounding box center [232, 245] width 150 height 101
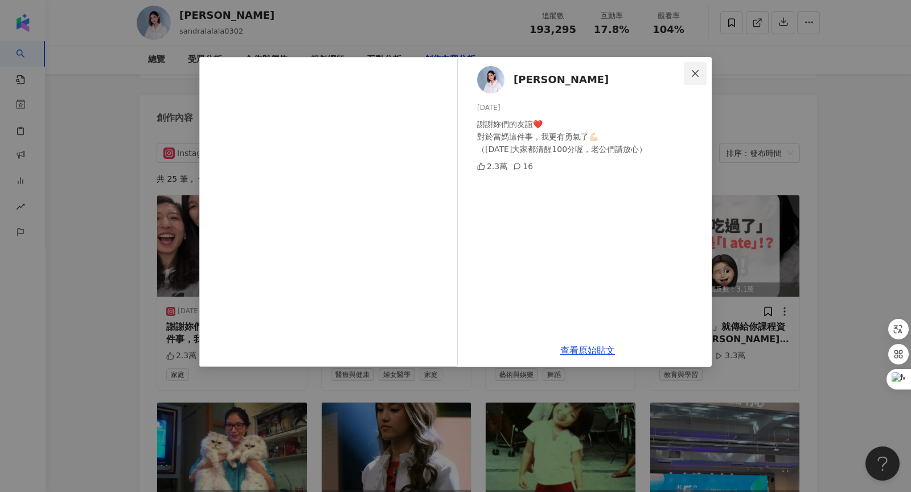
click at [698, 73] on icon "close" at bounding box center [694, 73] width 9 height 9
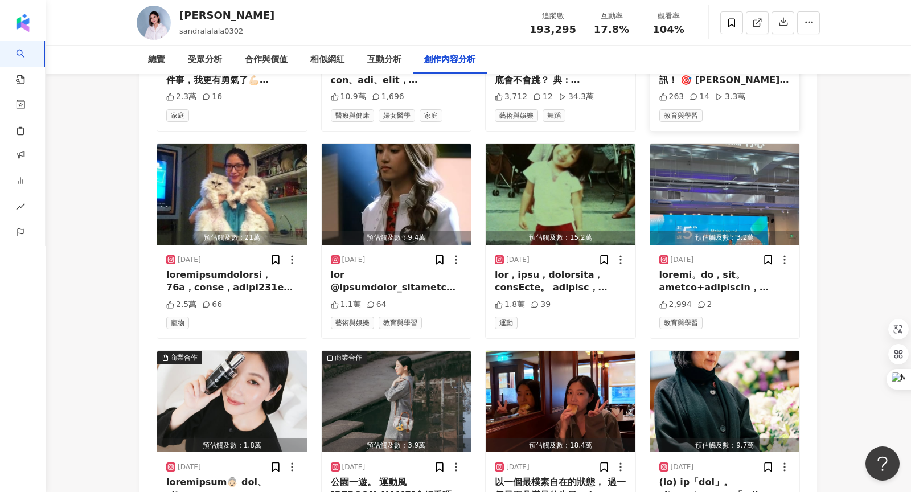
scroll to position [3909, 0]
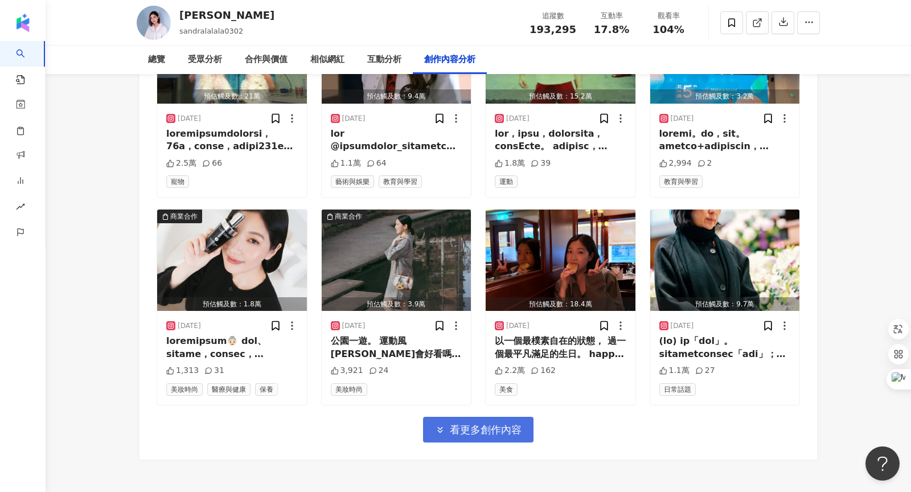
click at [487, 423] on span "看更多創作內容" at bounding box center [486, 429] width 72 height 13
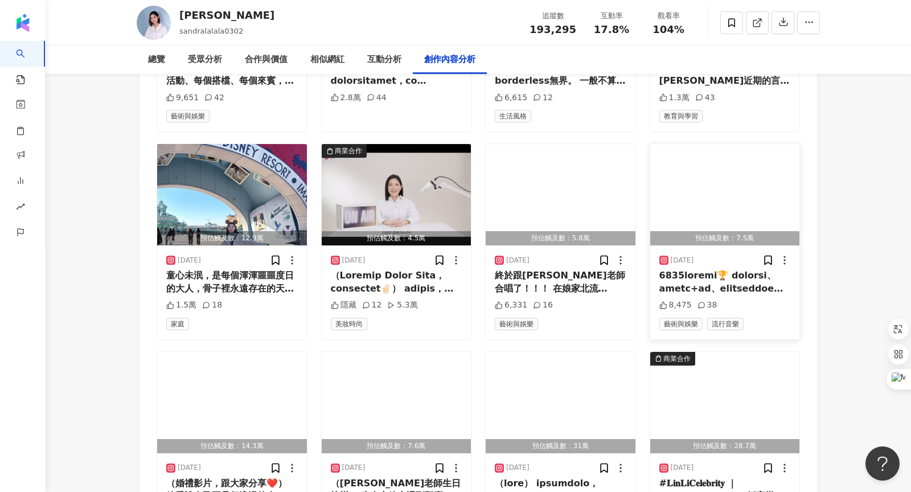
scroll to position [4383, 0]
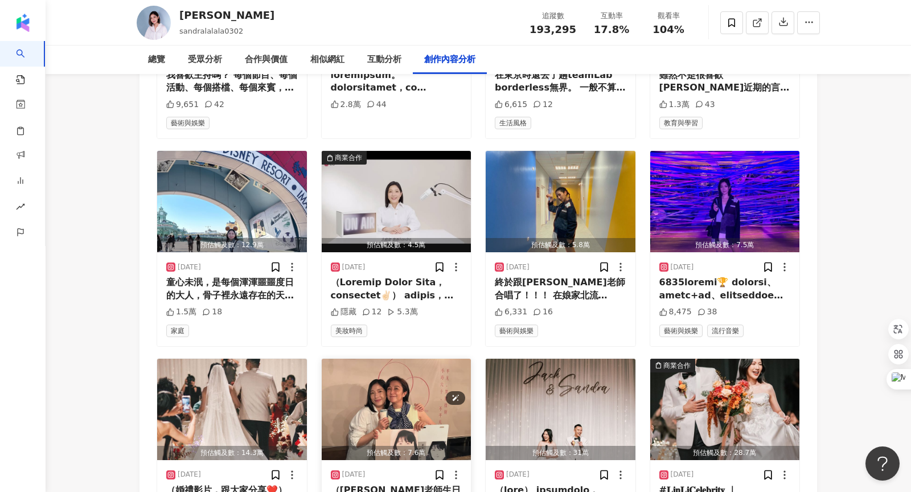
click at [415, 368] on img "button" at bounding box center [397, 409] width 150 height 101
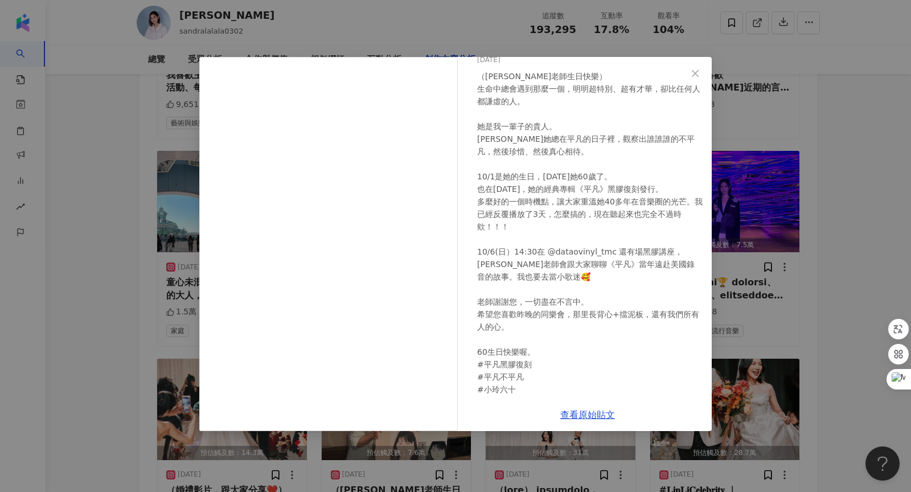
scroll to position [61, 0]
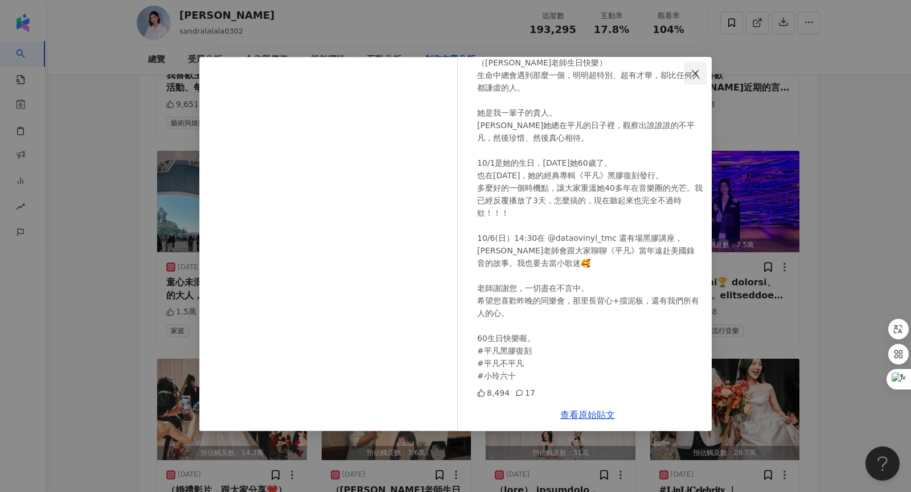
click at [692, 79] on button "Close" at bounding box center [695, 73] width 23 height 23
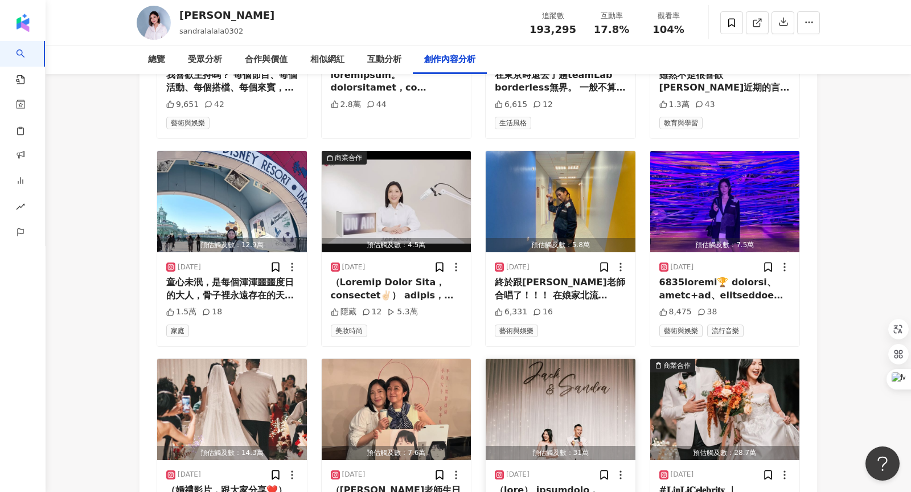
scroll to position [4576, 0]
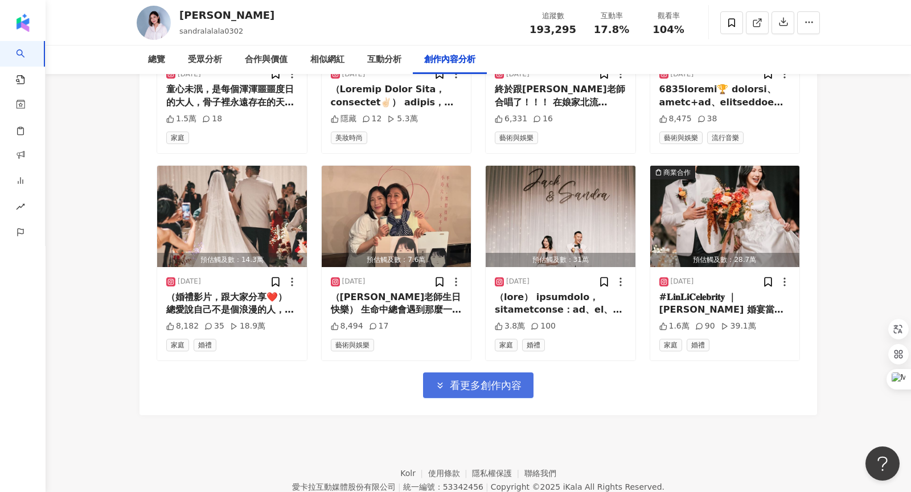
click at [510, 379] on span "看更多創作內容" at bounding box center [486, 385] width 72 height 13
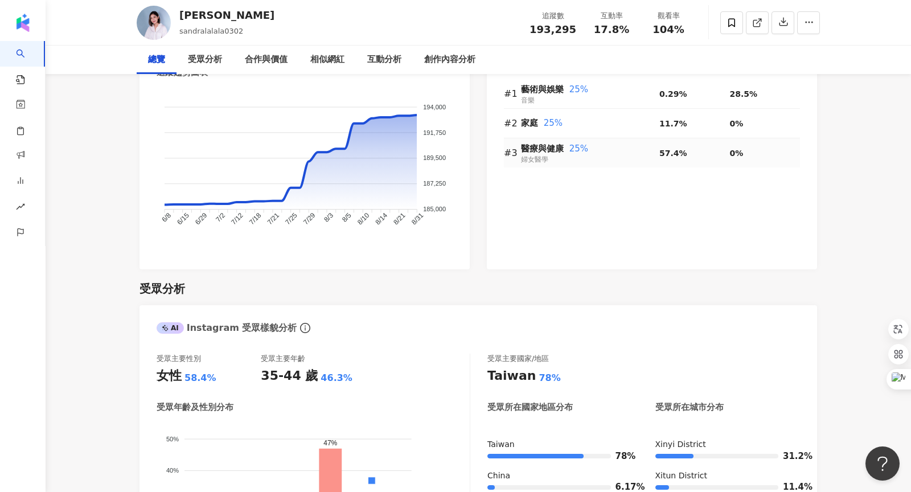
scroll to position [0, 0]
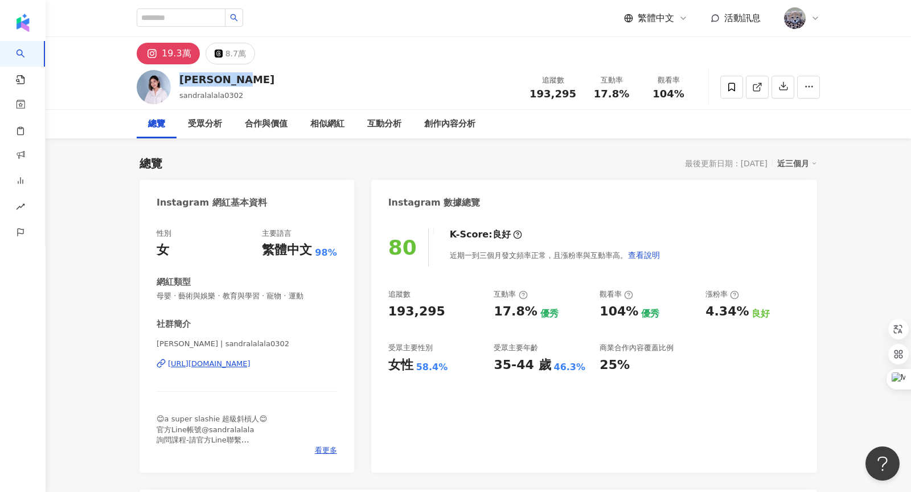
drag, startPoint x: 180, startPoint y: 79, endPoint x: 267, endPoint y: 79, distance: 86.5
click at [267, 79] on div "Sandra Hsu sandralalala0302 追蹤數 193,295 互動率 17.8% 觀看率 104%" at bounding box center [478, 86] width 728 height 45
copy div "Sandra Hsu"
click at [318, 46] on div "19.3萬 8.7萬" at bounding box center [478, 50] width 728 height 27
click at [327, 448] on span "看更多" at bounding box center [326, 450] width 22 height 10
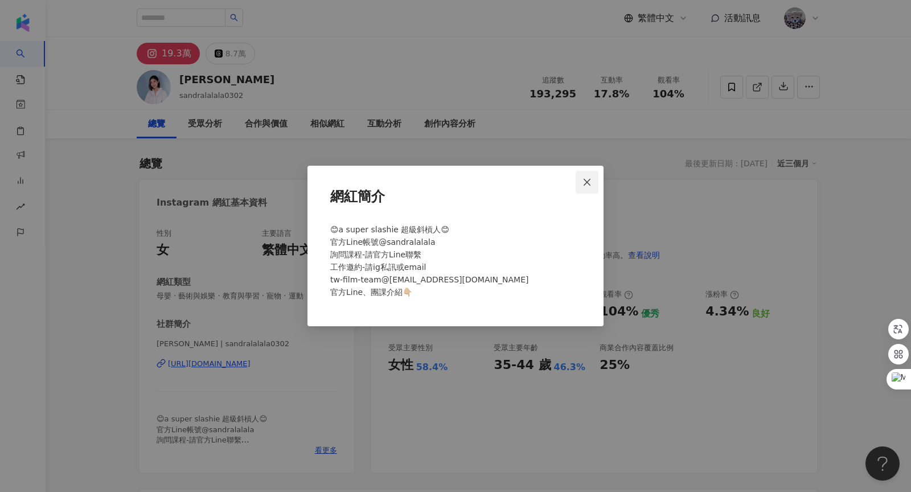
click at [591, 182] on span "Close" at bounding box center [586, 182] width 23 height 9
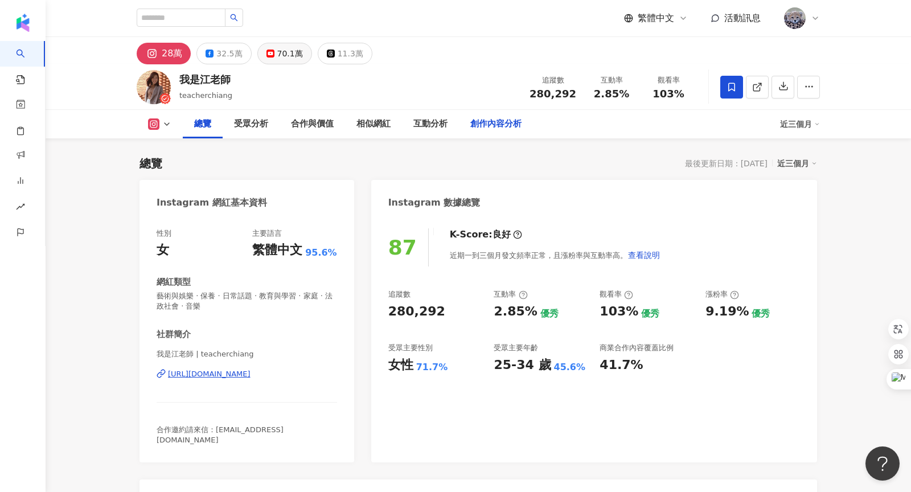
click at [483, 121] on div "創作內容分析" at bounding box center [495, 124] width 51 height 14
click at [286, 51] on div "70.1萬" at bounding box center [290, 54] width 26 height 16
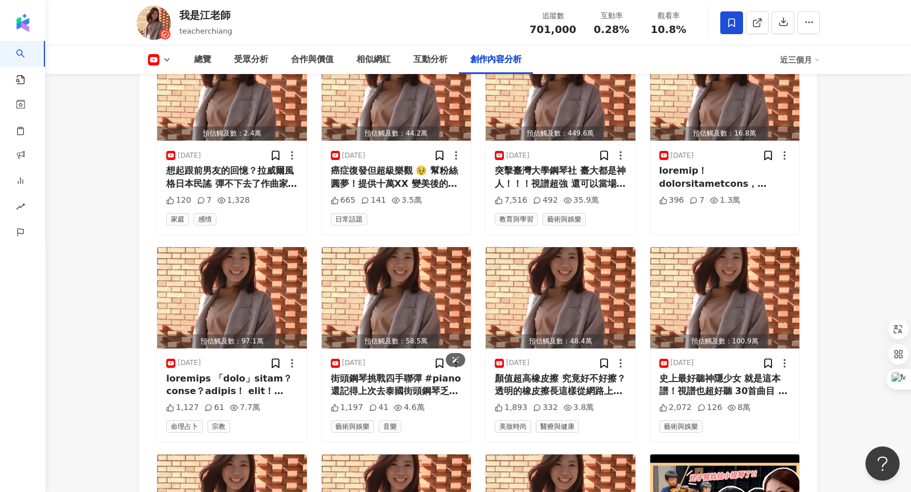
scroll to position [2989, 0]
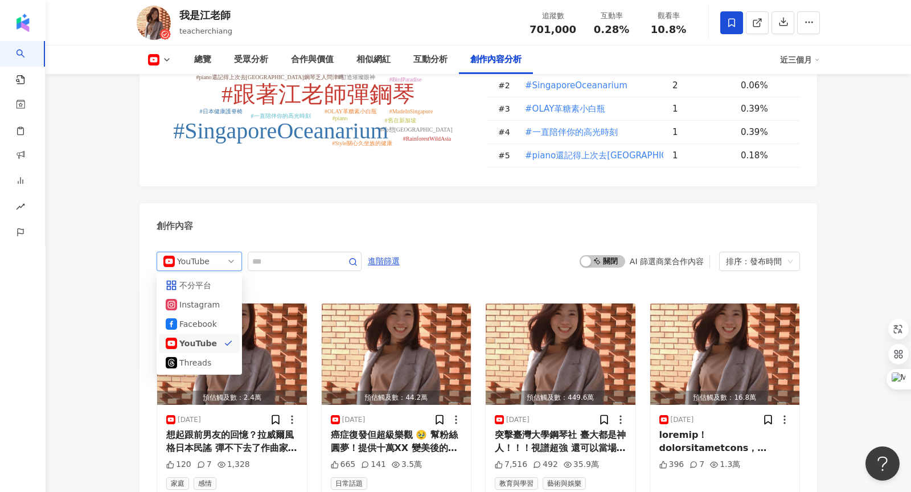
click at [217, 252] on div "YouTube fb yt threads 不分平台 Instagram Facebook YouTube Threads" at bounding box center [199, 261] width 85 height 19
click at [215, 279] on div "不分平台" at bounding box center [197, 285] width 37 height 13
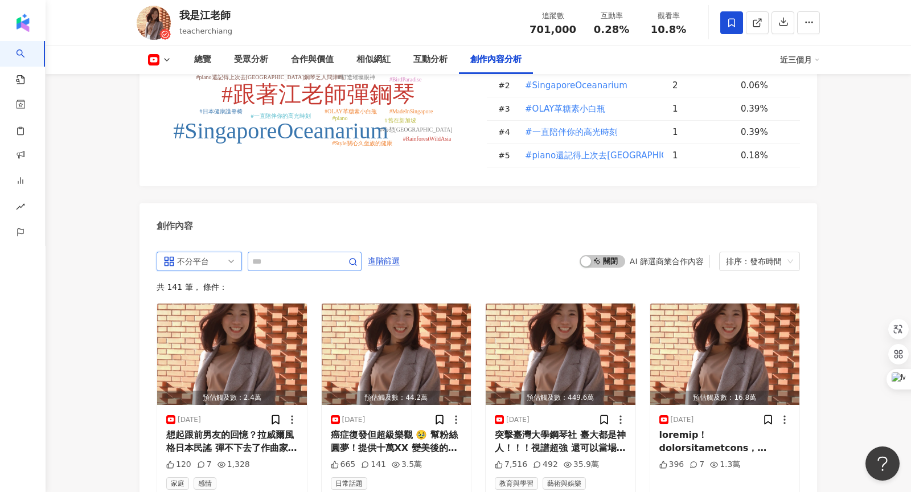
scroll to position [3087, 0]
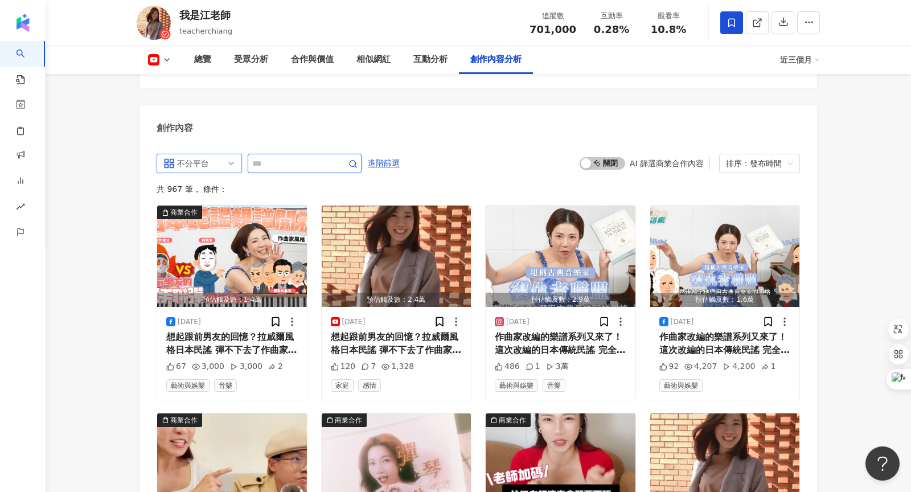
click at [291, 157] on input "text" at bounding box center [292, 164] width 80 height 14
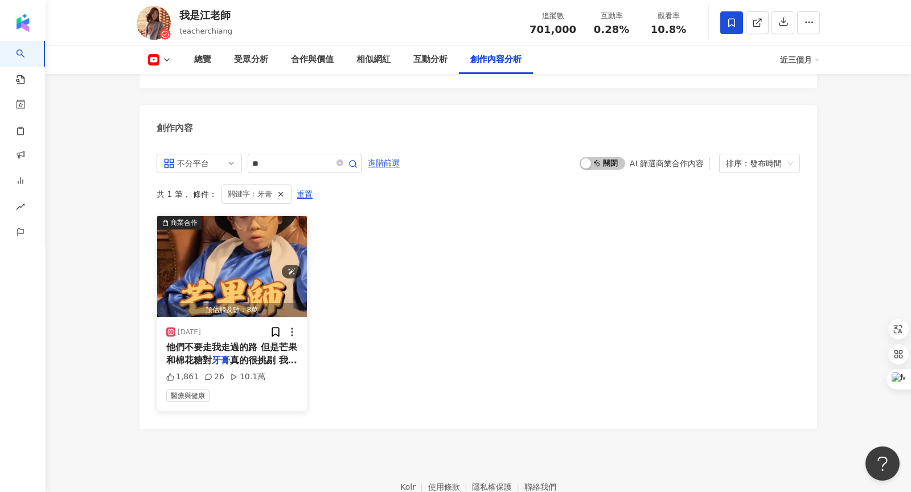
click at [271, 224] on img "button" at bounding box center [232, 266] width 150 height 101
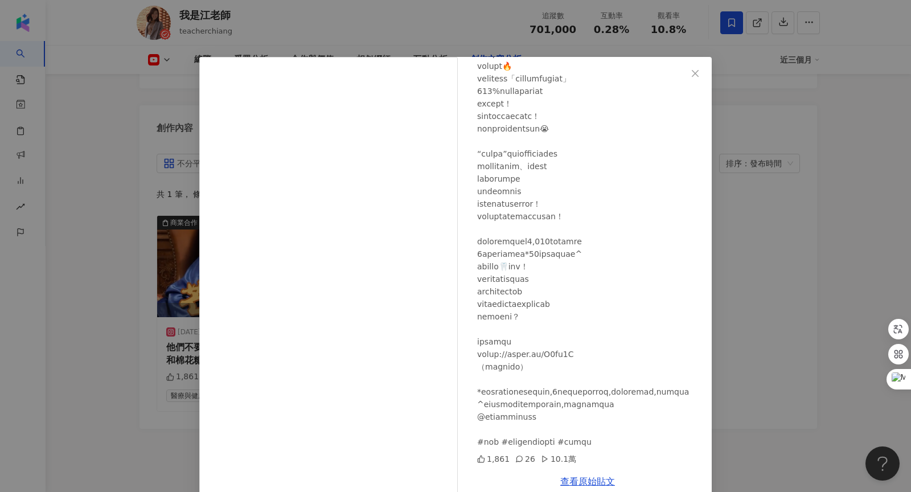
scroll to position [19, 0]
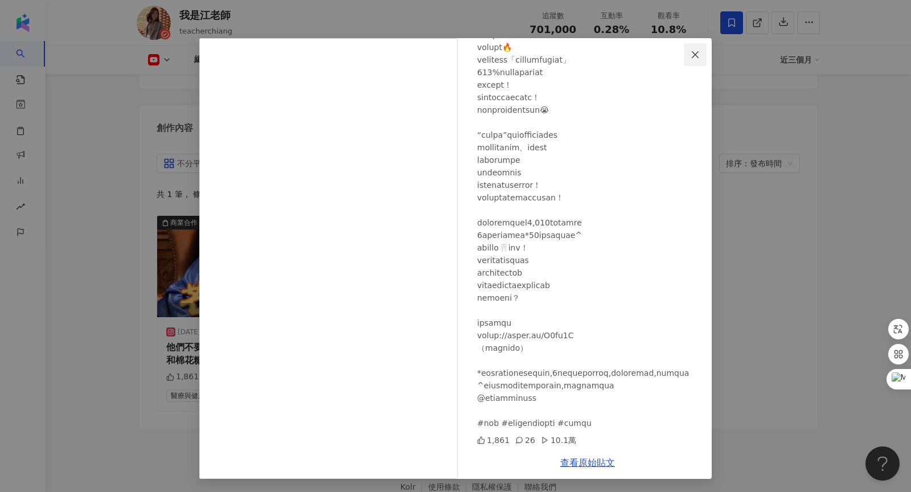
click at [696, 56] on icon "close" at bounding box center [694, 54] width 9 height 9
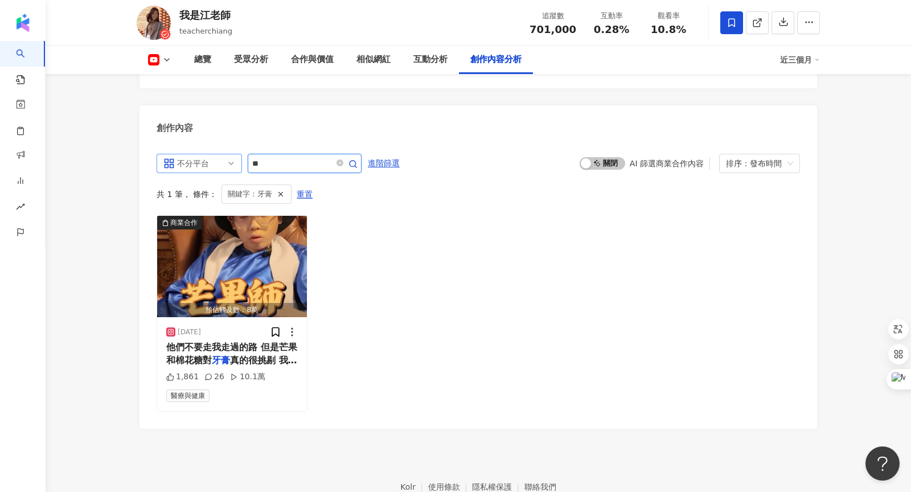
drag, startPoint x: 282, startPoint y: 133, endPoint x: 232, endPoint y: 132, distance: 50.7
click at [232, 154] on div "不分平台 all ig 不分平台 Instagram Facebook YouTube Threads **" at bounding box center [259, 163] width 205 height 19
type input "**"
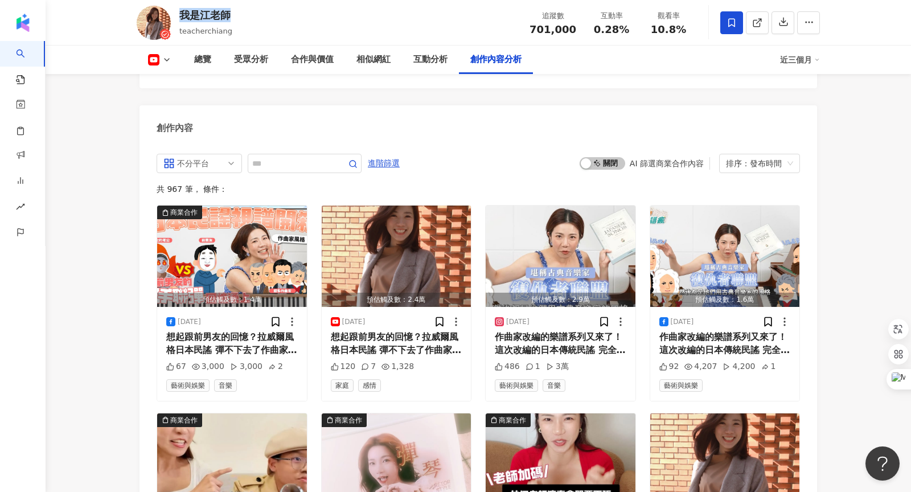
drag, startPoint x: 182, startPoint y: 15, endPoint x: 233, endPoint y: 13, distance: 50.7
click at [233, 13] on div "我是江老師 teacherchiang 追蹤數 701,000 互動率 0.28% 觀看率 10.8%" at bounding box center [478, 22] width 728 height 45
copy div "我是江老師"
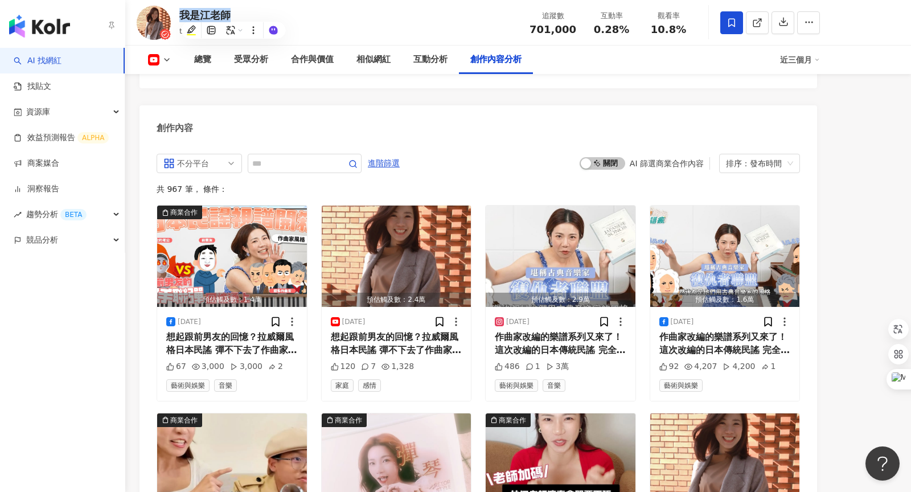
click at [61, 64] on link "AI 找網紅" at bounding box center [38, 60] width 48 height 11
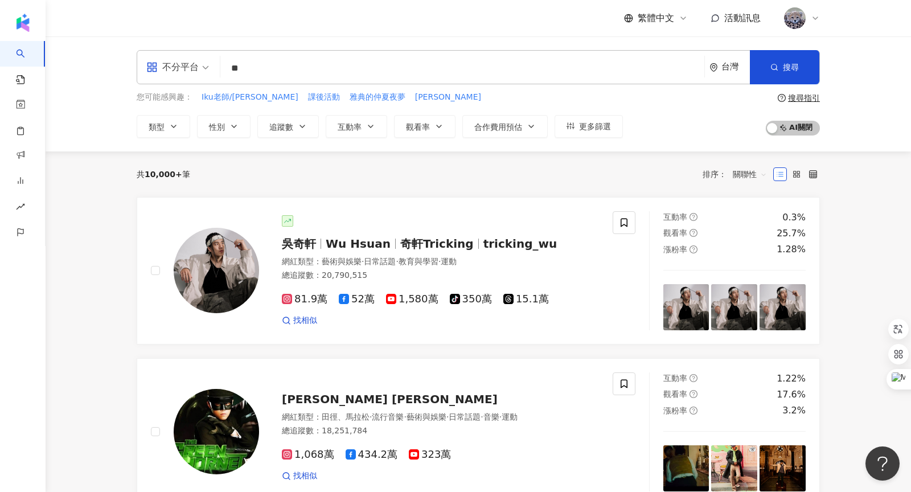
type input "*"
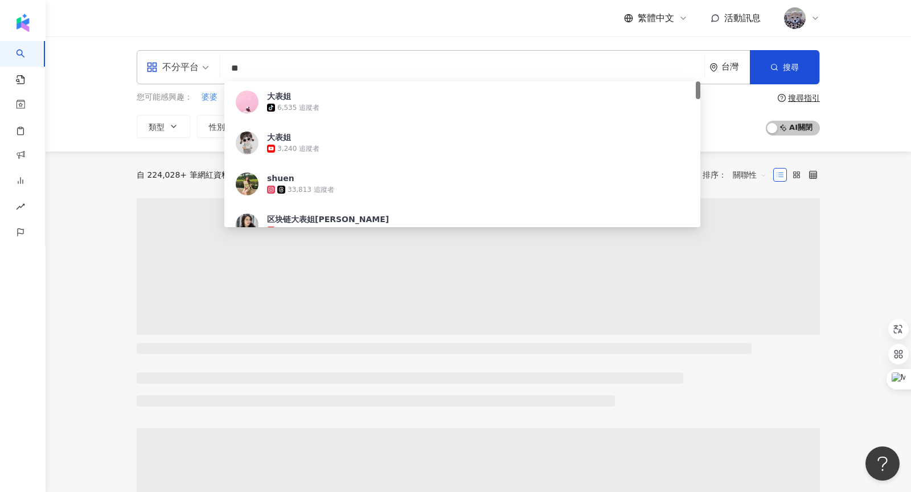
click at [234, 67] on input "**" at bounding box center [462, 68] width 475 height 22
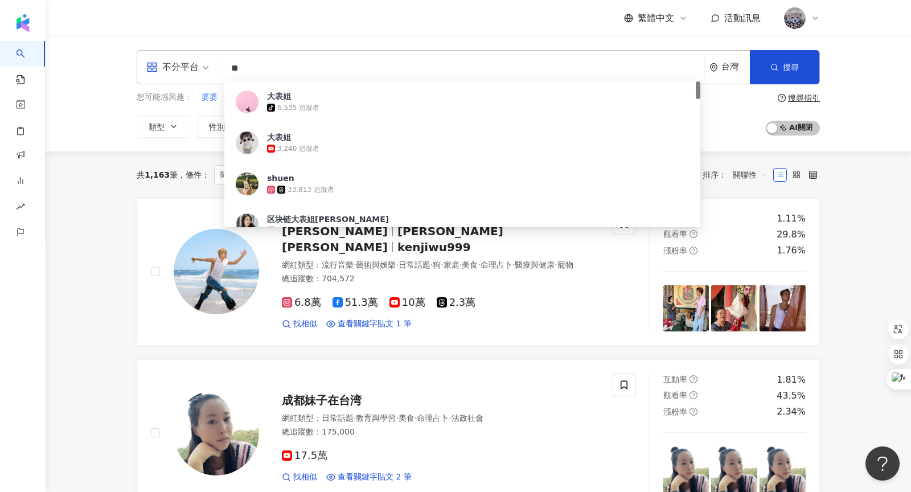
type input "**"
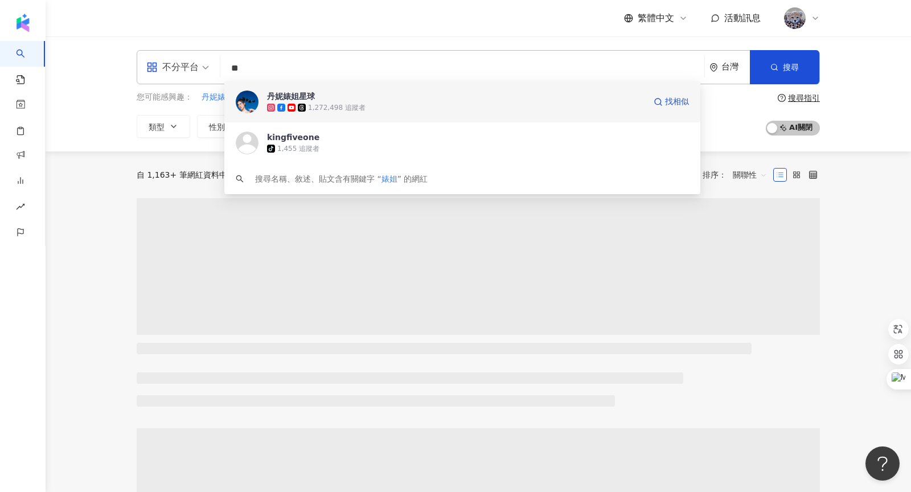
click at [325, 96] on span "丹妮婊姐星球" at bounding box center [456, 95] width 378 height 11
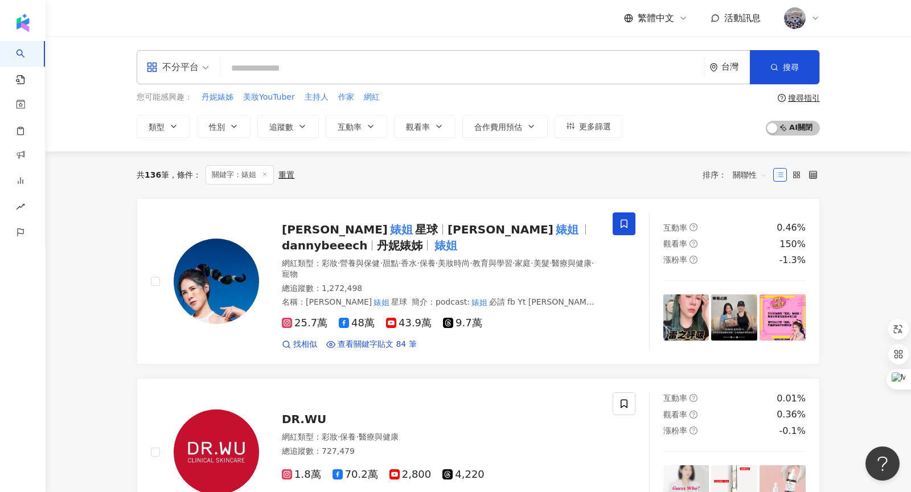
click at [324, 69] on input "search" at bounding box center [462, 68] width 475 height 22
type input "*"
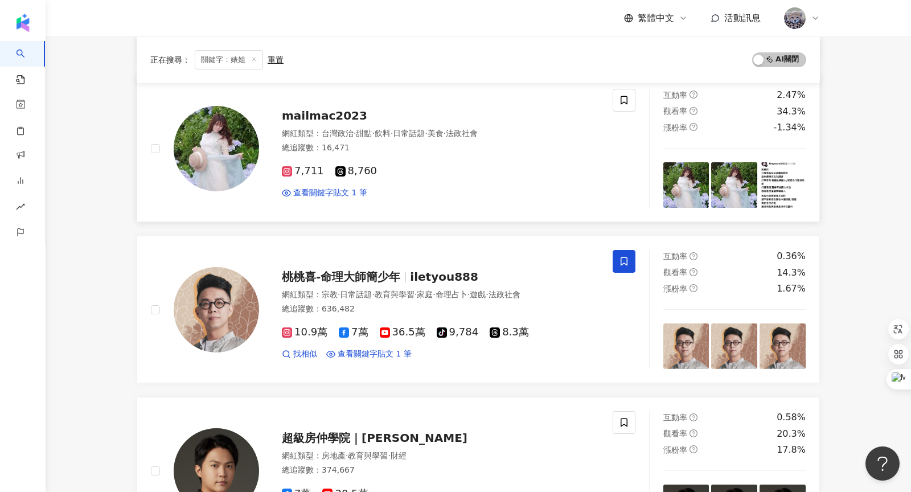
scroll to position [1423, 0]
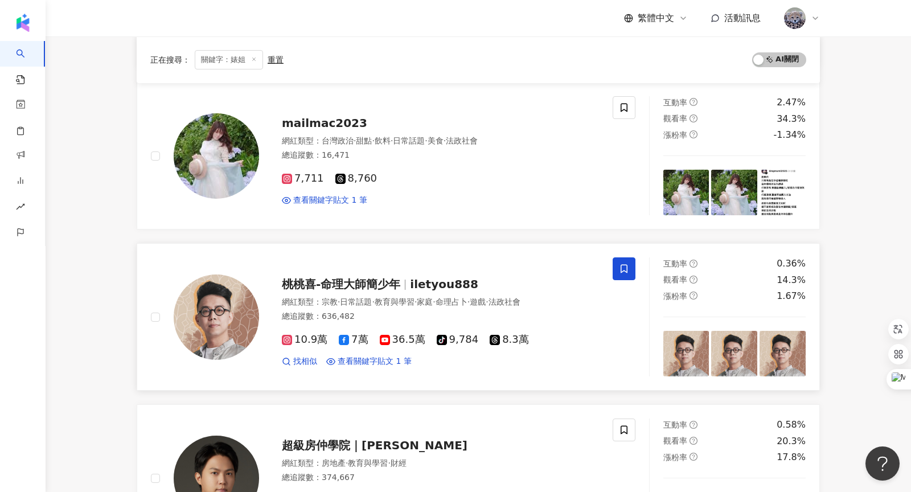
click at [418, 277] on span "iletyou888" at bounding box center [444, 284] width 68 height 14
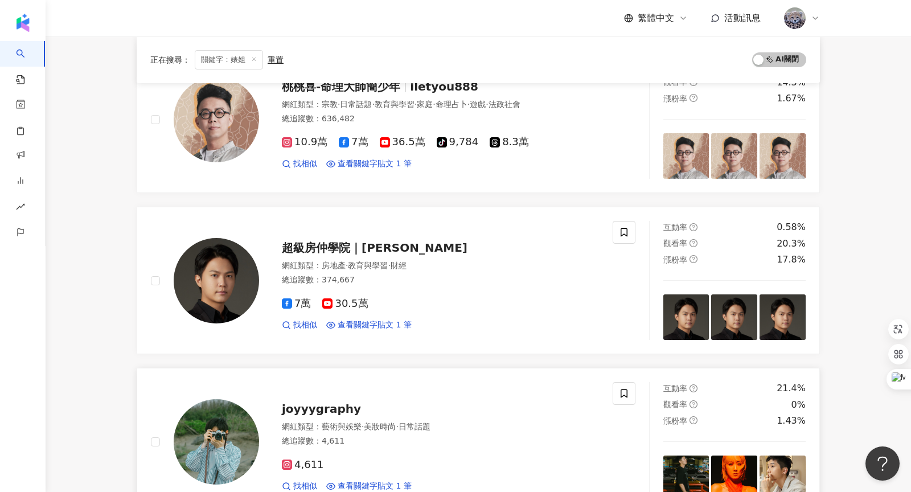
scroll to position [1879, 0]
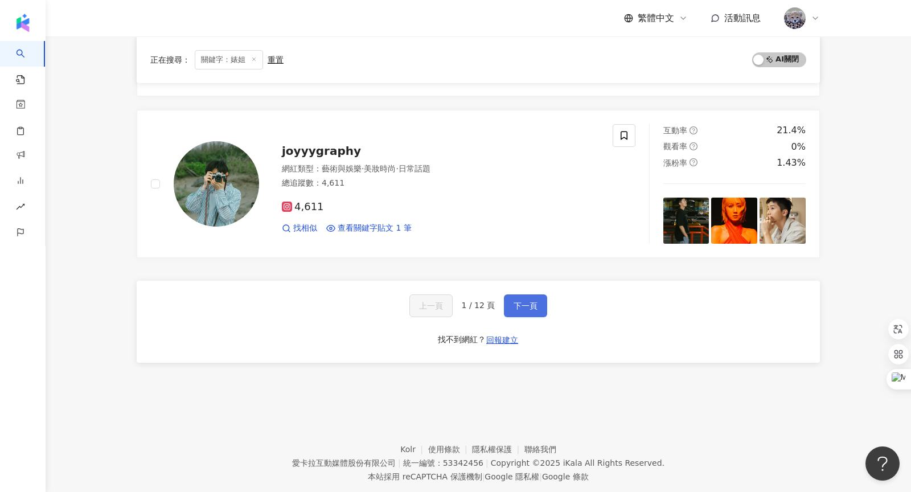
click at [522, 294] on button "下一頁" at bounding box center [525, 305] width 43 height 23
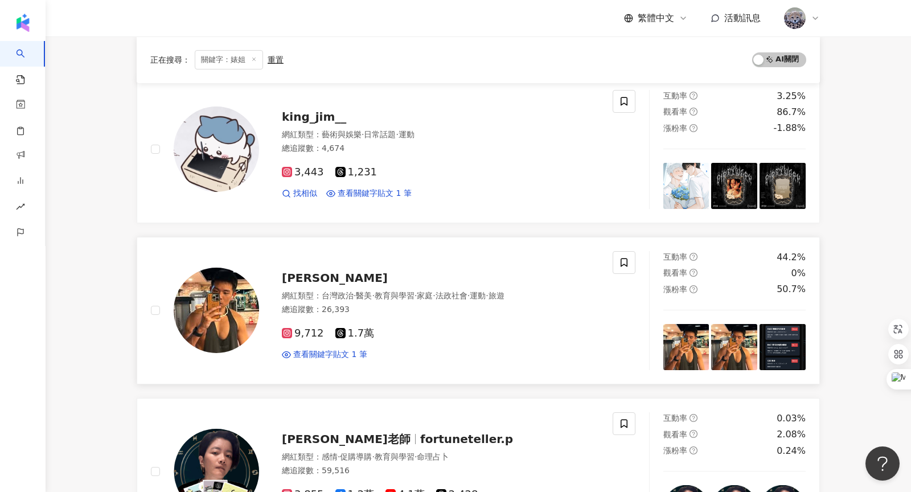
scroll to position [0, 0]
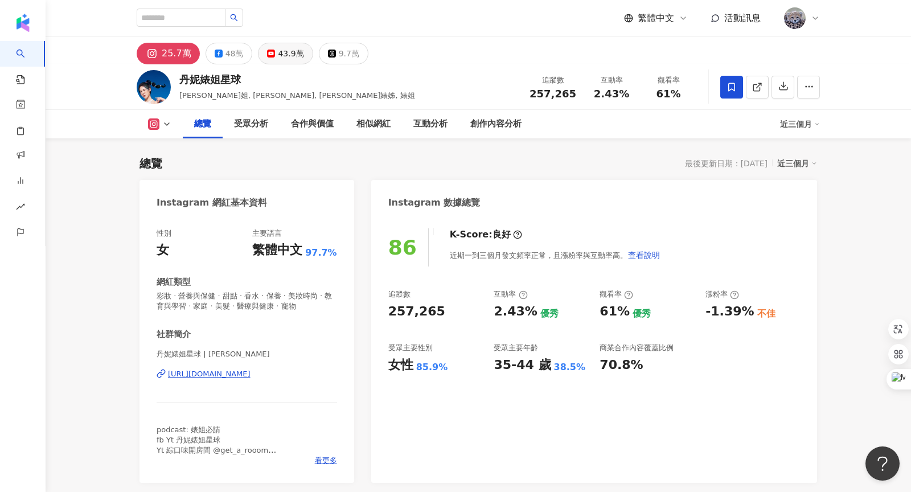
click at [282, 53] on div "43.9萬" at bounding box center [291, 54] width 26 height 16
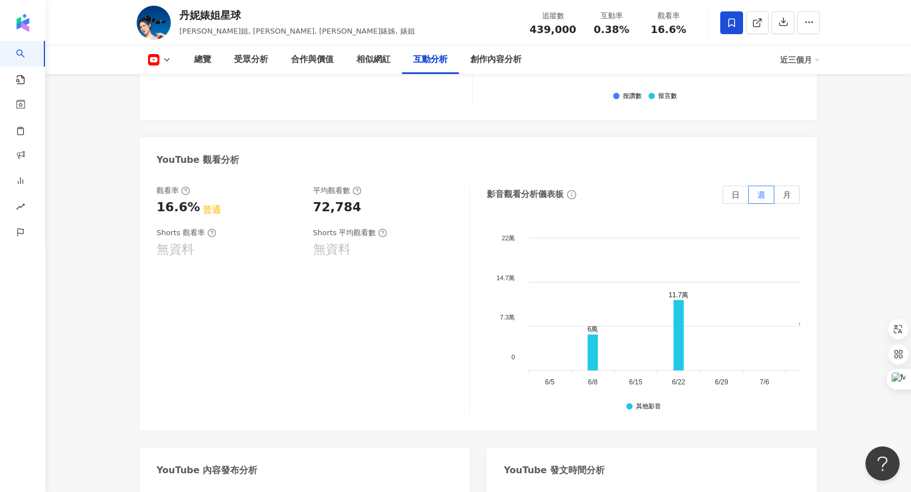
scroll to position [2739, 0]
